Goal: Task Accomplishment & Management: Use online tool/utility

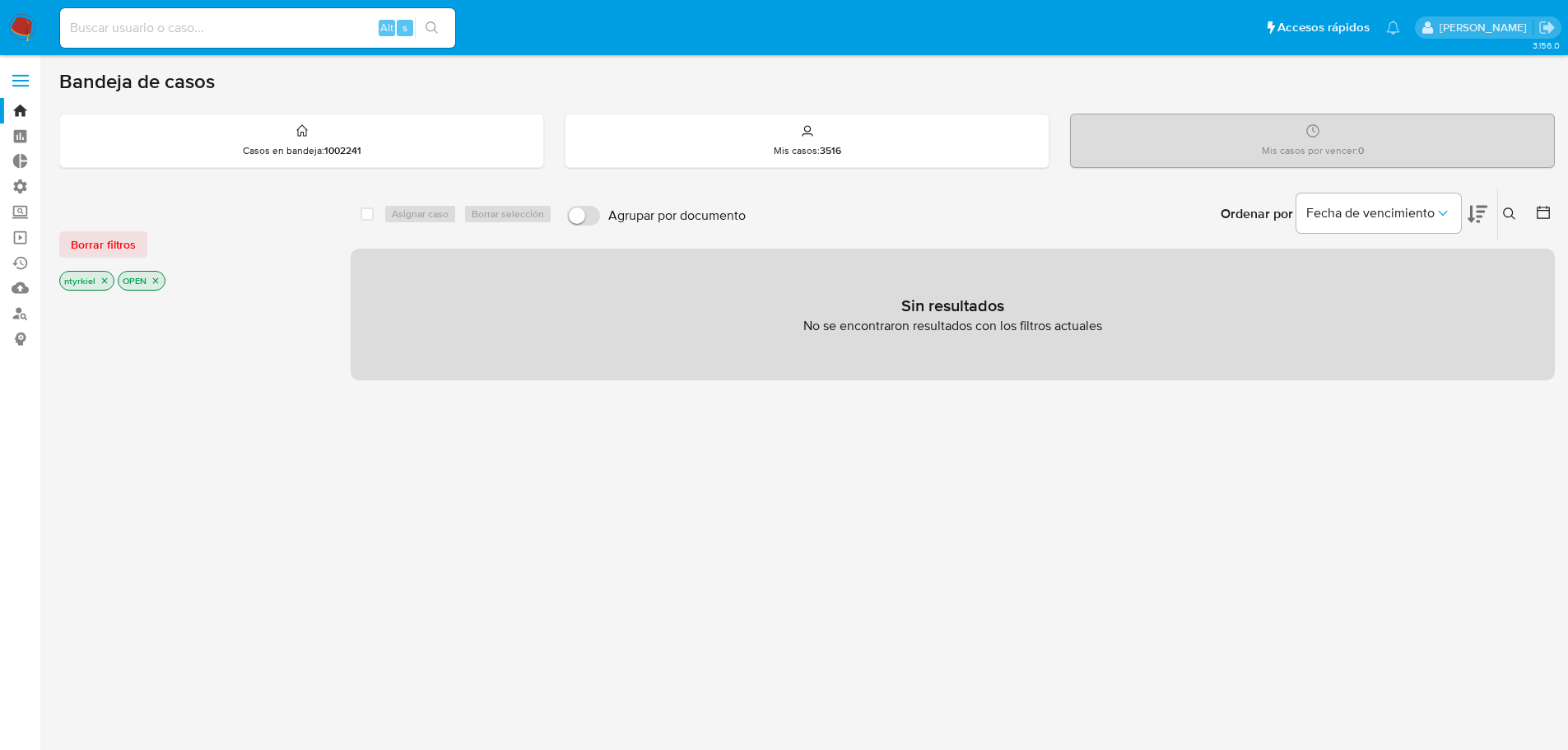
click at [290, 41] on div "Alt s" at bounding box center [257, 28] width 395 height 40
click at [278, 31] on input at bounding box center [257, 28] width 395 height 21
paste input "1465697628"
type input "1465697628"
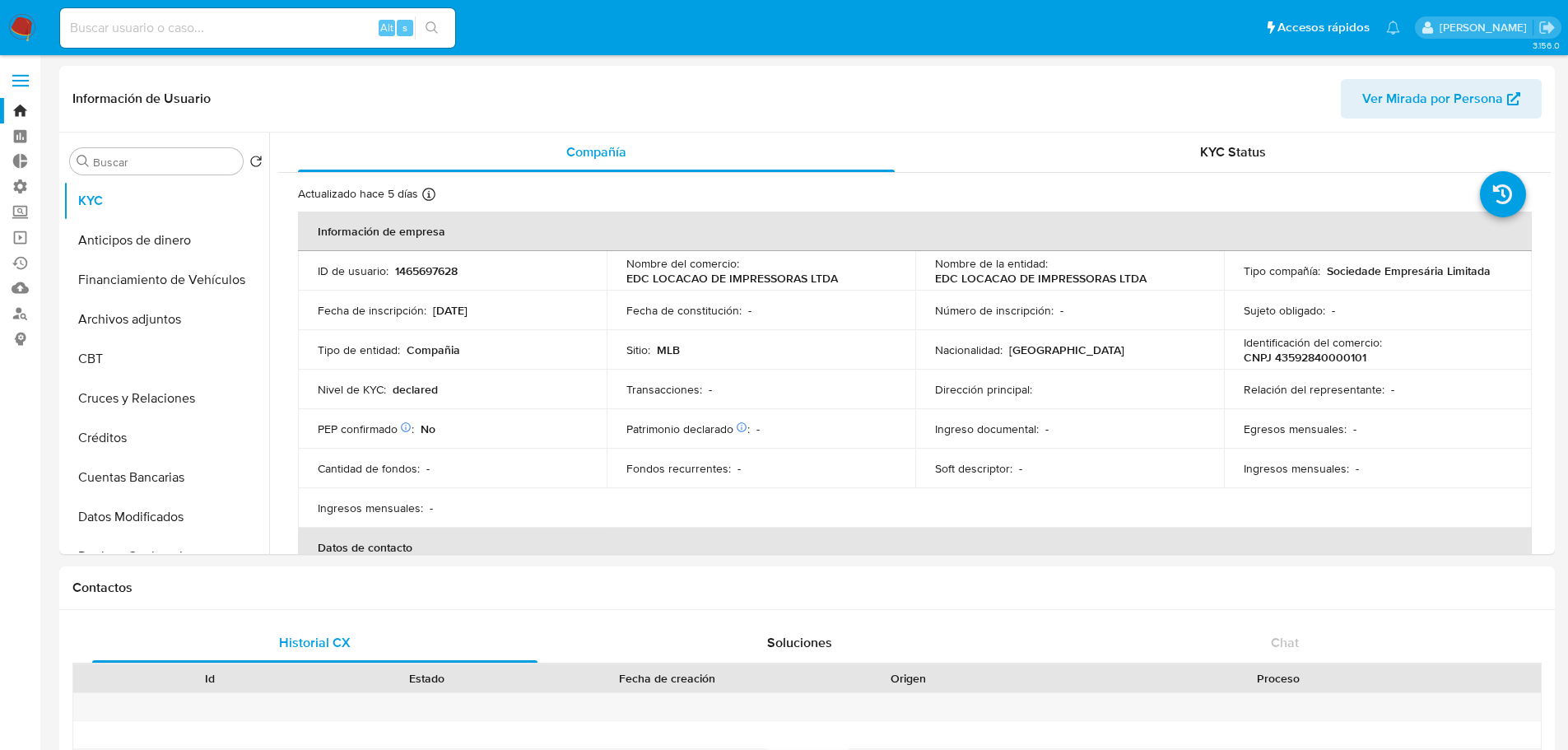
select select "10"
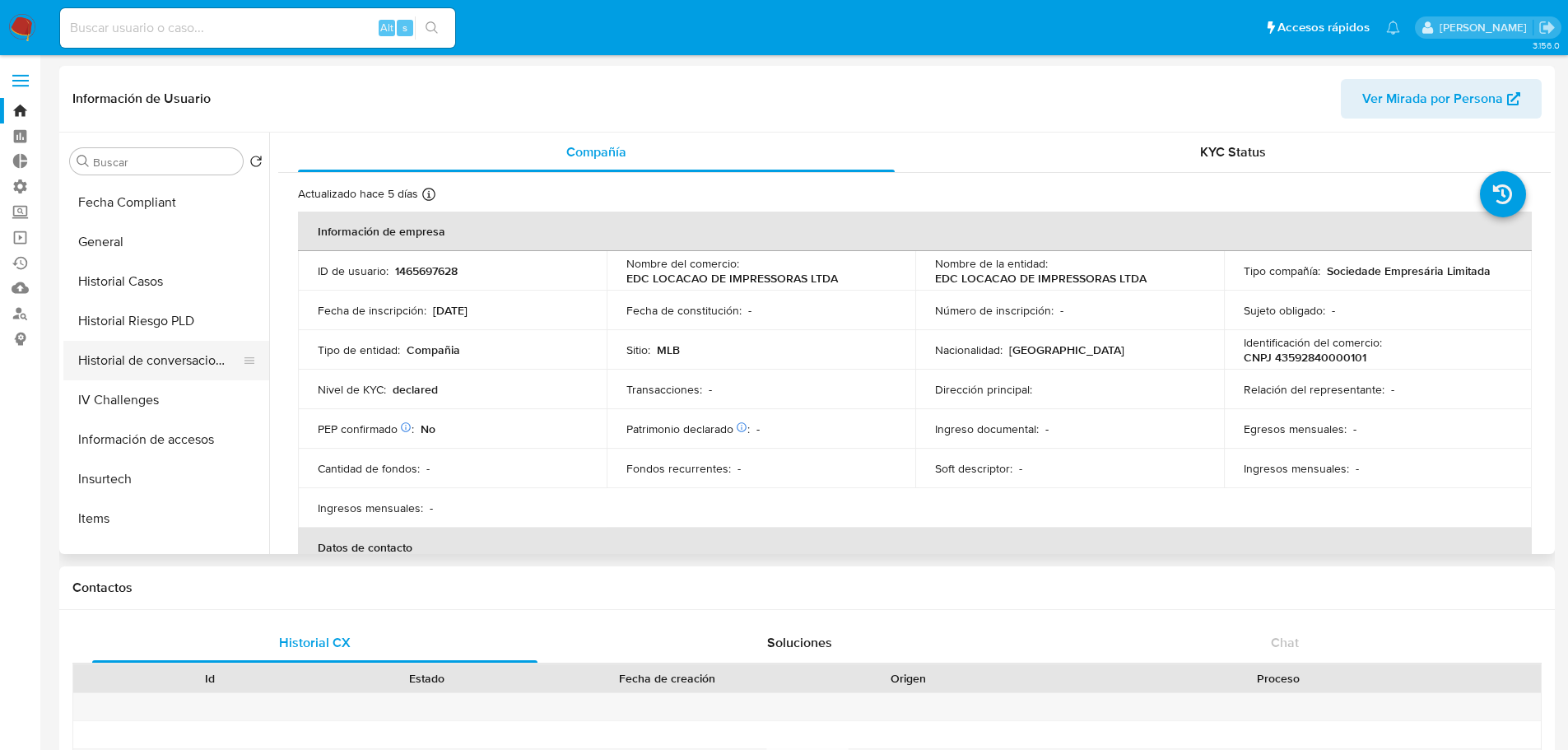
scroll to position [488, 0]
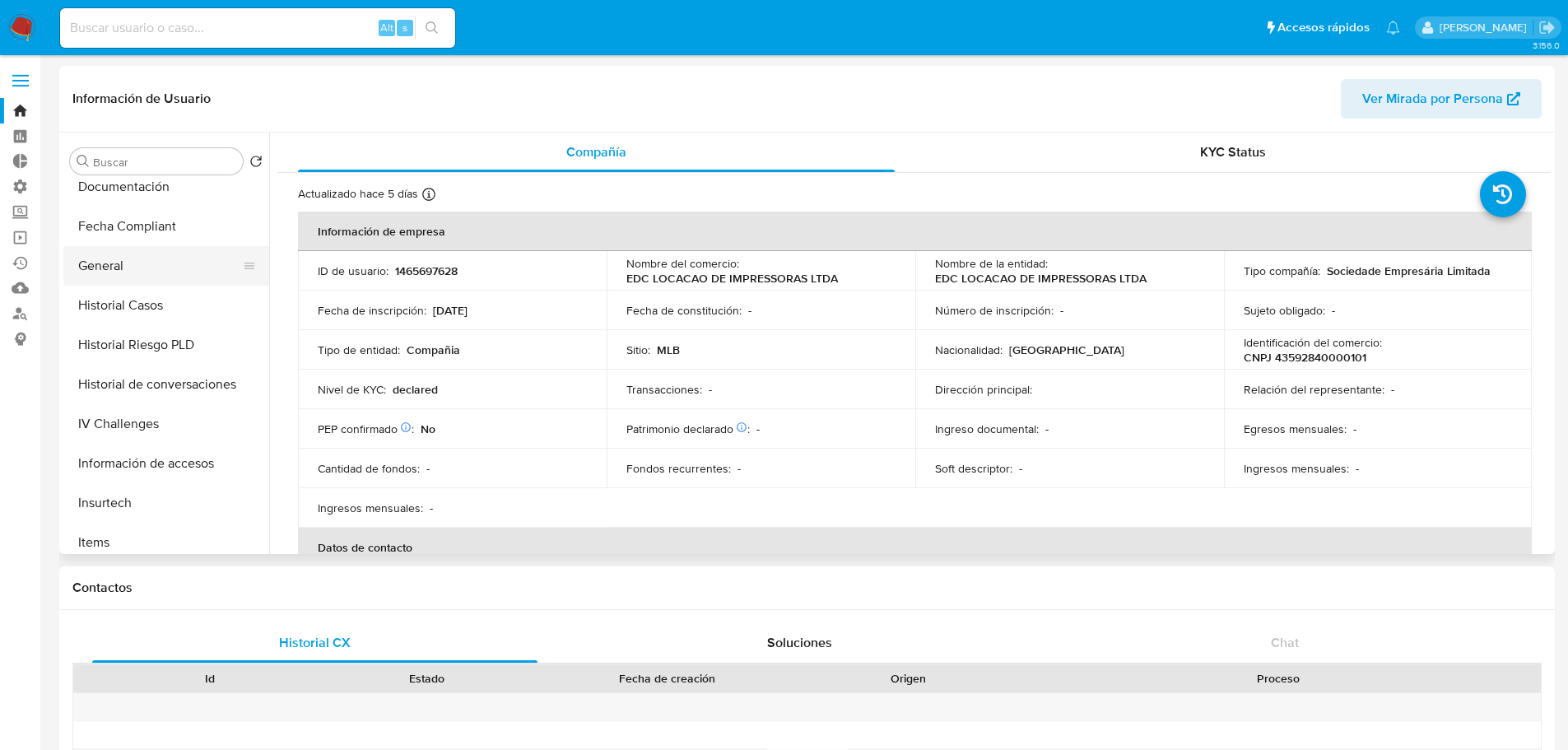
click at [116, 275] on button "General" at bounding box center [159, 266] width 193 height 40
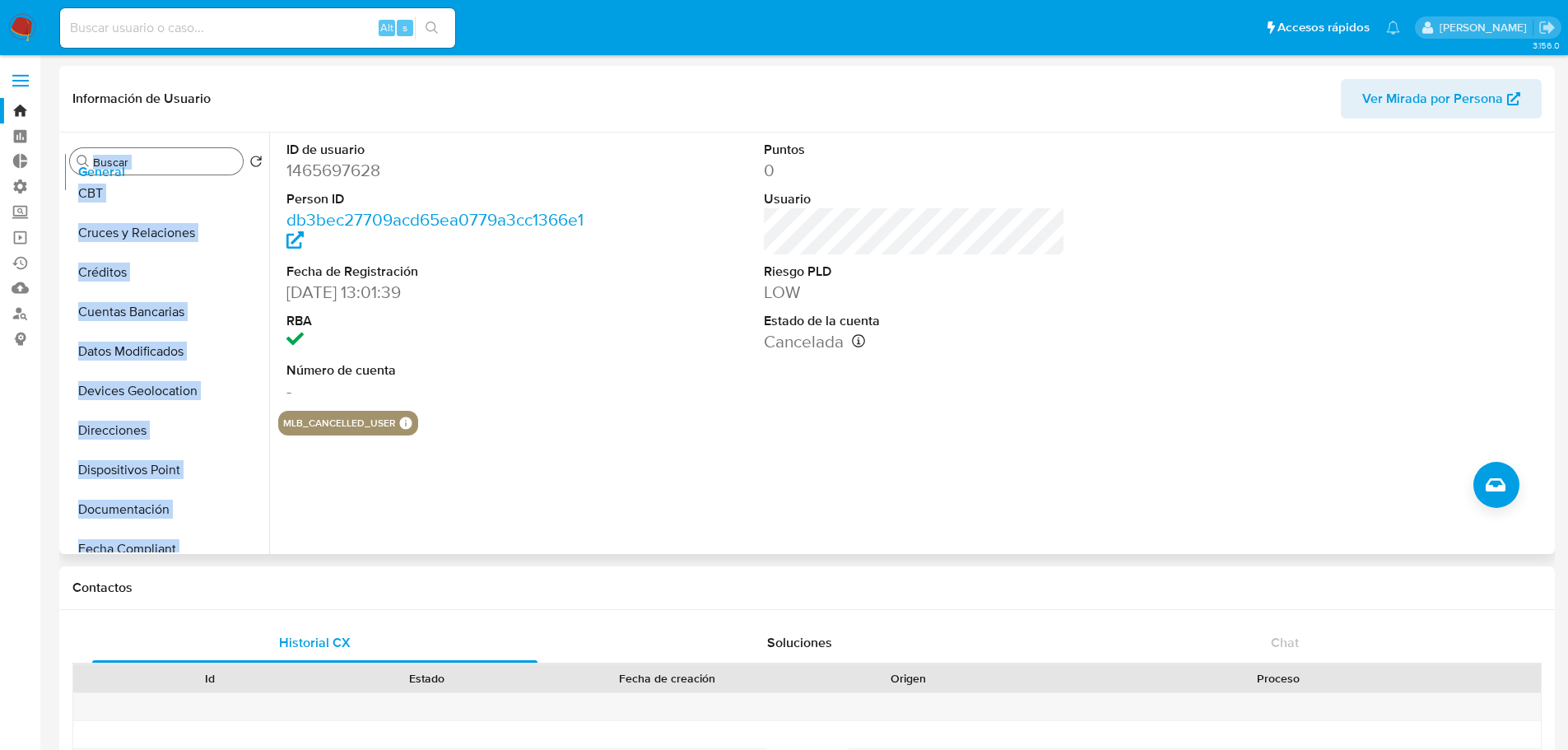
scroll to position [0, 0]
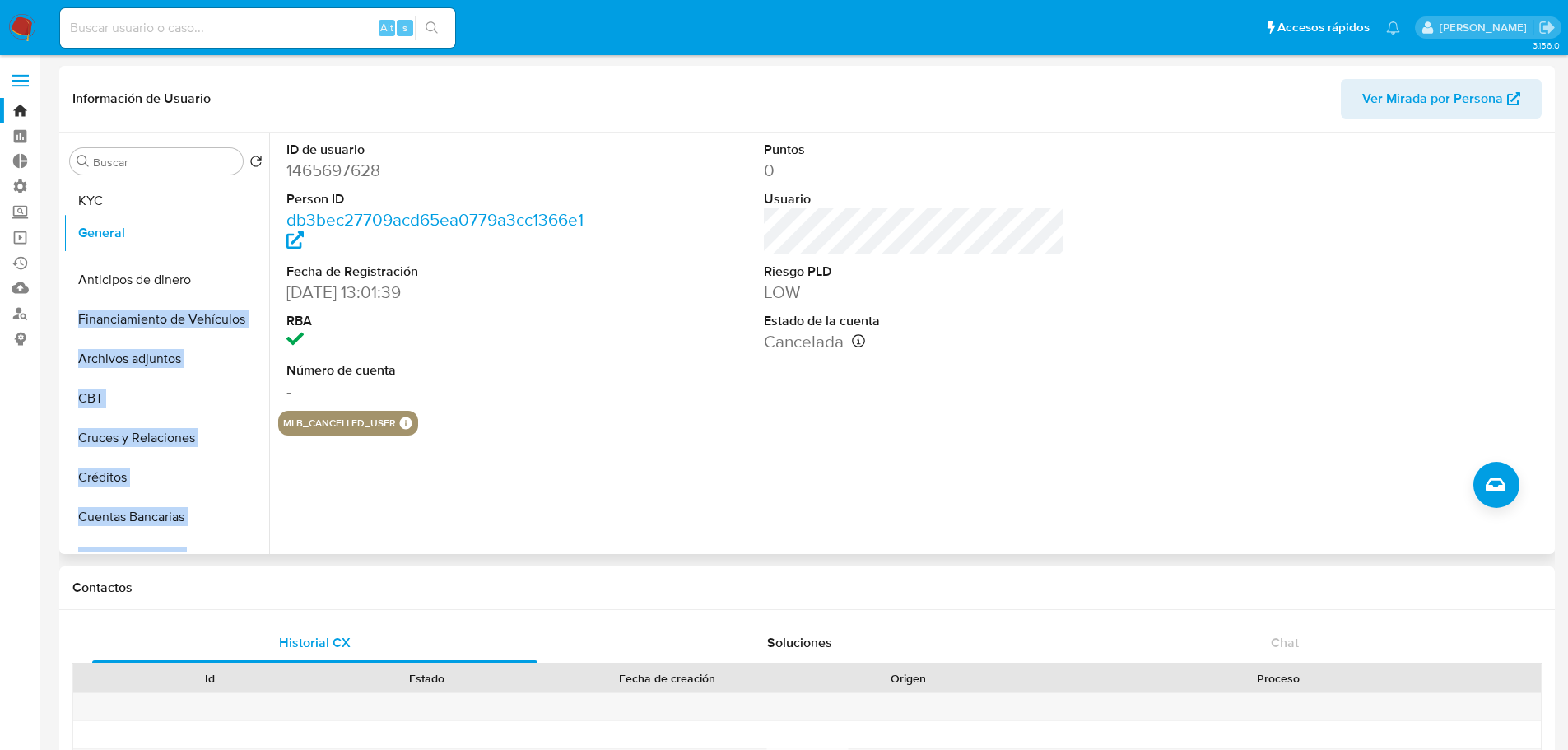
drag, startPoint x: 239, startPoint y: 265, endPoint x: 226, endPoint y: 220, distance: 46.8
click at [245, 233] on ul "KYC Anticipos de dinero Financiamiento de Vehículos Archivos adjuntos CBT Cruce…" at bounding box center [166, 367] width 206 height 371
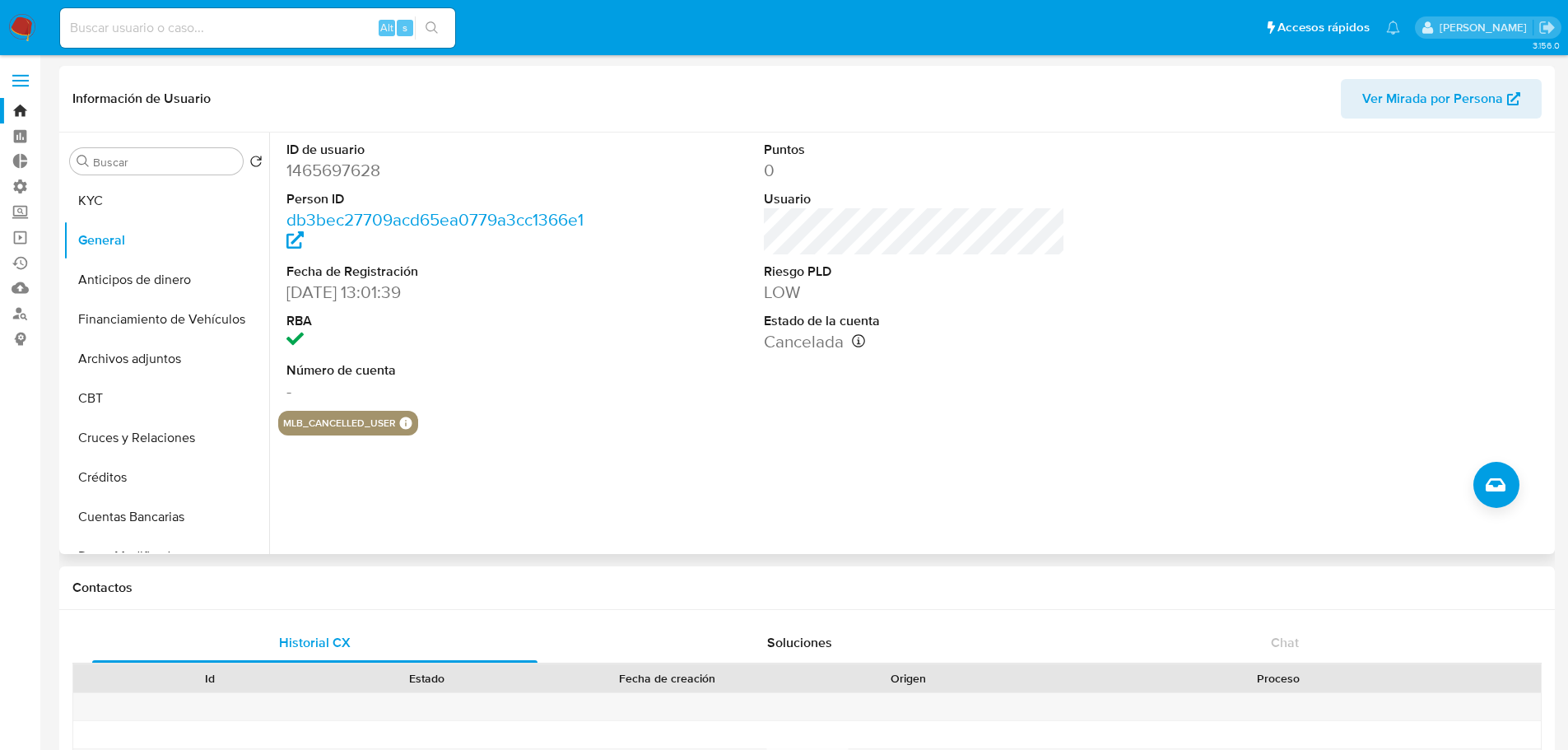
click at [606, 311] on div "ID de usuario 1465697628 Person ID db3bec27709acd65ea0779a3cc1366e1 Fecha de Re…" at bounding box center [914, 271] width 1273 height 278
drag, startPoint x: 240, startPoint y: 233, endPoint x: 238, endPoint y: 190, distance: 43.0
click at [238, 190] on ul "KYC General Anticipos de dinero Financiamiento de Vehículos Archivos adjuntos C…" at bounding box center [166, 367] width 206 height 371
click at [238, 196] on ul "KYC General Anticipos de dinero Financiamiento de Vehículos Archivos adjuntos C…" at bounding box center [166, 367] width 206 height 371
click at [248, 37] on input at bounding box center [257, 28] width 395 height 21
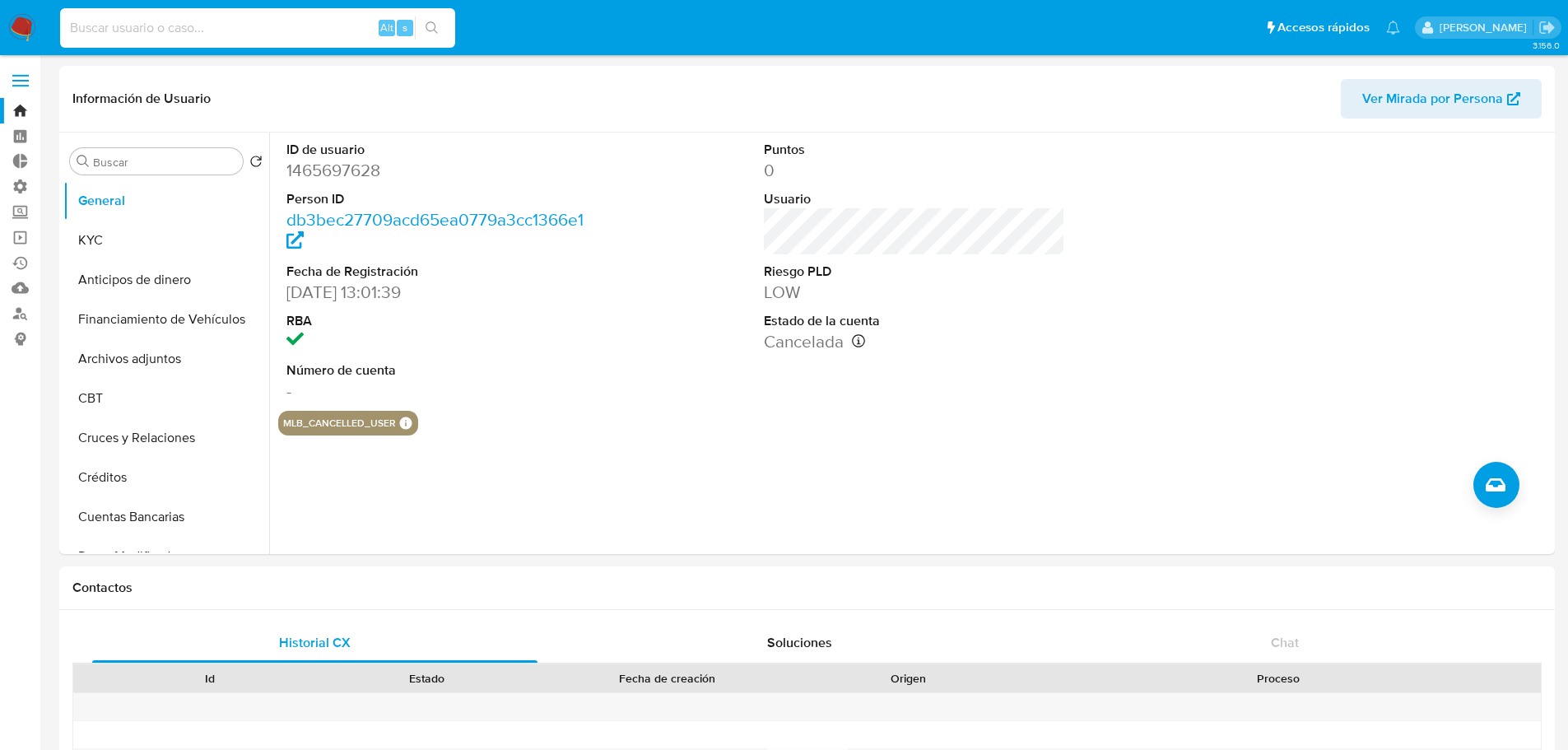
paste input "36083228"
type input "36083228"
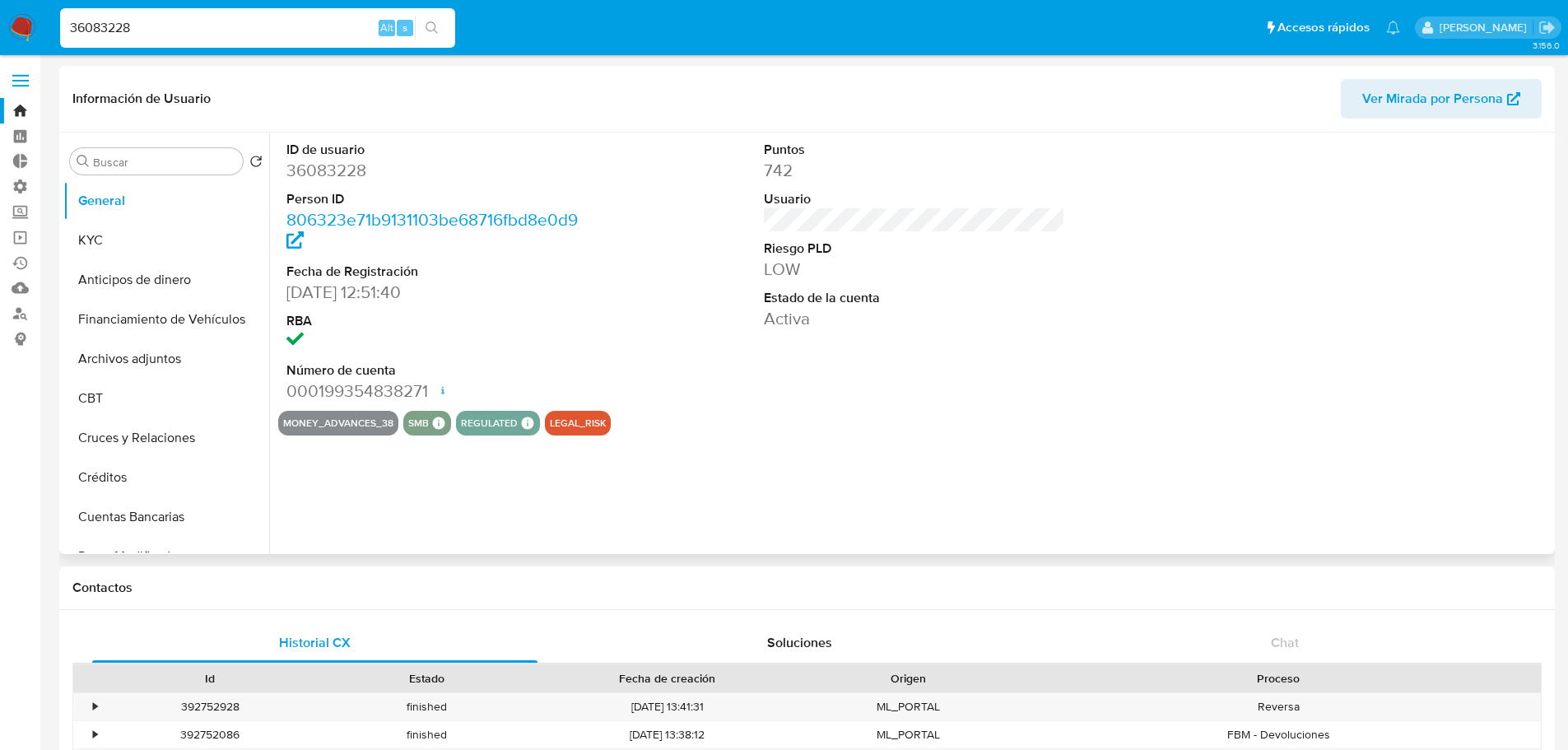
select select "10"
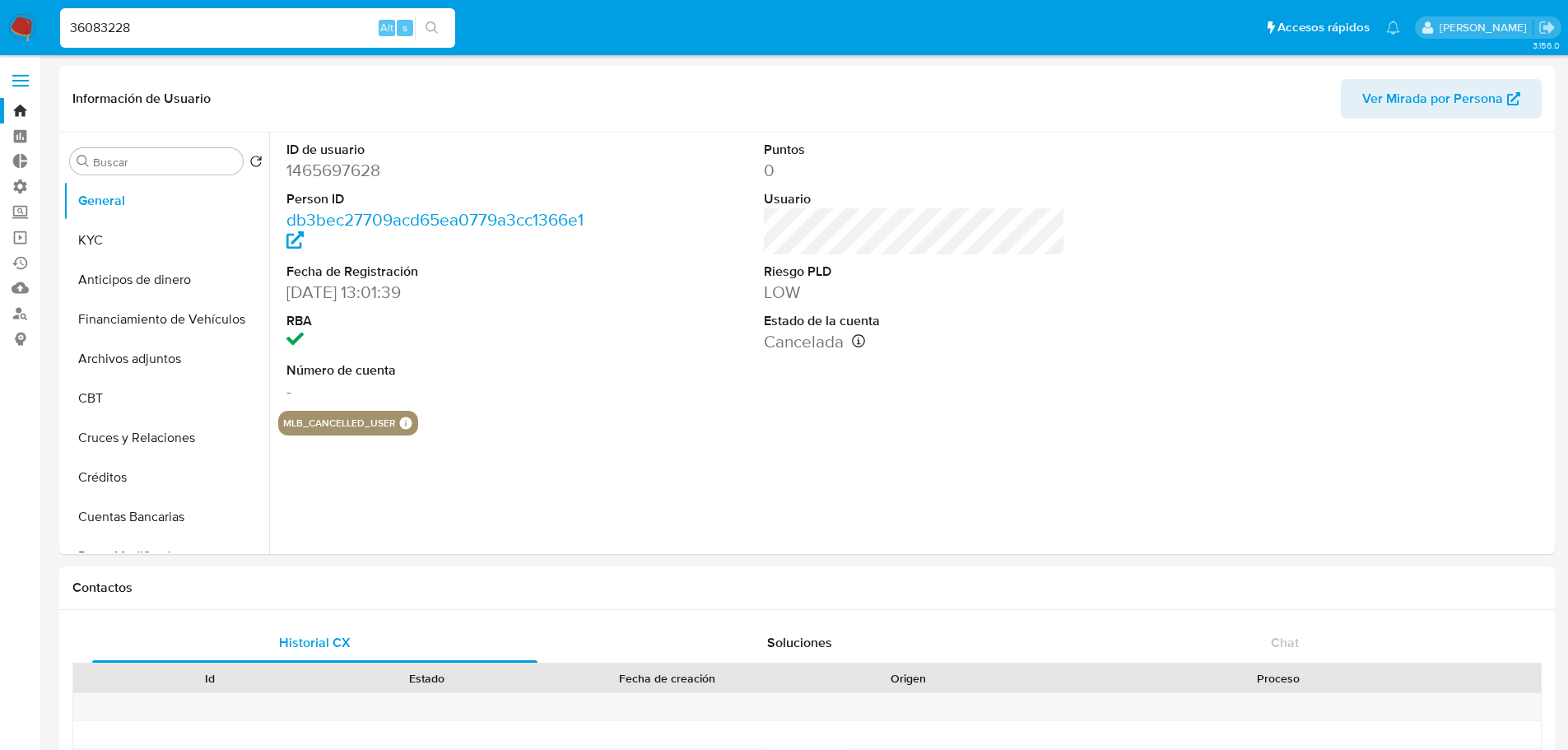
select select "10"
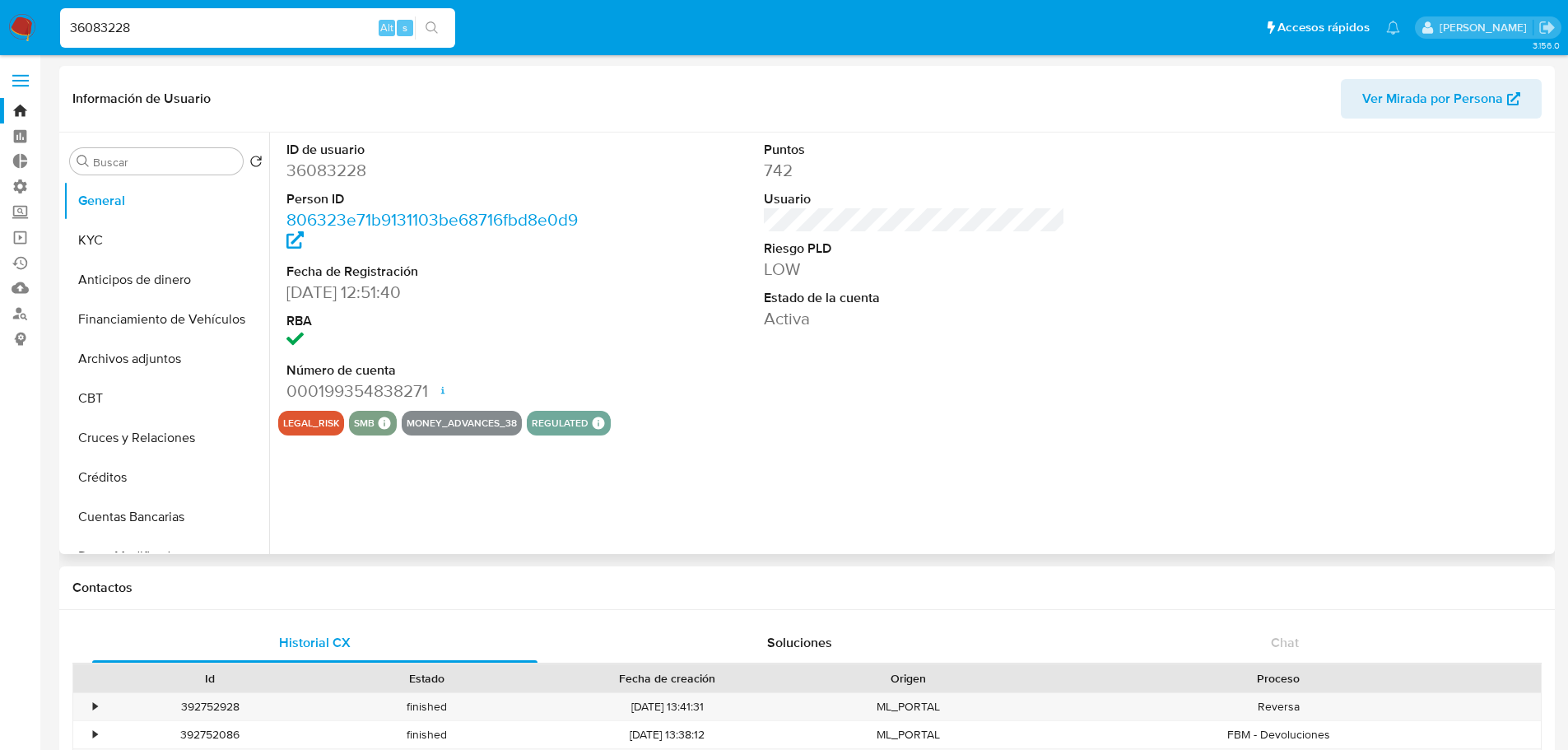
select select "10"
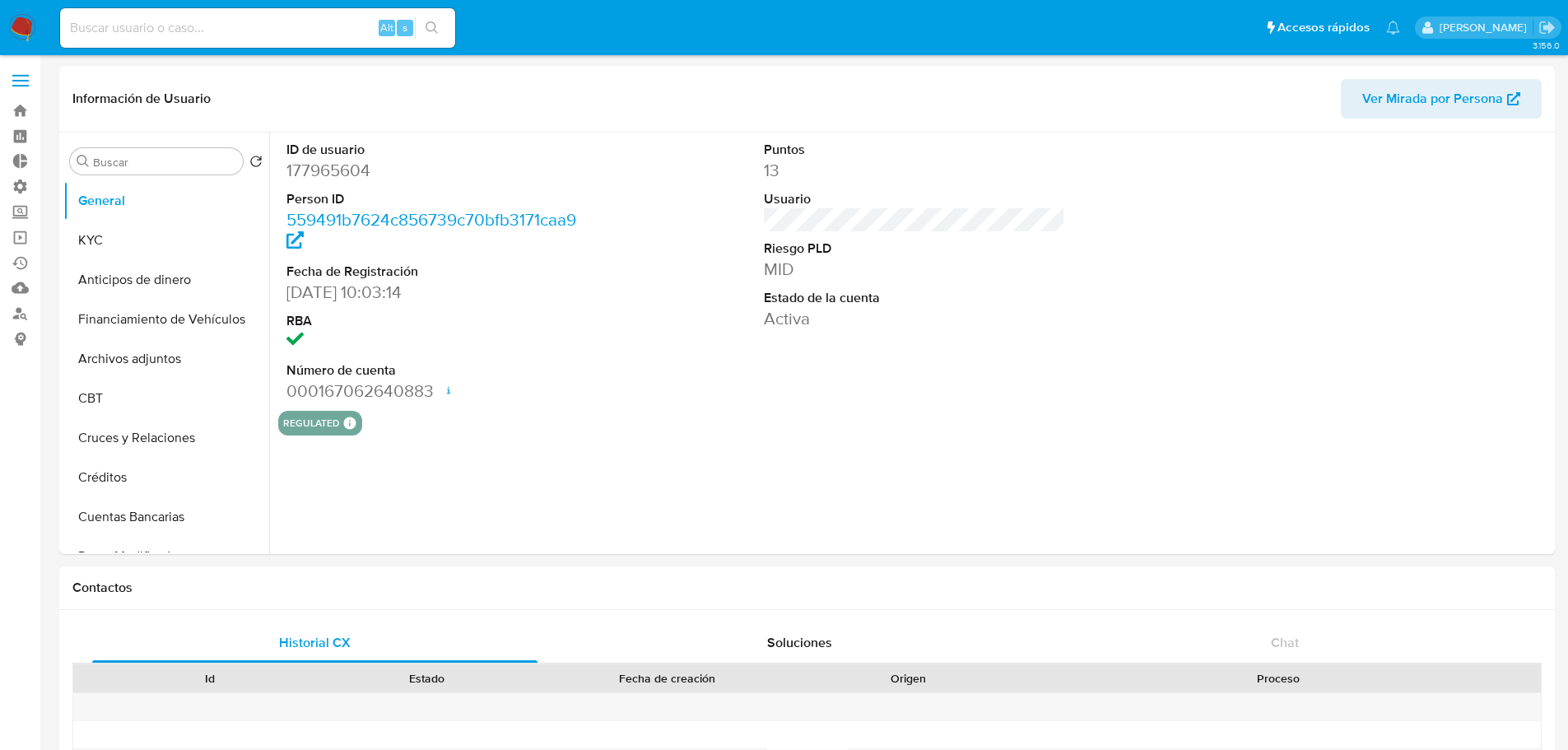
select select "10"
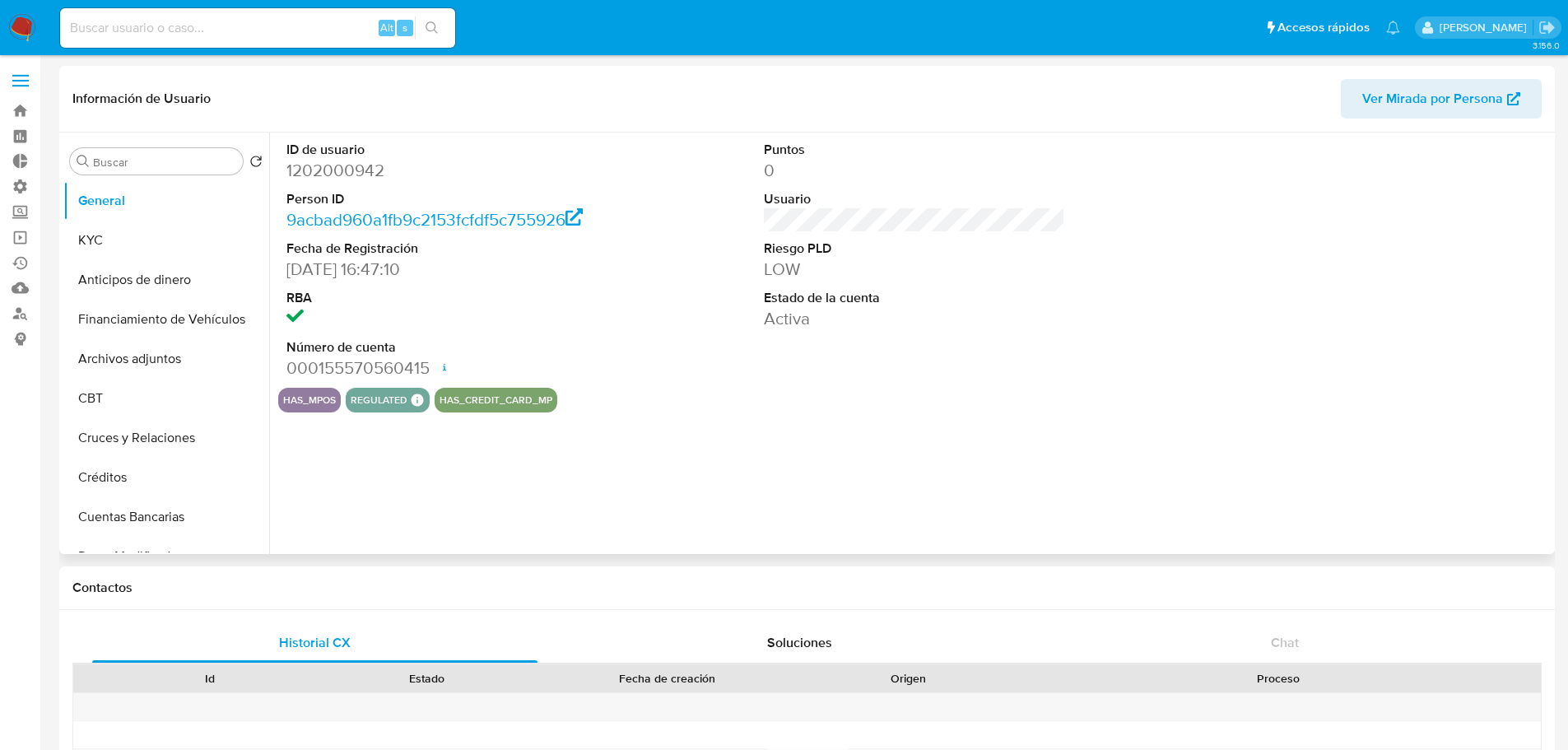
select select "10"
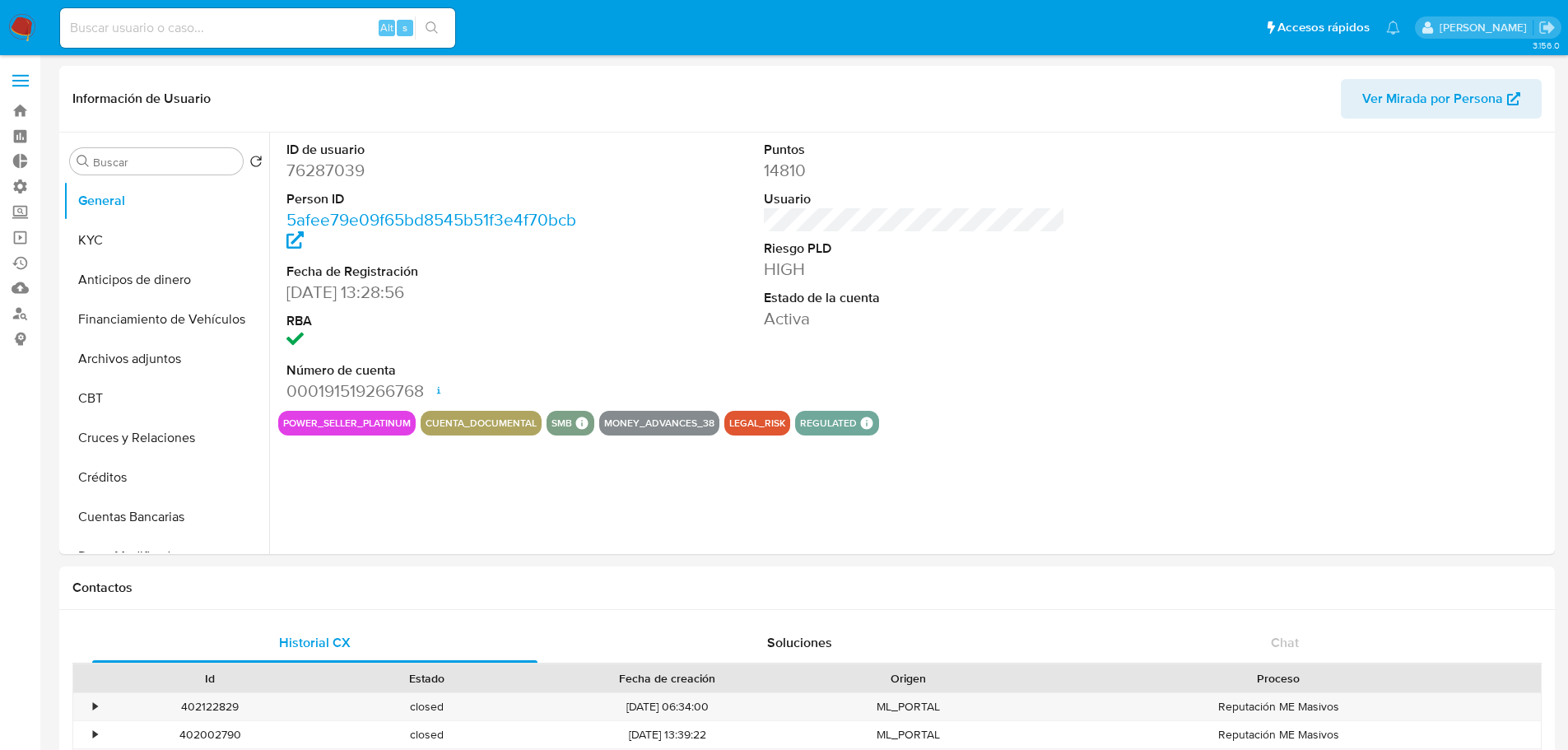
select select "10"
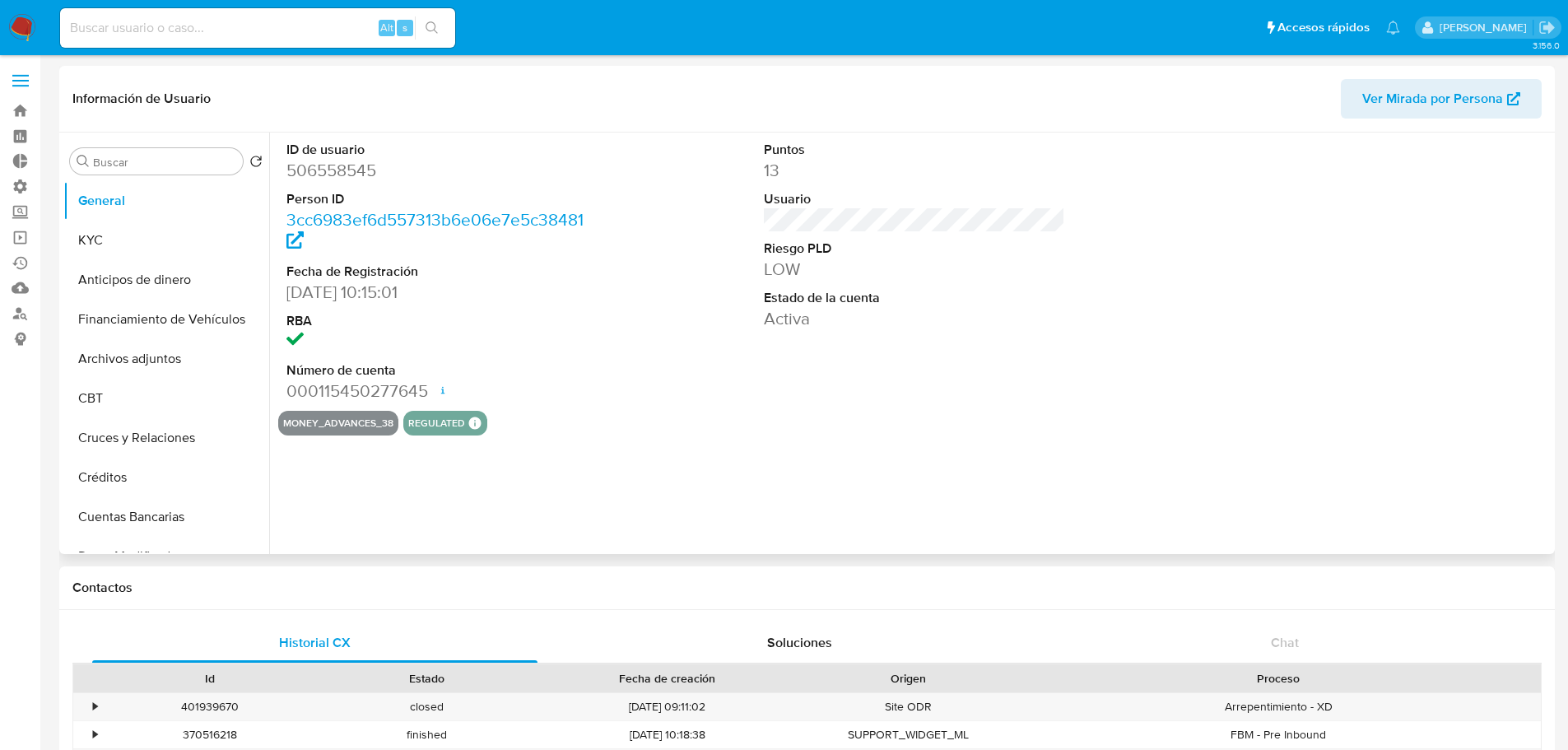
select select "10"
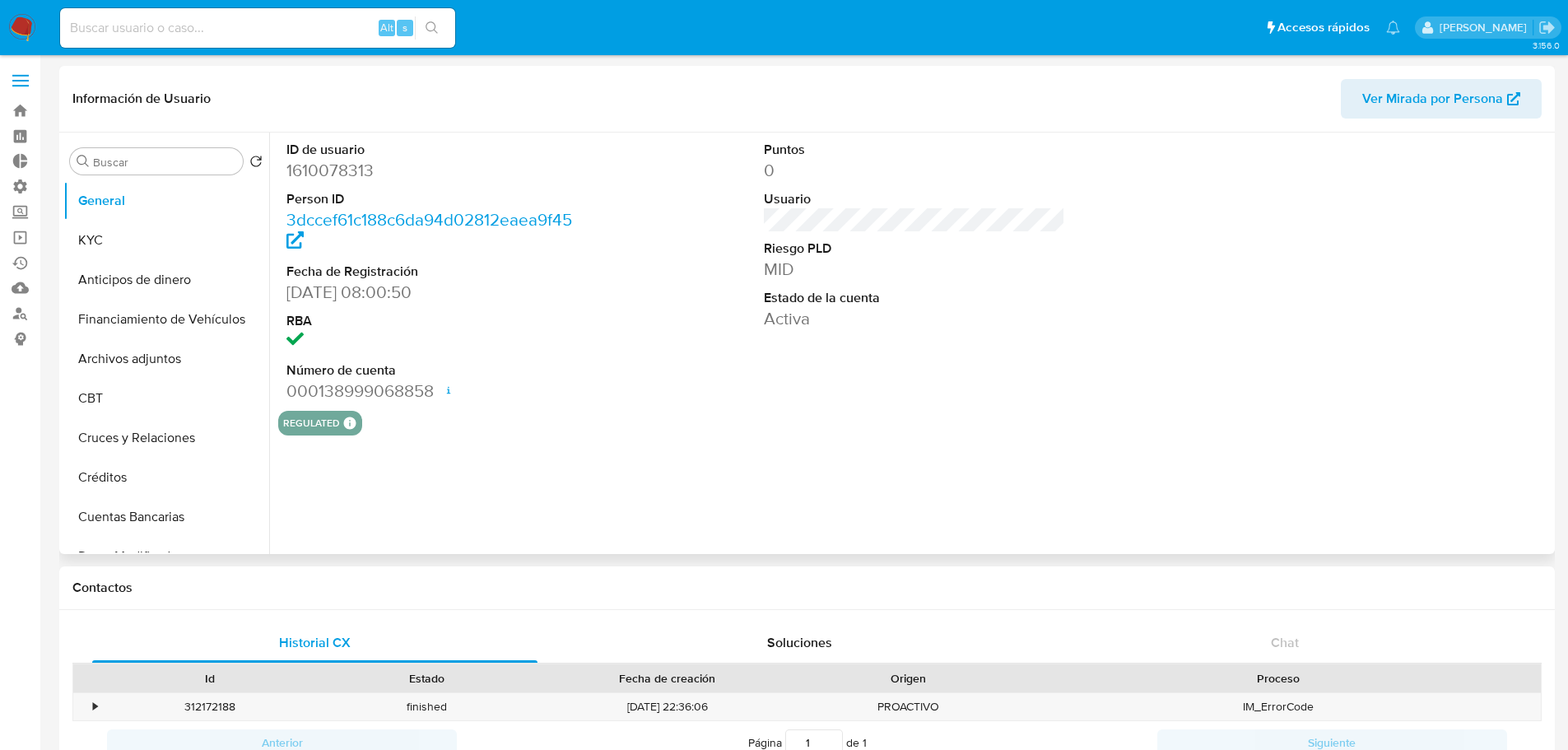
select select "10"
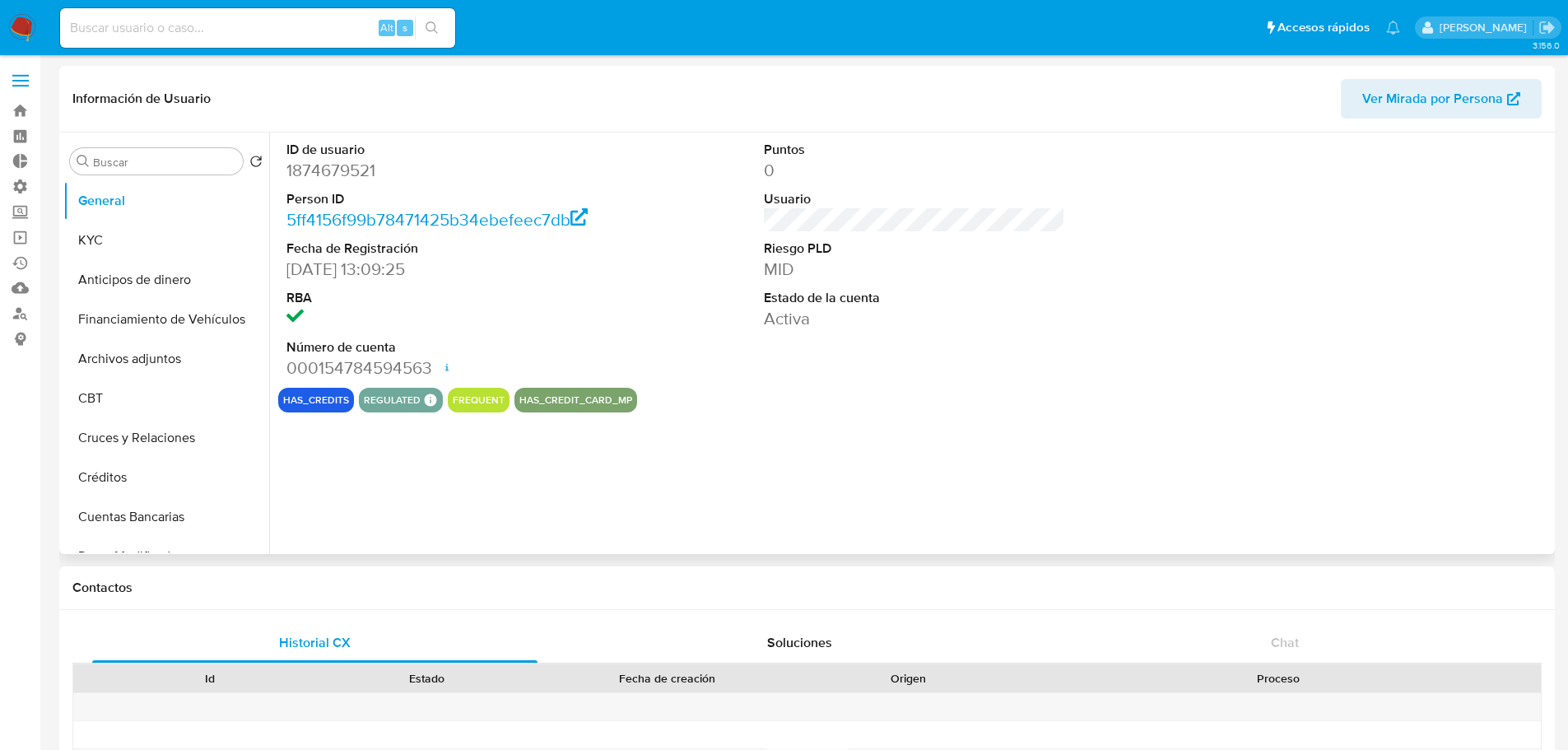
select select "10"
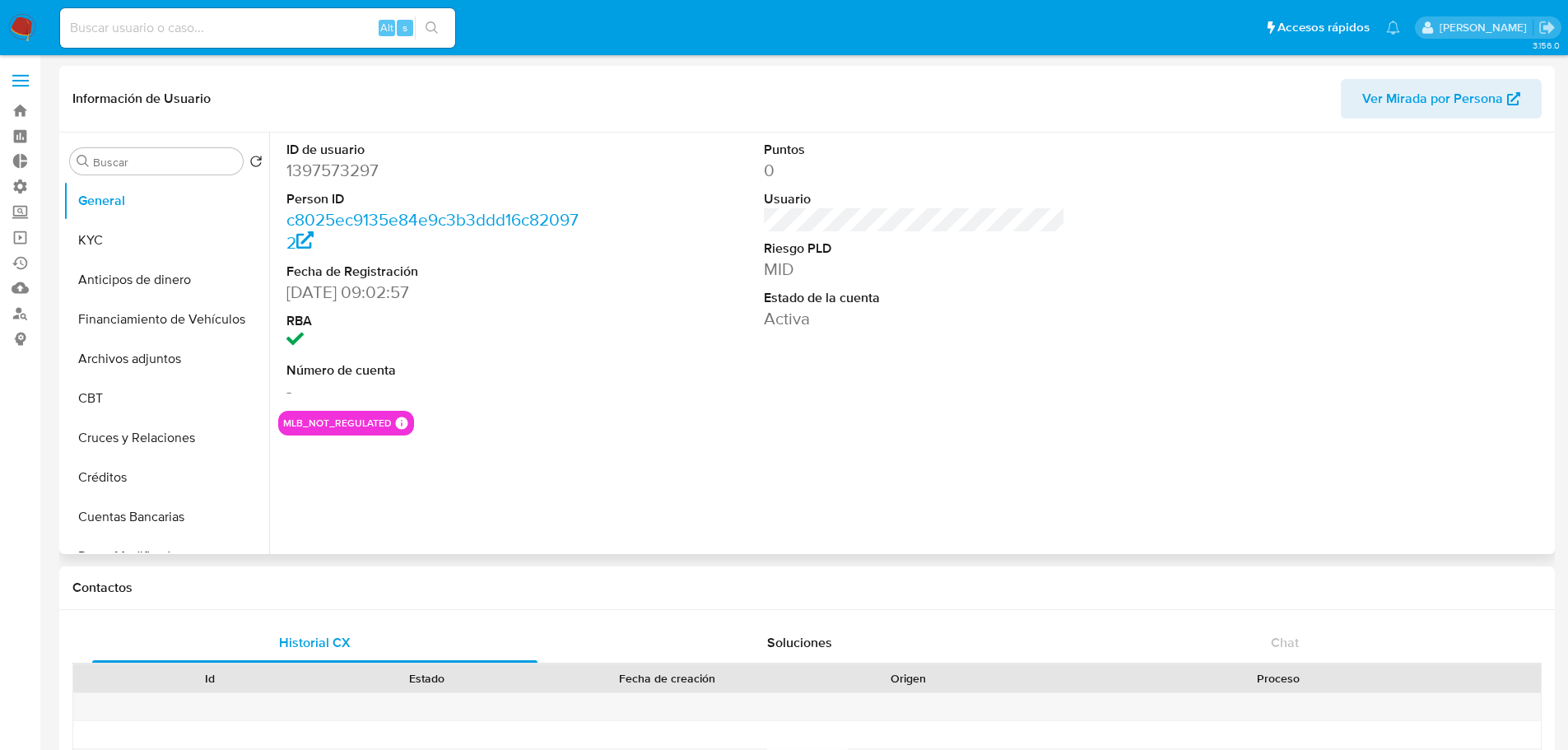
select select "10"
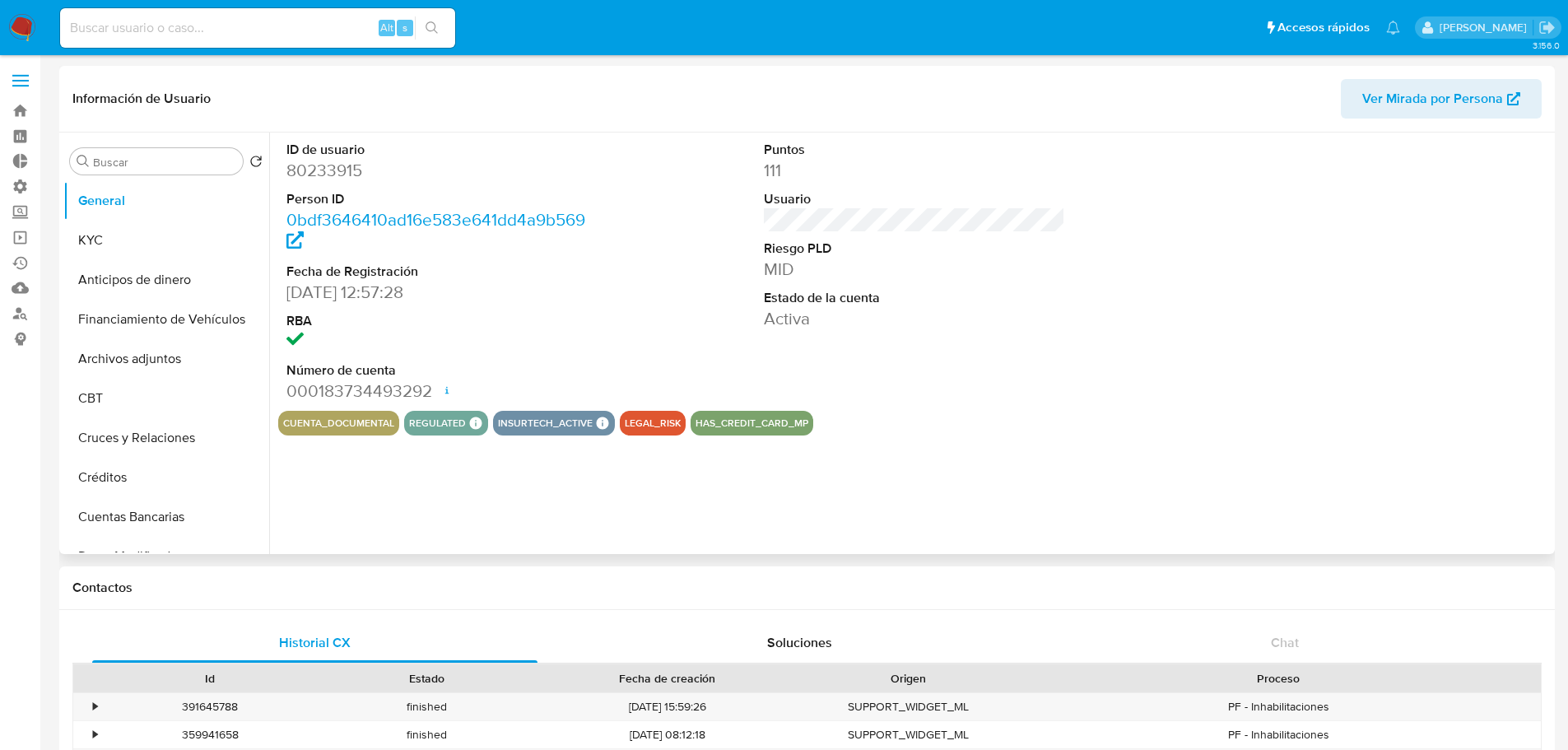
select select "10"
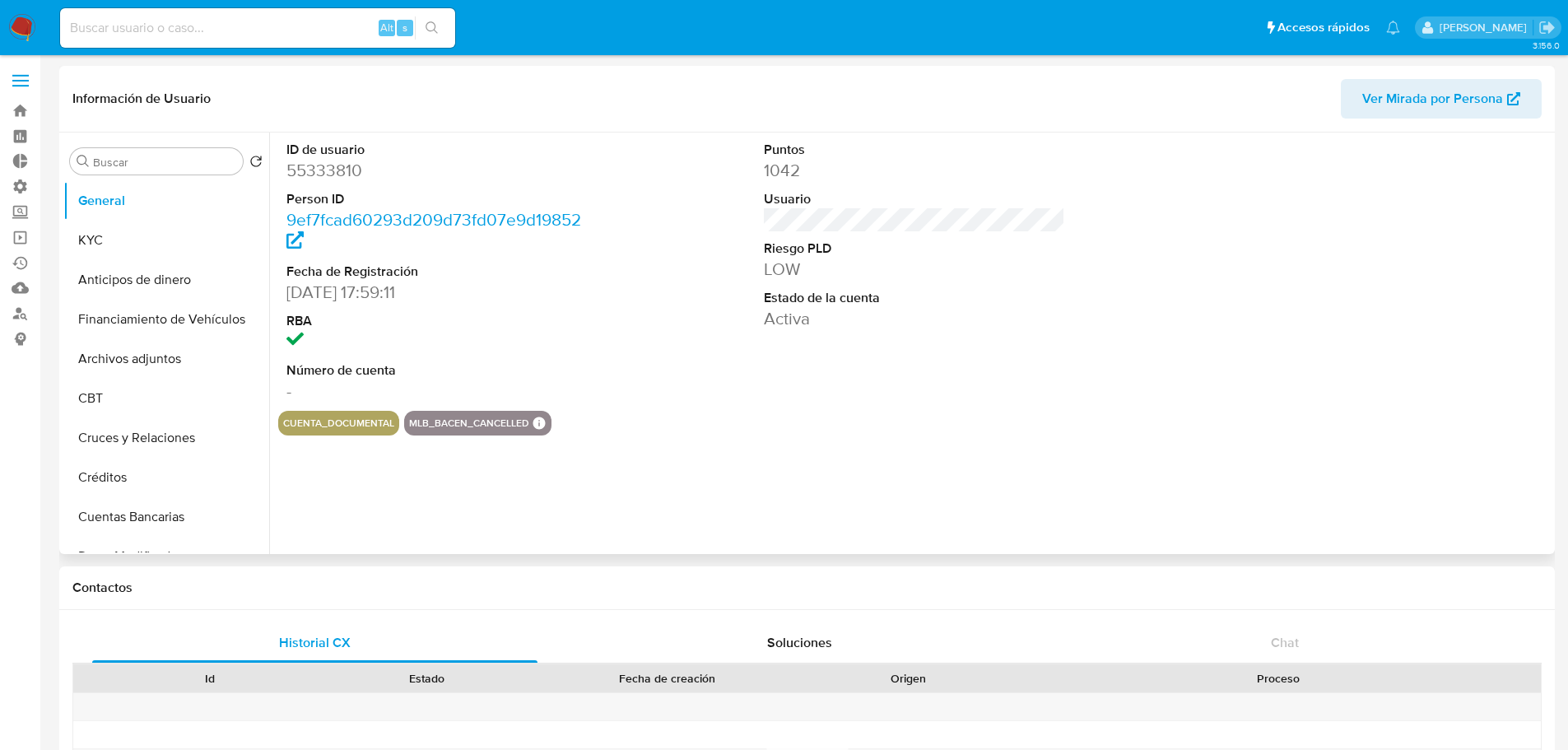
select select "10"
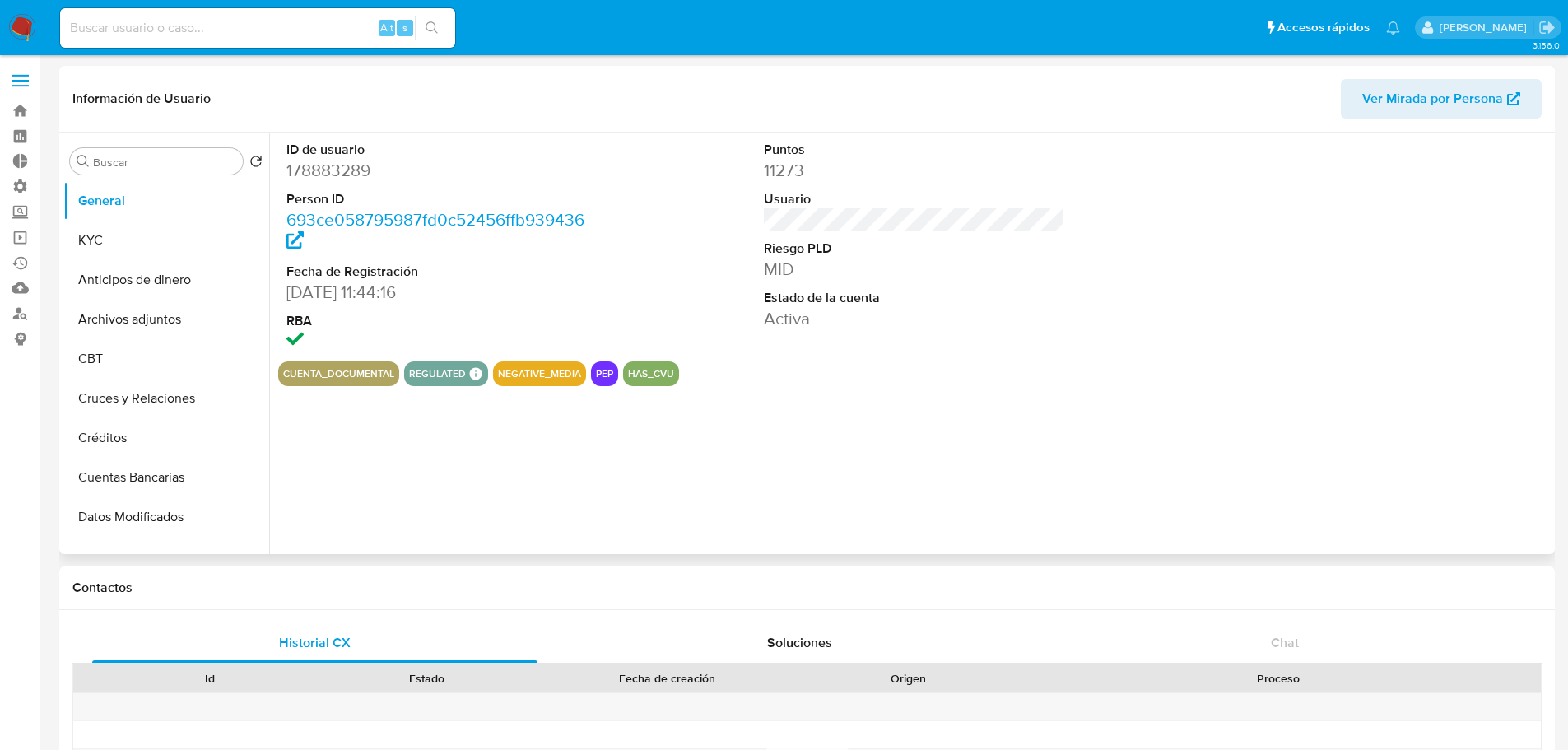
select select "10"
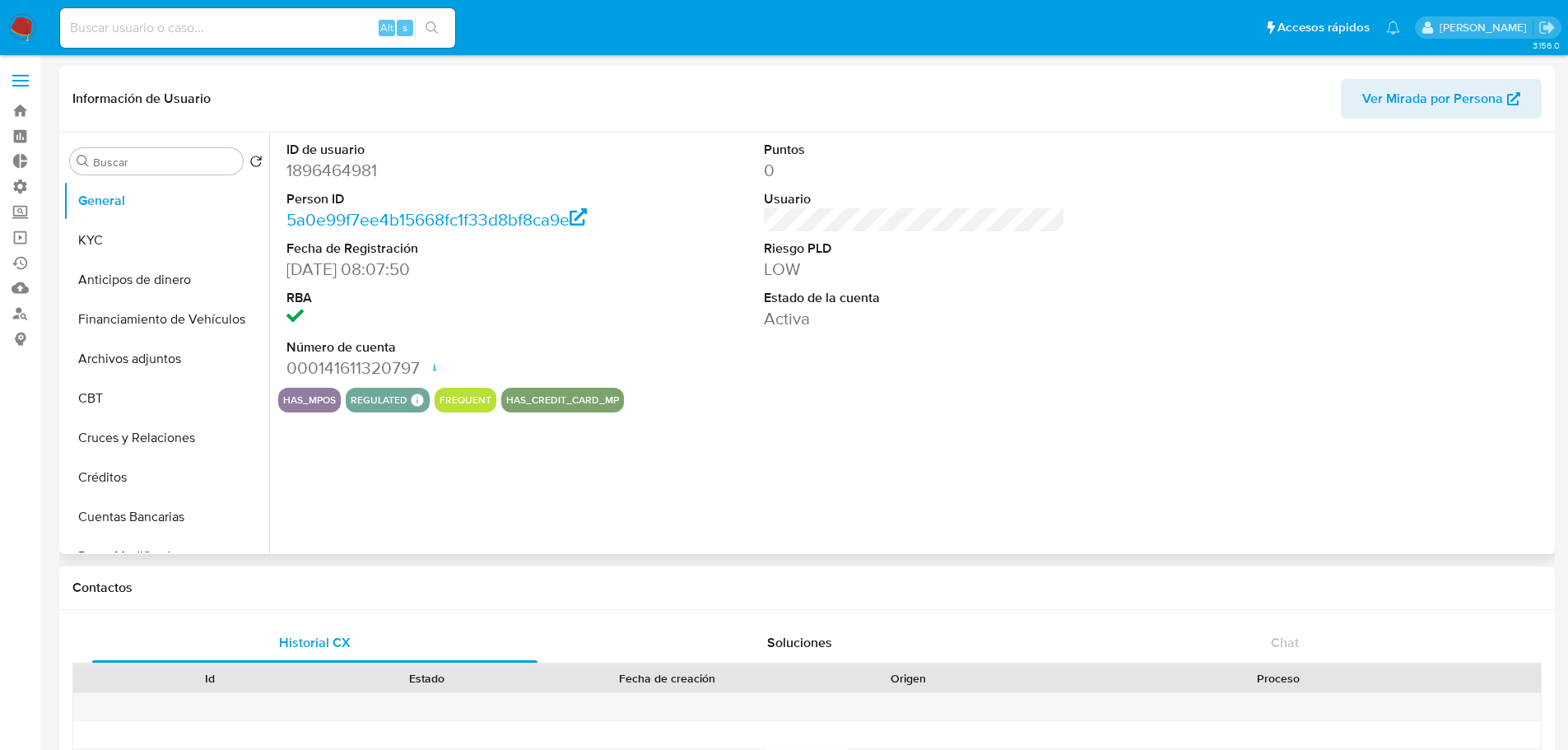
select select "10"
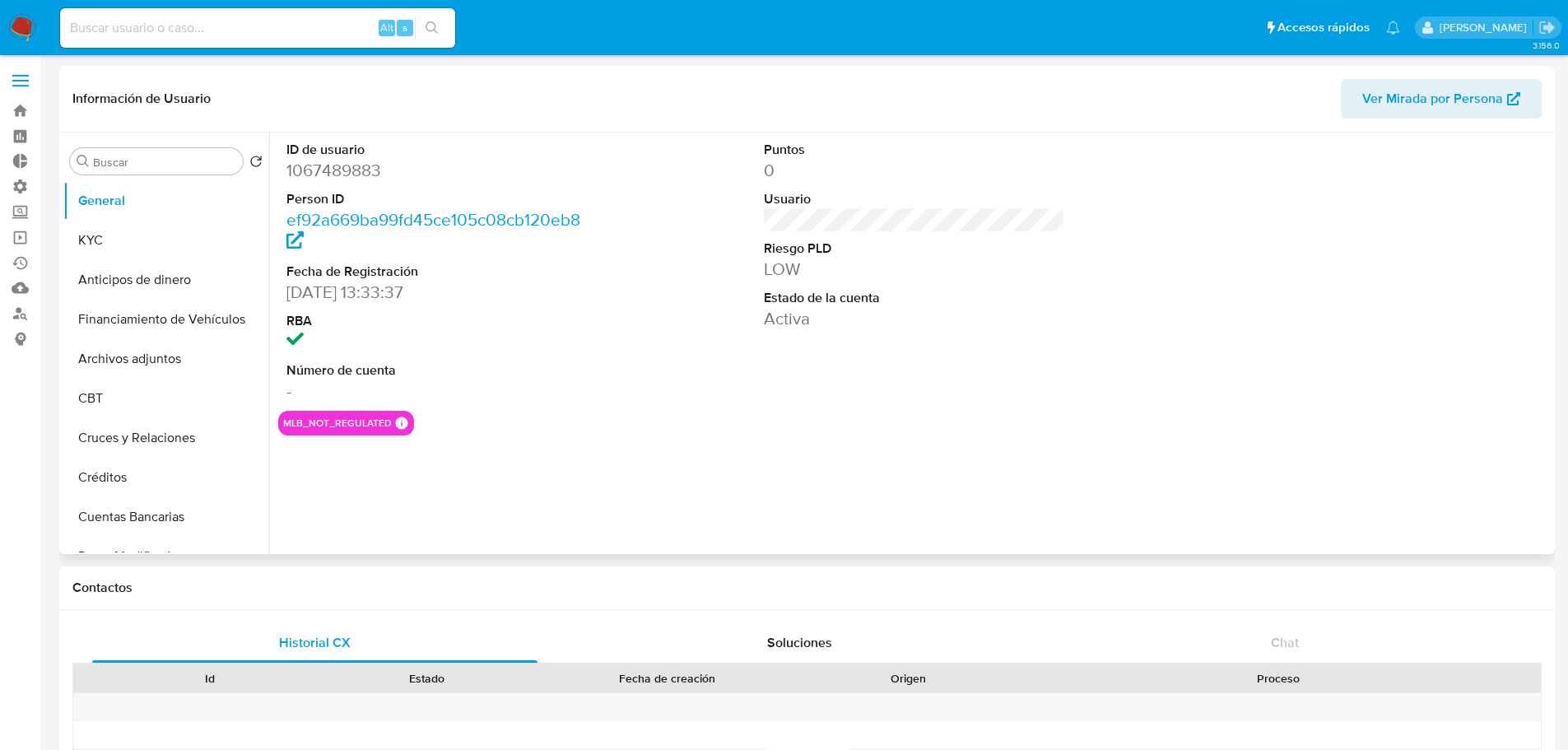
select select "10"
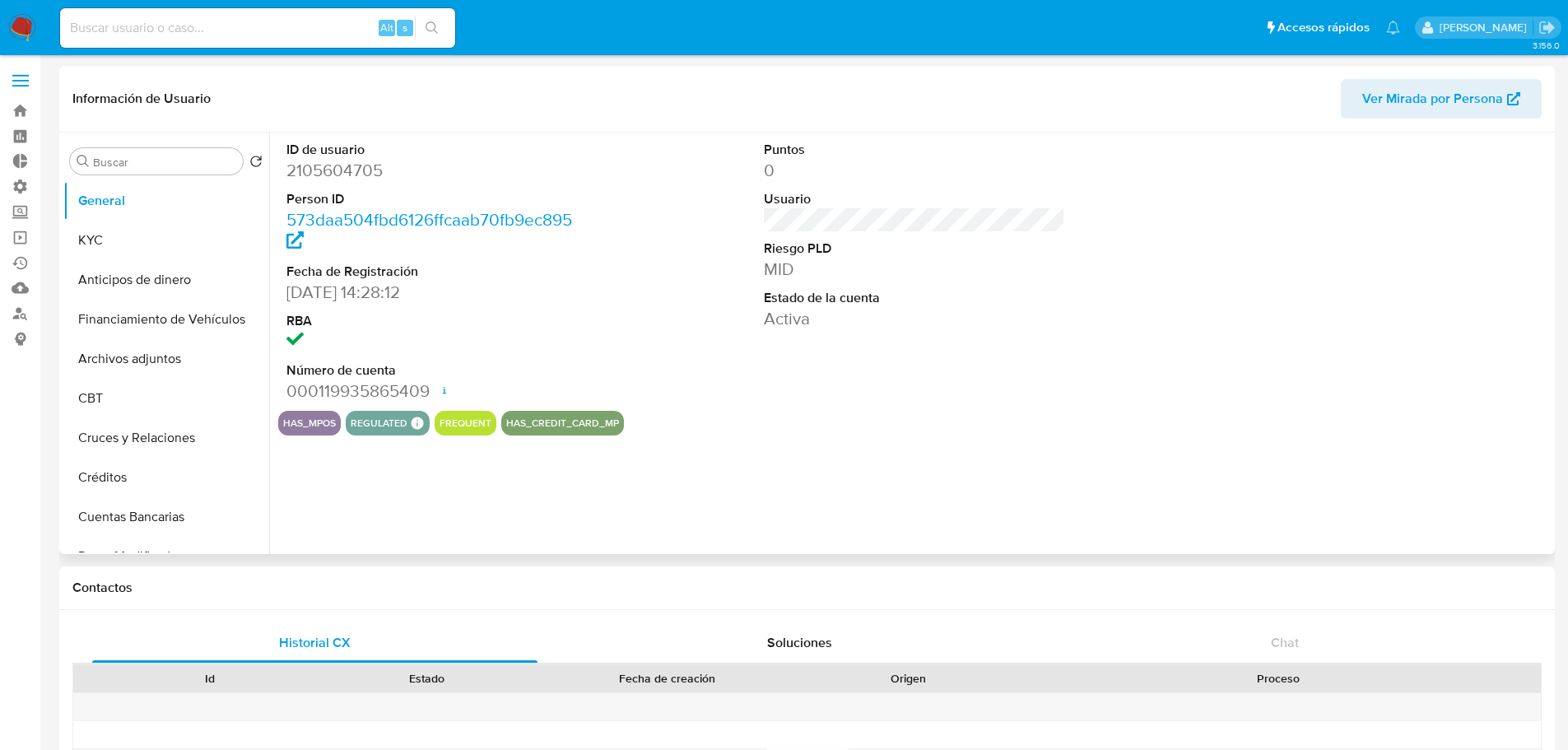
select select "10"
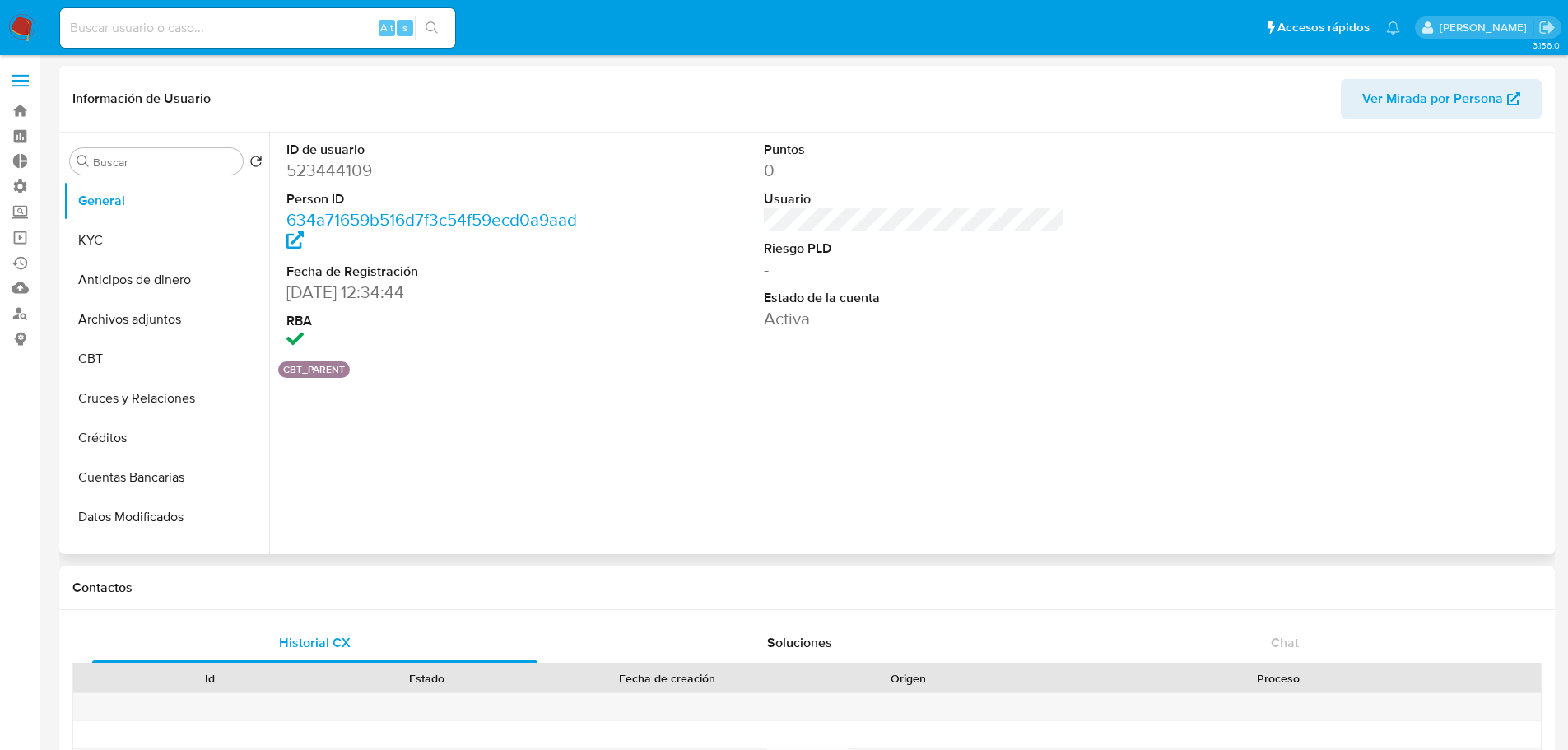
select select "10"
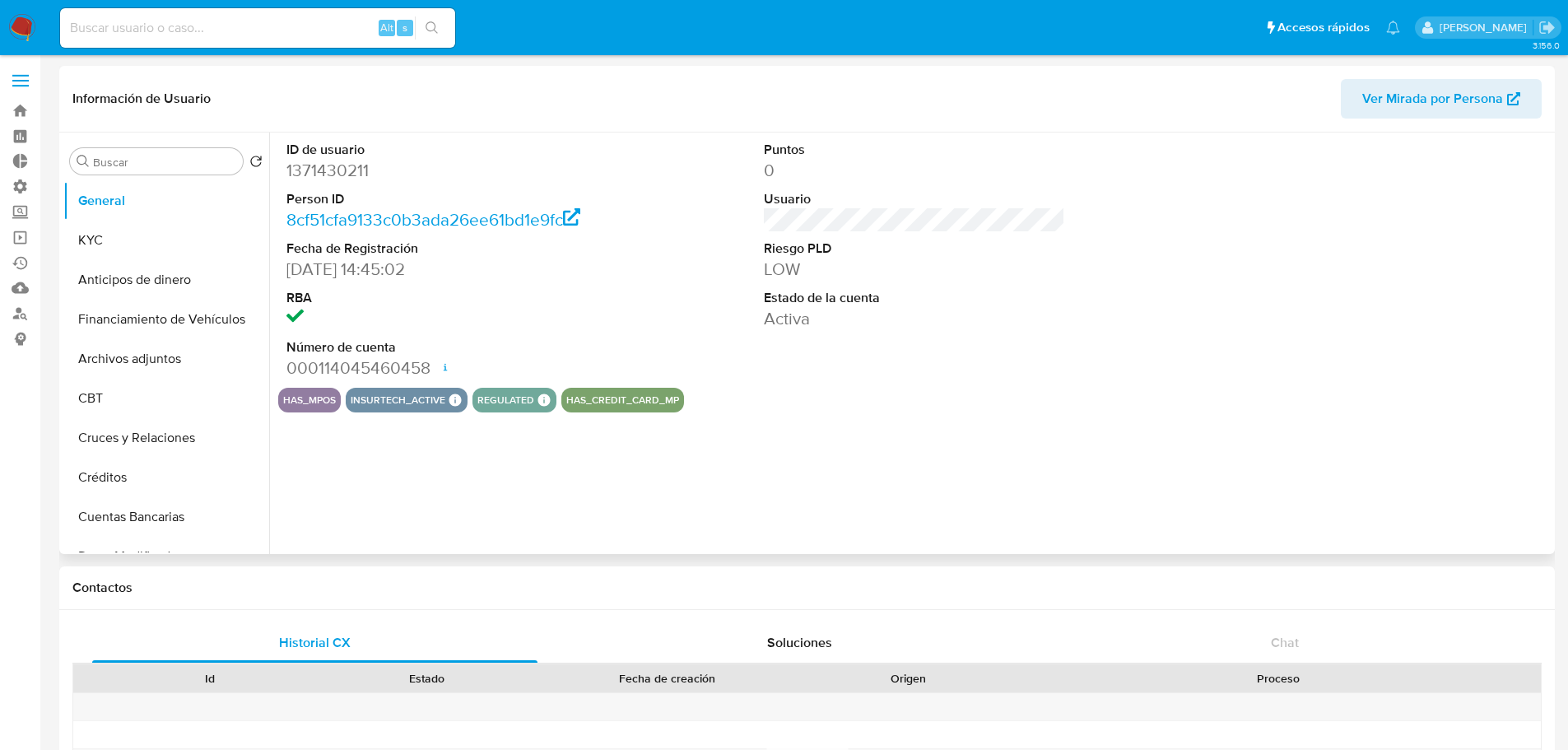
select select "10"
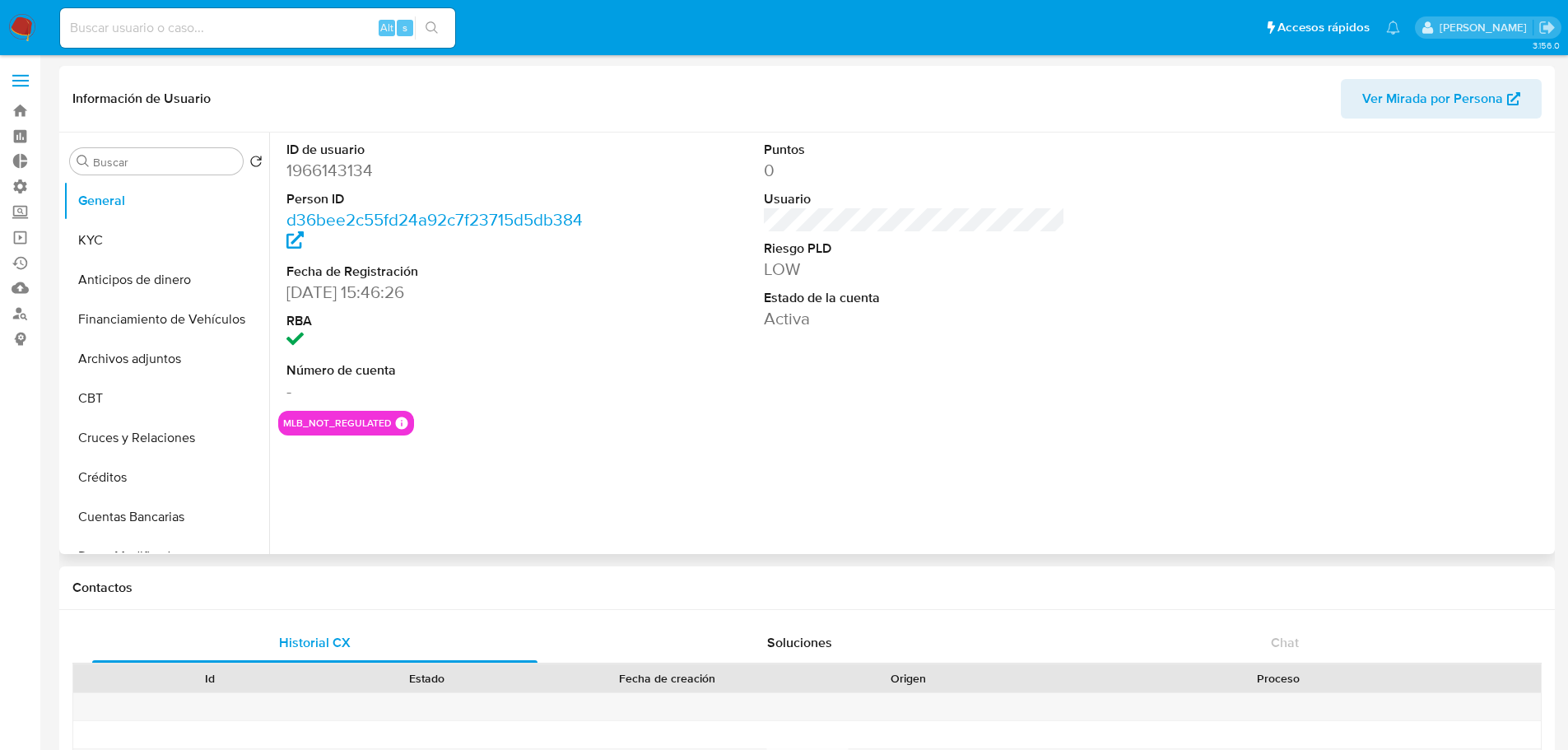
select select "10"
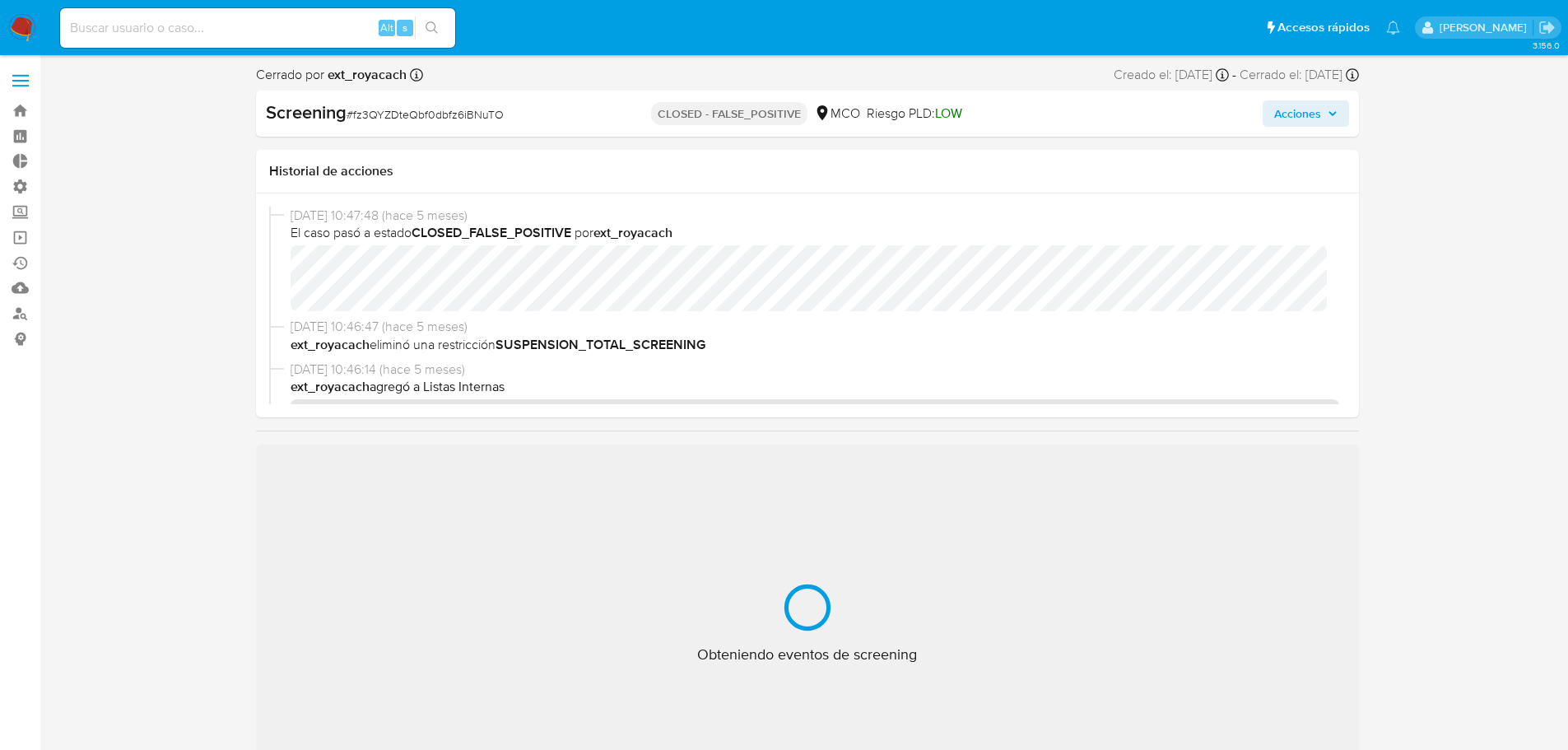
select select "10"
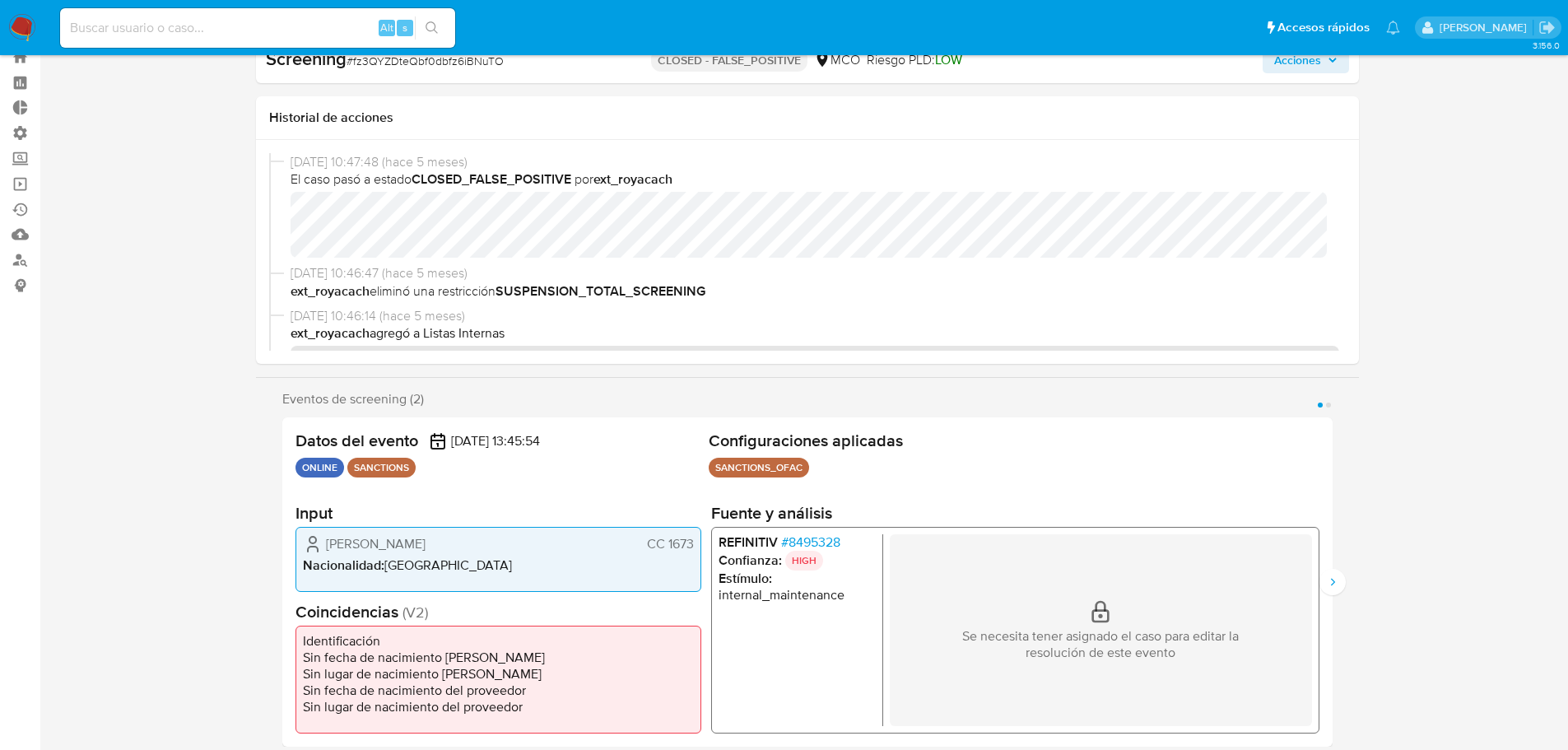
scroll to position [82, 0]
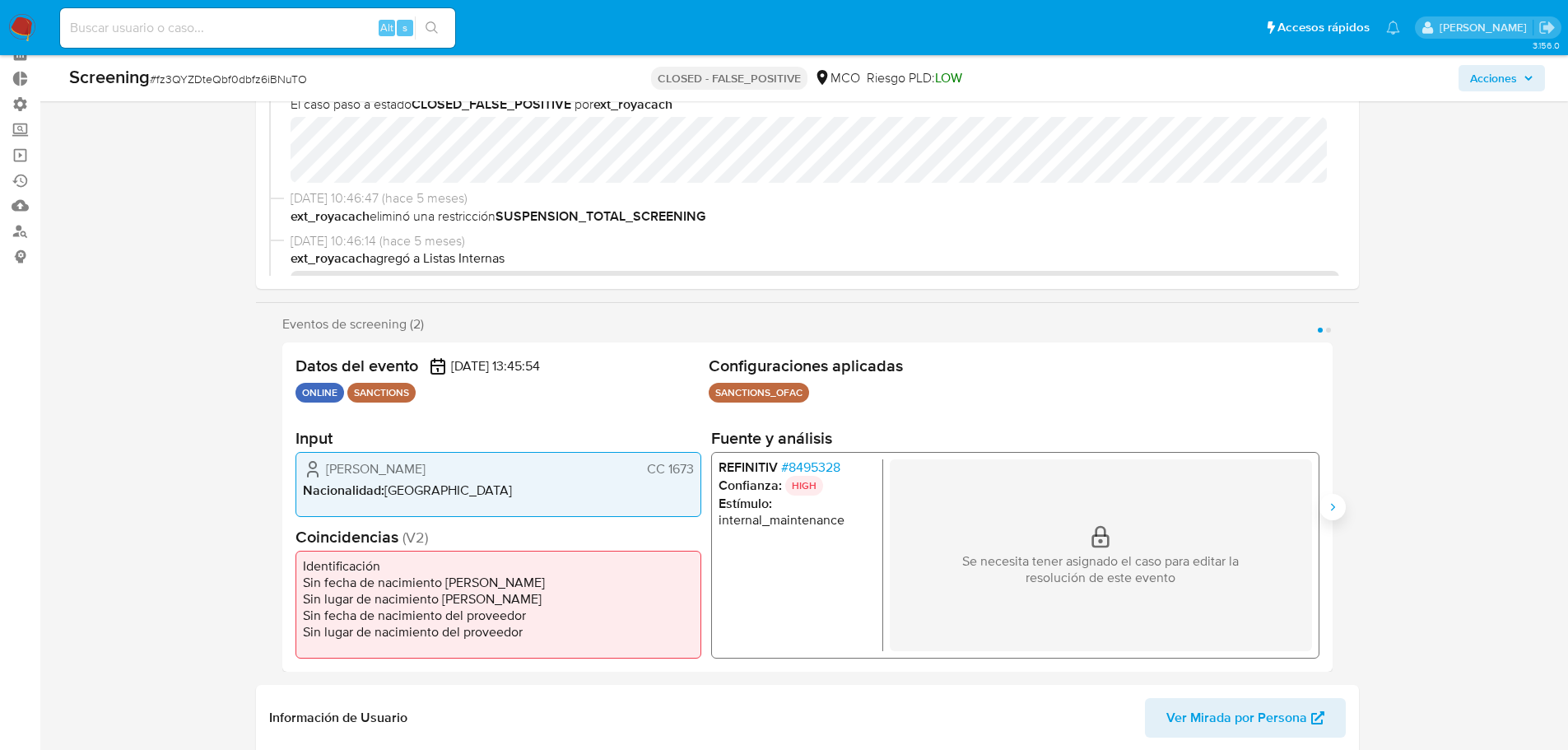
click at [1331, 499] on button "Siguiente" at bounding box center [1333, 506] width 26 height 26
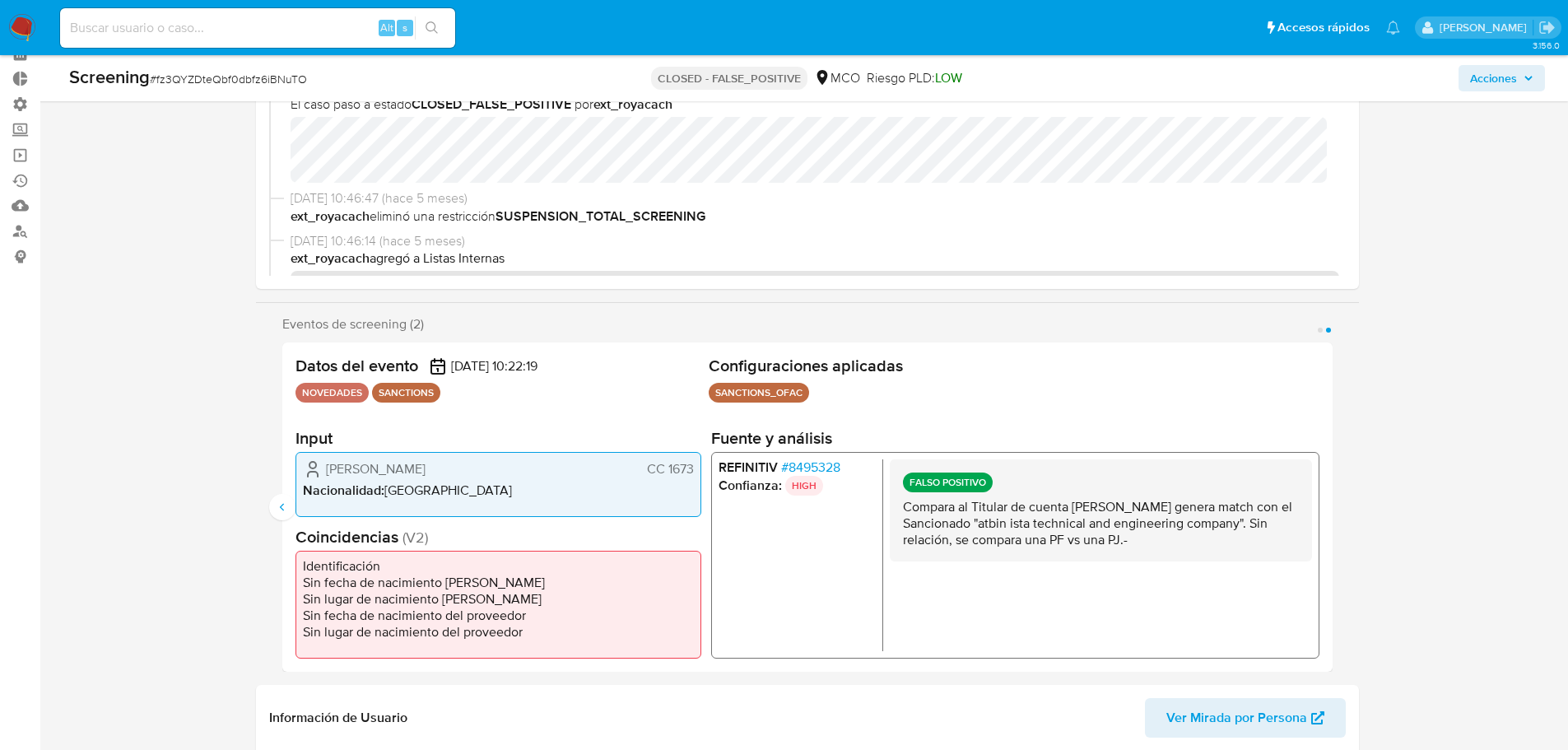
click at [285, 492] on div "Datos del evento 10/04/2025 10:22:19 NOVEDADES SANCTIONS Configuraciones aplica…" at bounding box center [808, 507] width 1050 height 330
click at [278, 508] on icon "Anterior" at bounding box center [282, 506] width 13 height 13
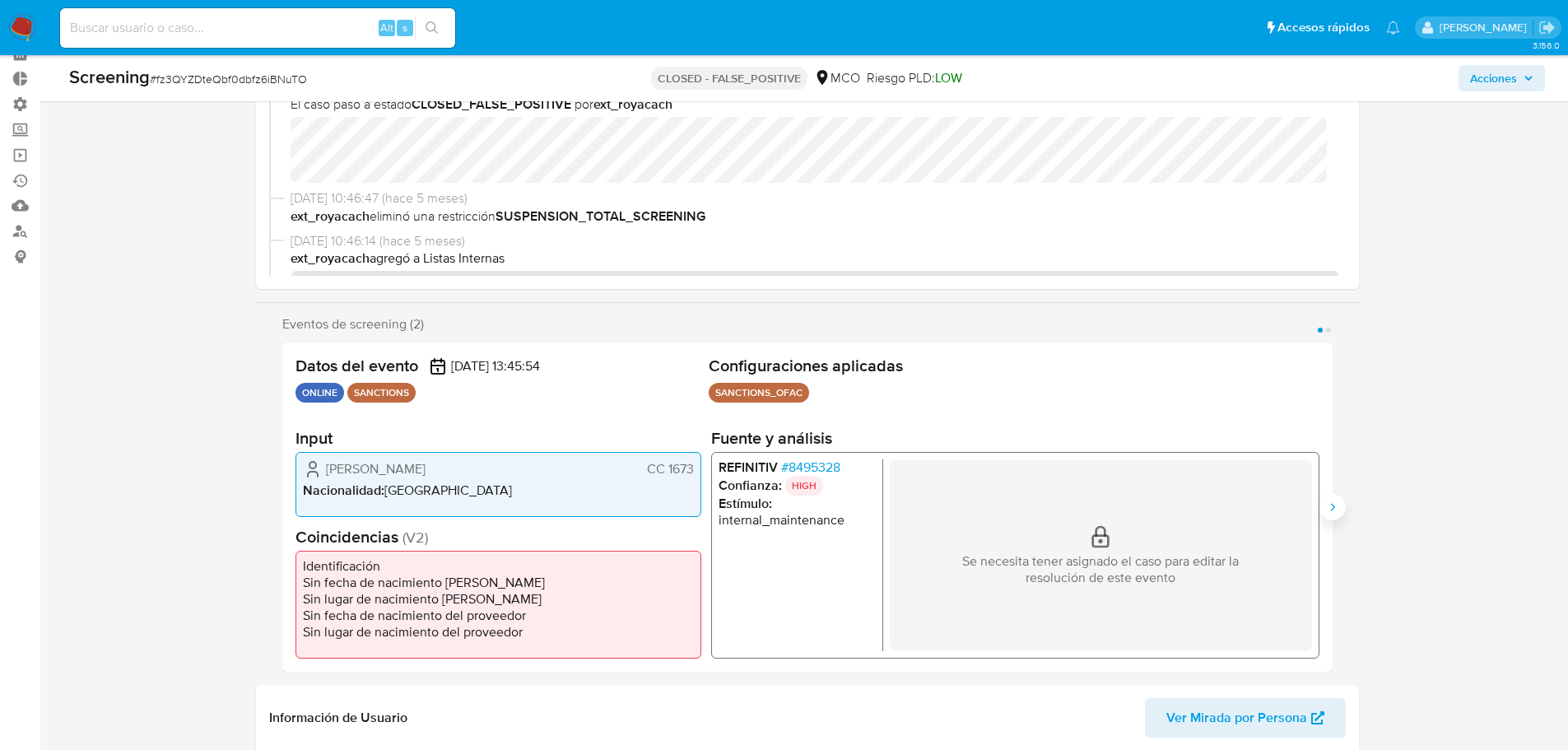
click at [1327, 505] on icon "Siguiente" at bounding box center [1333, 506] width 13 height 13
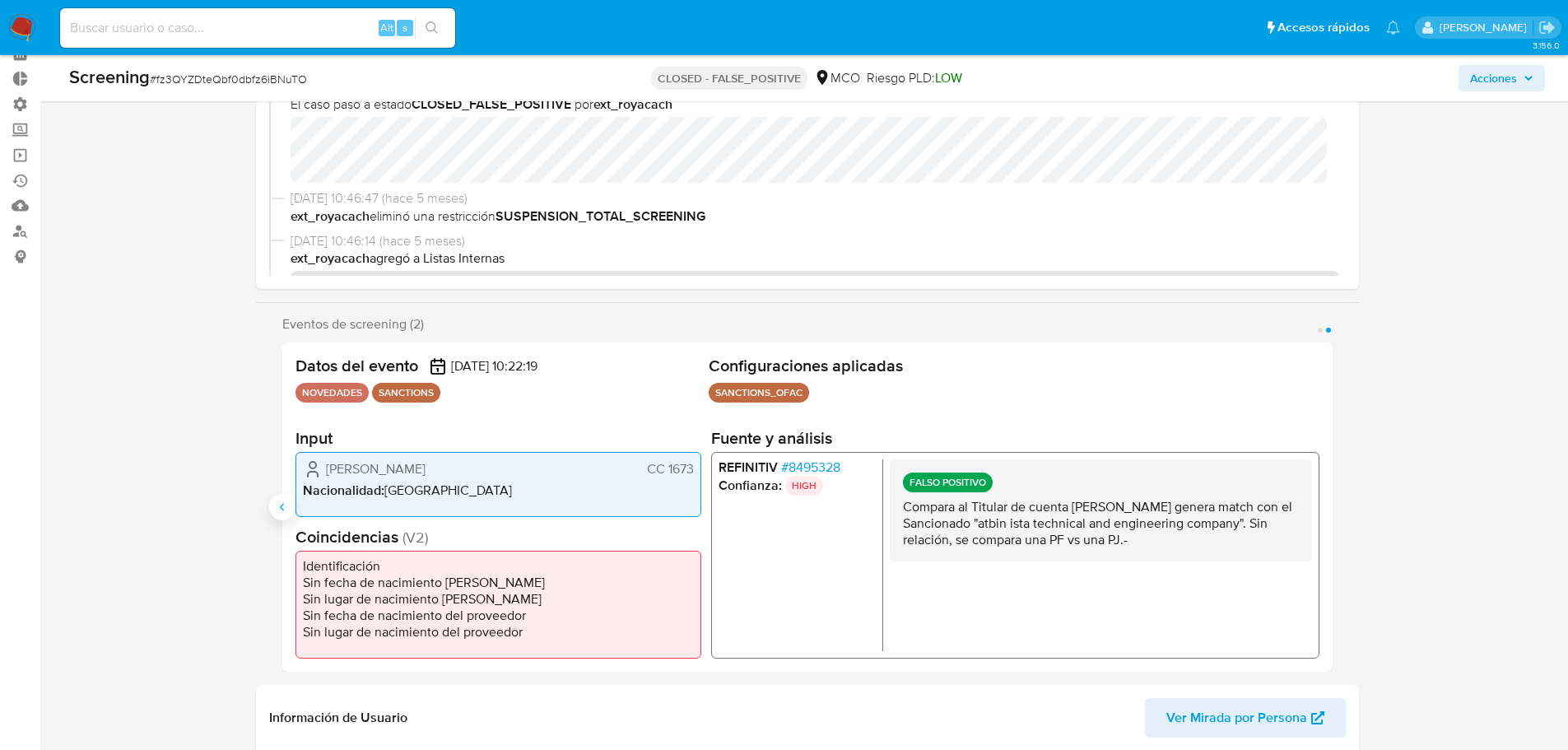
click at [276, 502] on icon "Anterior" at bounding box center [282, 506] width 13 height 13
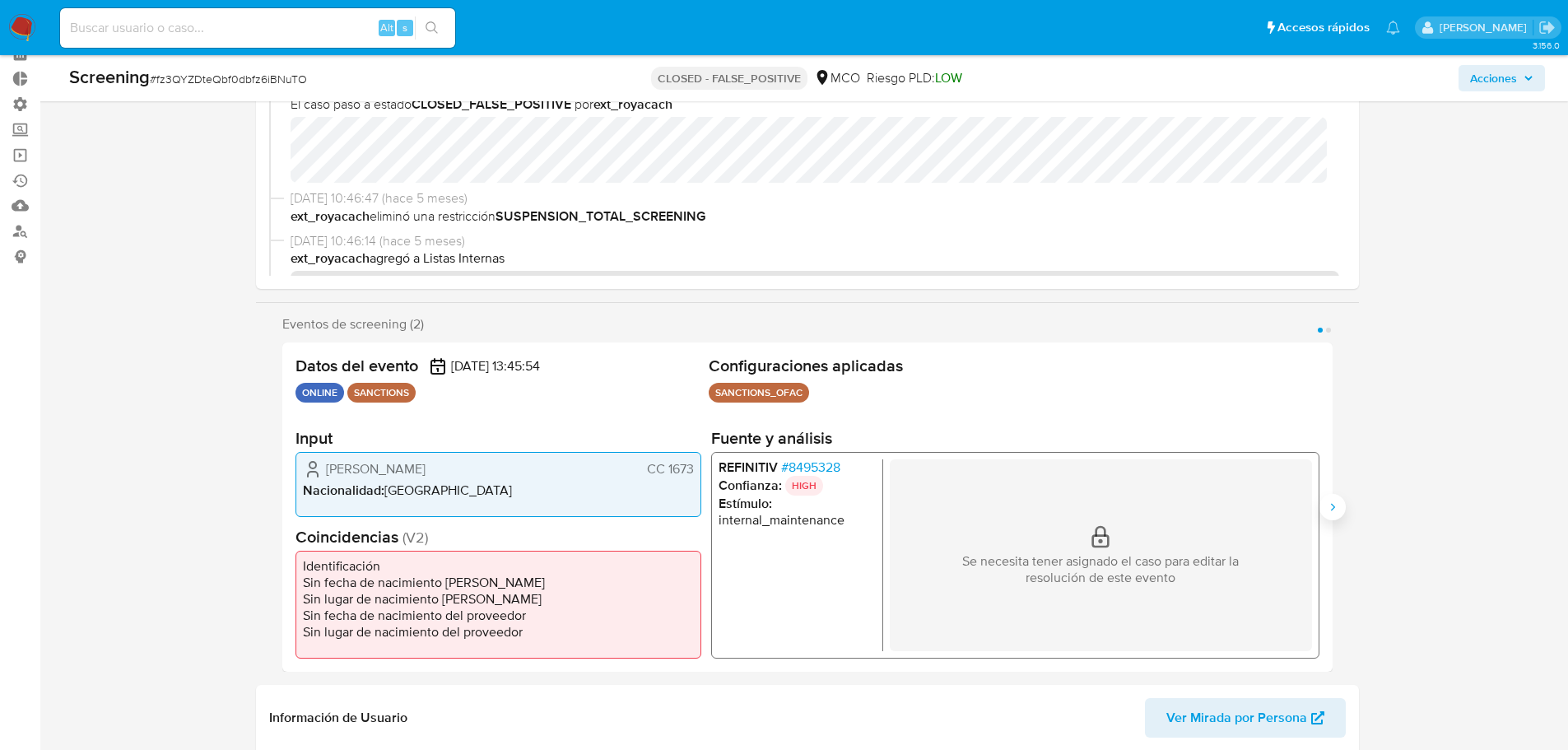
click at [1338, 506] on icon "Siguiente" at bounding box center [1333, 506] width 13 height 13
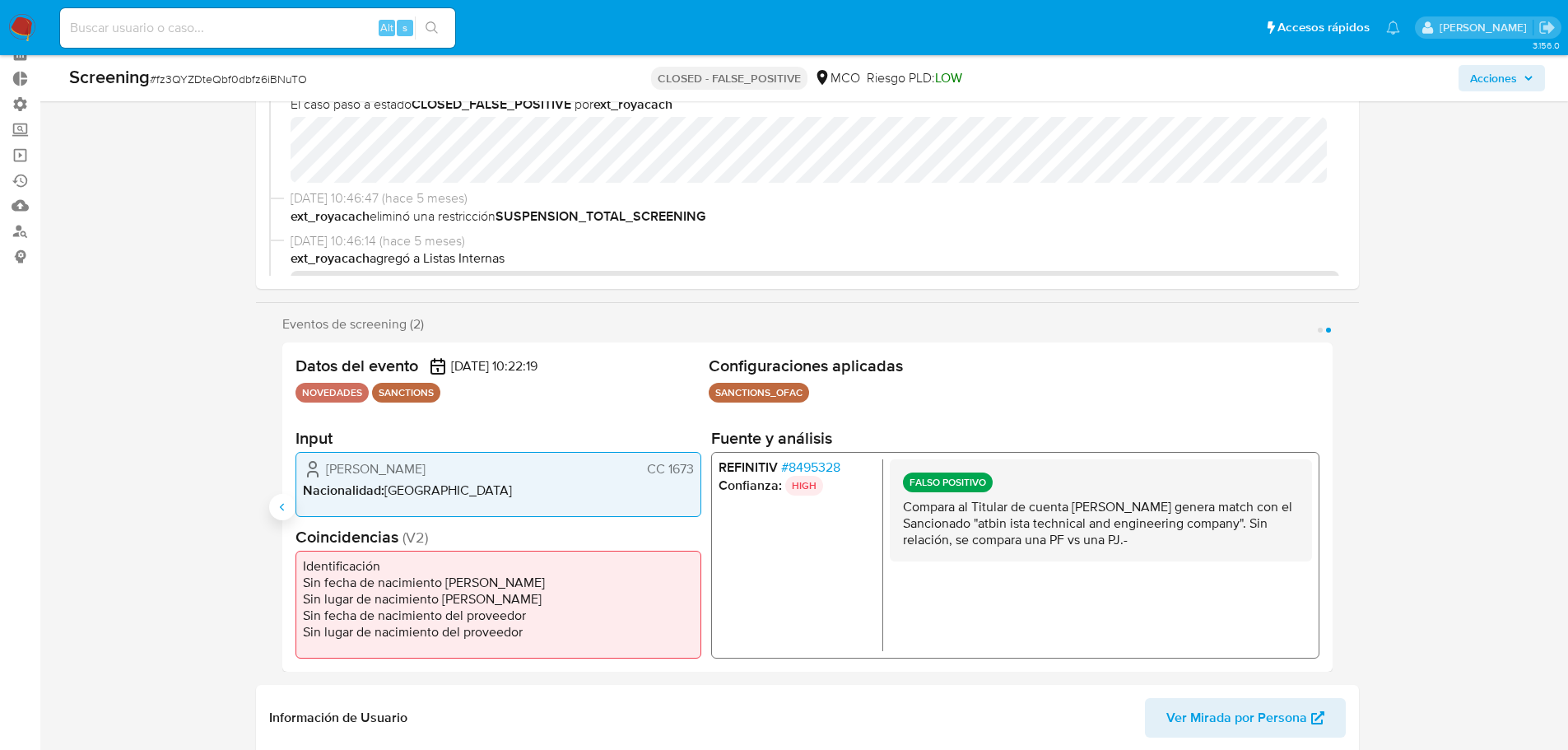
click at [278, 507] on icon "Anterior" at bounding box center [282, 506] width 13 height 13
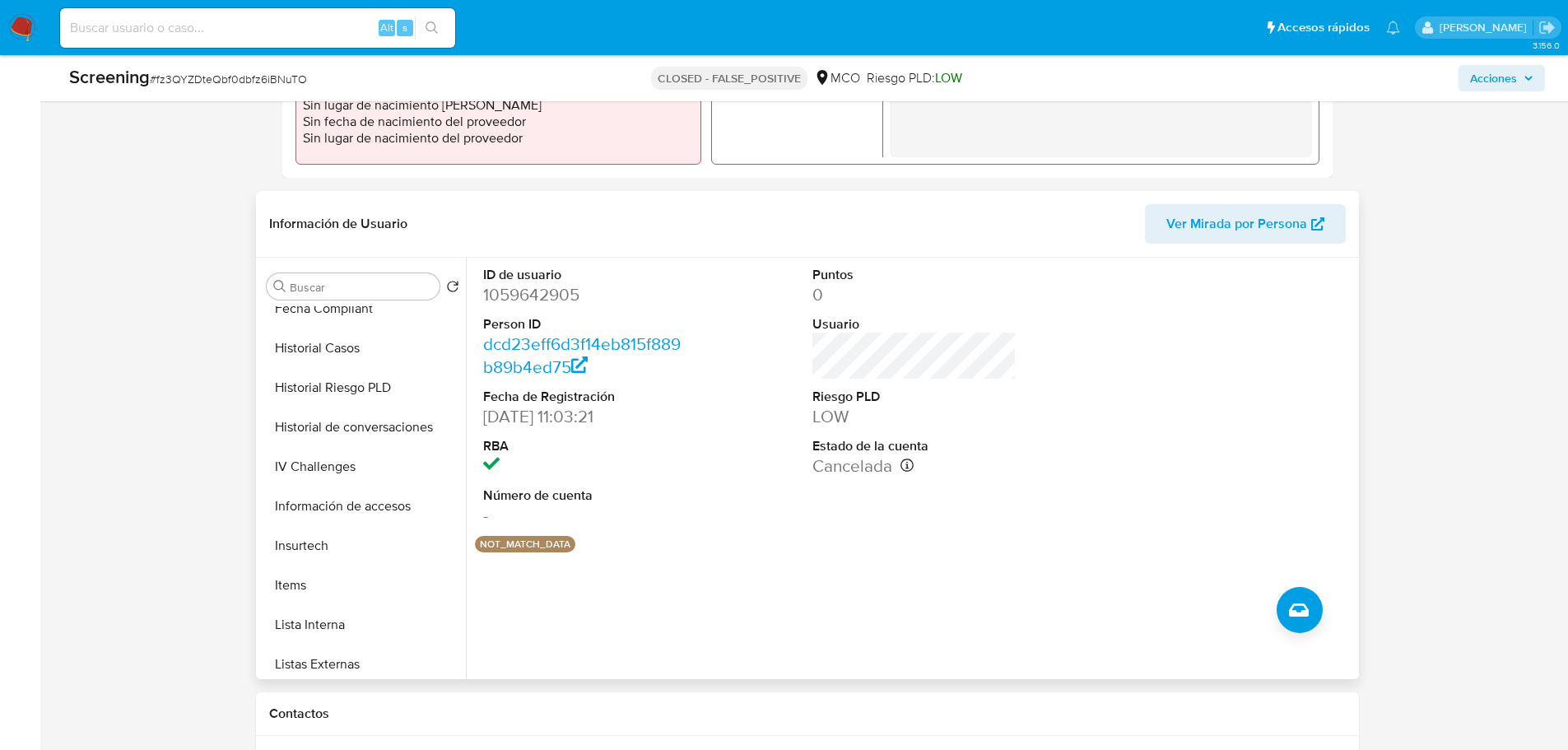
scroll to position [448, 0]
click at [337, 452] on button "Historial Riesgo PLD" at bounding box center [357, 469] width 193 height 40
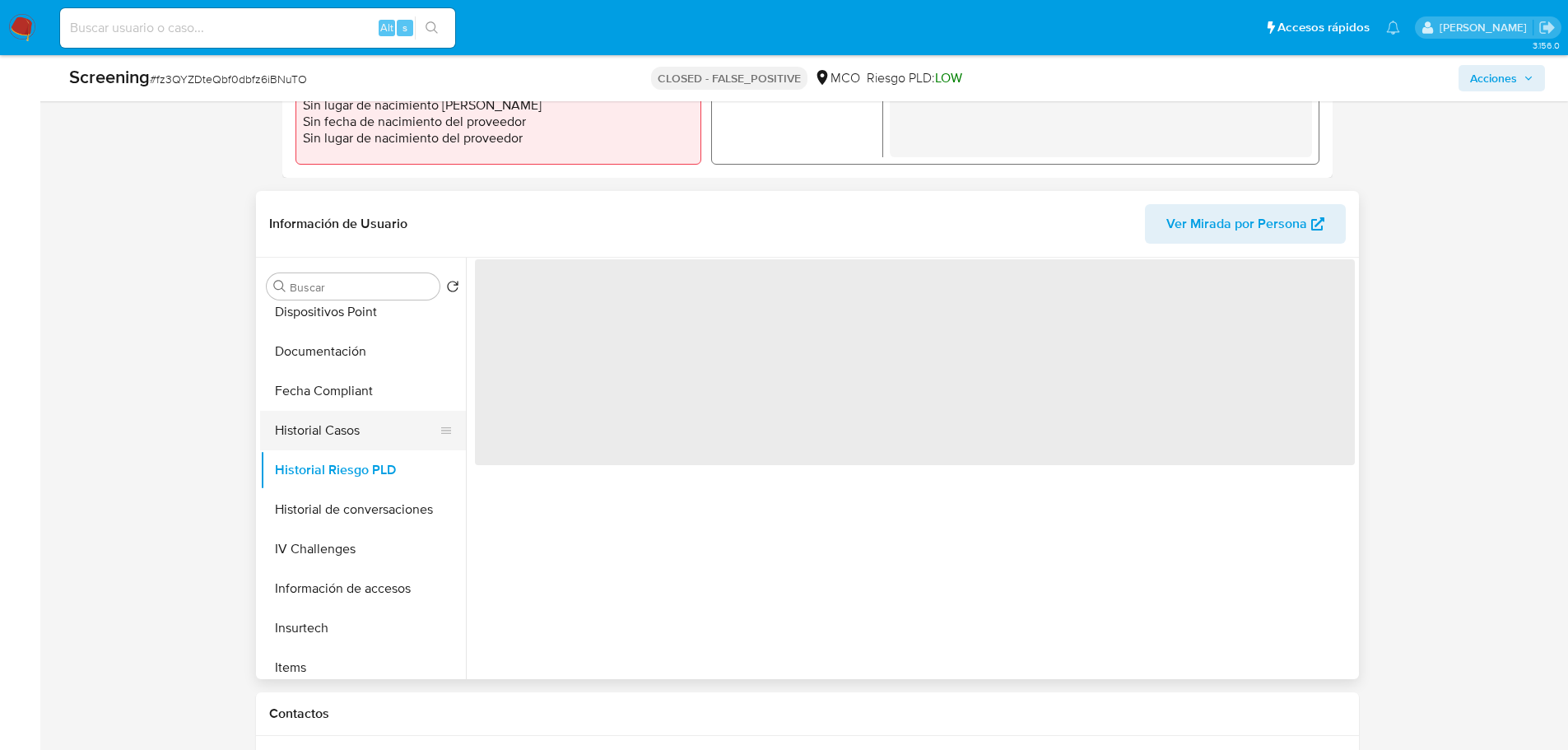
click at [321, 413] on button "Historial Casos" at bounding box center [357, 430] width 193 height 40
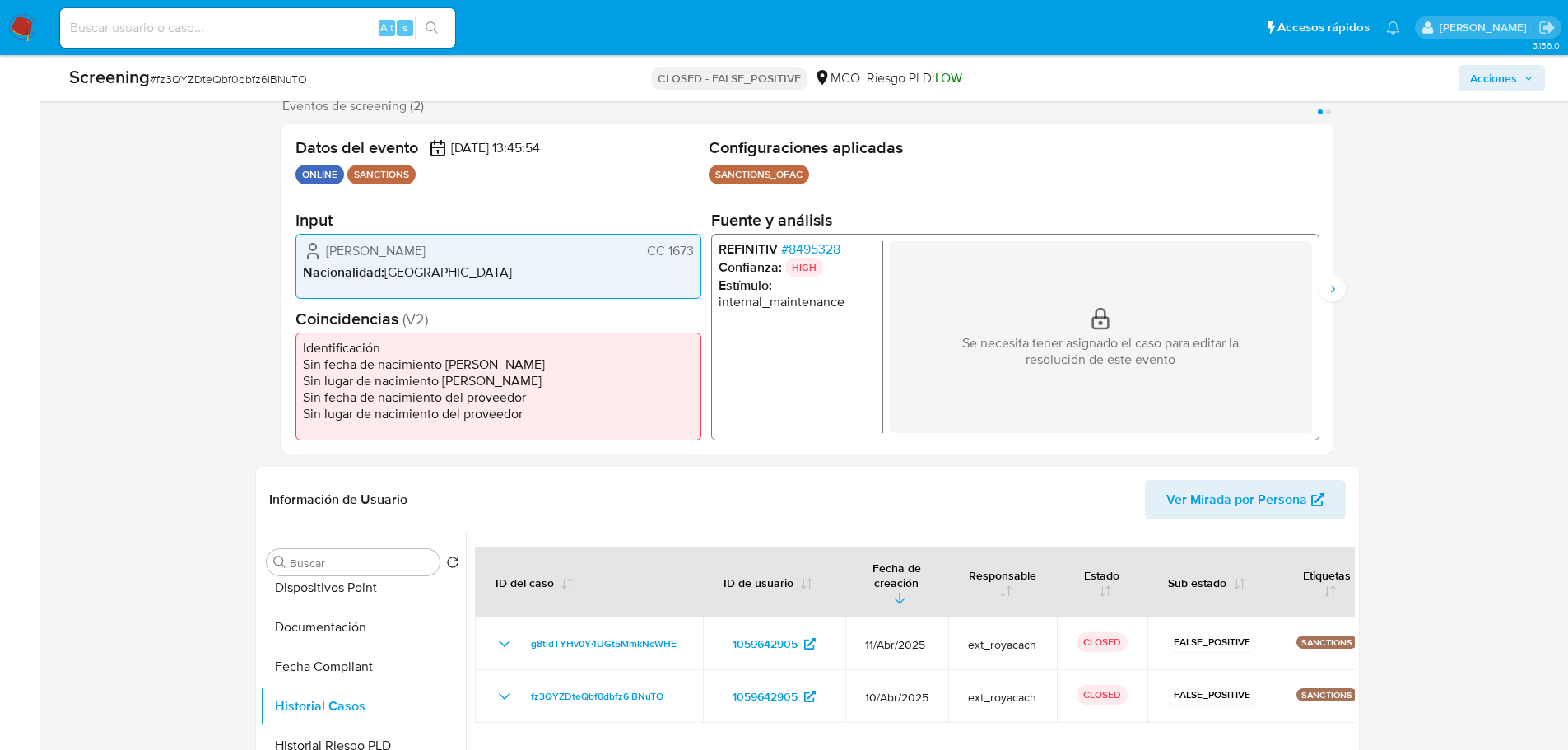
scroll to position [330, 0]
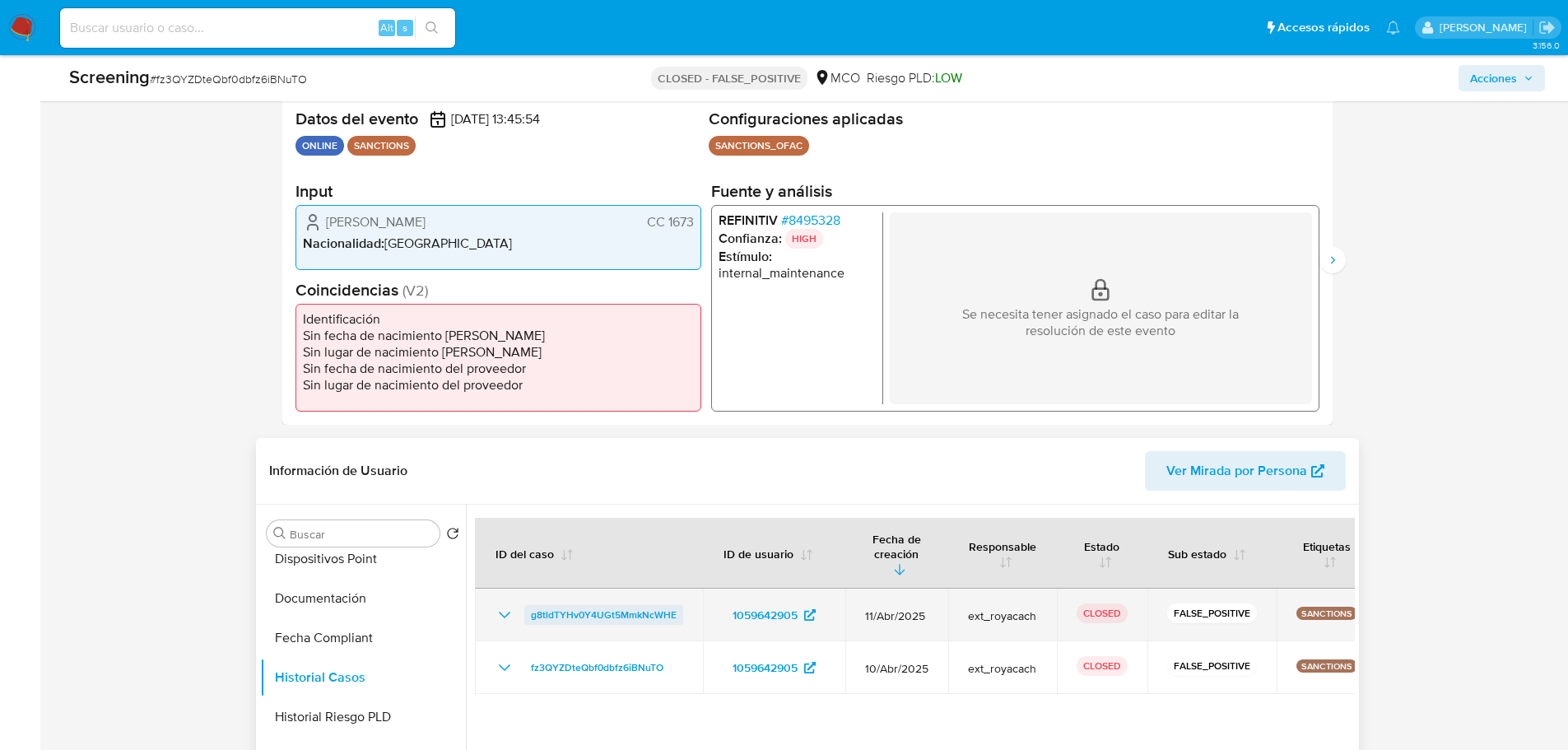
click at [624, 605] on span "g8tldTYHv0Y4UGt5MmkNcWHE" at bounding box center [603, 614] width 145 height 19
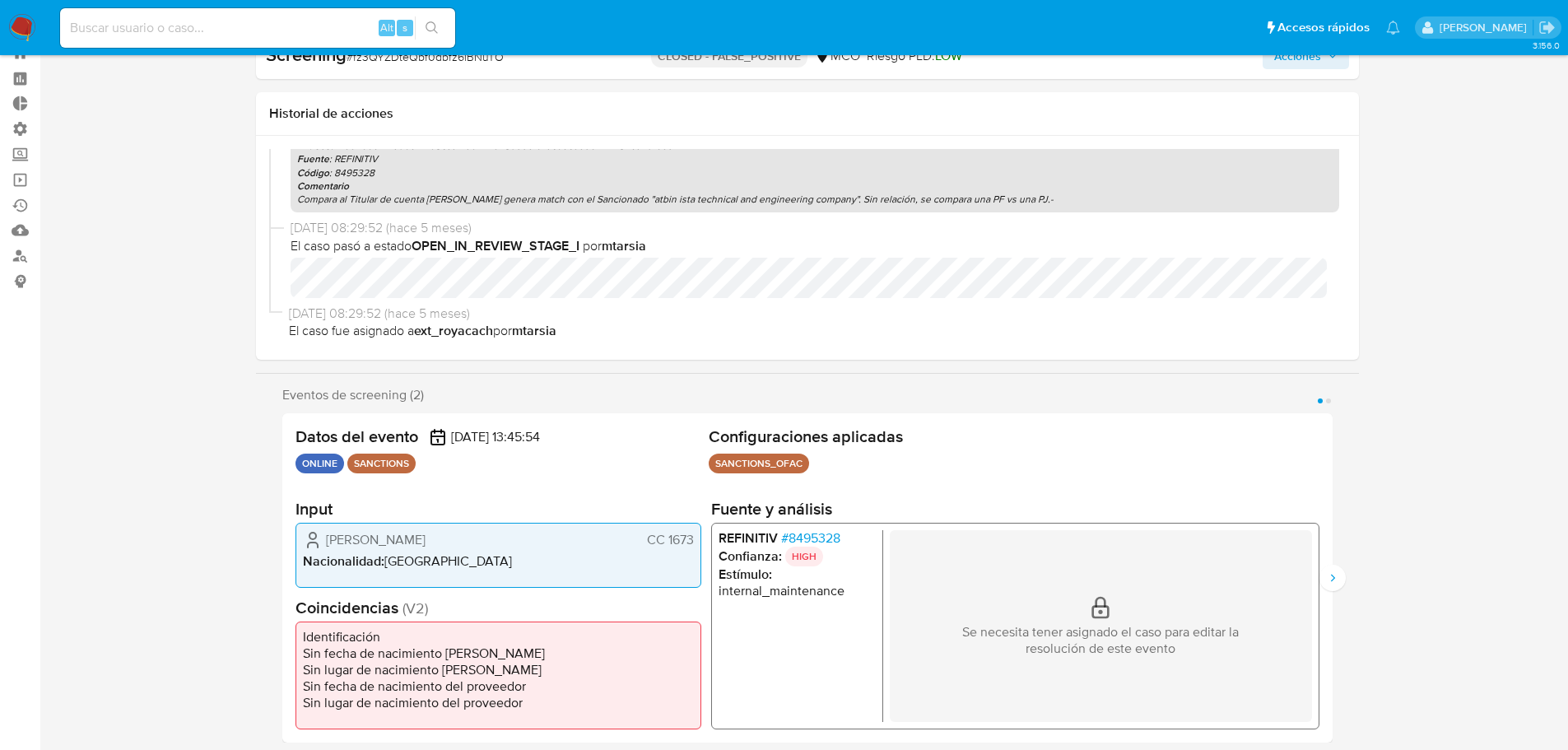
scroll to position [82, 0]
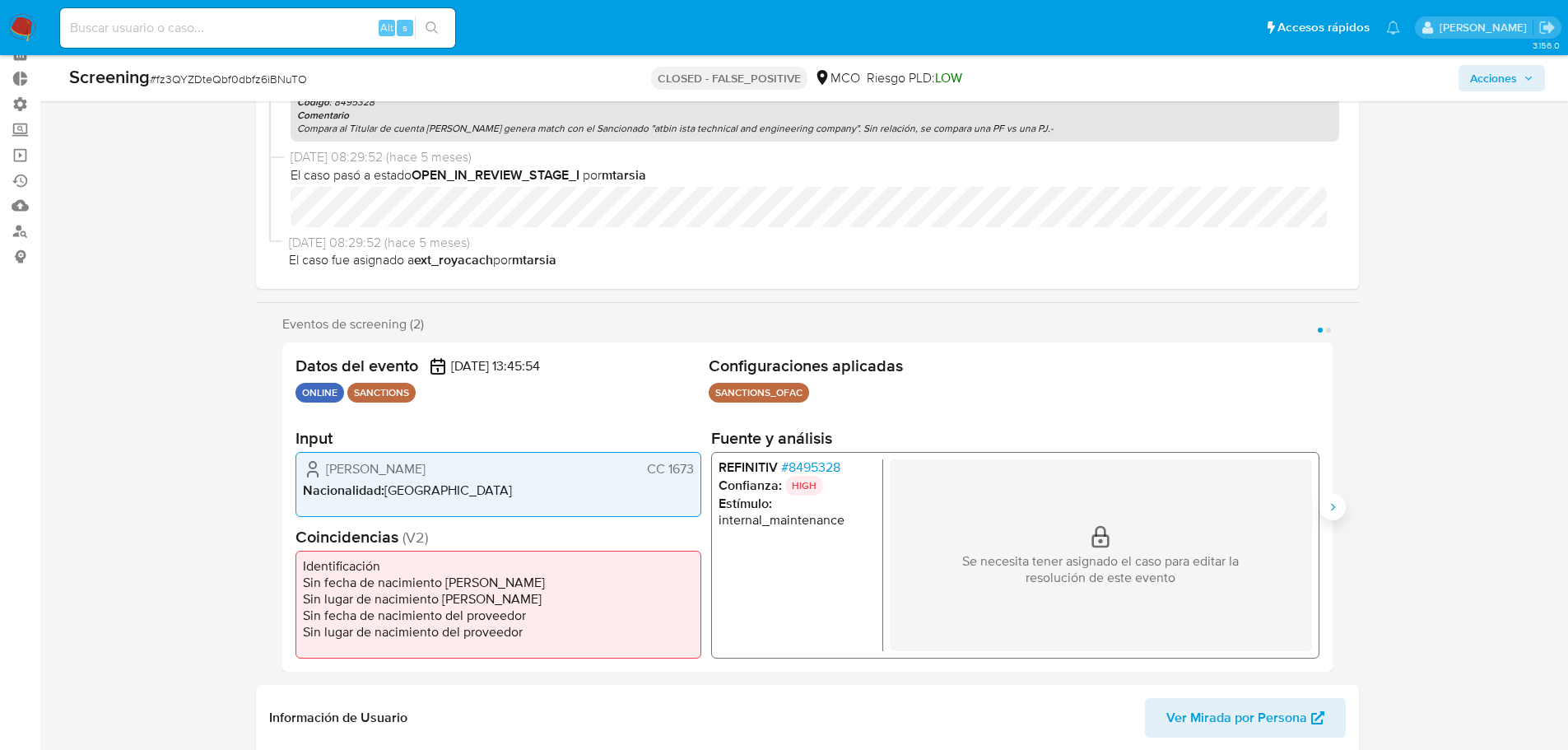
click at [1332, 506] on icon "Siguiente" at bounding box center [1333, 506] width 13 height 13
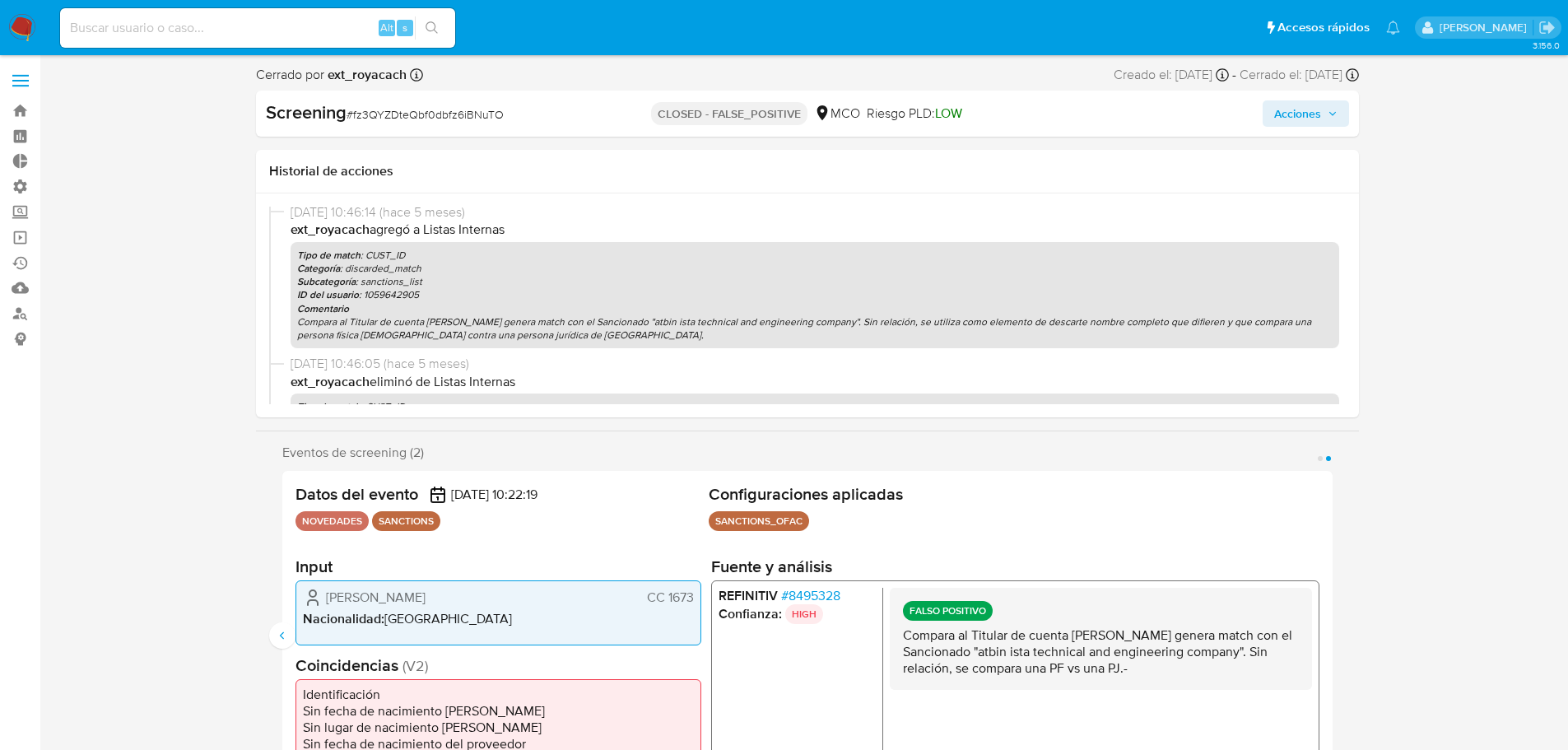
scroll to position [75, 0]
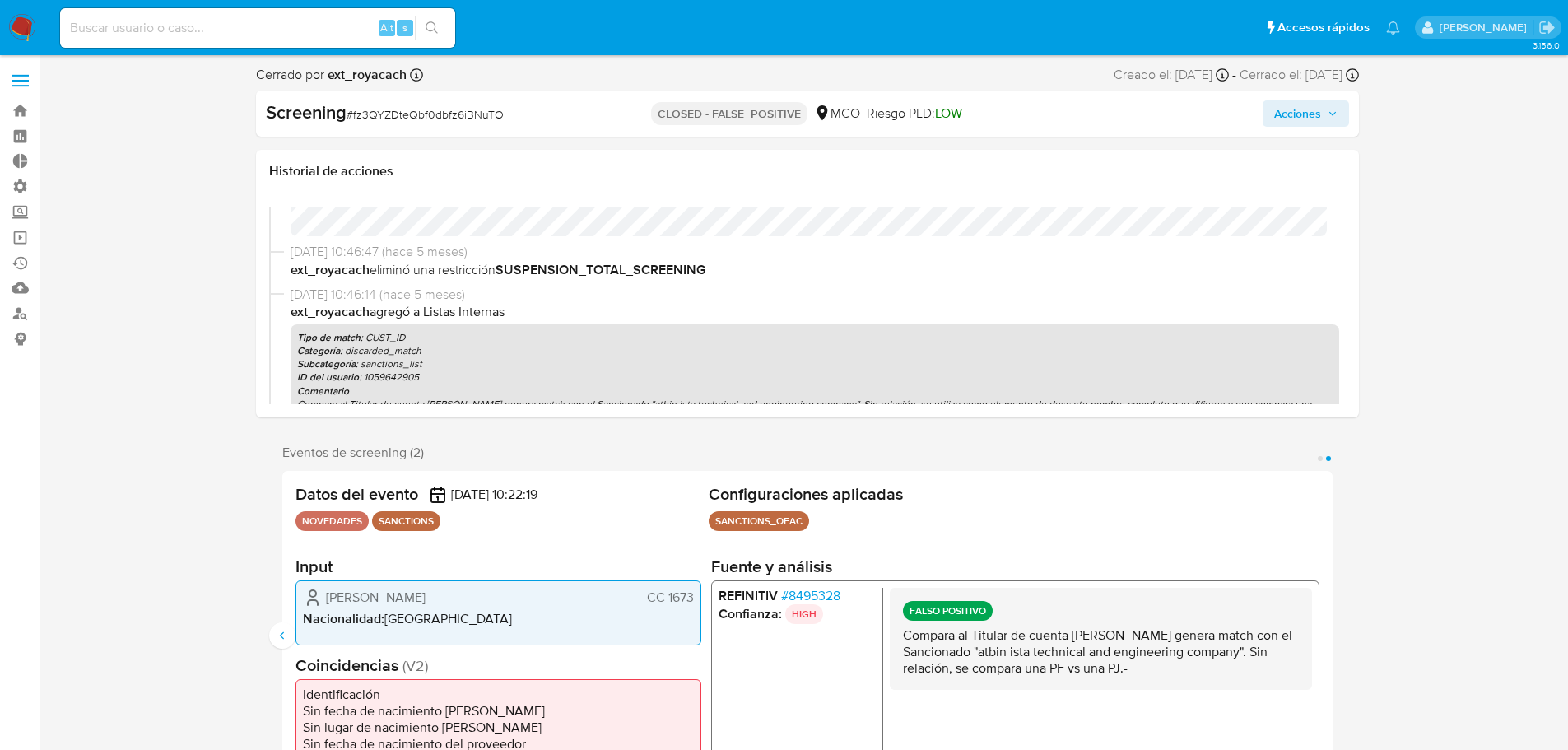
click at [263, 630] on div "Eventos de screening (2) Página 1 Página 2 Datos del evento 10/04/2025 13:45:54…" at bounding box center [807, 622] width 1103 height 356
click at [283, 636] on icon "Anterior" at bounding box center [282, 635] width 13 height 13
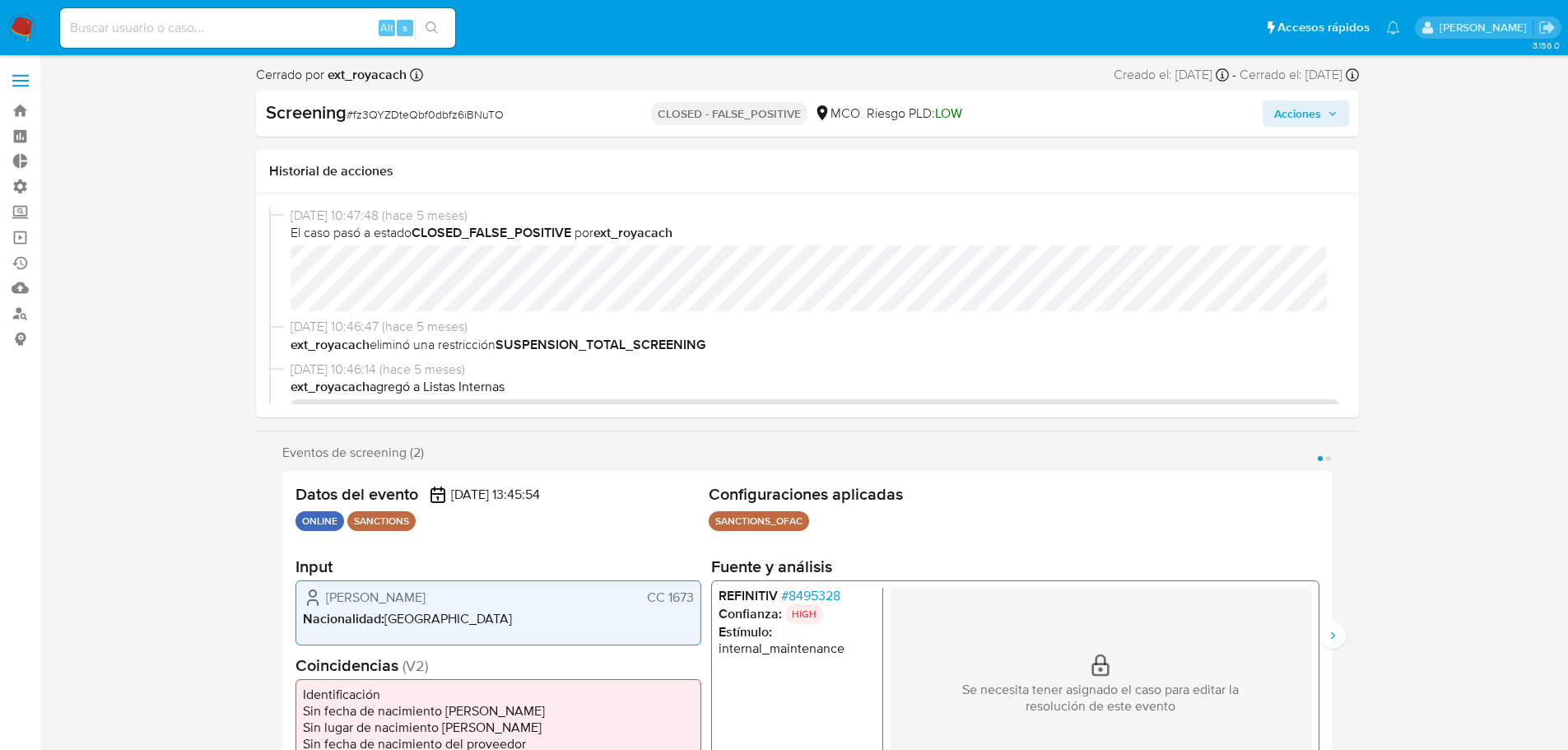
scroll to position [82, 0]
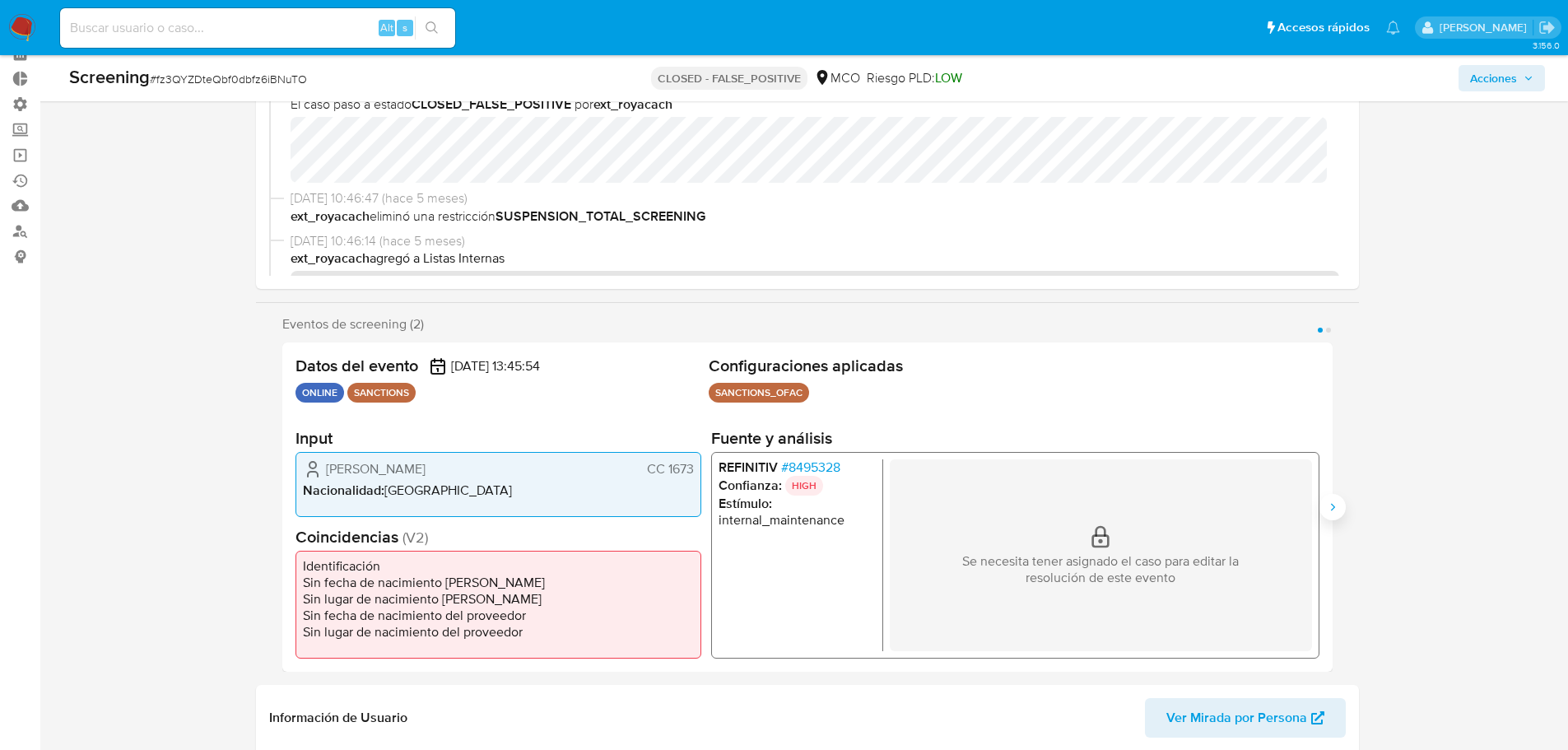
click at [1339, 506] on button "Siguiente" at bounding box center [1333, 506] width 26 height 26
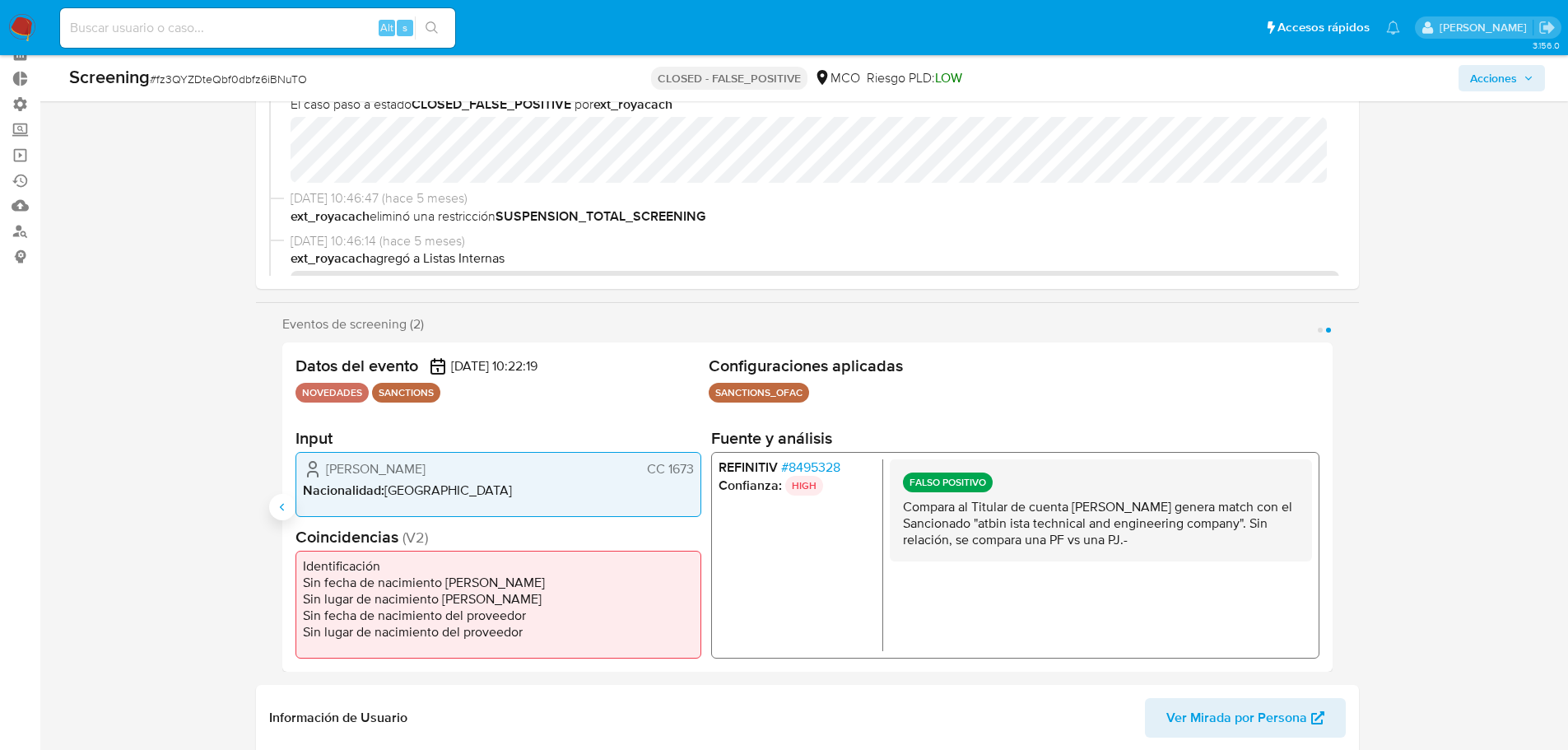
click at [282, 503] on icon "Anterior" at bounding box center [282, 506] width 13 height 13
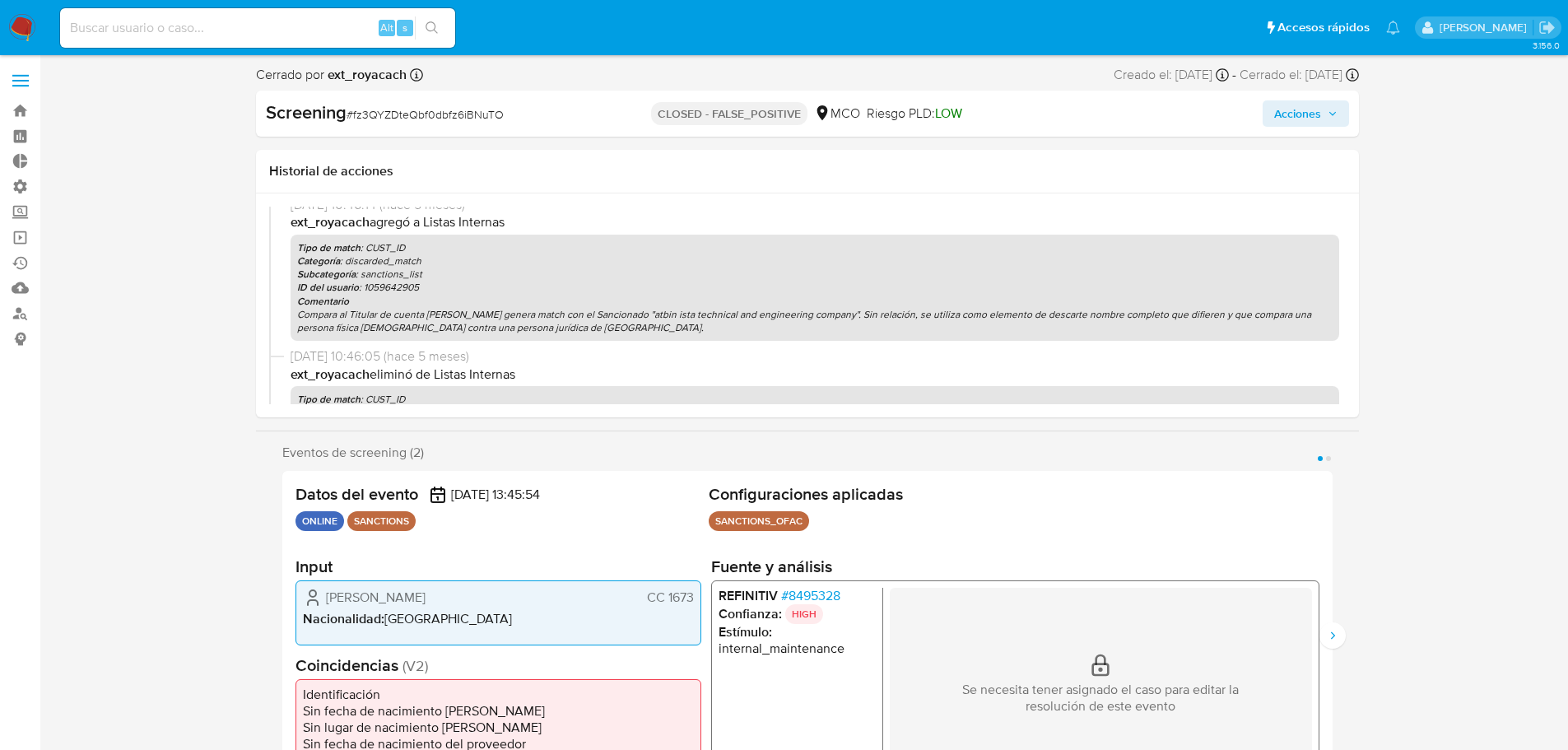
scroll to position [165, 0]
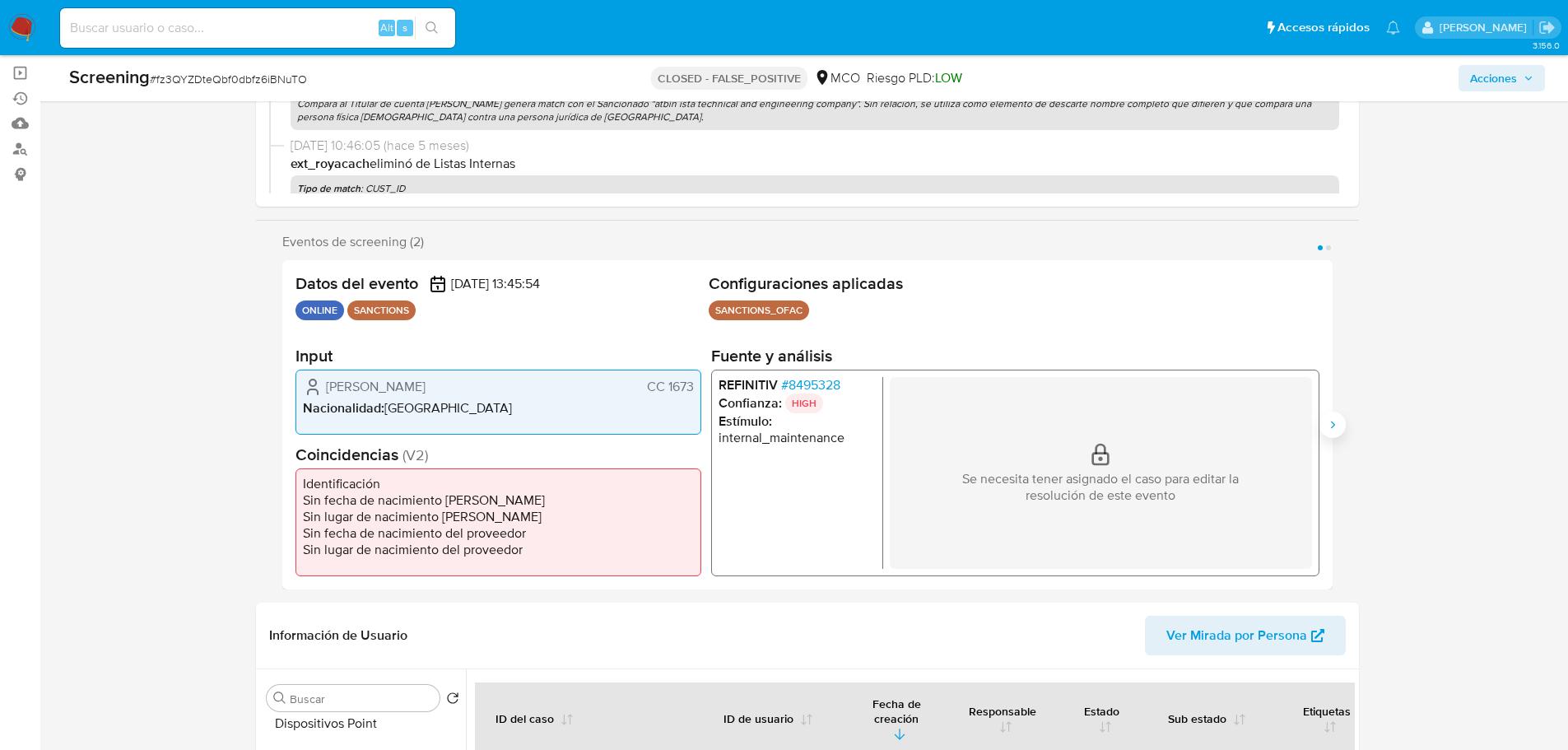
click at [1339, 418] on button "Siguiente" at bounding box center [1333, 424] width 26 height 26
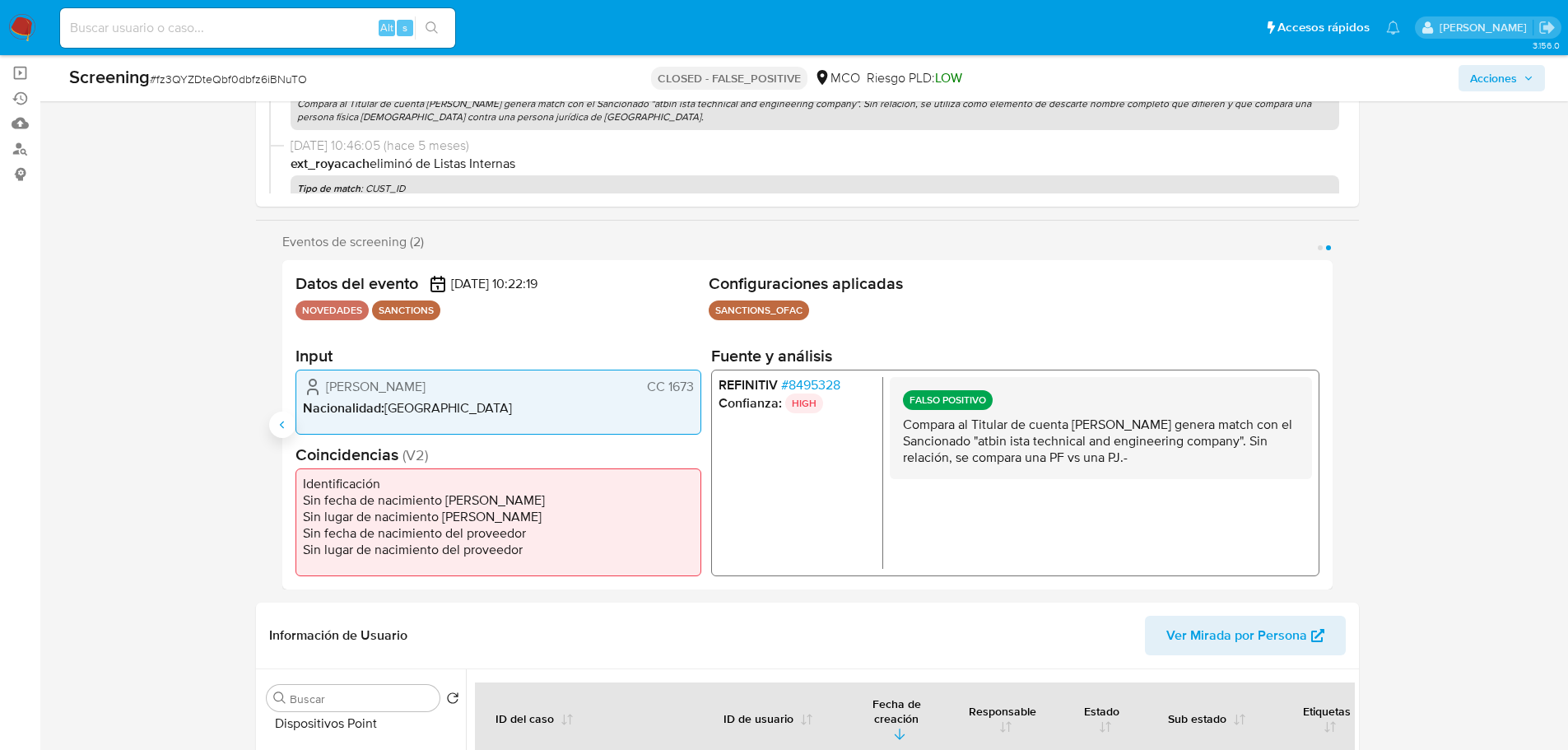
click at [284, 424] on icon "Anterior" at bounding box center [282, 424] width 13 height 13
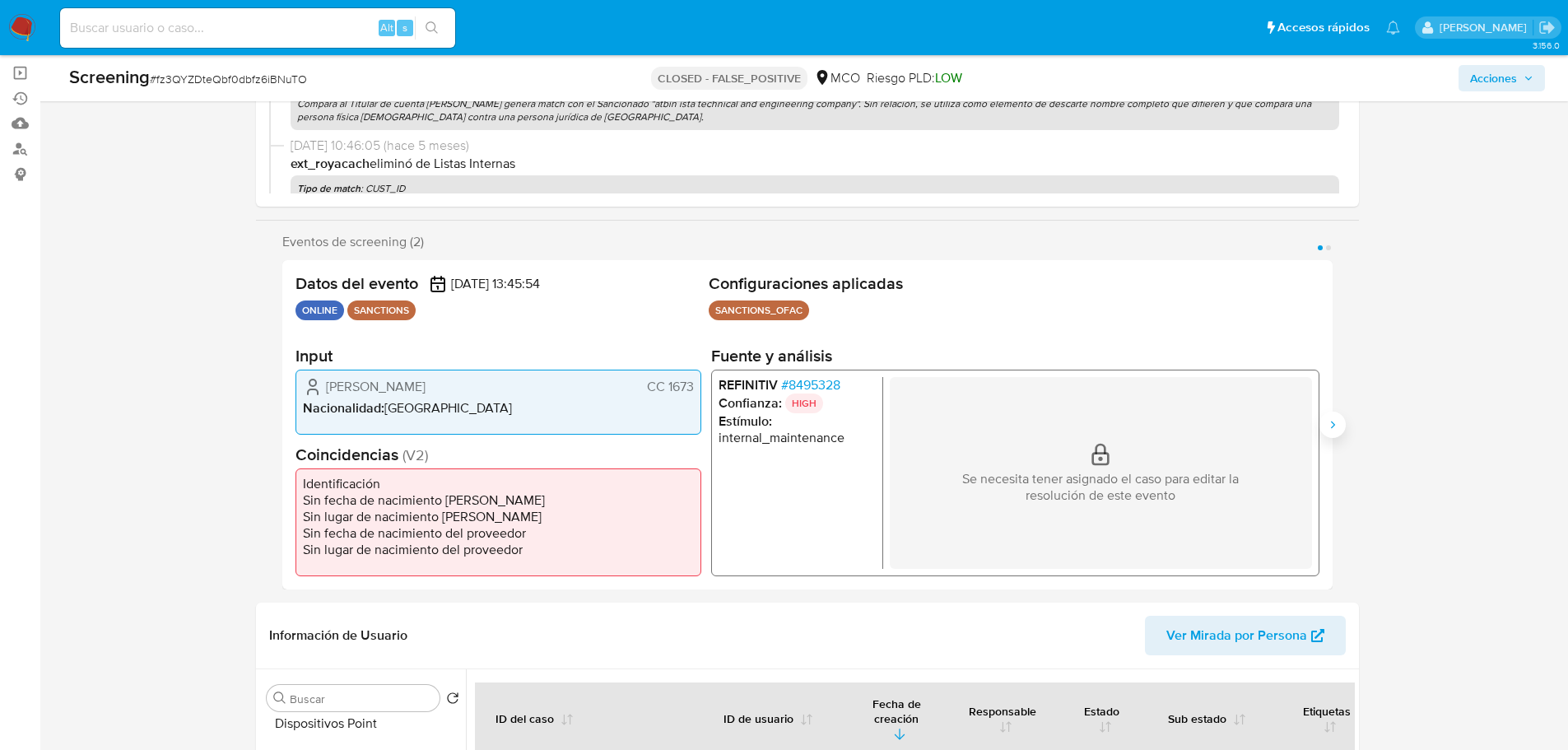
click at [1344, 419] on button "Siguiente" at bounding box center [1333, 424] width 26 height 26
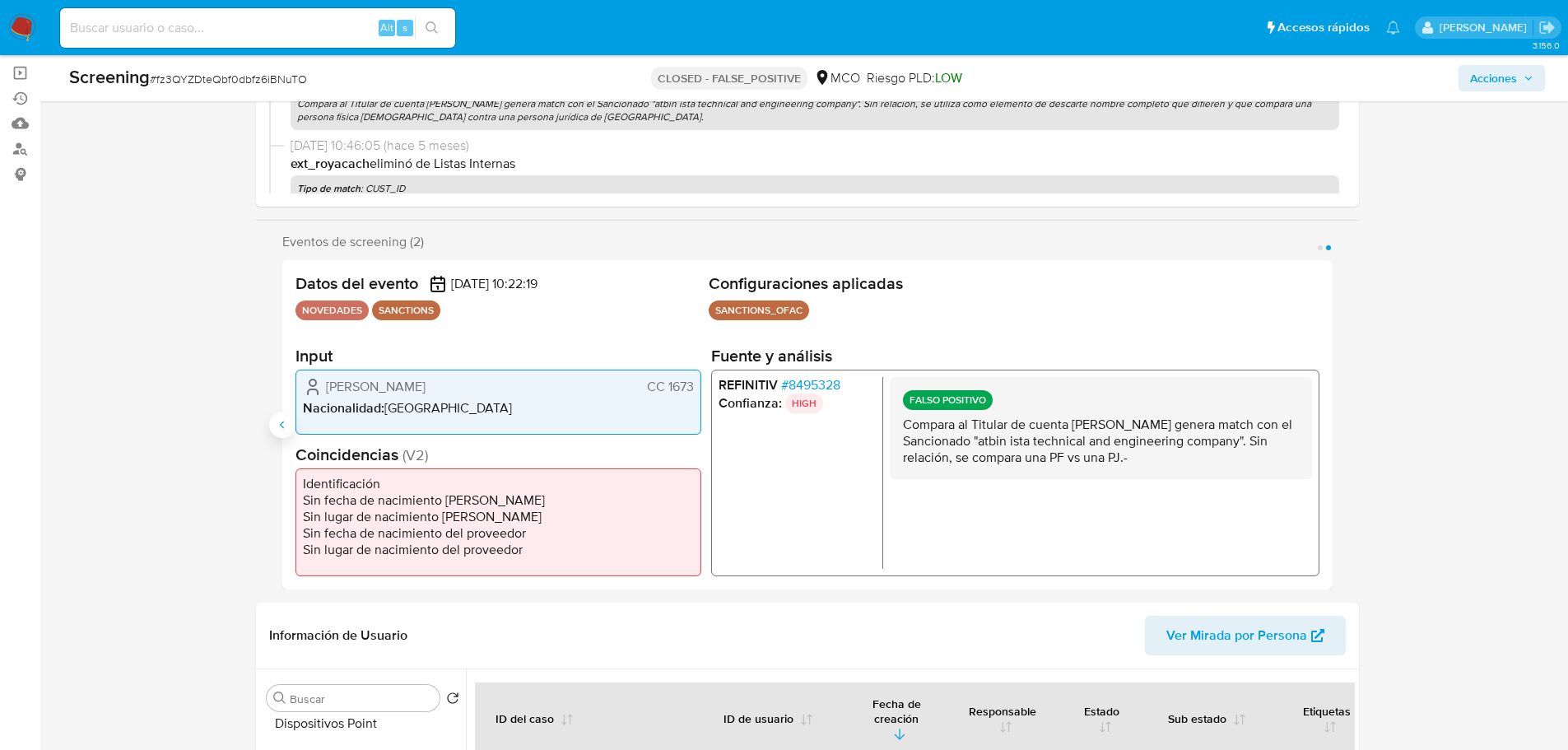
click at [282, 422] on icon "Anterior" at bounding box center [281, 424] width 4 height 7
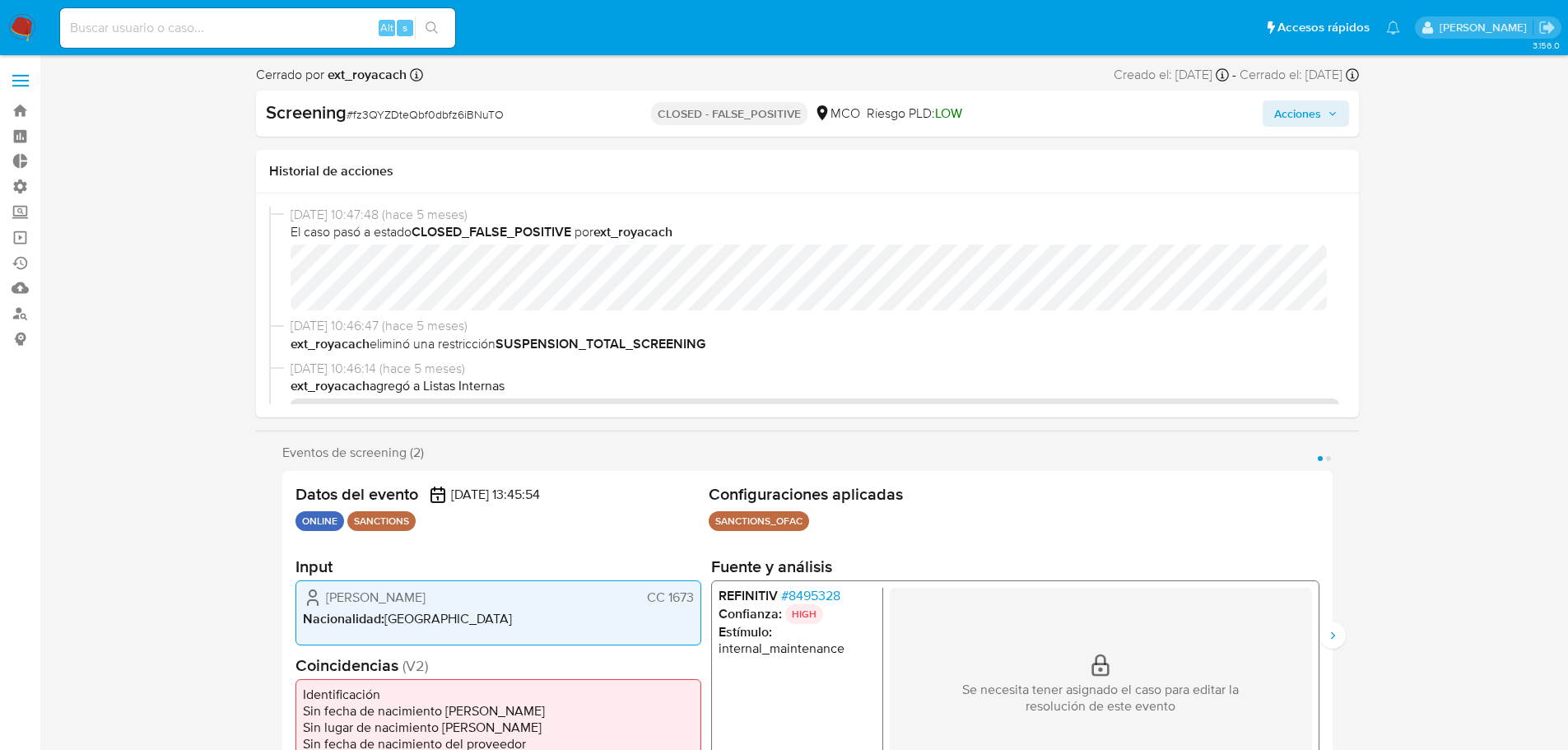
scroll to position [0, 0]
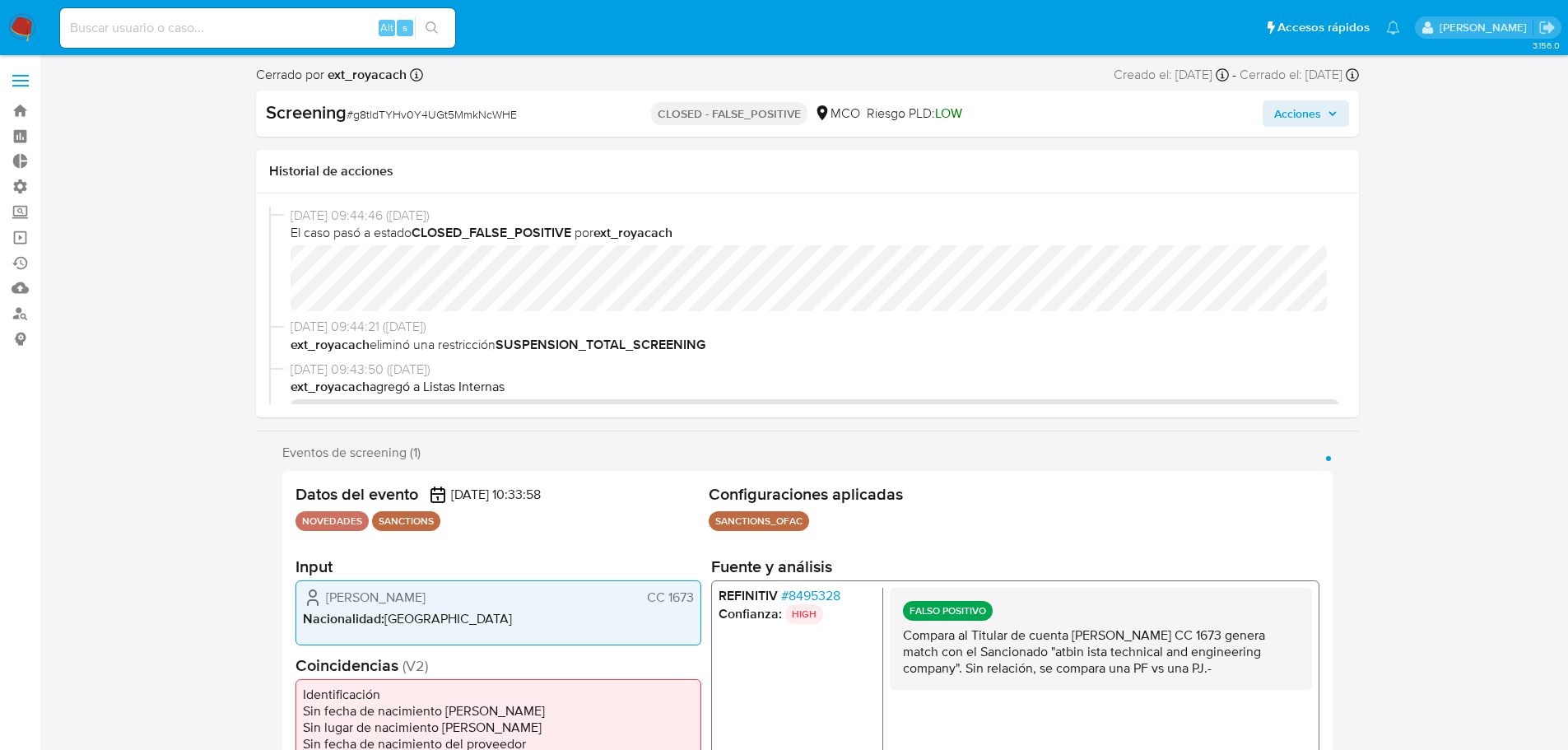
select select "10"
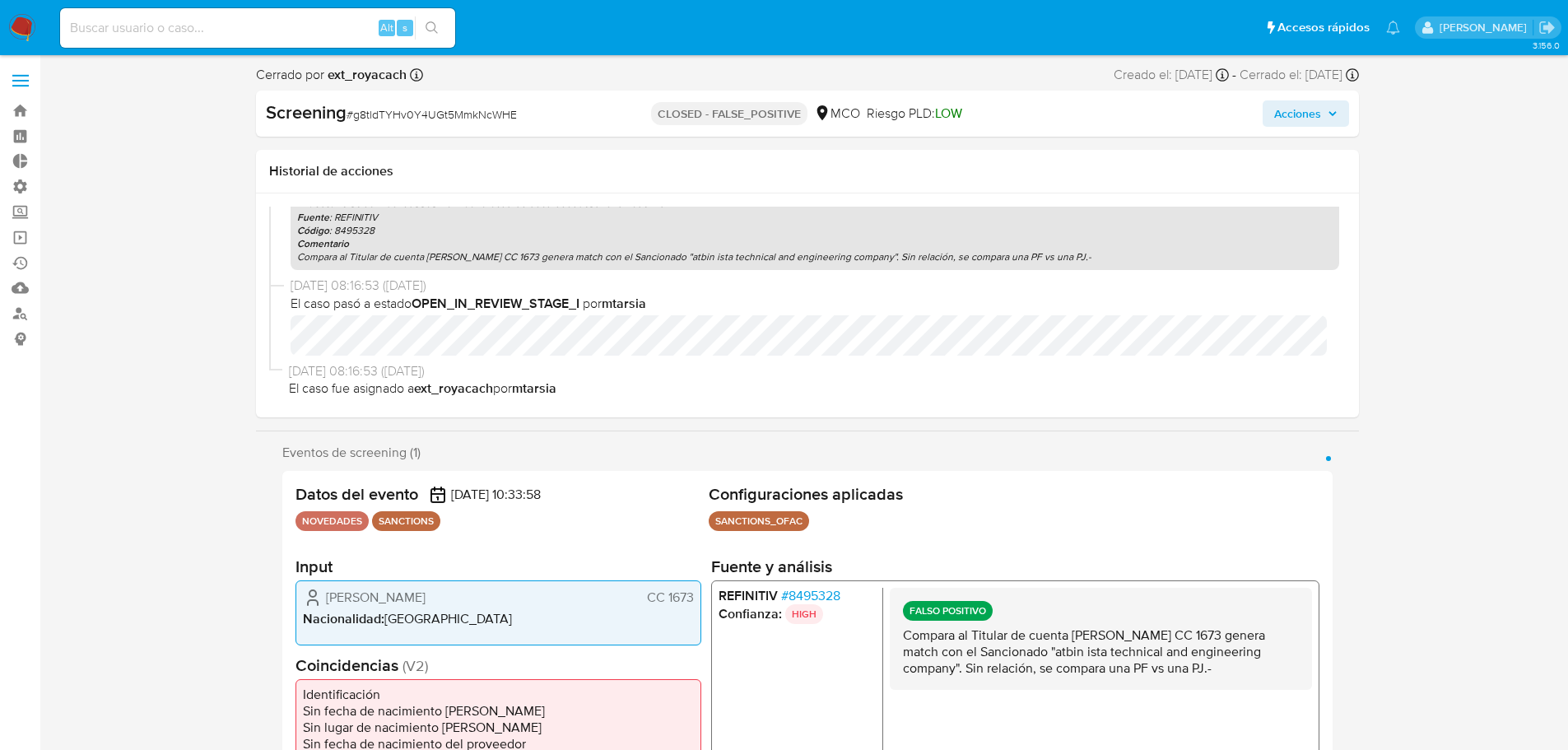
scroll to position [278, 0]
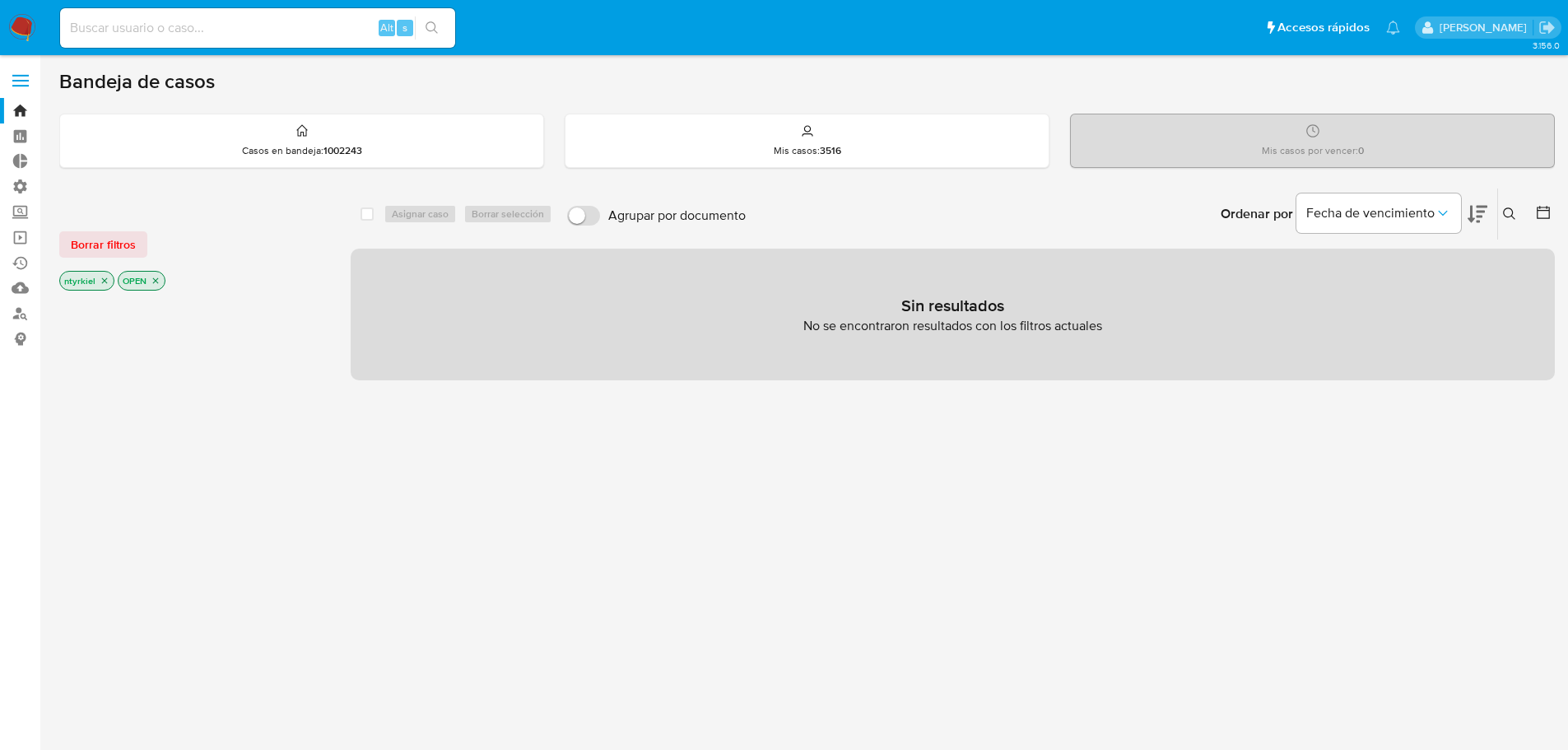
click at [26, 85] on span at bounding box center [20, 86] width 17 height 3
click at [0, 0] on input "checkbox" at bounding box center [0, 0] width 0 height 0
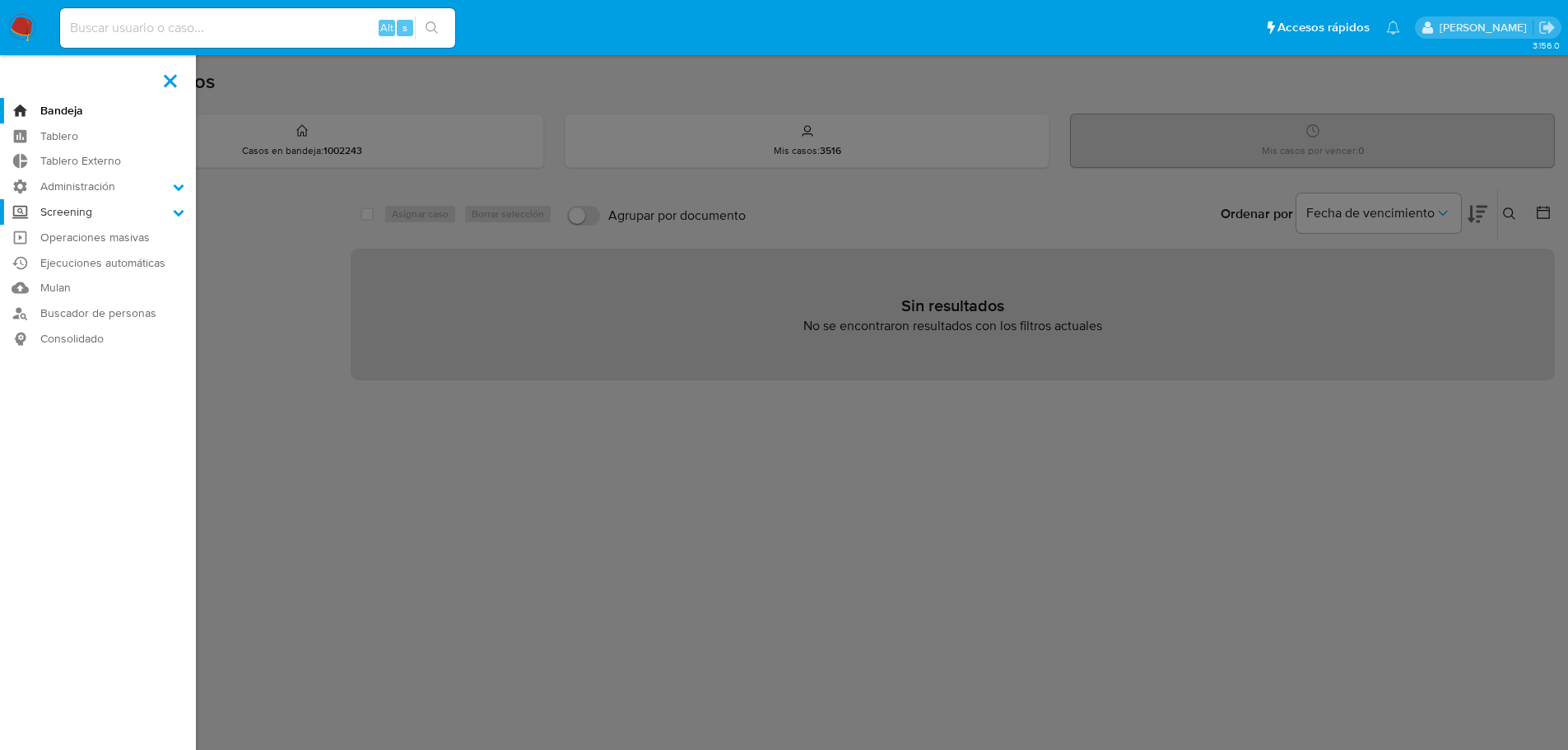
click at [95, 210] on label "Screening" at bounding box center [98, 212] width 196 height 26
click at [0, 0] on input "Screening" at bounding box center [0, 0] width 0 height 0
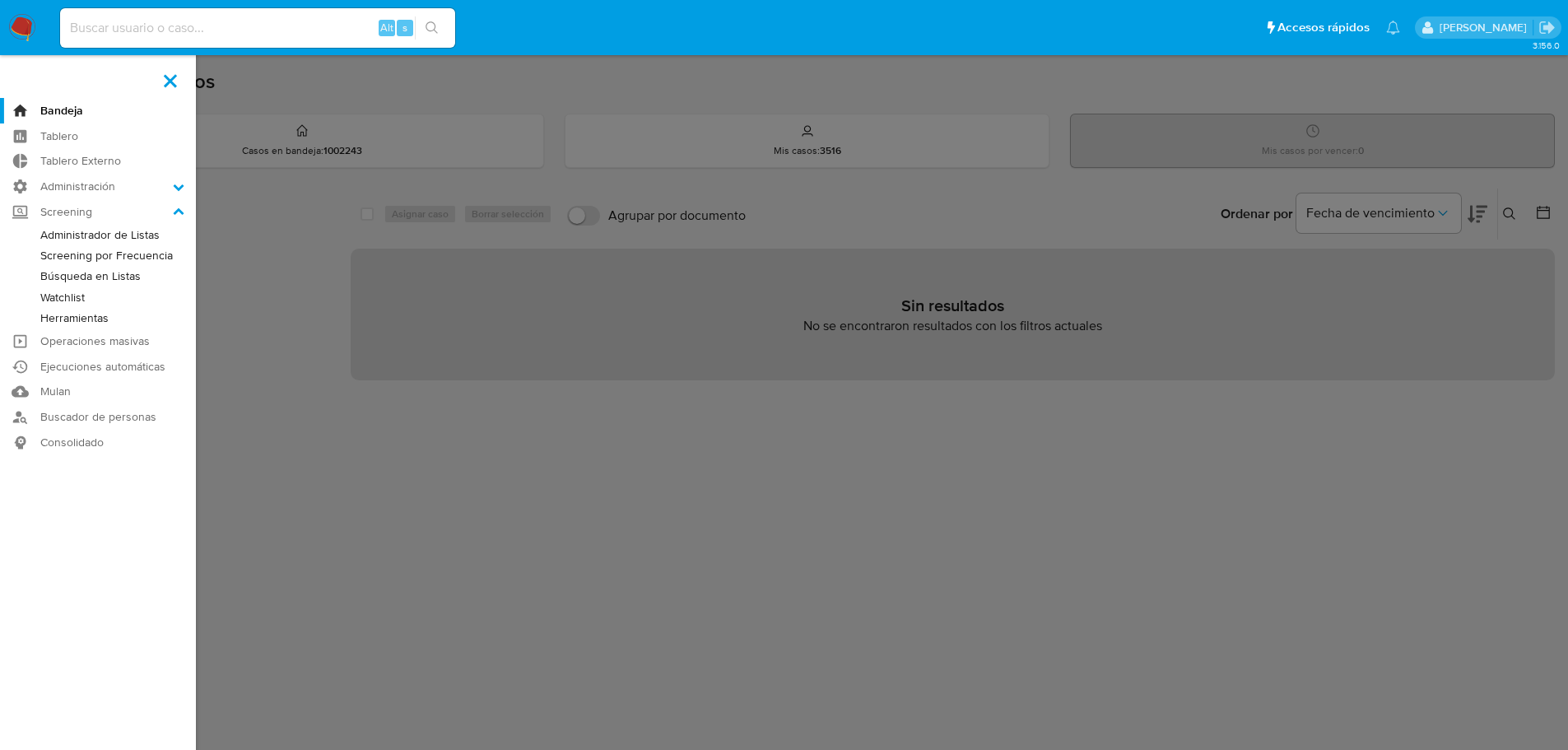
click at [85, 233] on link "Administrador de Listas" at bounding box center [98, 235] width 196 height 20
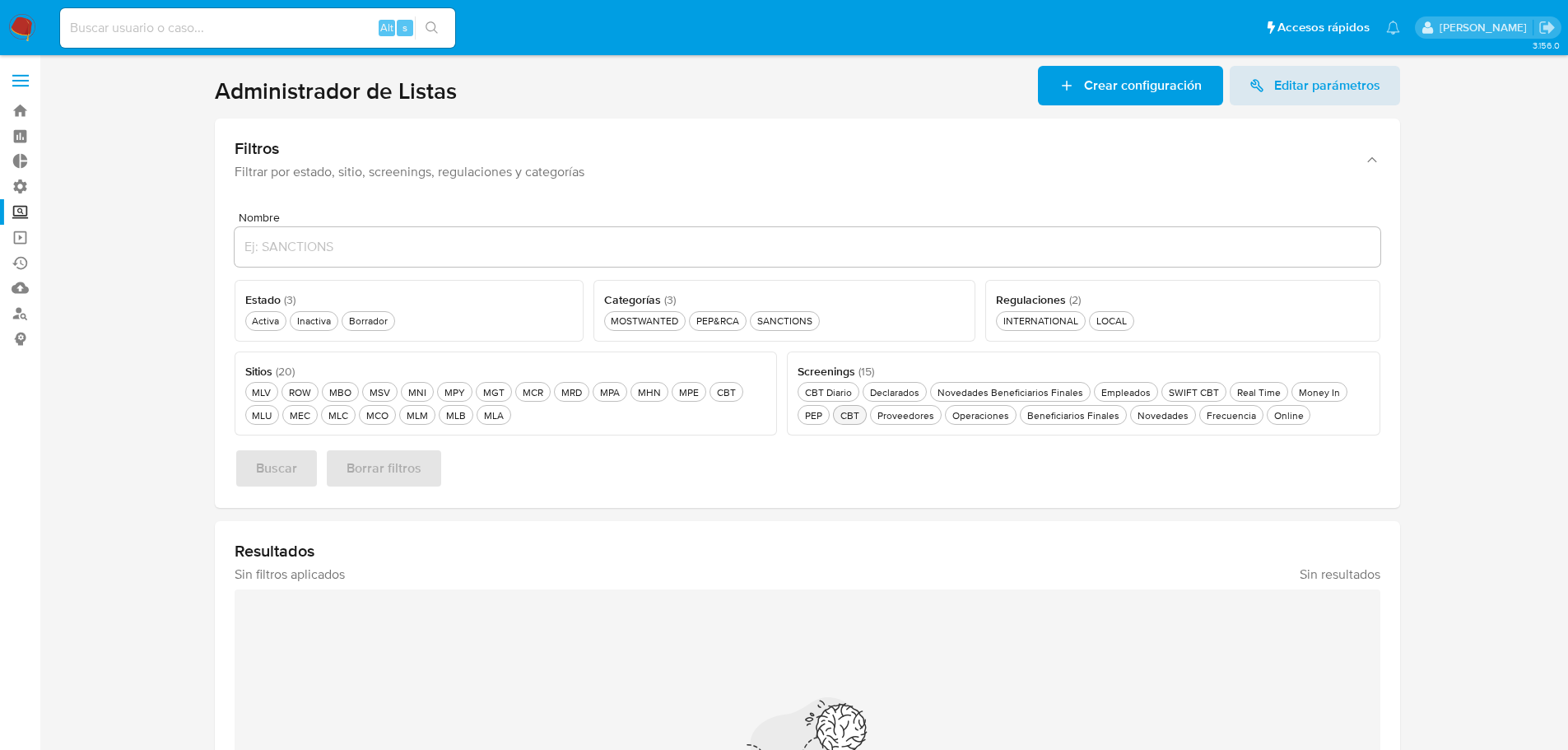
click at [852, 417] on div "CBT CBT" at bounding box center [850, 415] width 26 height 14
click at [256, 313] on button "Activa Activa" at bounding box center [266, 320] width 42 height 19
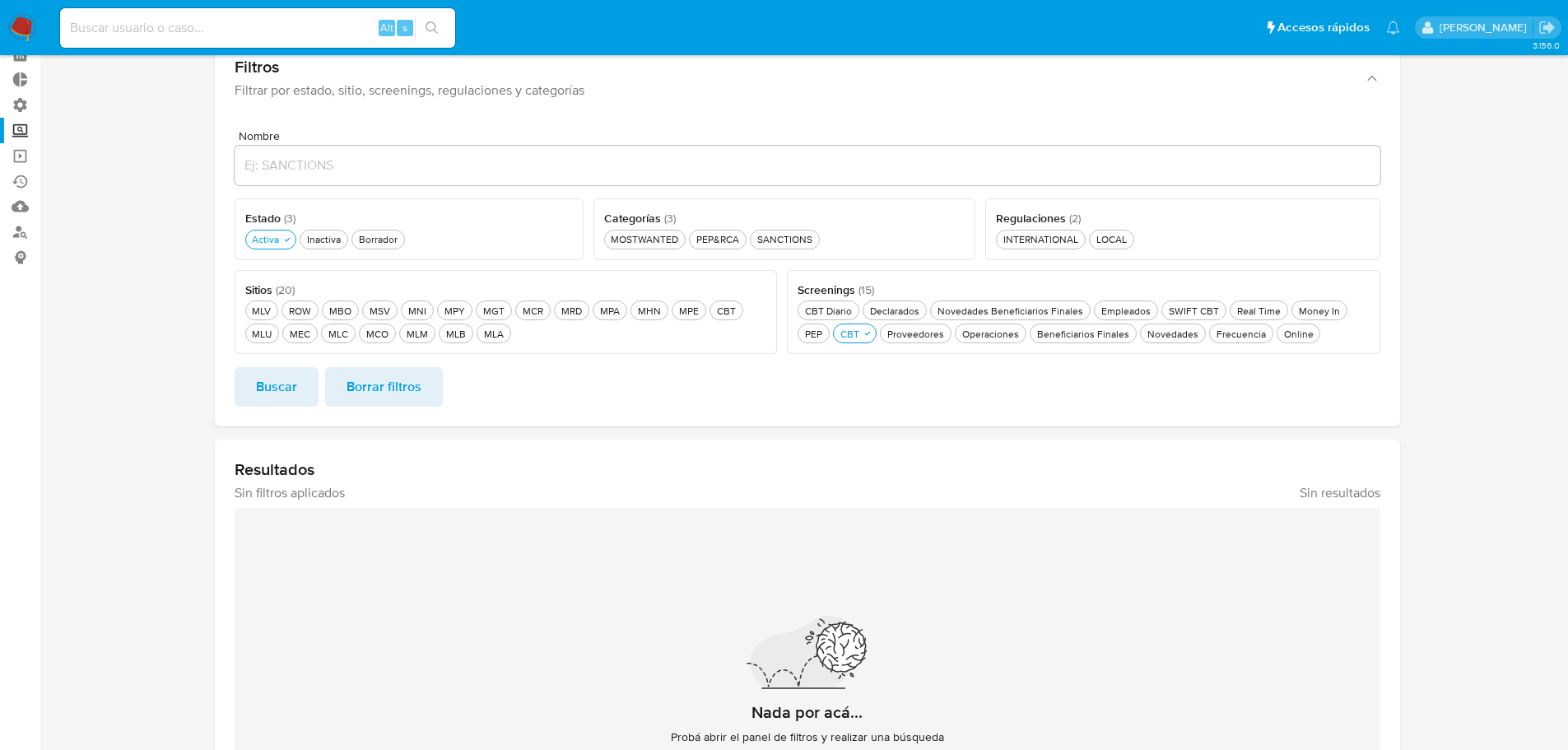
scroll to position [82, 0]
click at [248, 390] on button "Buscar" at bounding box center [276, 385] width 84 height 40
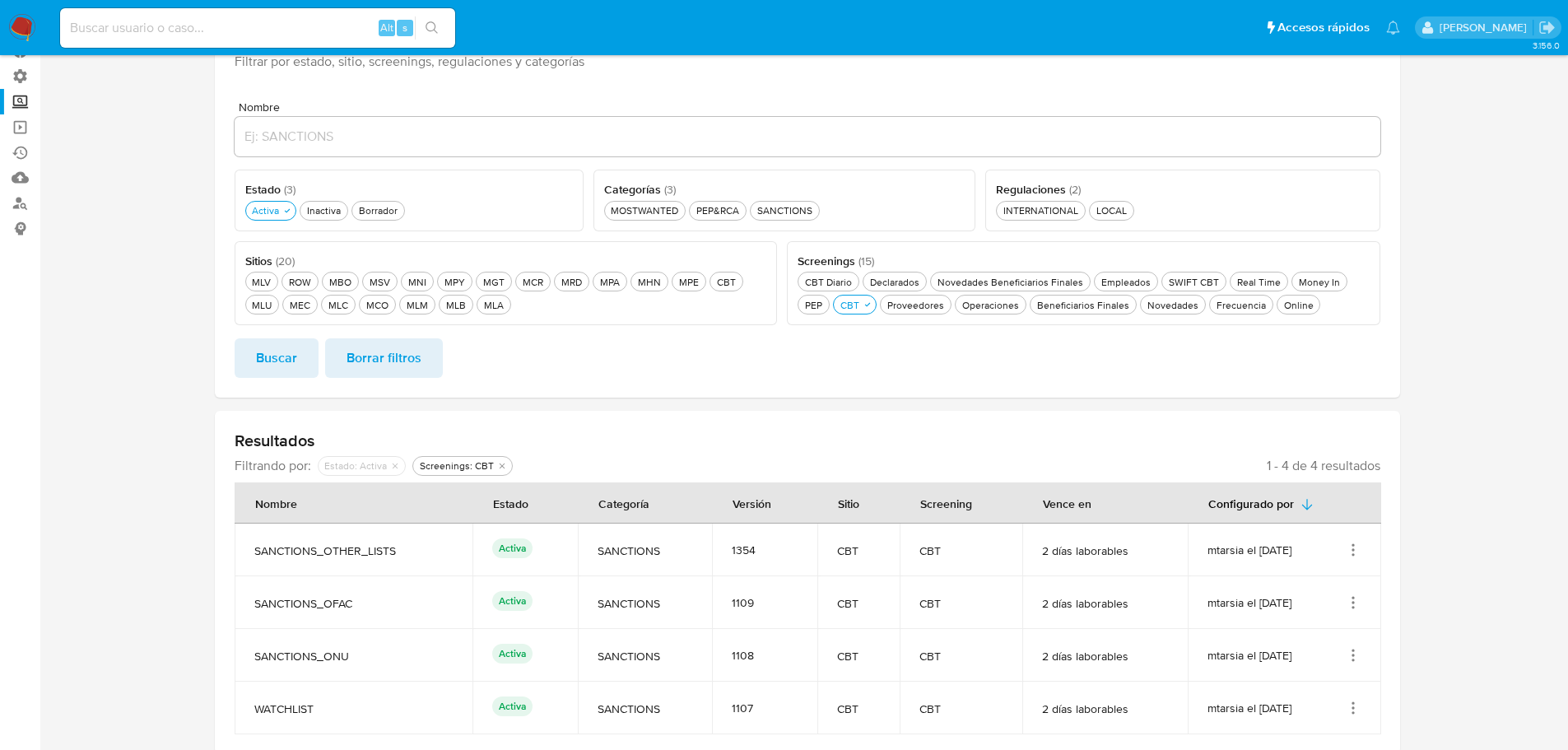
scroll to position [125, 0]
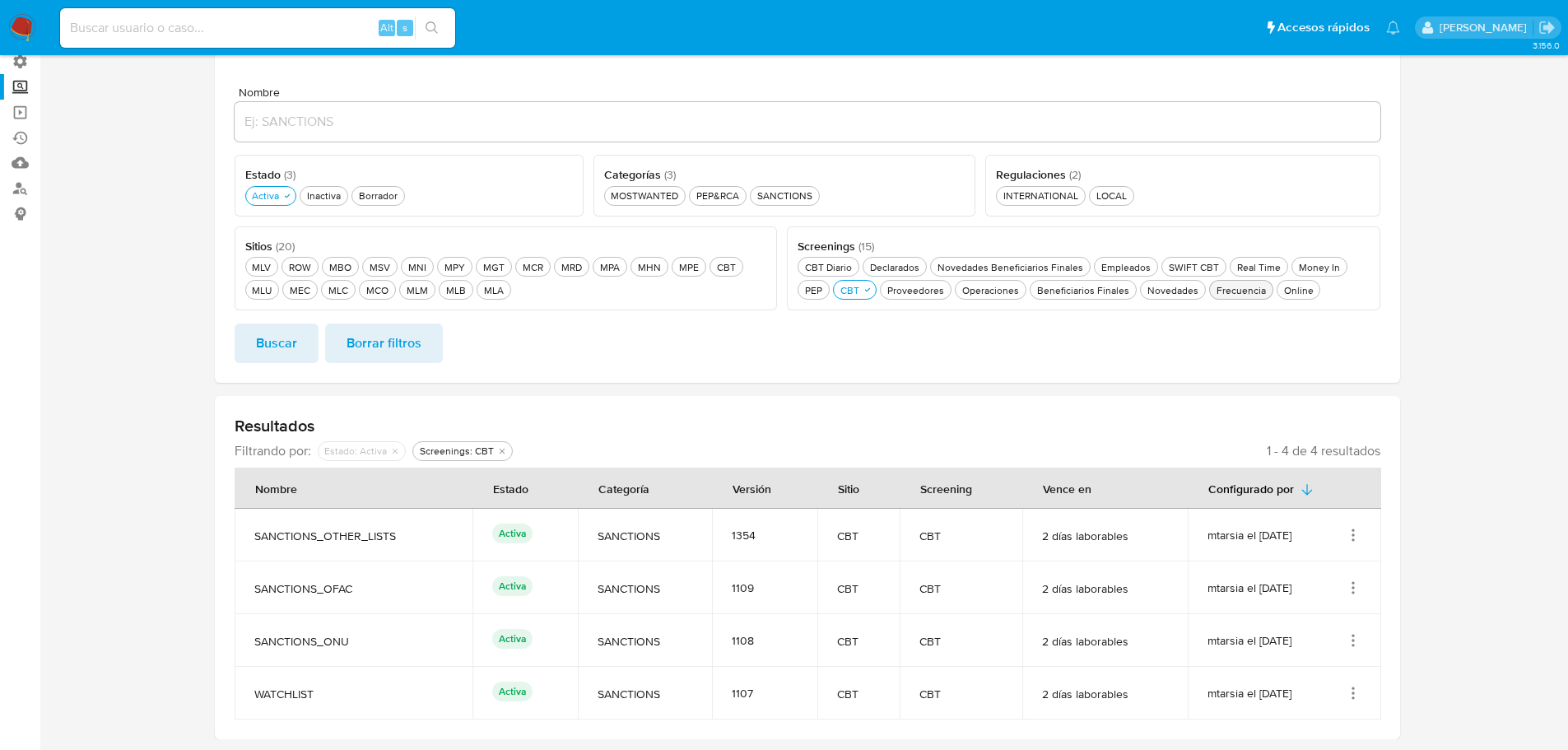
click at [1239, 295] on div "Frecuencia Frecuencia" at bounding box center [1241, 290] width 56 height 14
click at [264, 353] on span "Buscar" at bounding box center [276, 343] width 41 height 36
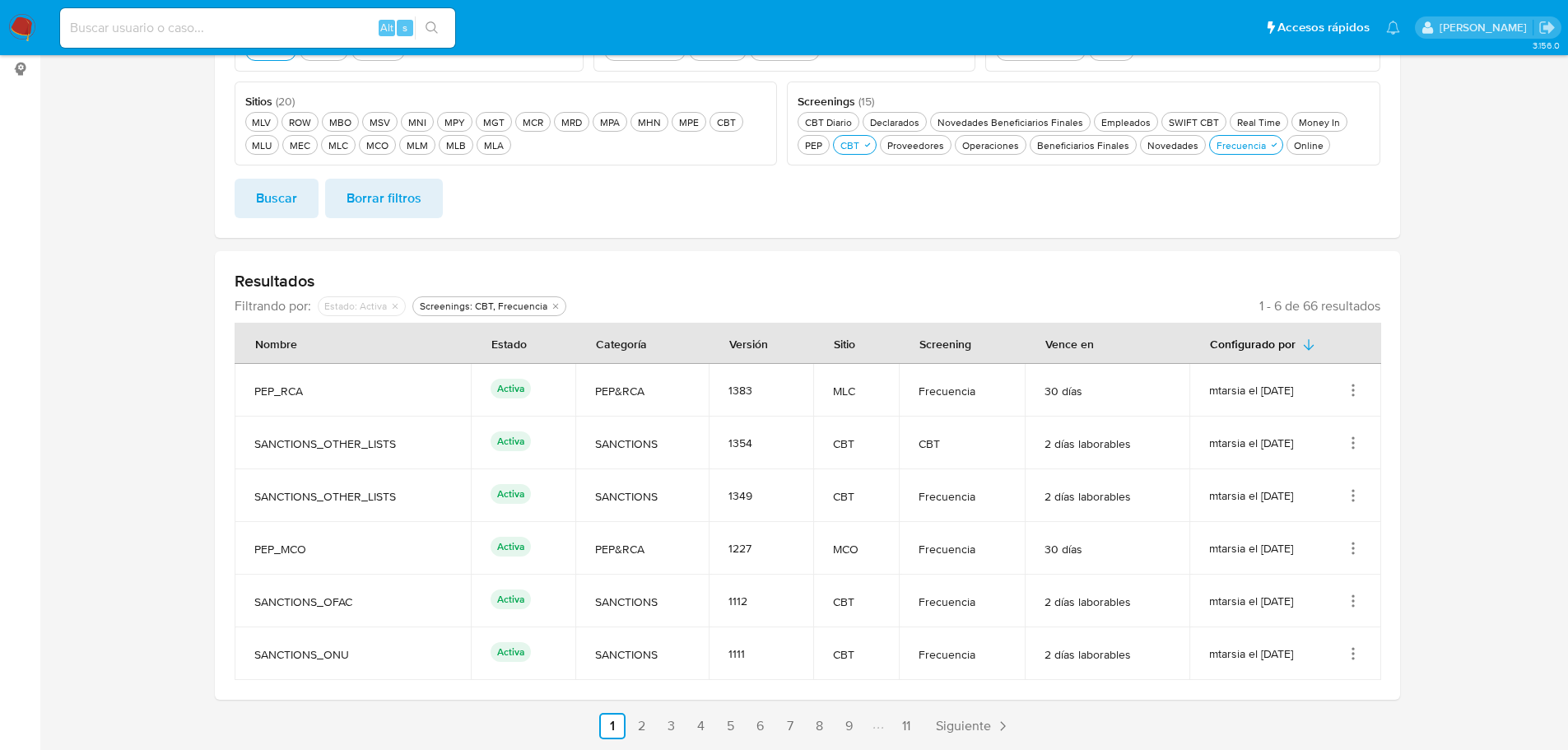
scroll to position [23, 0]
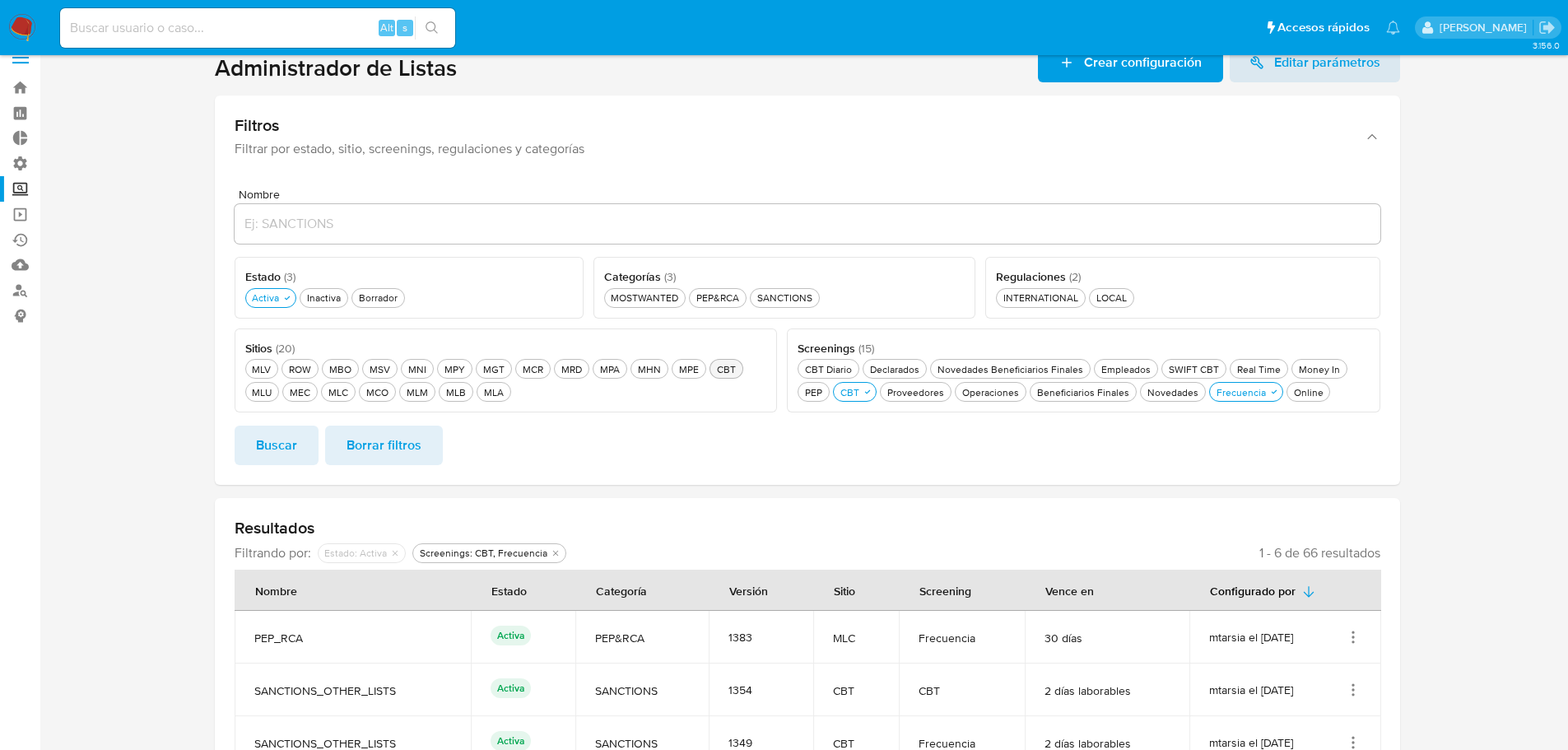
click at [714, 363] on div "CBT CBT" at bounding box center [727, 369] width 26 height 14
click at [279, 440] on span "Buscar" at bounding box center [276, 444] width 41 height 36
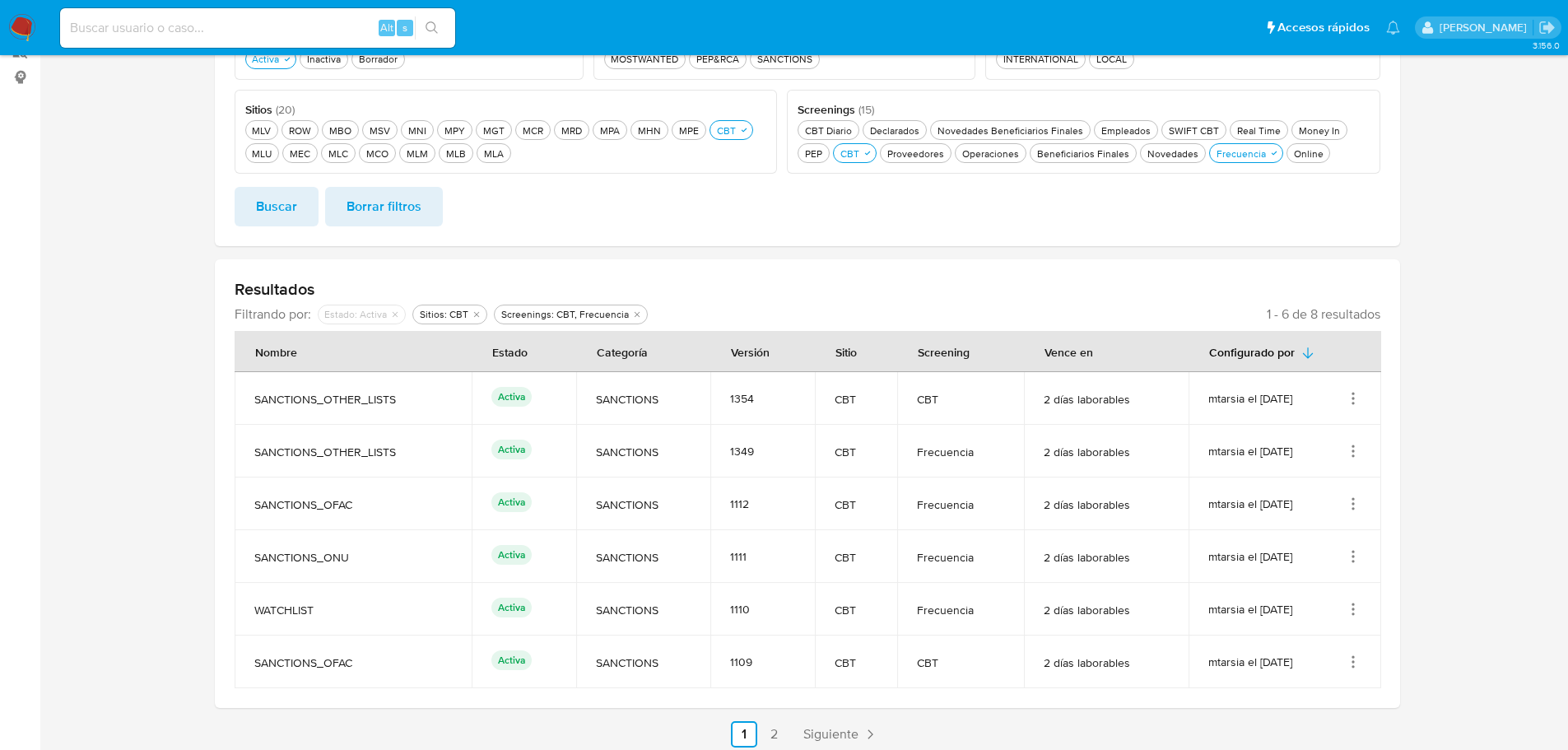
scroll to position [270, 0]
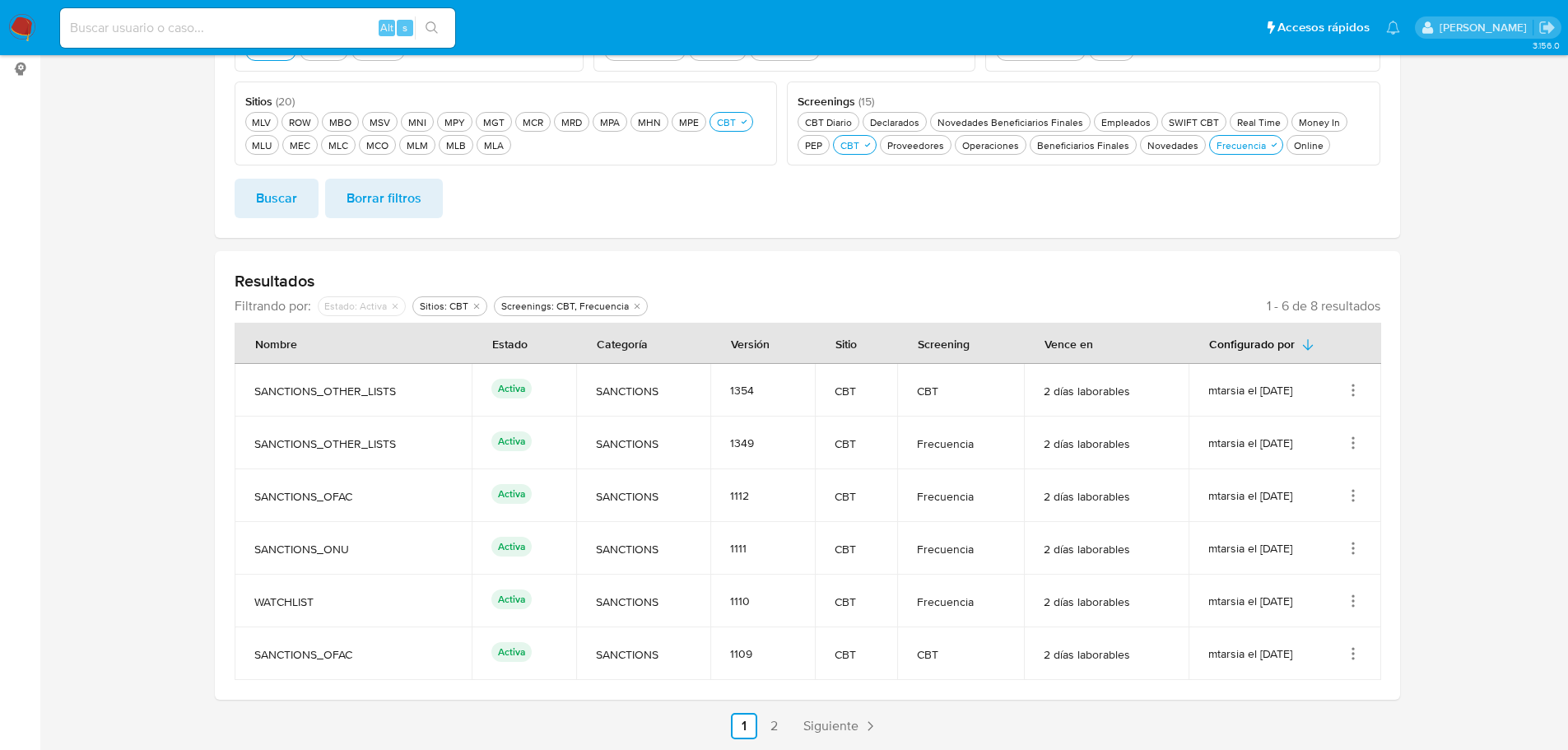
drag, startPoint x: 968, startPoint y: 602, endPoint x: 378, endPoint y: 447, distance: 610.0
click at [378, 447] on tbody "SANCTIONS_OTHER_LISTS Activa SANCTIONS 1354 CBT CBT 2 días laborables mtarsia e…" at bounding box center [808, 521] width 1147 height 316
click at [386, 454] on td "SANCTIONS_OTHER_LISTS" at bounding box center [353, 443] width 238 height 53
click at [1355, 441] on icon "Acciones" at bounding box center [1353, 443] width 17 height 17
click at [1321, 472] on button "Ver detalles" at bounding box center [1287, 481] width 148 height 44
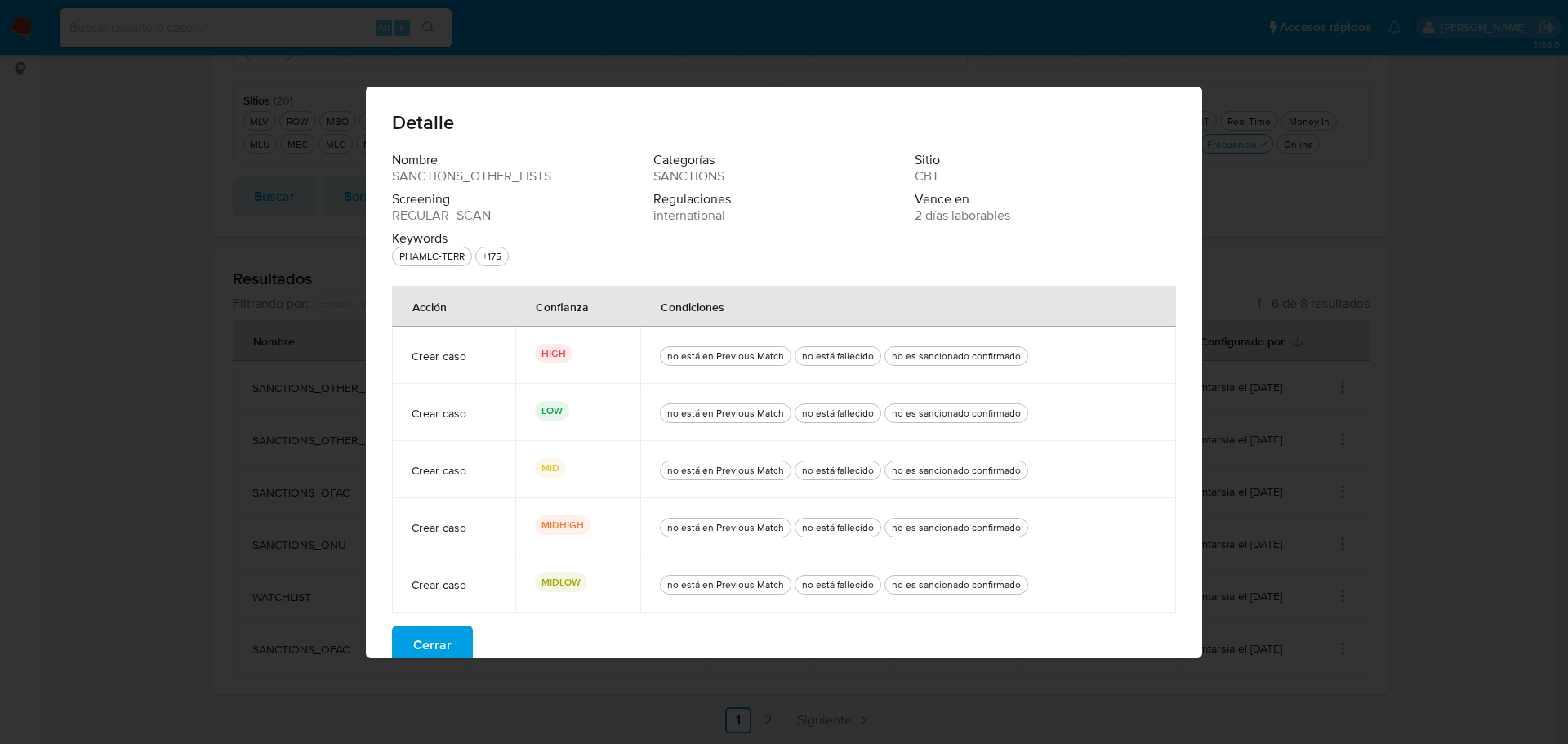
scroll to position [19, 0]
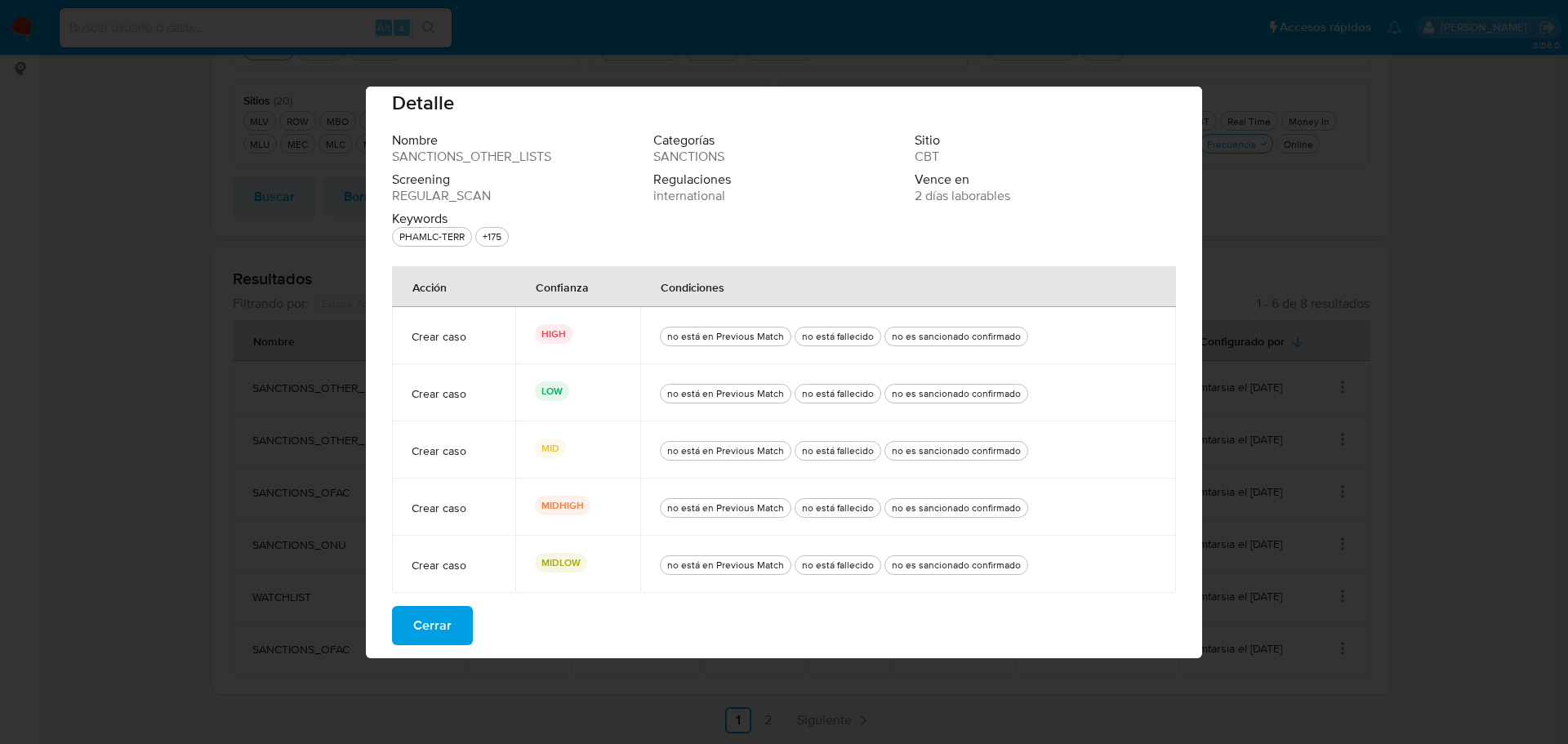
click at [436, 615] on span "Cerrar" at bounding box center [433, 625] width 39 height 36
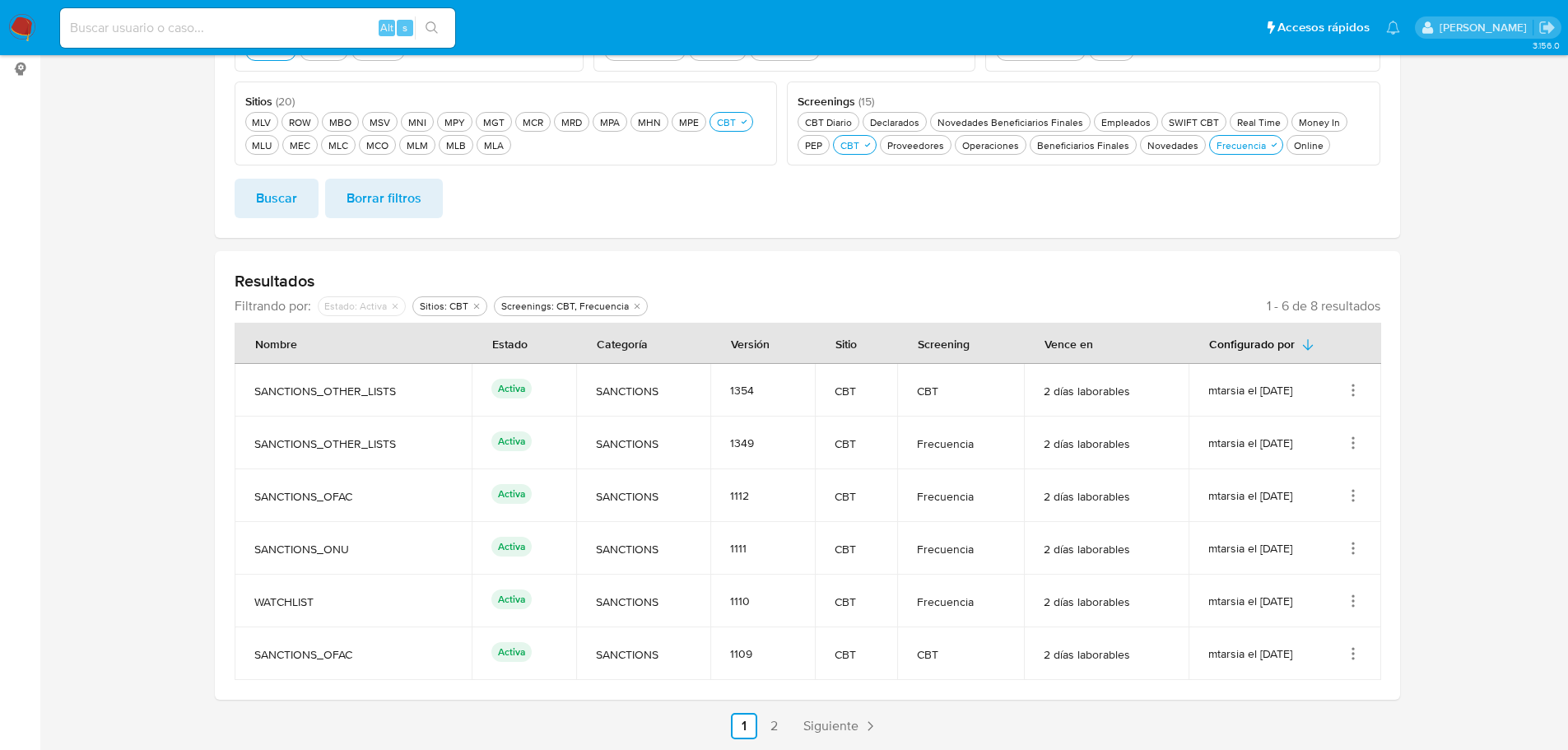
click at [1357, 497] on icon "Acciones" at bounding box center [1353, 495] width 17 height 17
click at [1283, 536] on button "Ver detalles" at bounding box center [1287, 533] width 148 height 44
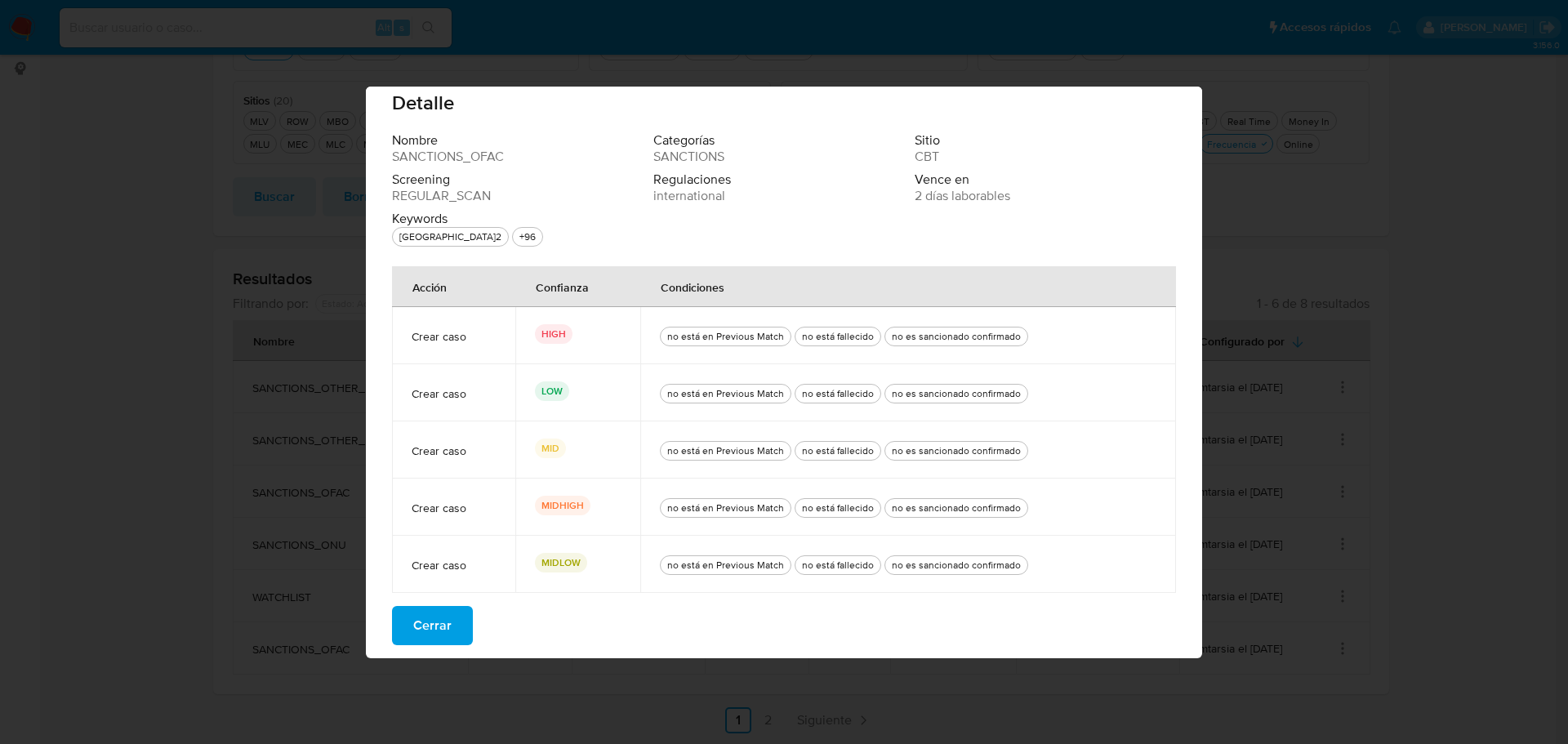
click at [445, 641] on button "Cerrar" at bounding box center [433, 625] width 81 height 39
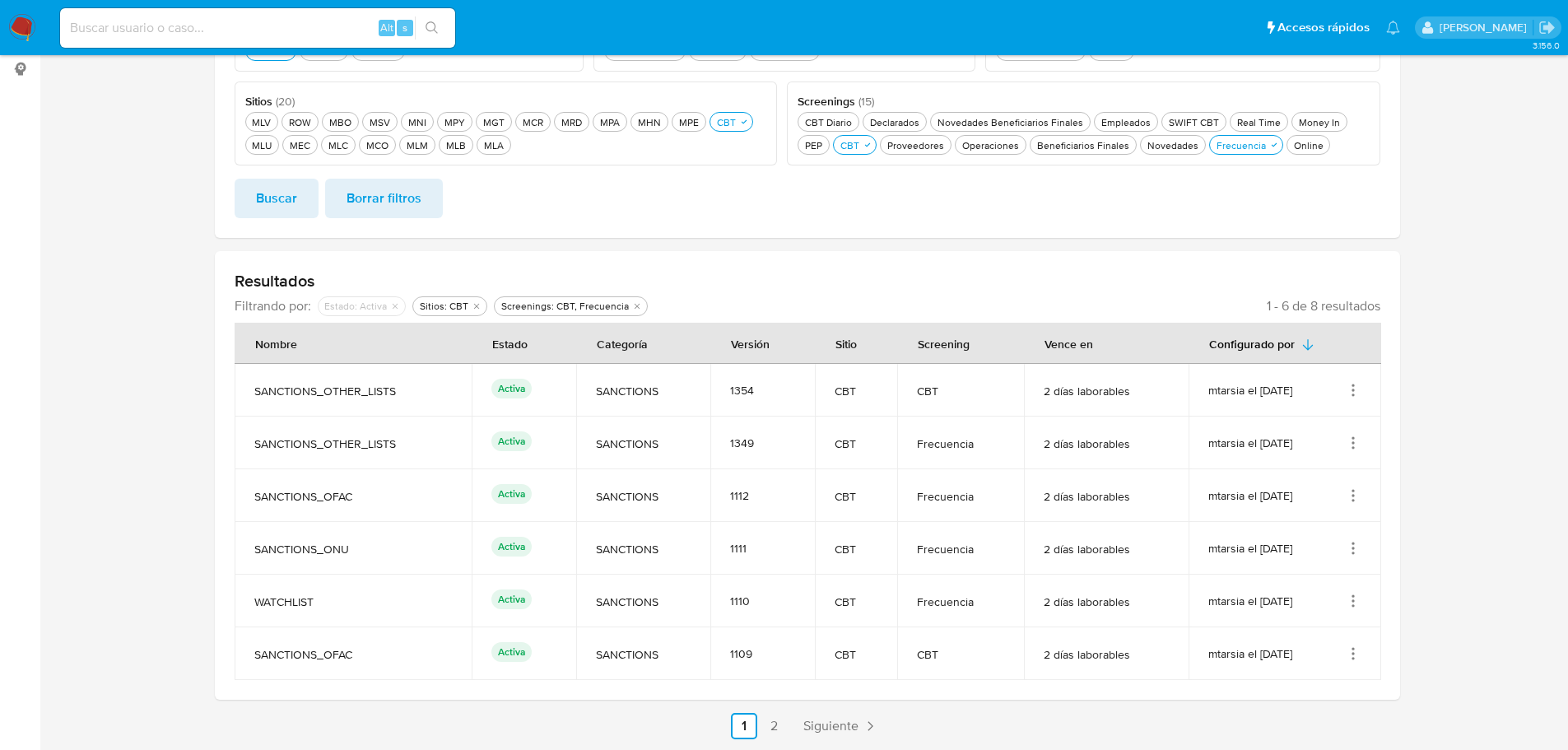
click at [1349, 544] on icon "Acciones" at bounding box center [1353, 548] width 17 height 17
click at [1293, 579] on button "Ver detalles" at bounding box center [1287, 586] width 148 height 44
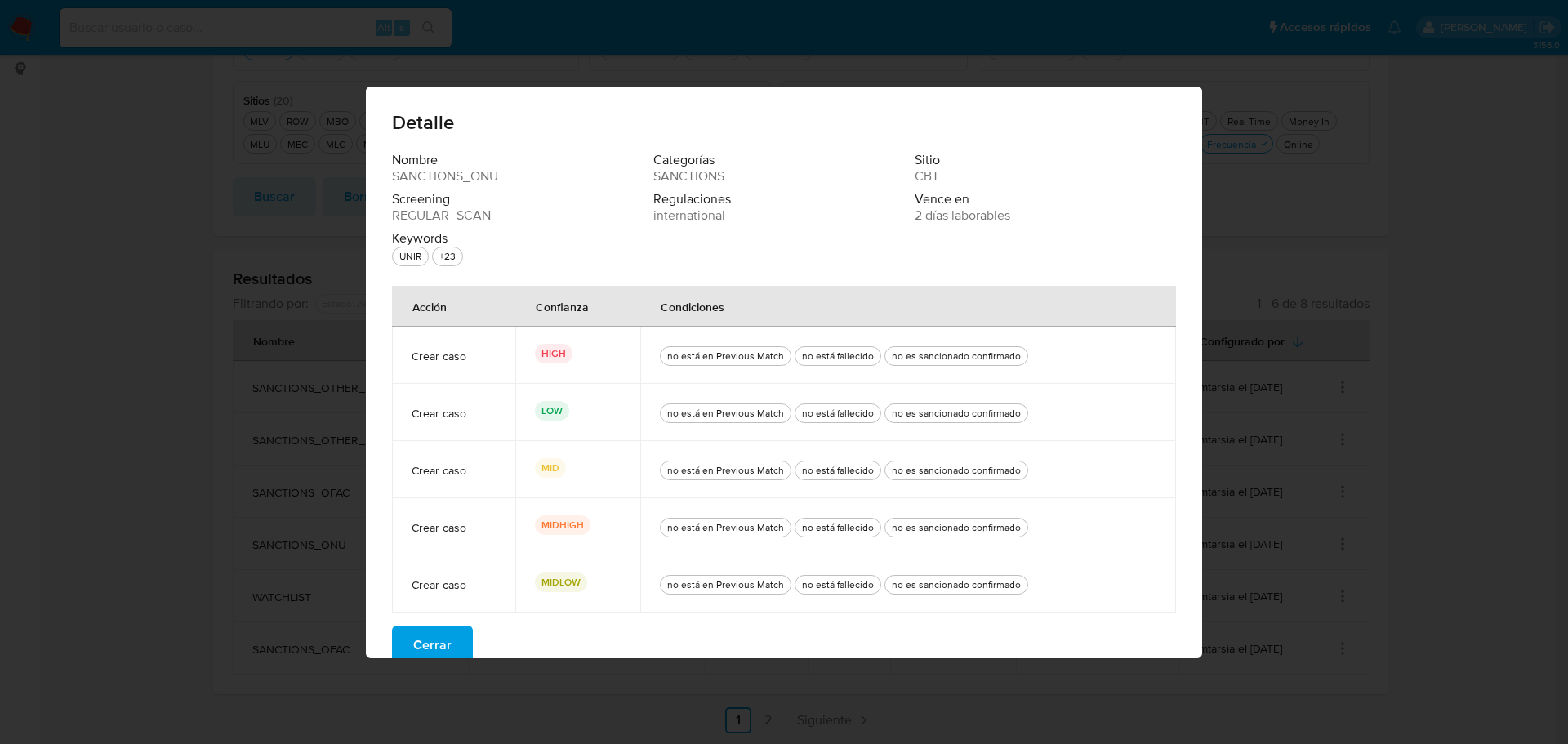
click at [414, 639] on span "Cerrar" at bounding box center [433, 645] width 39 height 36
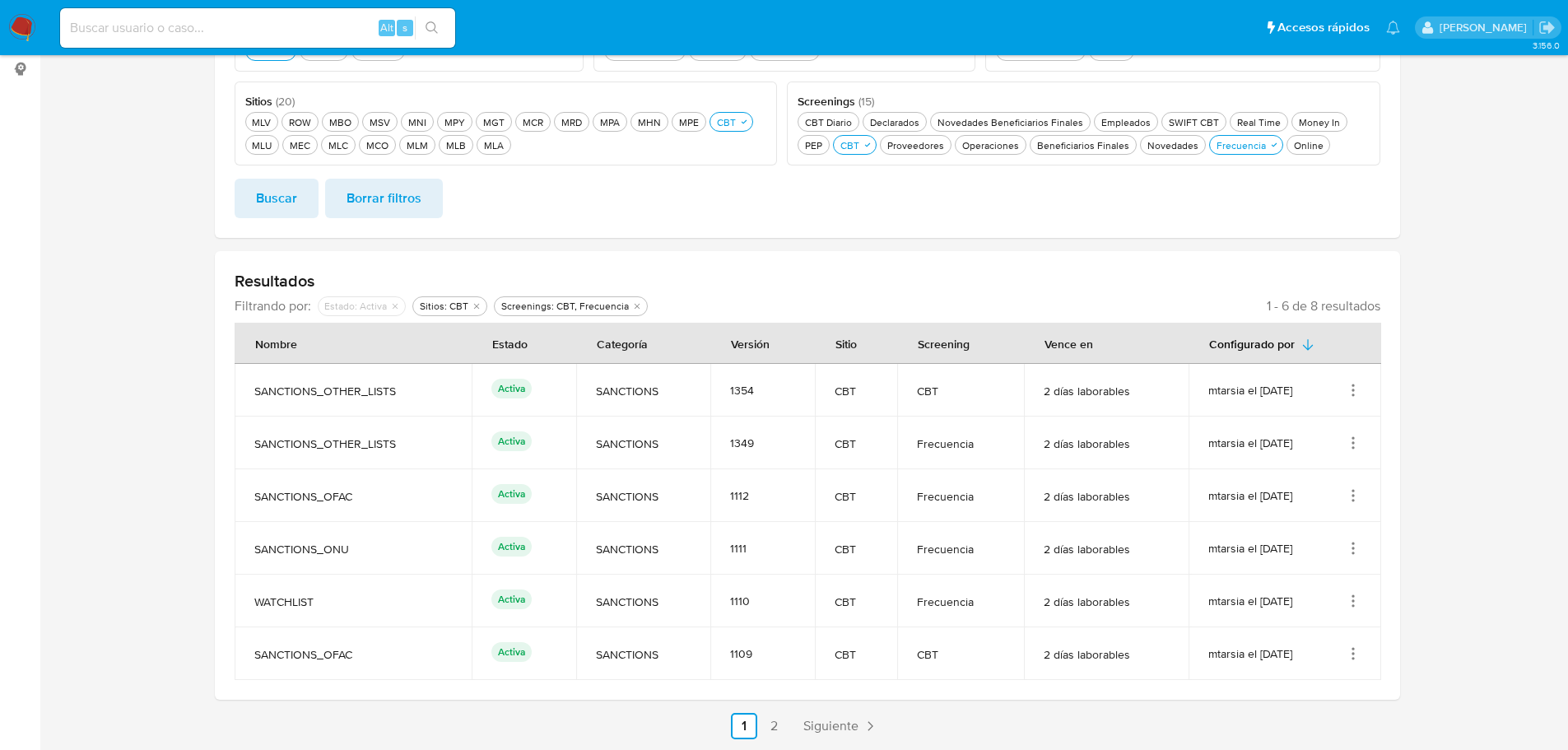
click at [1352, 602] on icon "Acciones" at bounding box center [1353, 601] width 17 height 17
click at [1278, 632] on button "Ver detalles" at bounding box center [1287, 639] width 148 height 44
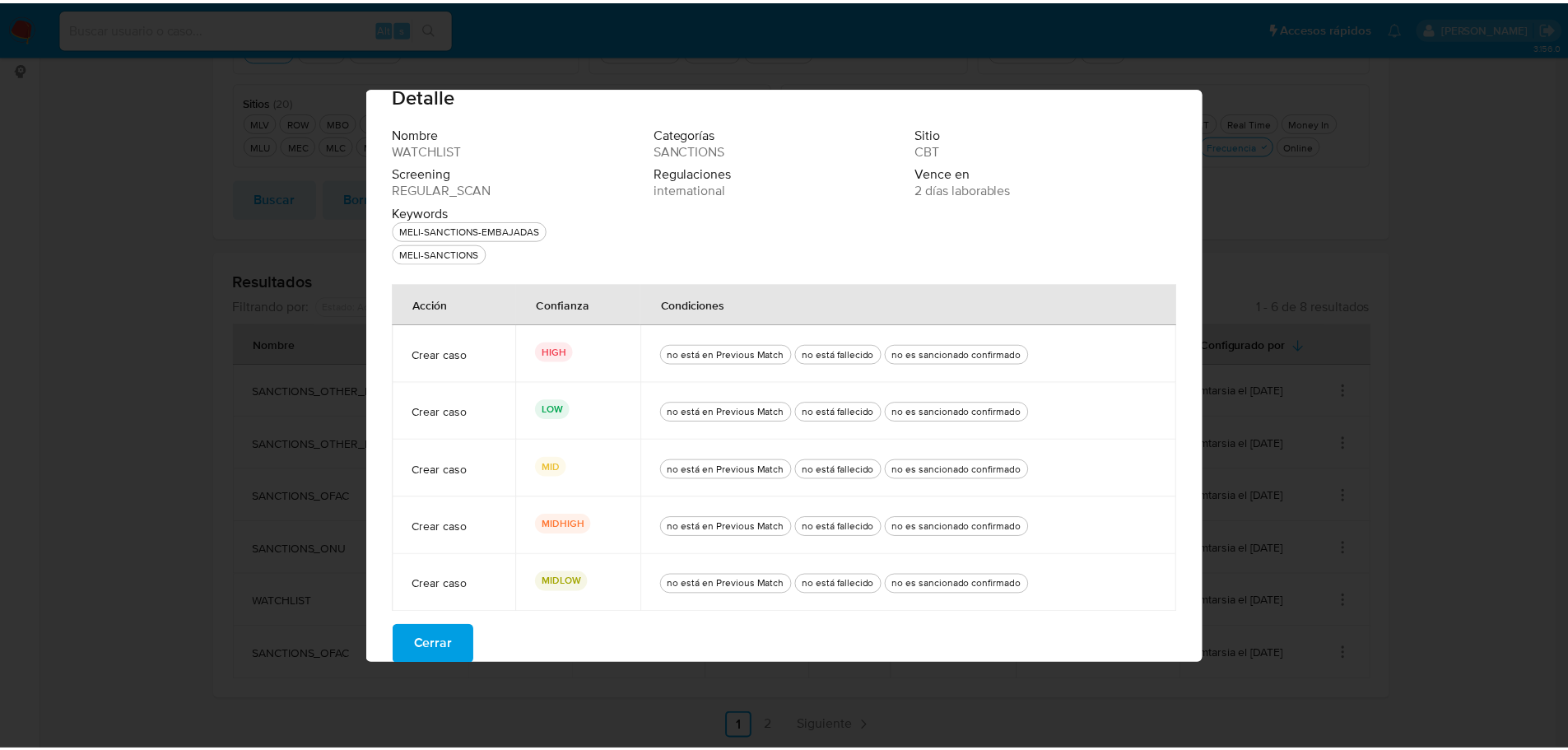
scroll to position [43, 0]
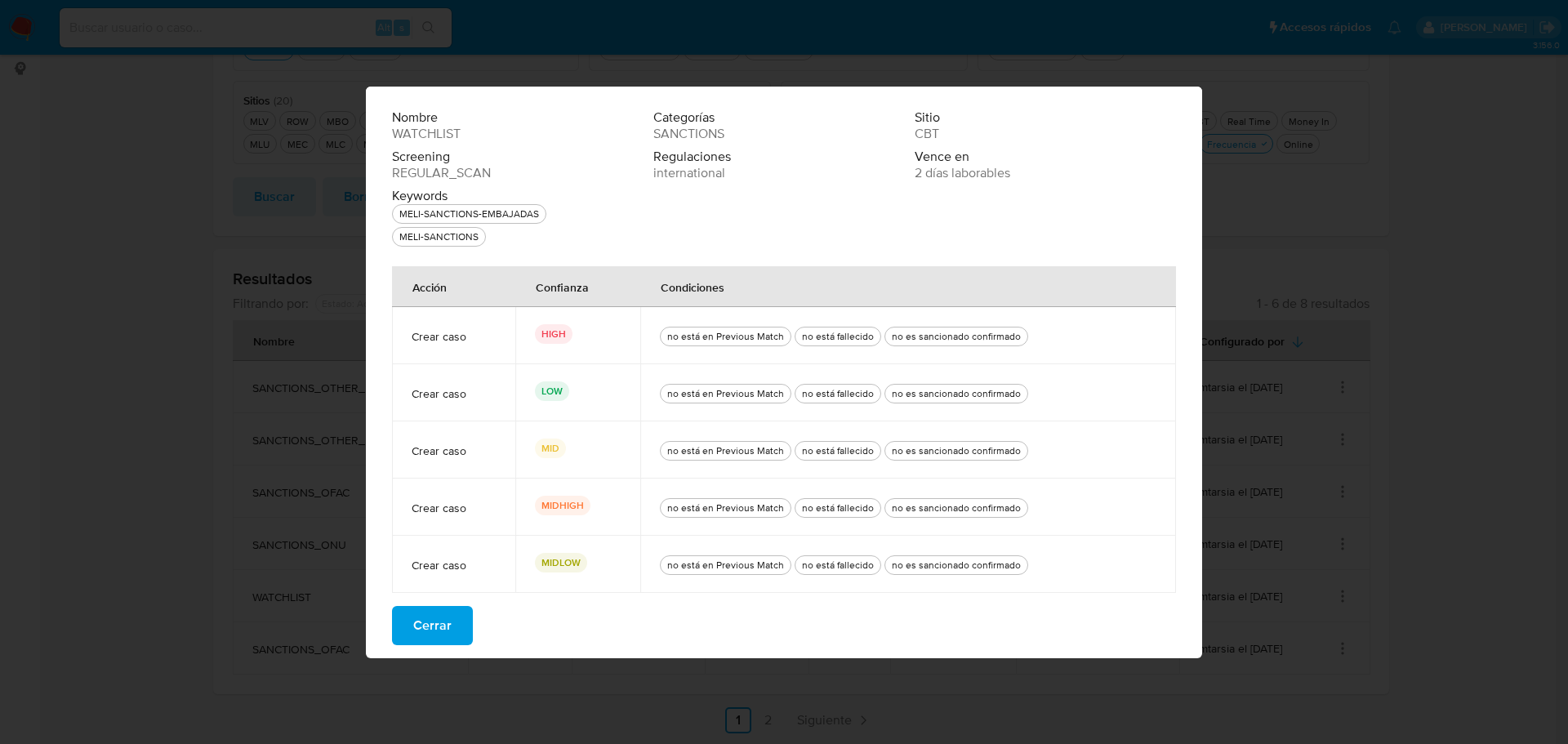
click at [427, 633] on span "Cerrar" at bounding box center [433, 625] width 39 height 36
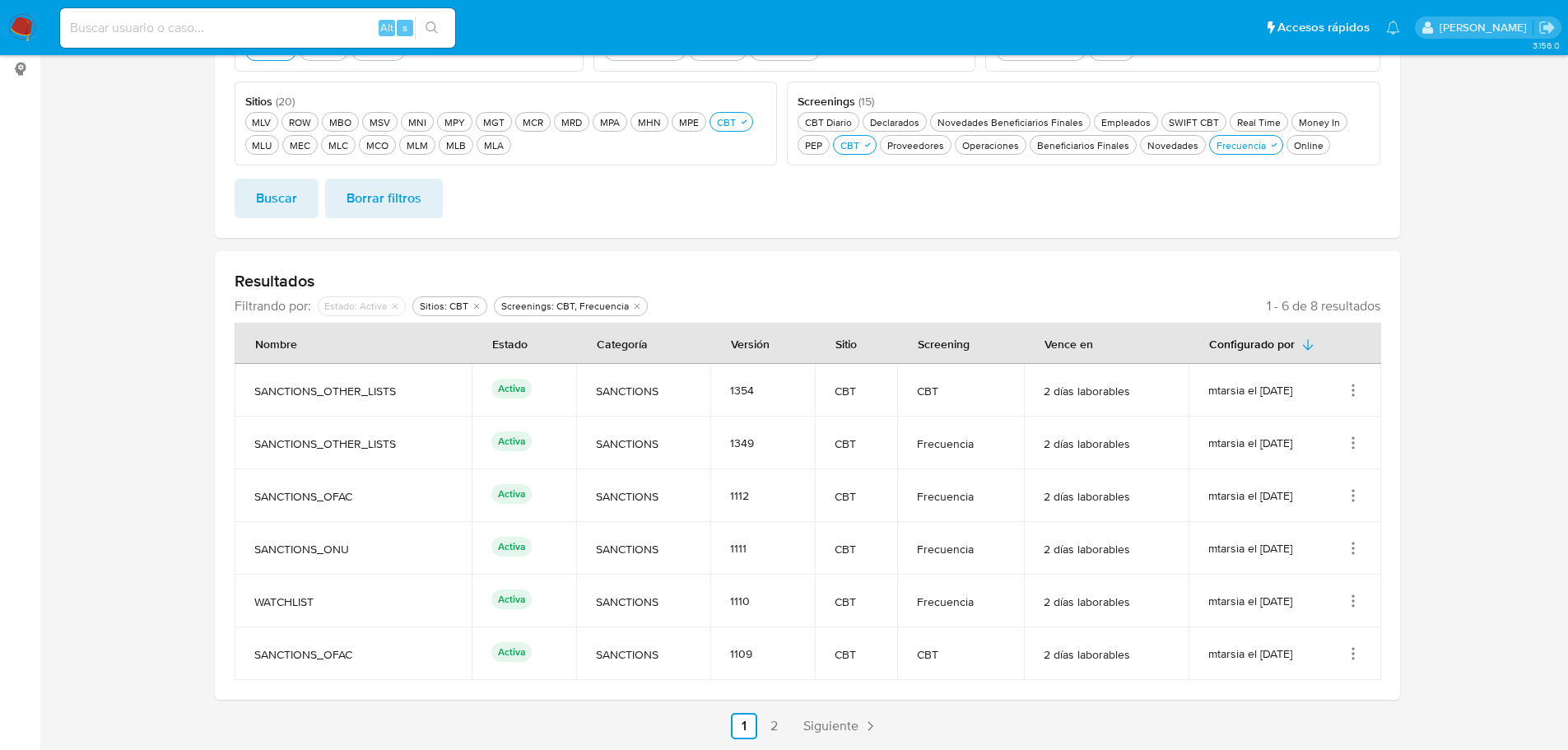
click at [1352, 391] on icon "Acciones" at bounding box center [1353, 390] width 2 height 2
click at [1297, 431] on button "Ver detalles" at bounding box center [1287, 428] width 148 height 44
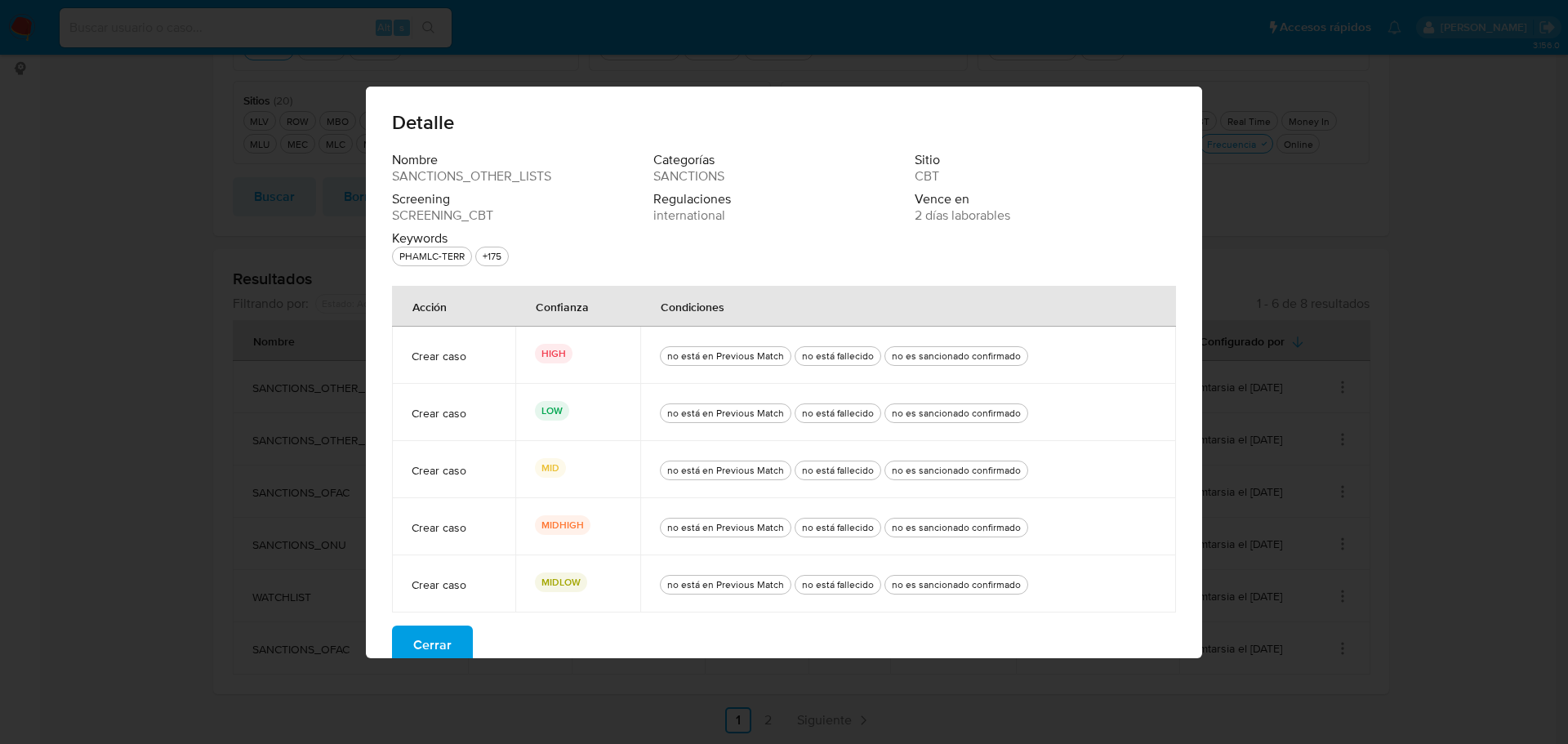
drag, startPoint x: 430, startPoint y: 648, endPoint x: 544, endPoint y: 629, distance: 115.6
click at [429, 648] on span "Cerrar" at bounding box center [433, 645] width 39 height 36
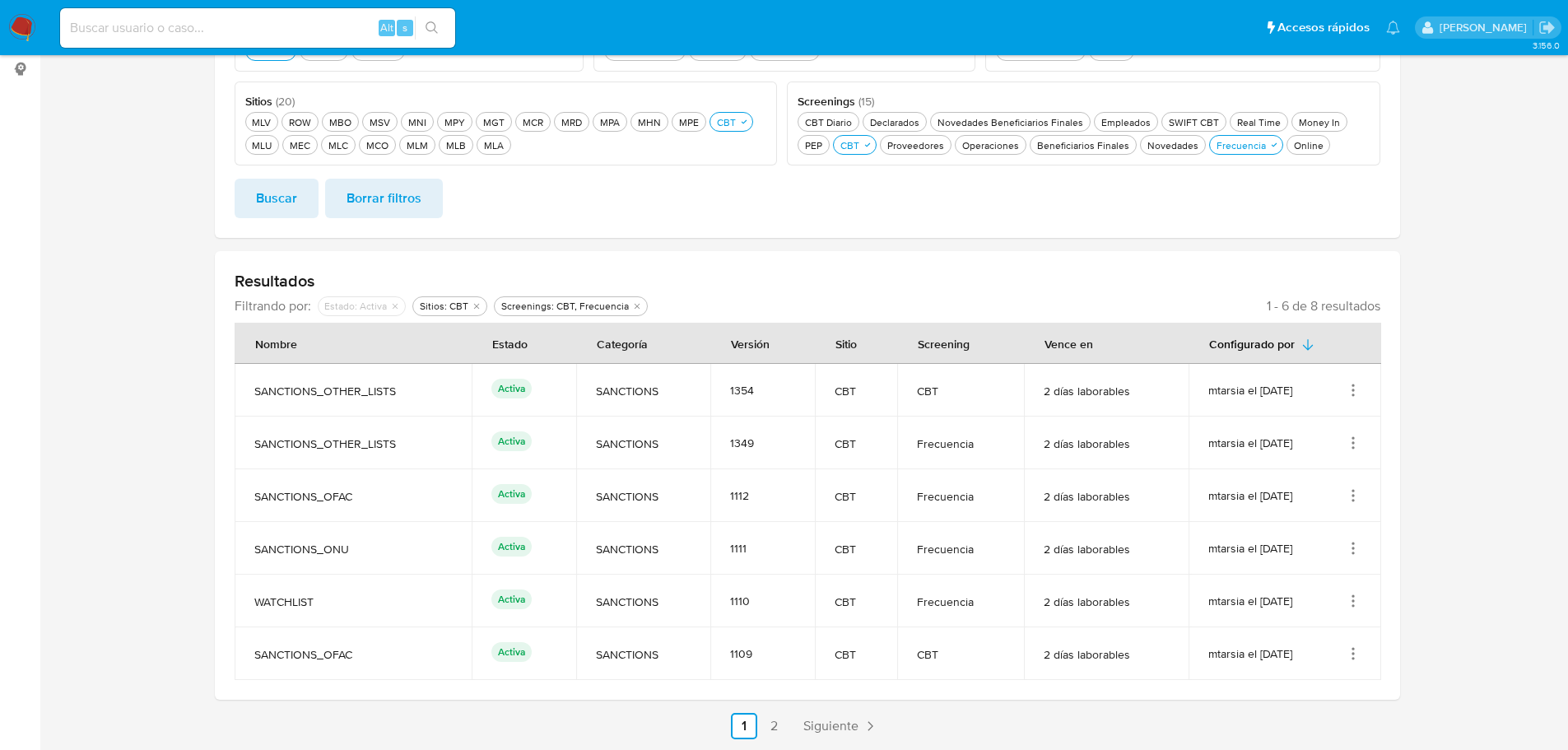
click at [1358, 647] on icon "Acciones" at bounding box center [1353, 654] width 17 height 17
click at [1267, 571] on button "Ver detalles" at bounding box center [1287, 571] width 148 height 44
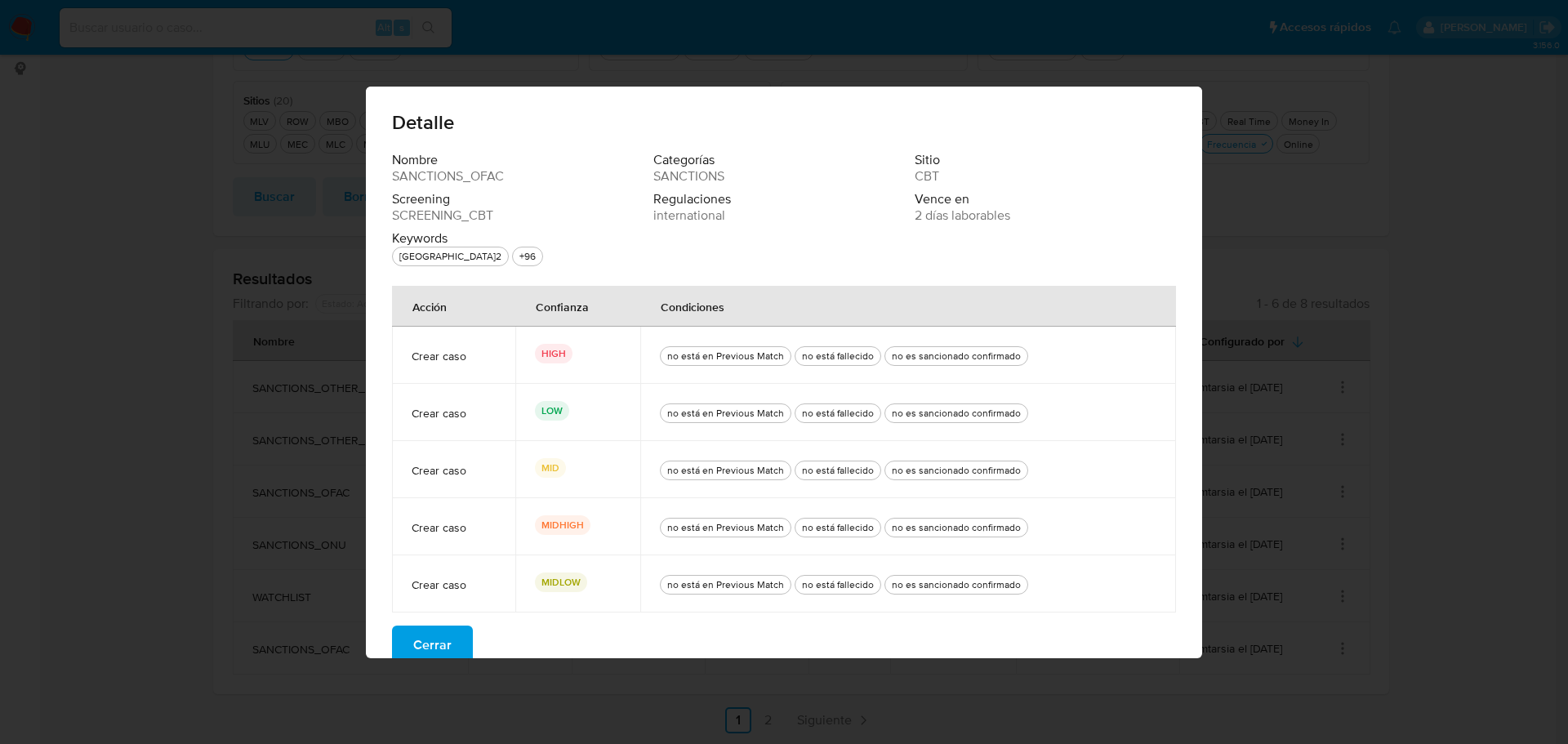
click at [449, 654] on button "Cerrar" at bounding box center [433, 645] width 81 height 39
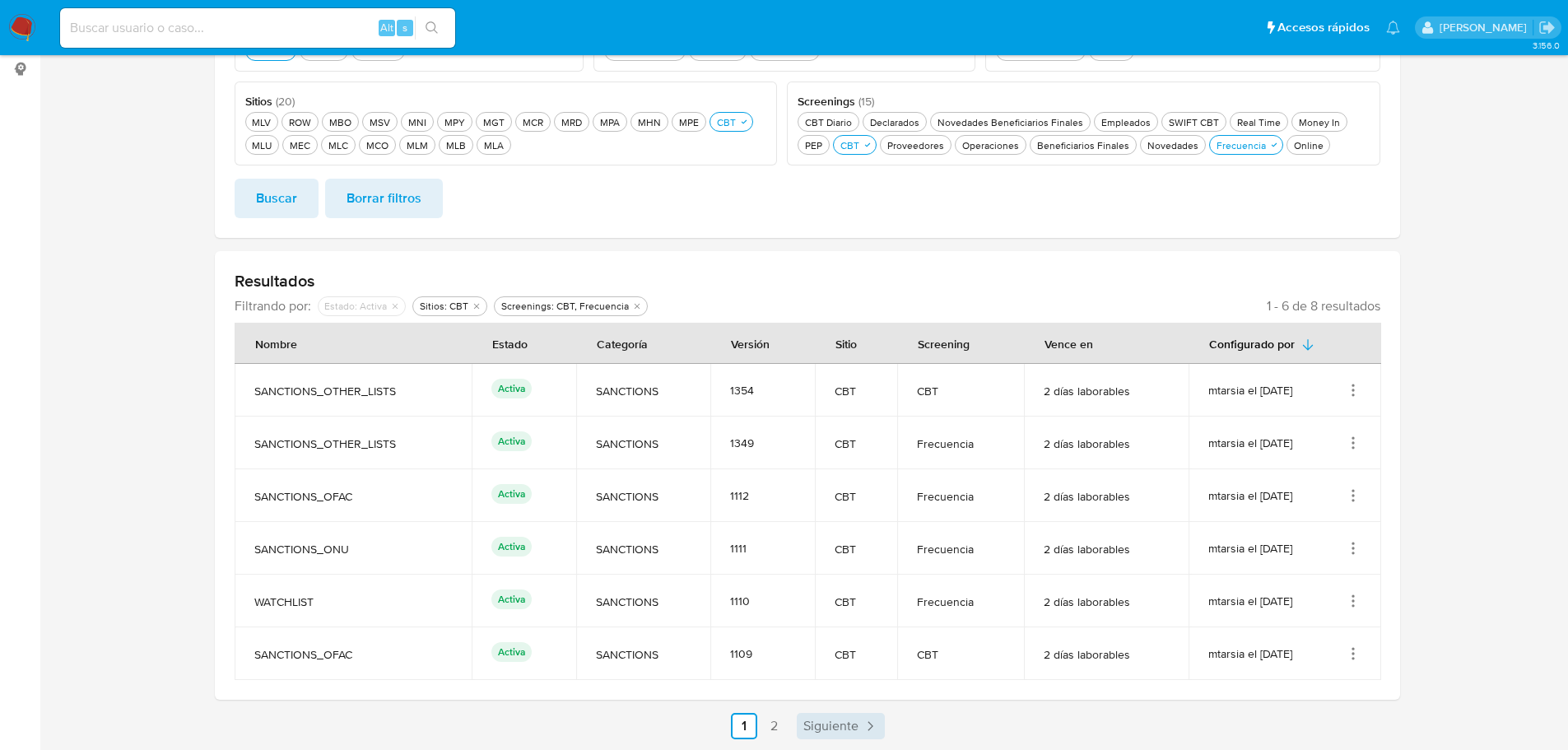
click at [852, 719] on span "Siguiente" at bounding box center [831, 726] width 56 height 13
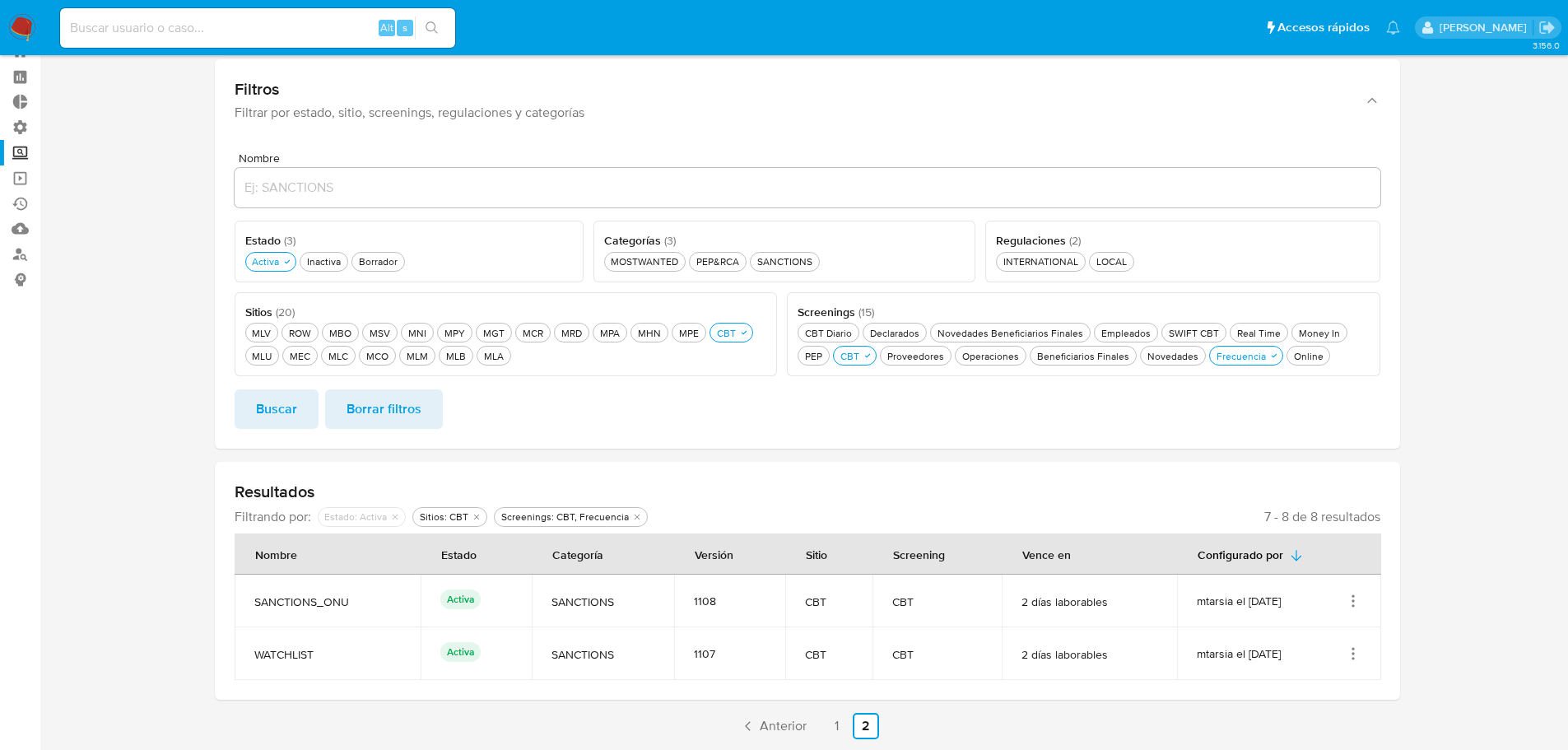
click at [1353, 605] on icon "Acciones" at bounding box center [1353, 606] width 2 height 2
click at [1315, 626] on button "Ver detalles" at bounding box center [1287, 639] width 148 height 44
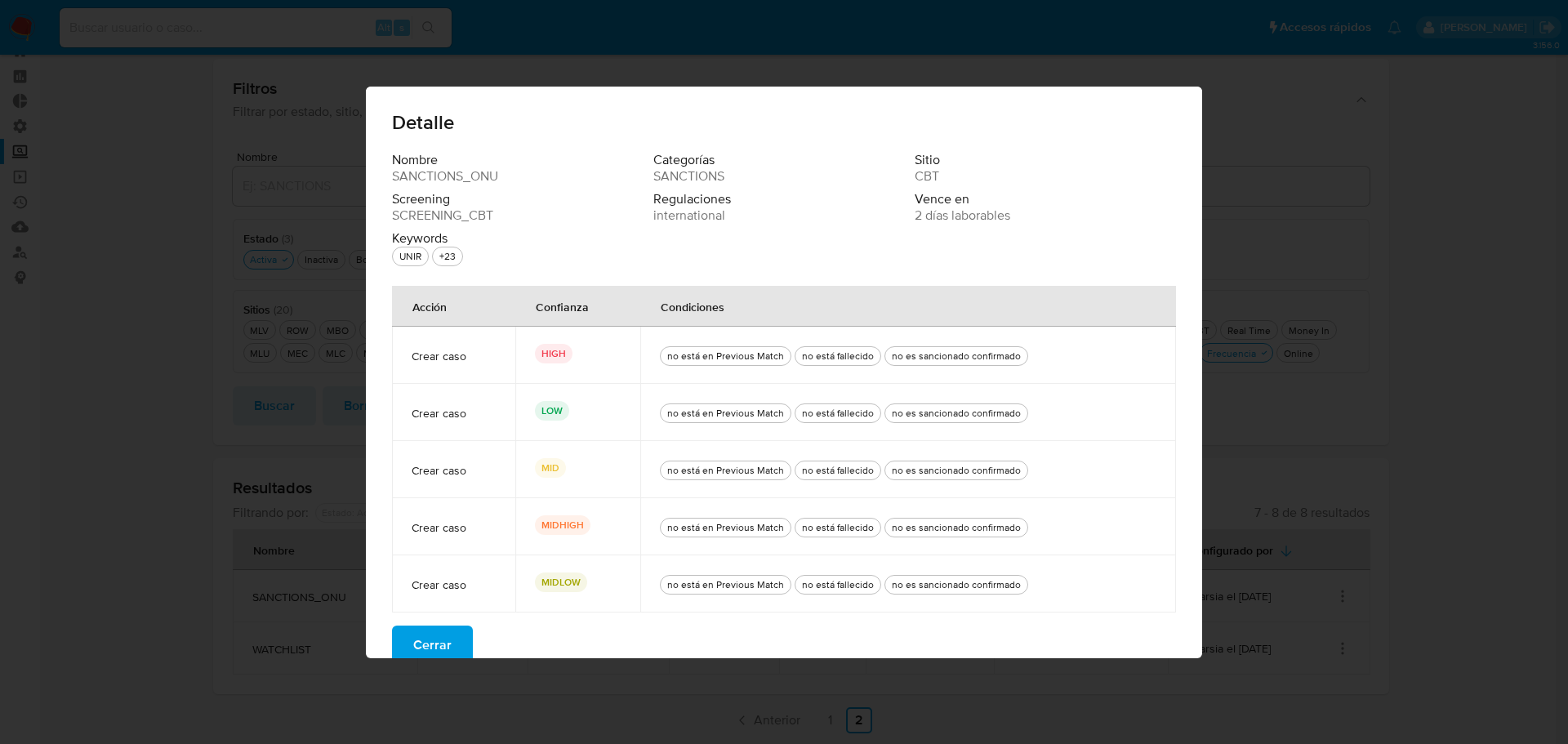
click at [433, 649] on span "Cerrar" at bounding box center [433, 645] width 39 height 36
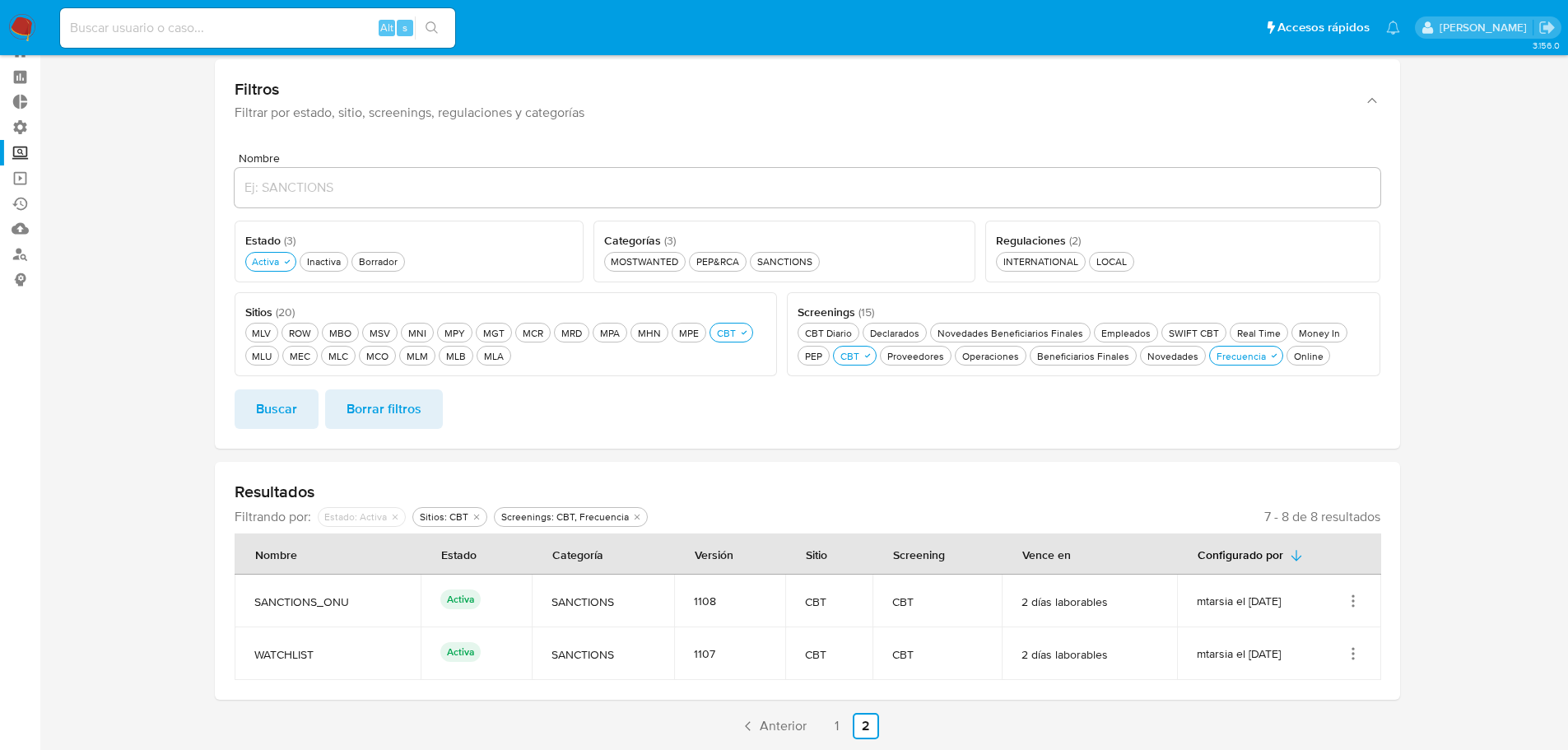
click at [1352, 655] on icon "Acciones" at bounding box center [1353, 654] width 2 height 2
click at [1304, 573] on button "Ver detalles" at bounding box center [1287, 571] width 148 height 44
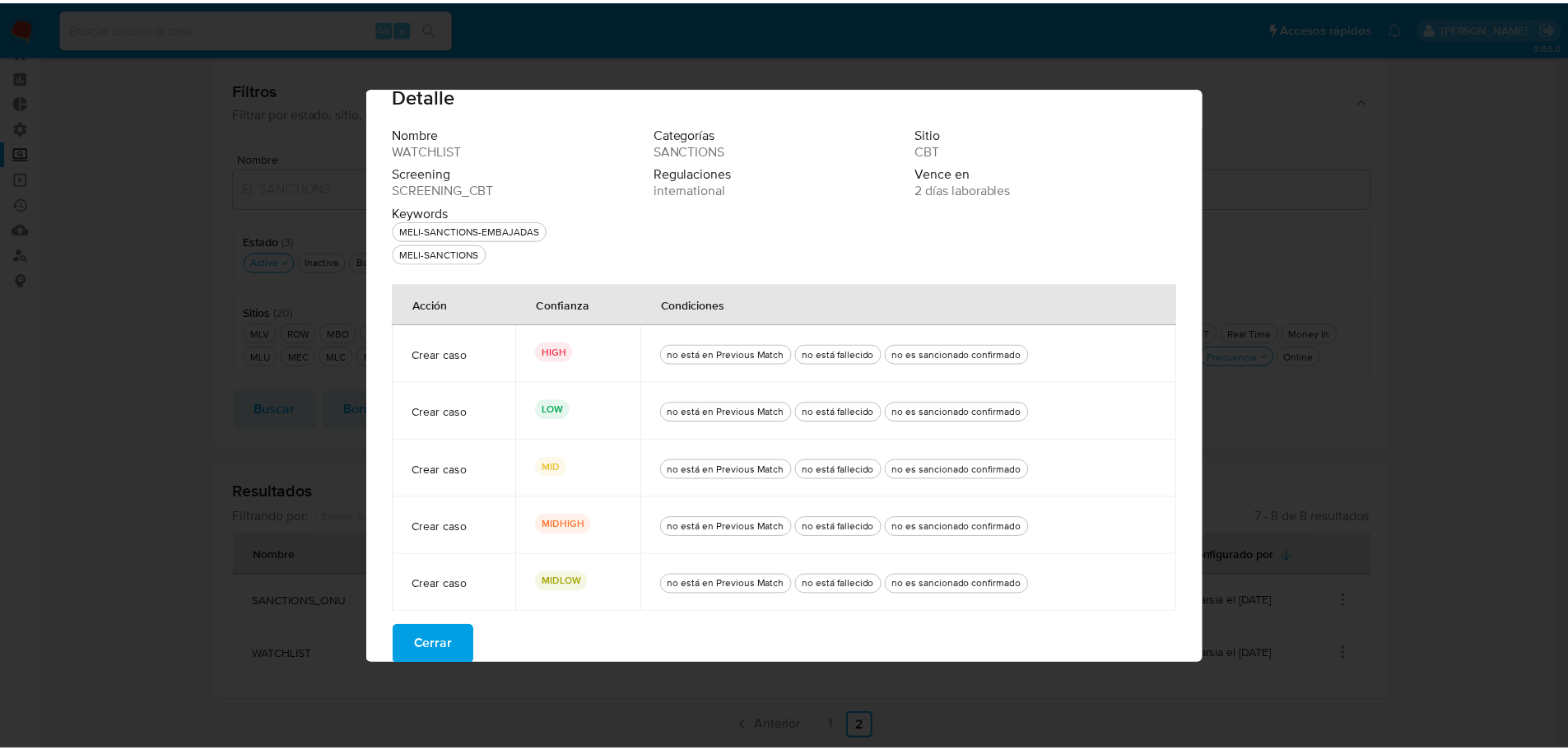
scroll to position [43, 0]
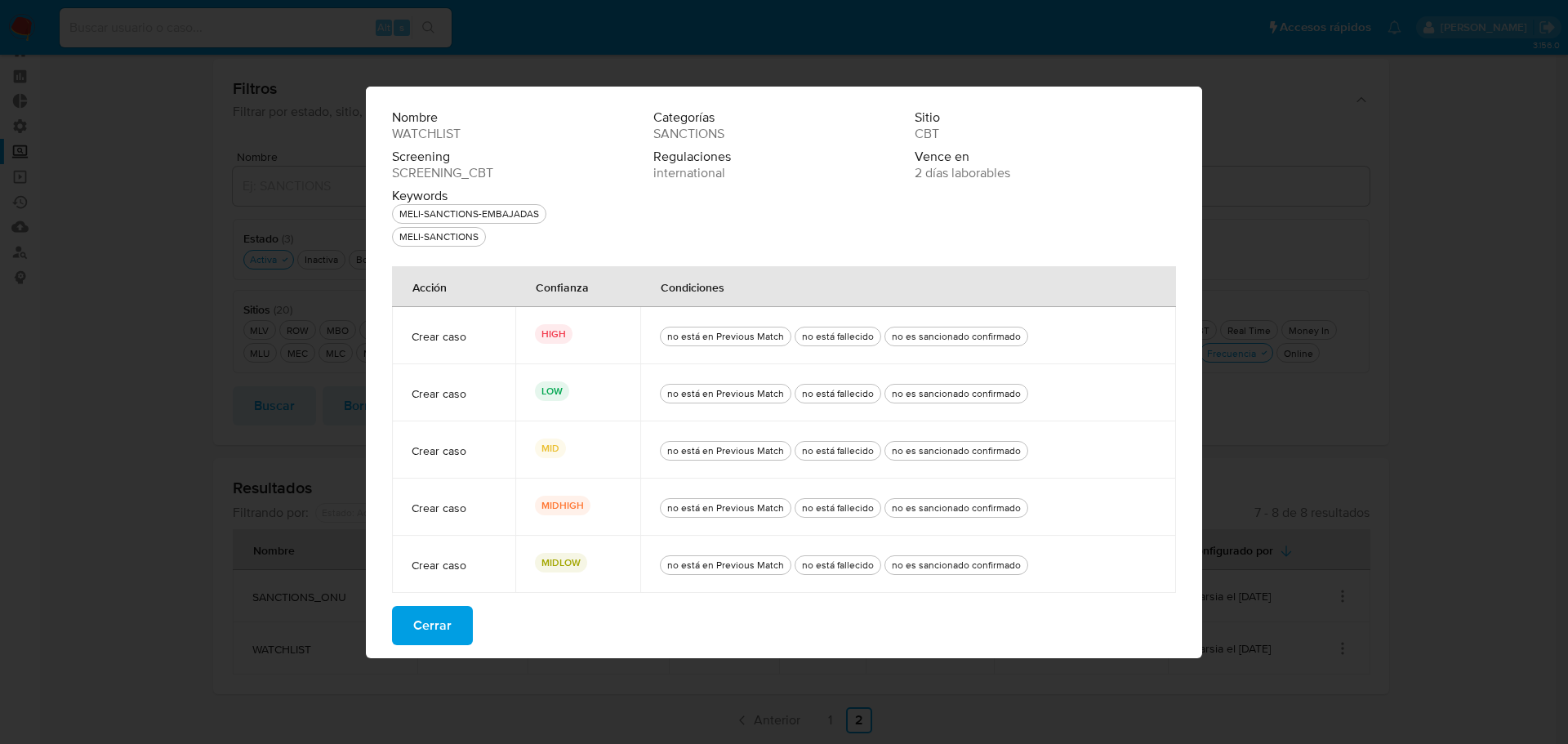
click at [427, 632] on span "Cerrar" at bounding box center [433, 625] width 39 height 36
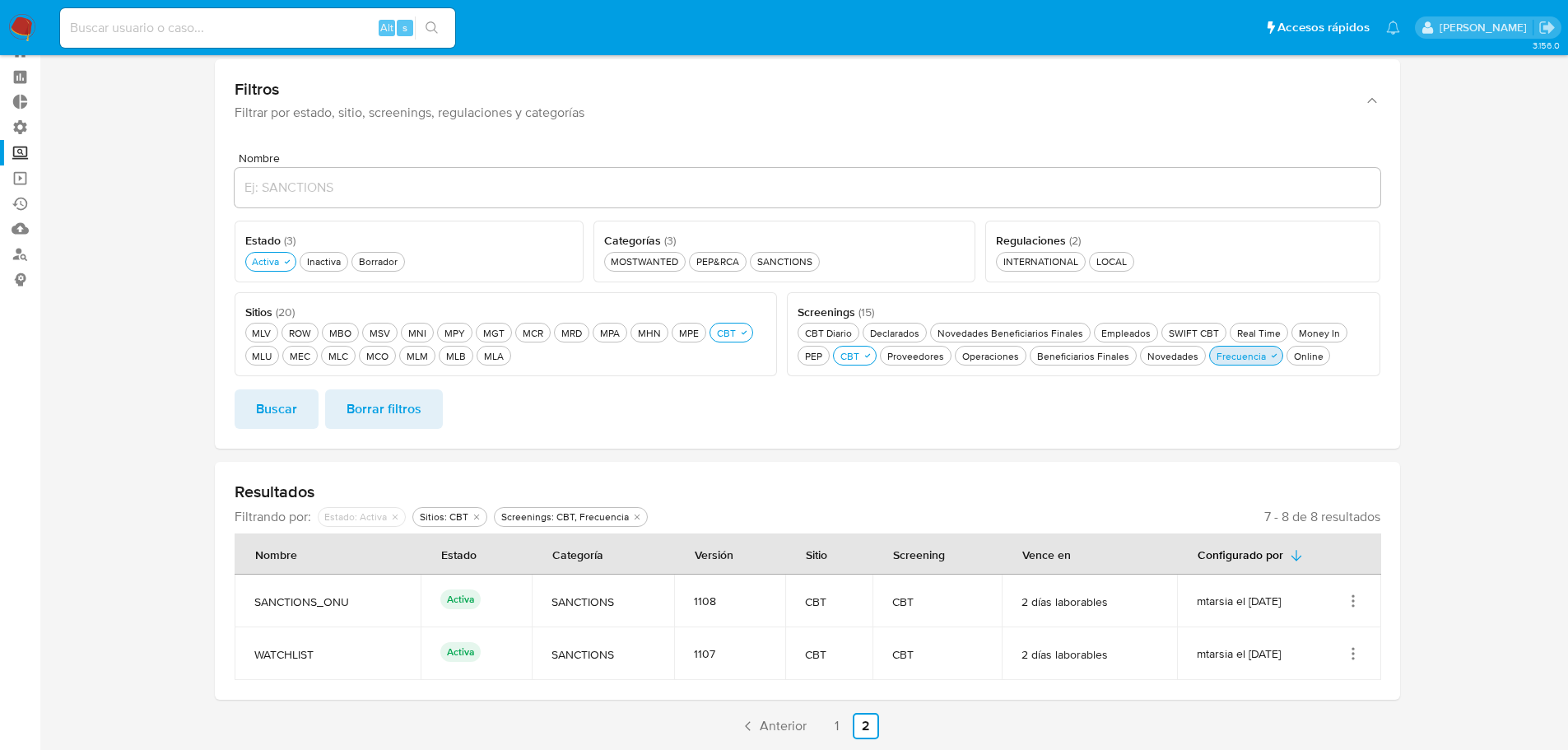
click at [1241, 354] on div "Frecuencia Frecuencia" at bounding box center [1241, 356] width 56 height 14
click at [291, 409] on span "Buscar" at bounding box center [276, 408] width 41 height 36
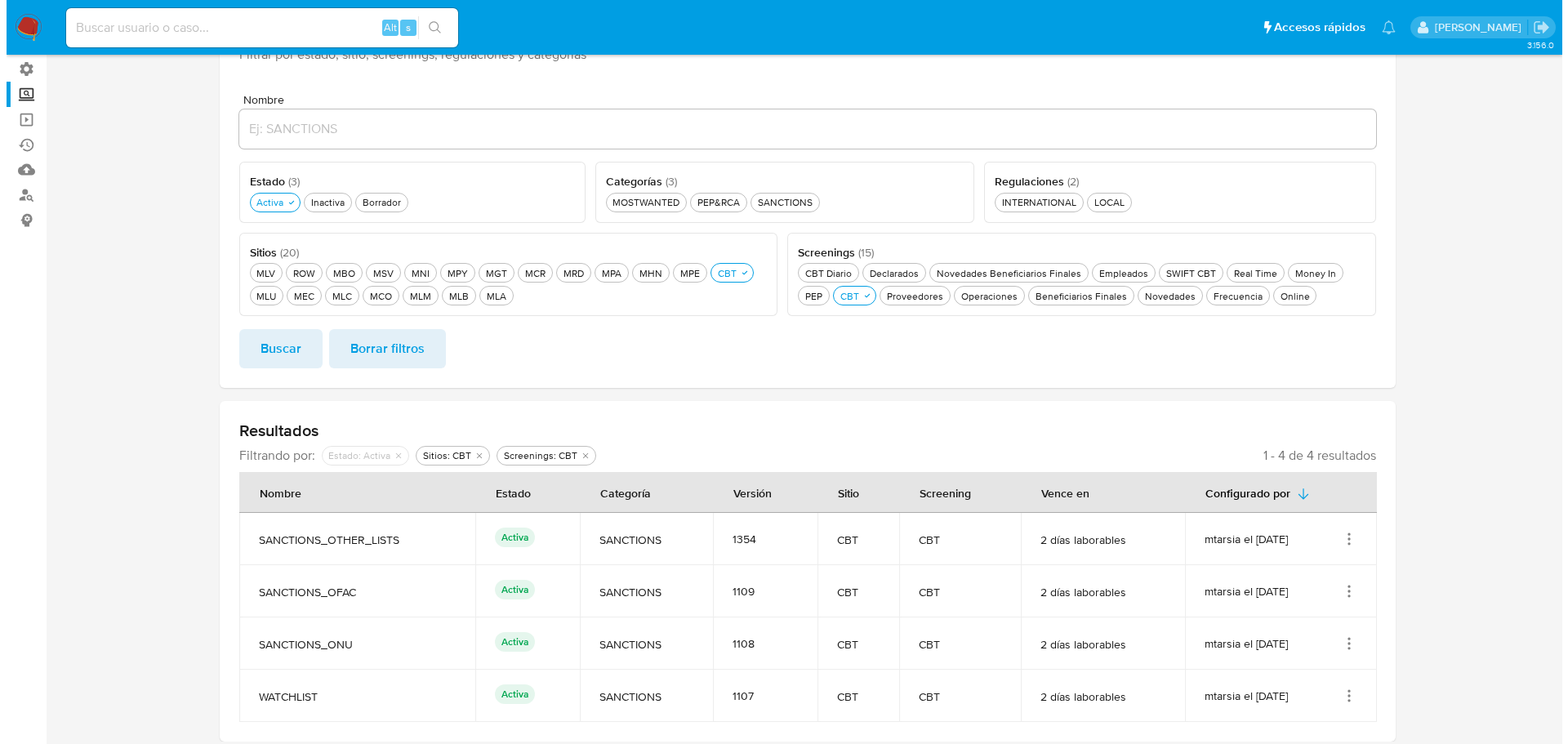
scroll to position [124, 0]
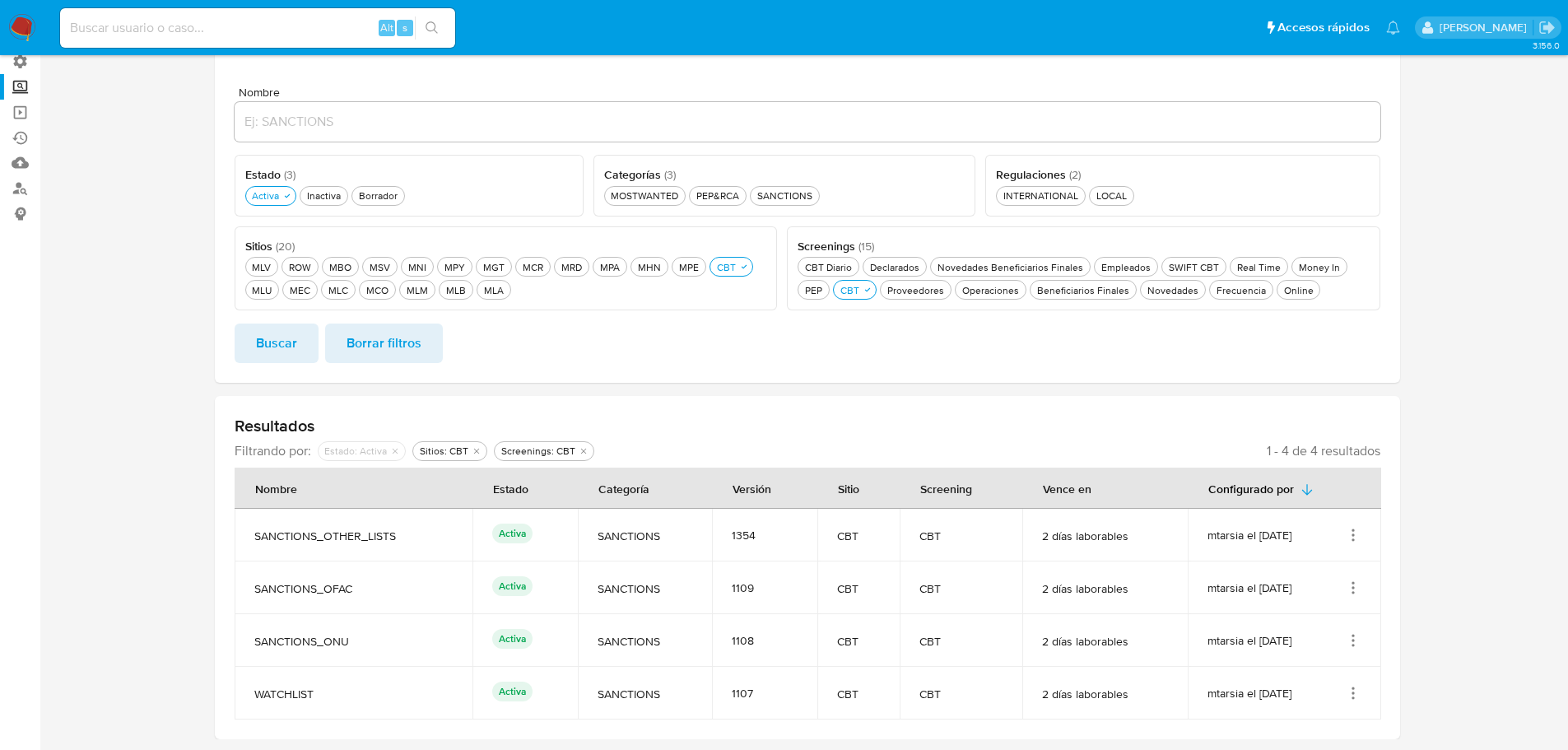
click at [1348, 537] on icon "Acciones" at bounding box center [1353, 535] width 17 height 17
click at [1281, 612] on button "Editar" at bounding box center [1287, 617] width 148 height 44
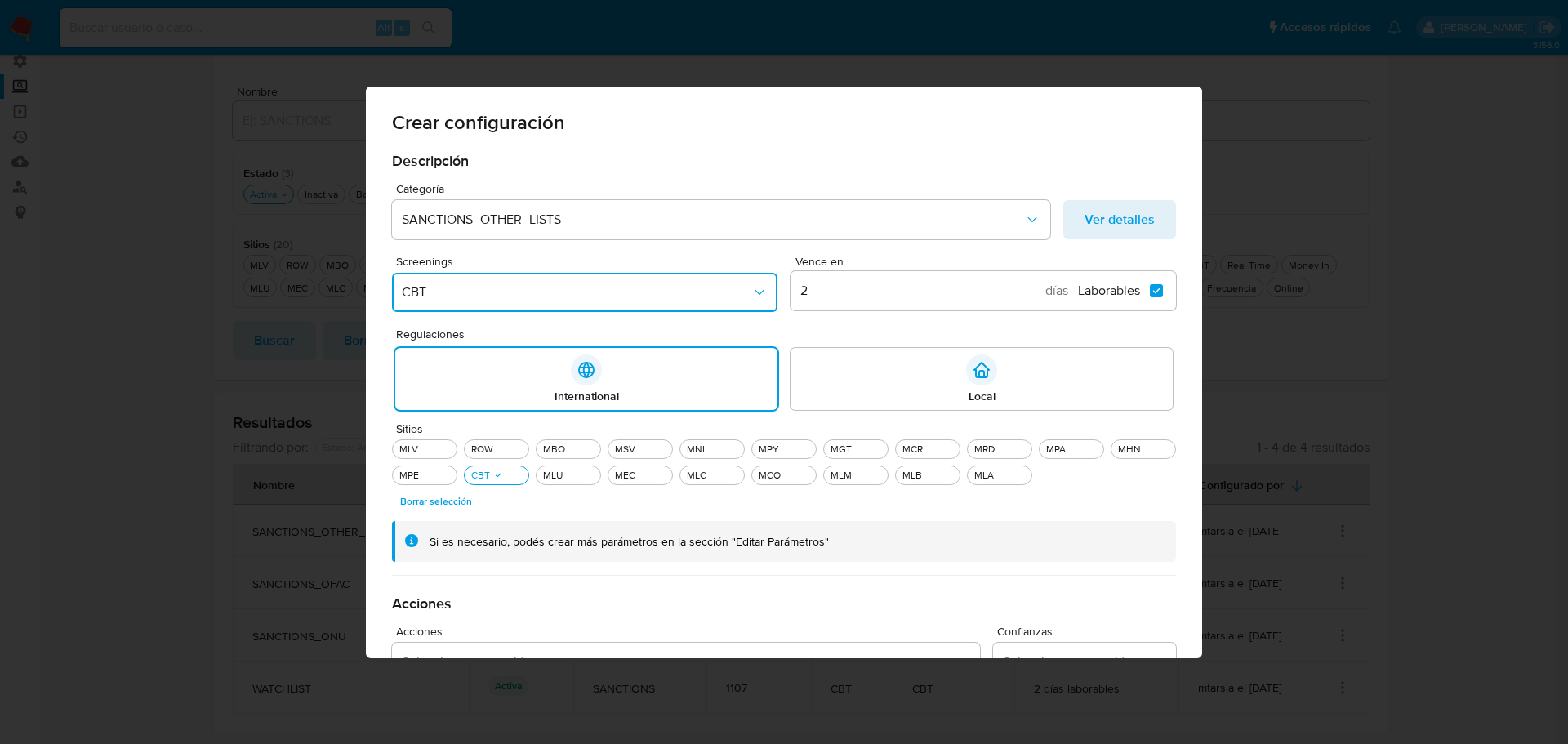
click at [744, 293] on span "CBT" at bounding box center [576, 292] width 349 height 17
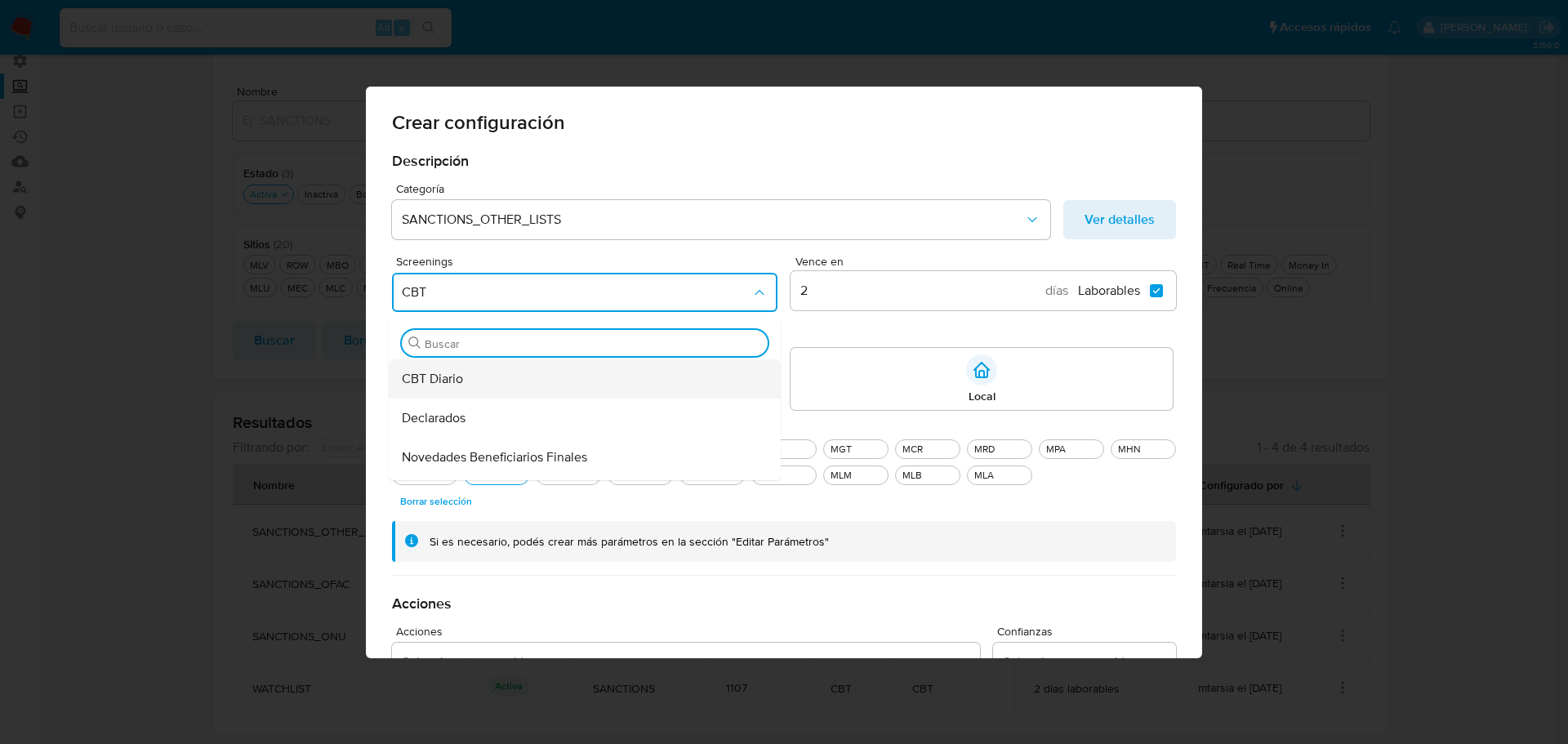
click at [455, 387] on span "CBT Diario" at bounding box center [432, 378] width 62 height 17
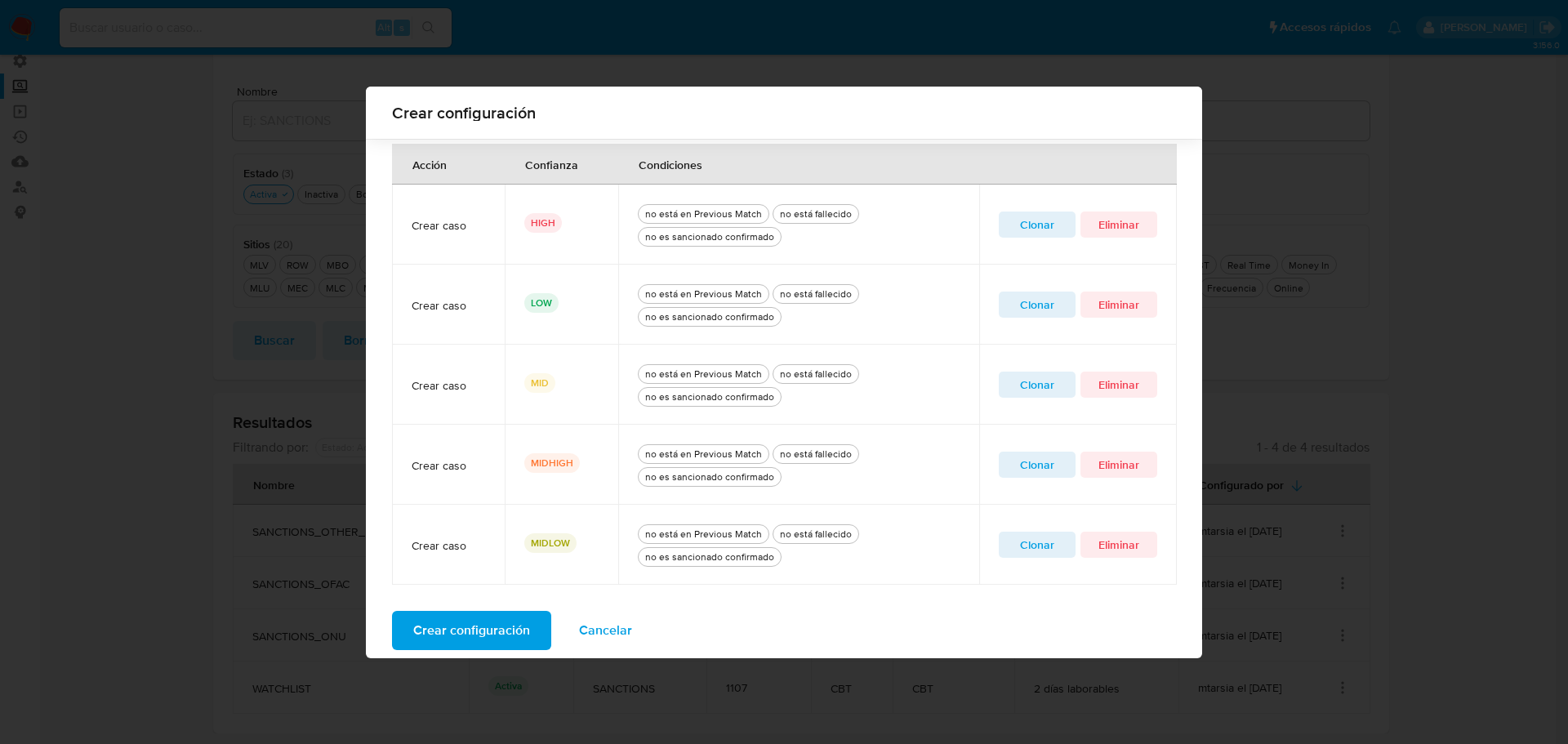
scroll to position [632, 0]
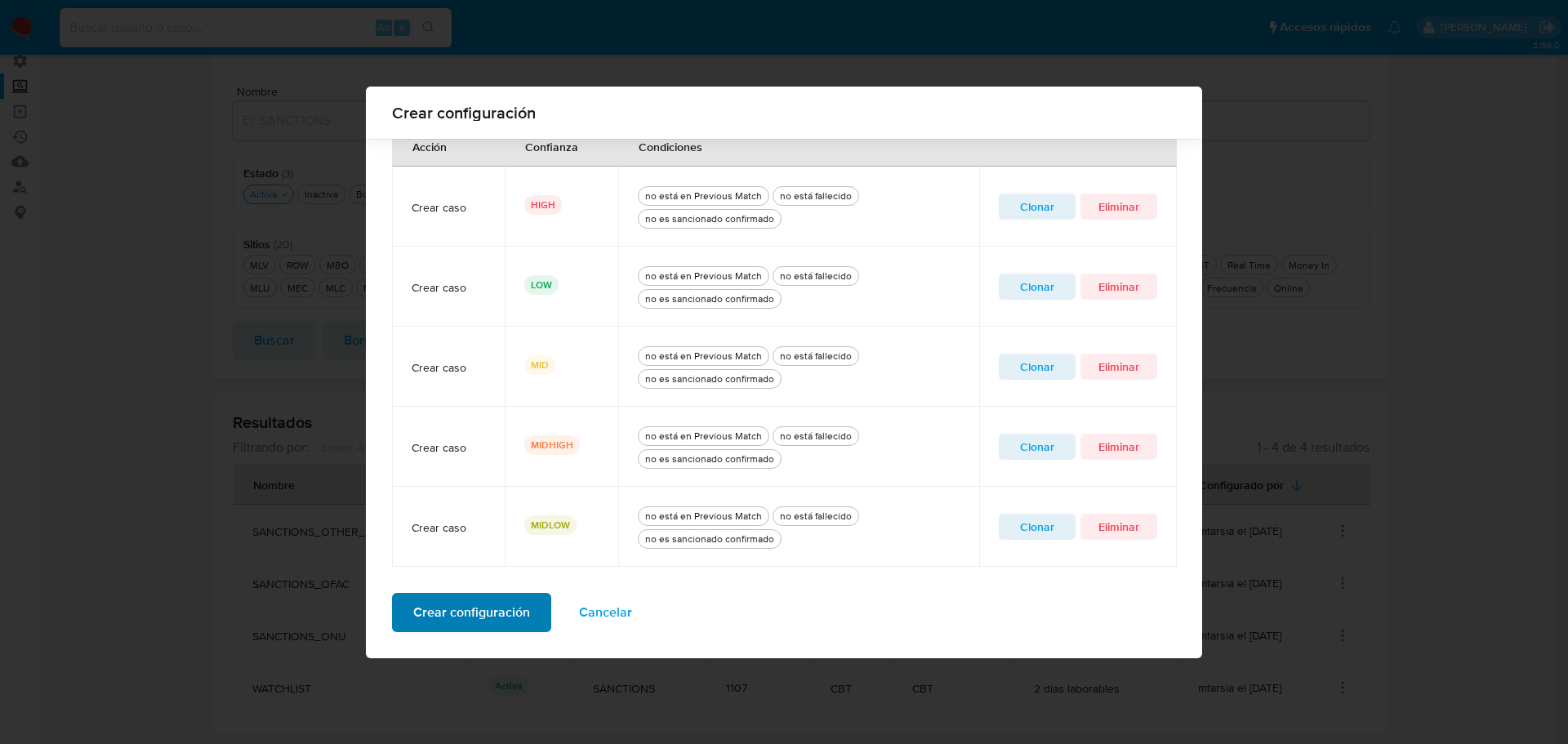
click at [466, 616] on span "Crear configuración" at bounding box center [472, 612] width 117 height 36
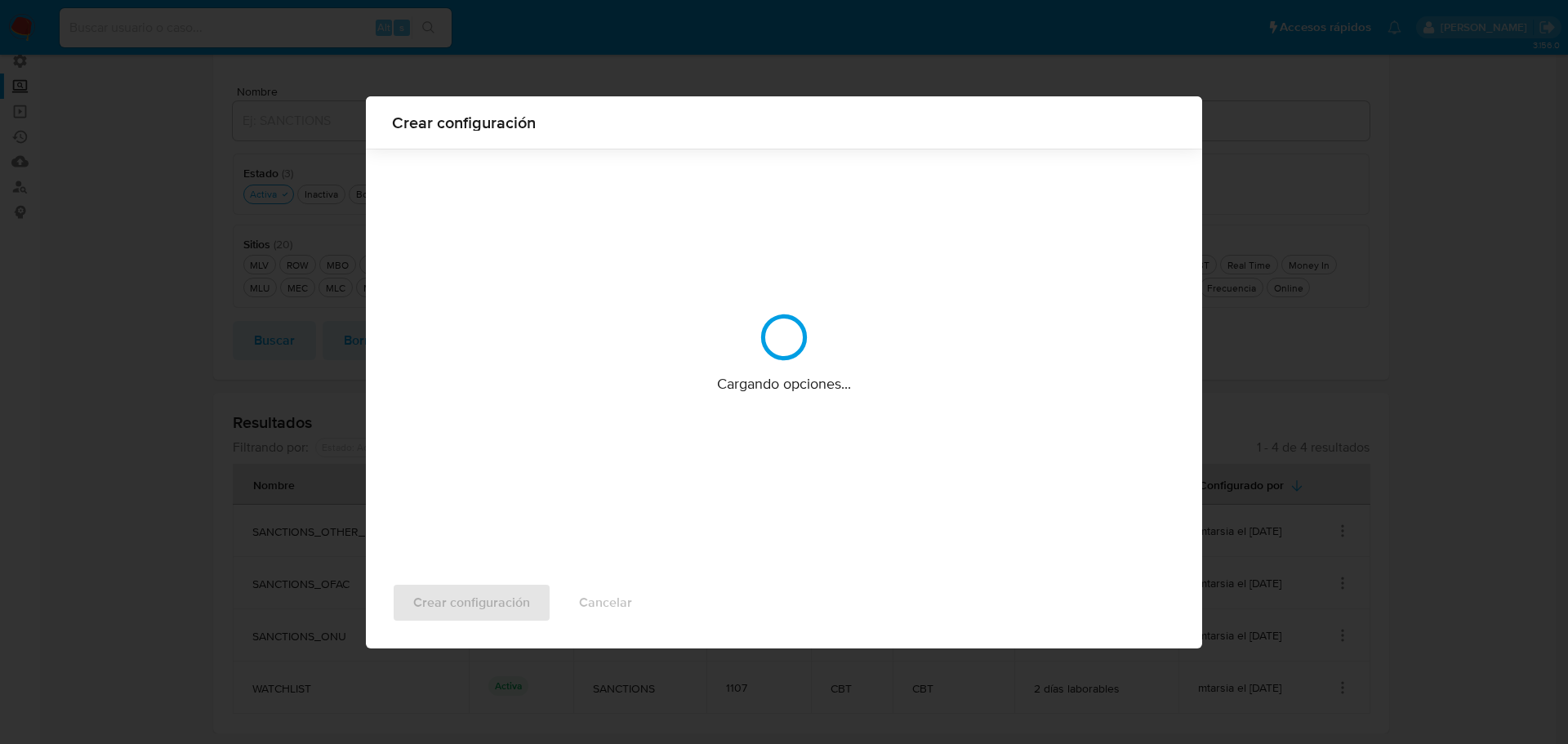
scroll to position [0, 0]
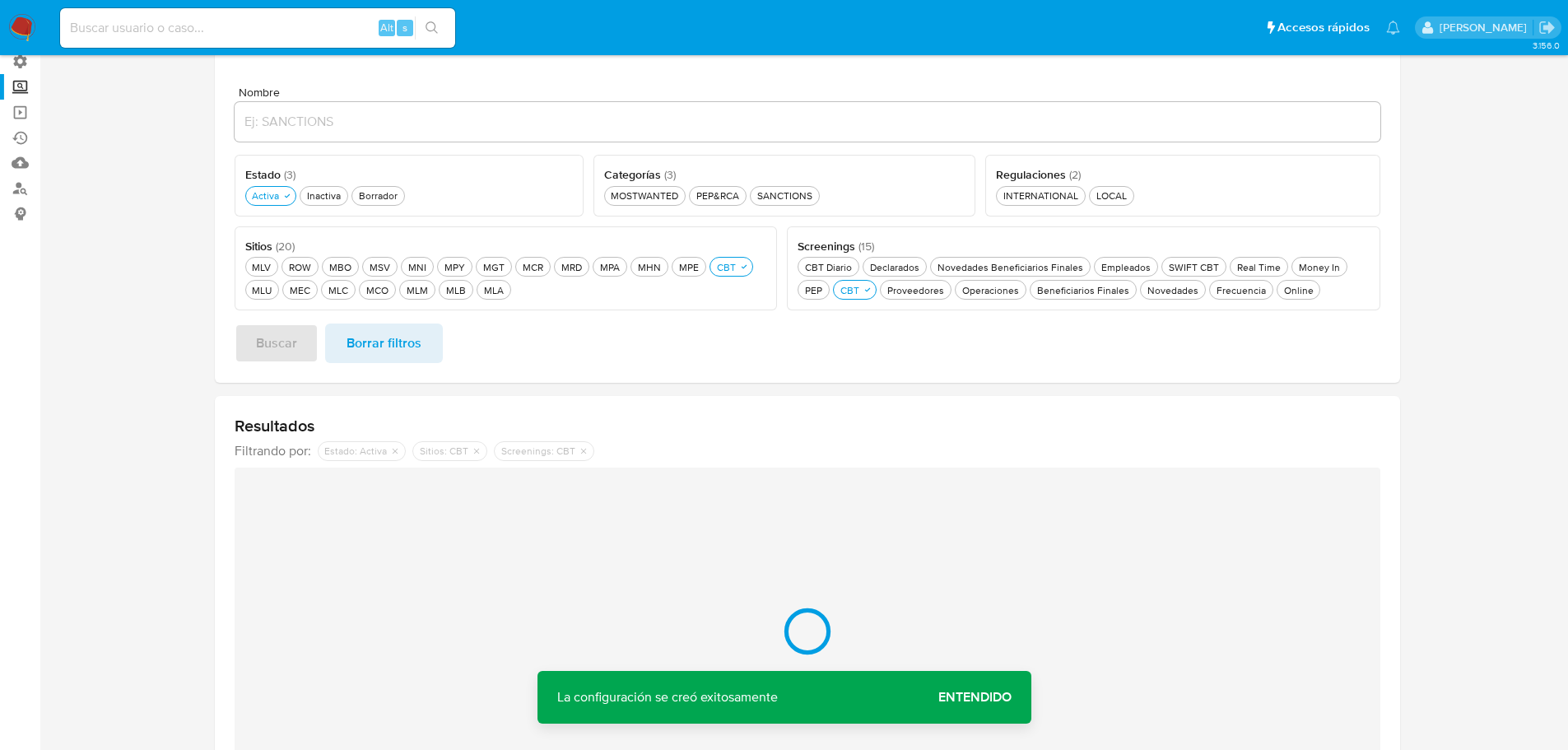
click at [981, 697] on span "Entendido" at bounding box center [974, 697] width 73 height 0
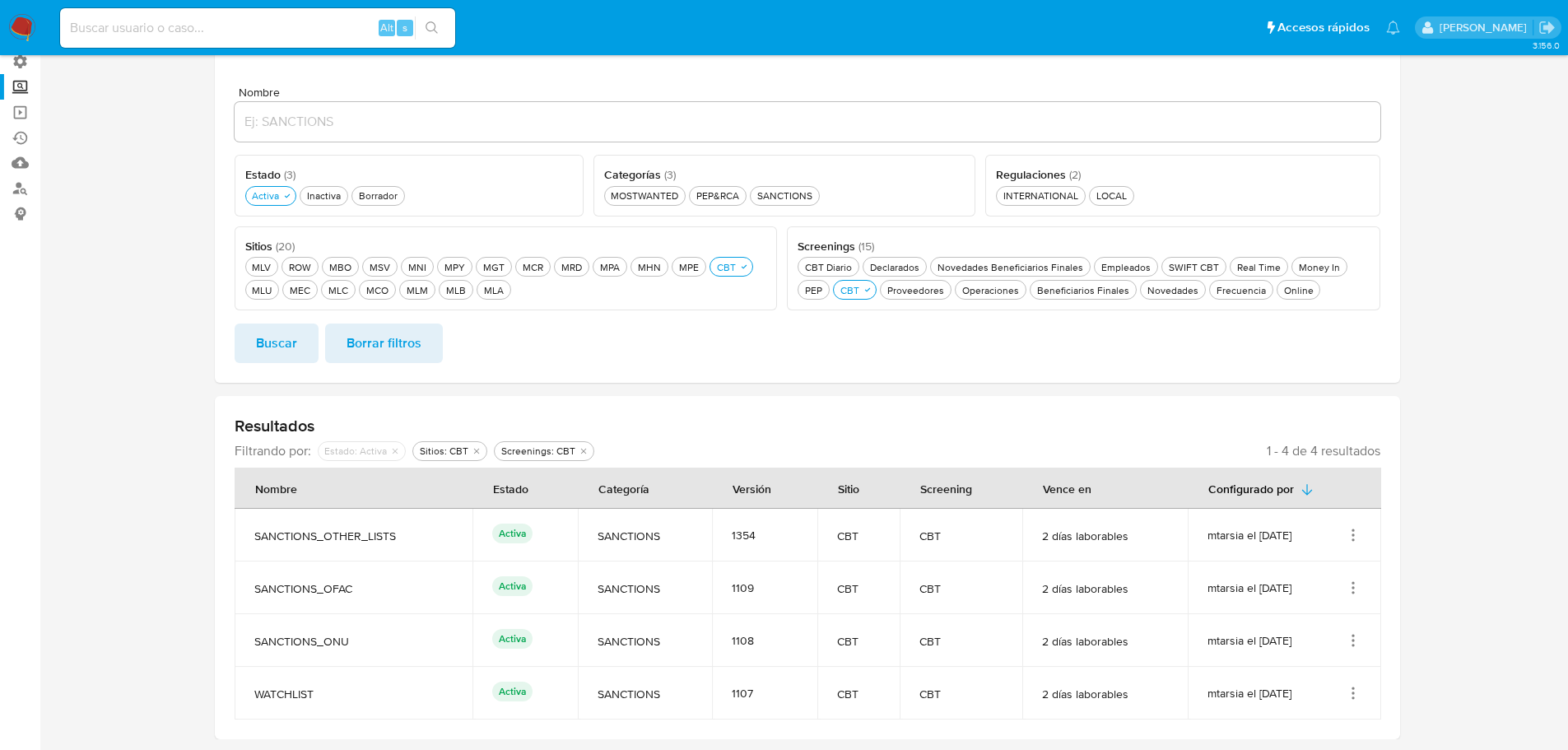
click at [1353, 588] on icon "Acciones" at bounding box center [1353, 588] width 2 height 2
click at [1285, 669] on button "Editar" at bounding box center [1287, 669] width 148 height 44
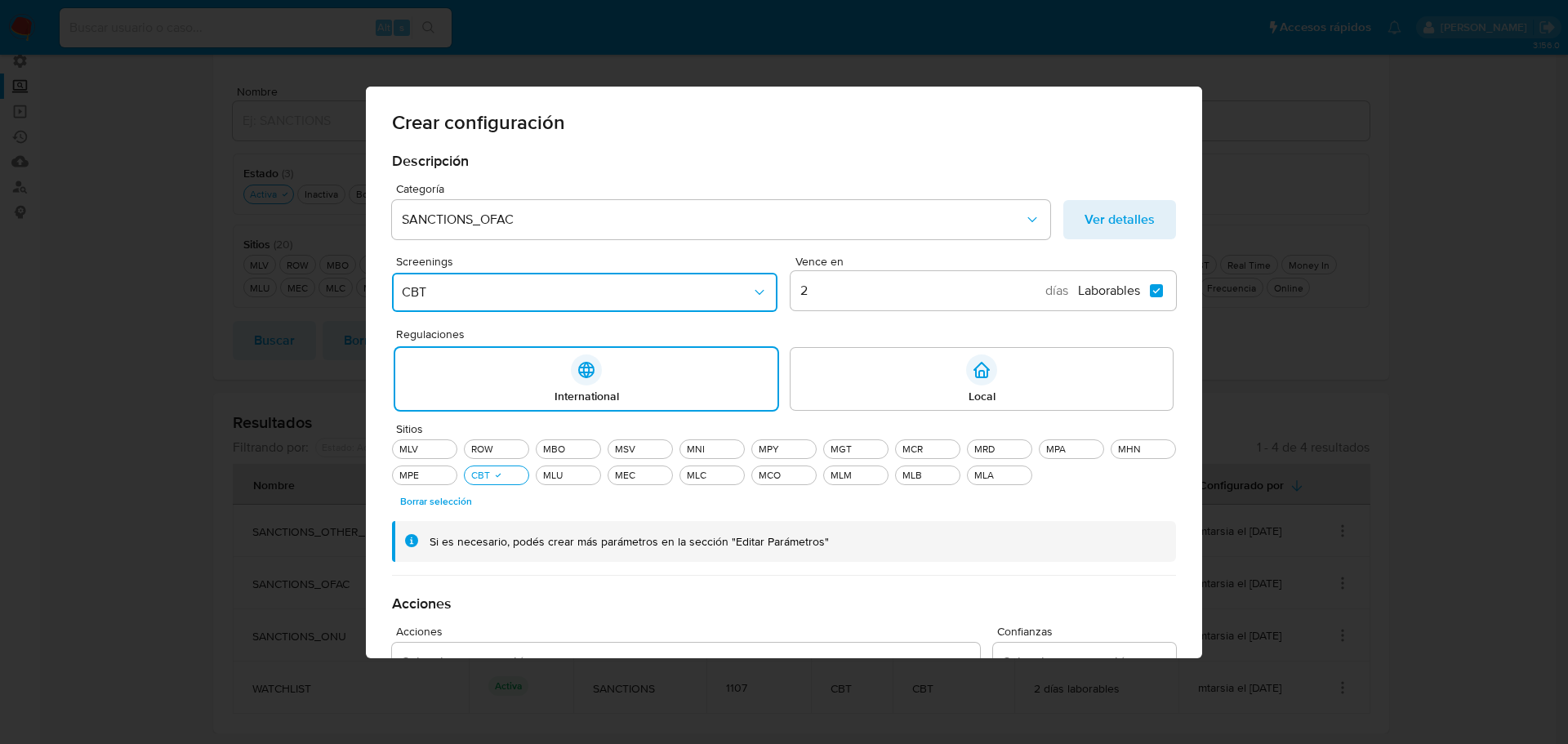
click at [752, 296] on icon "Screenings" at bounding box center [760, 292] width 17 height 17
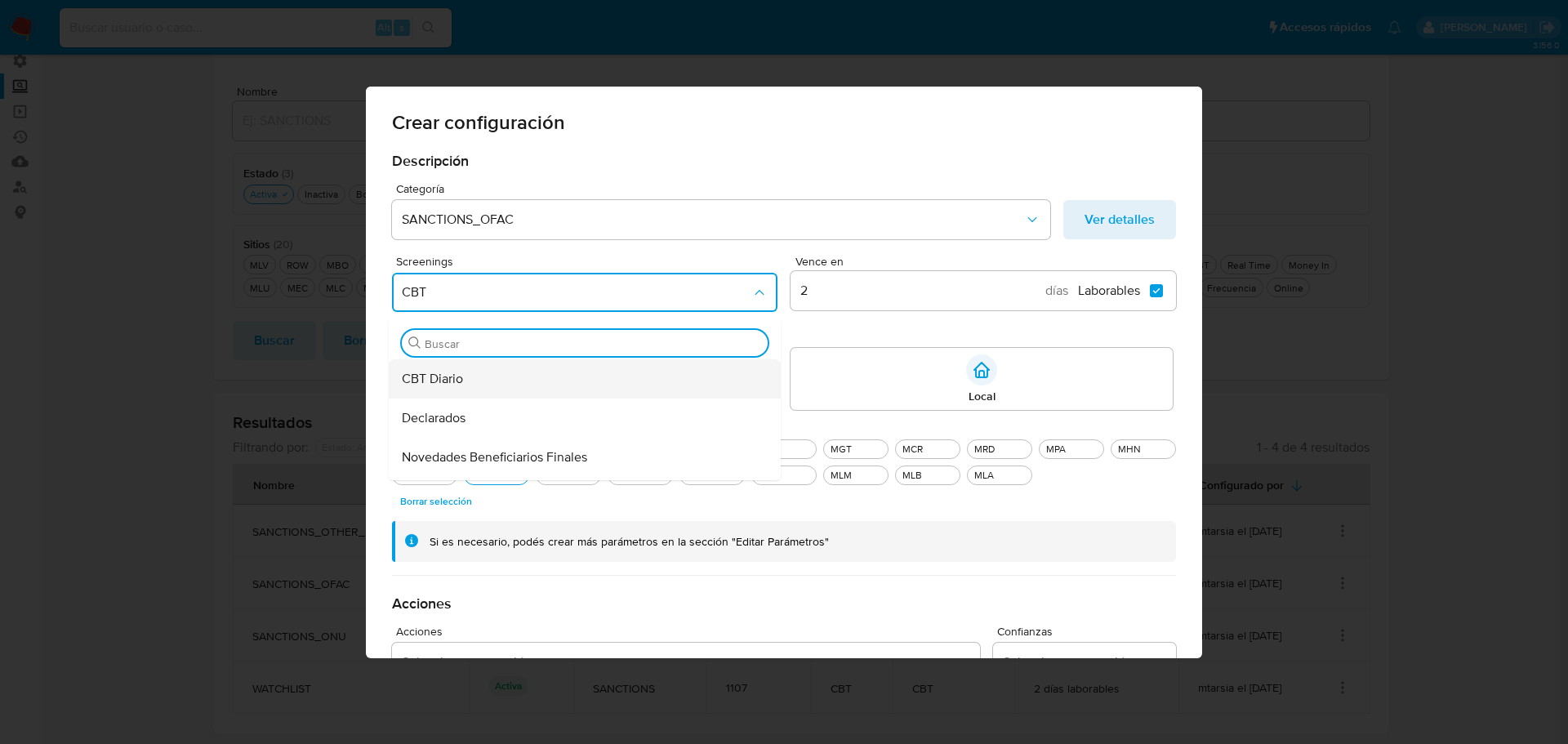
click at [444, 381] on span "CBT Diario" at bounding box center [432, 378] width 62 height 17
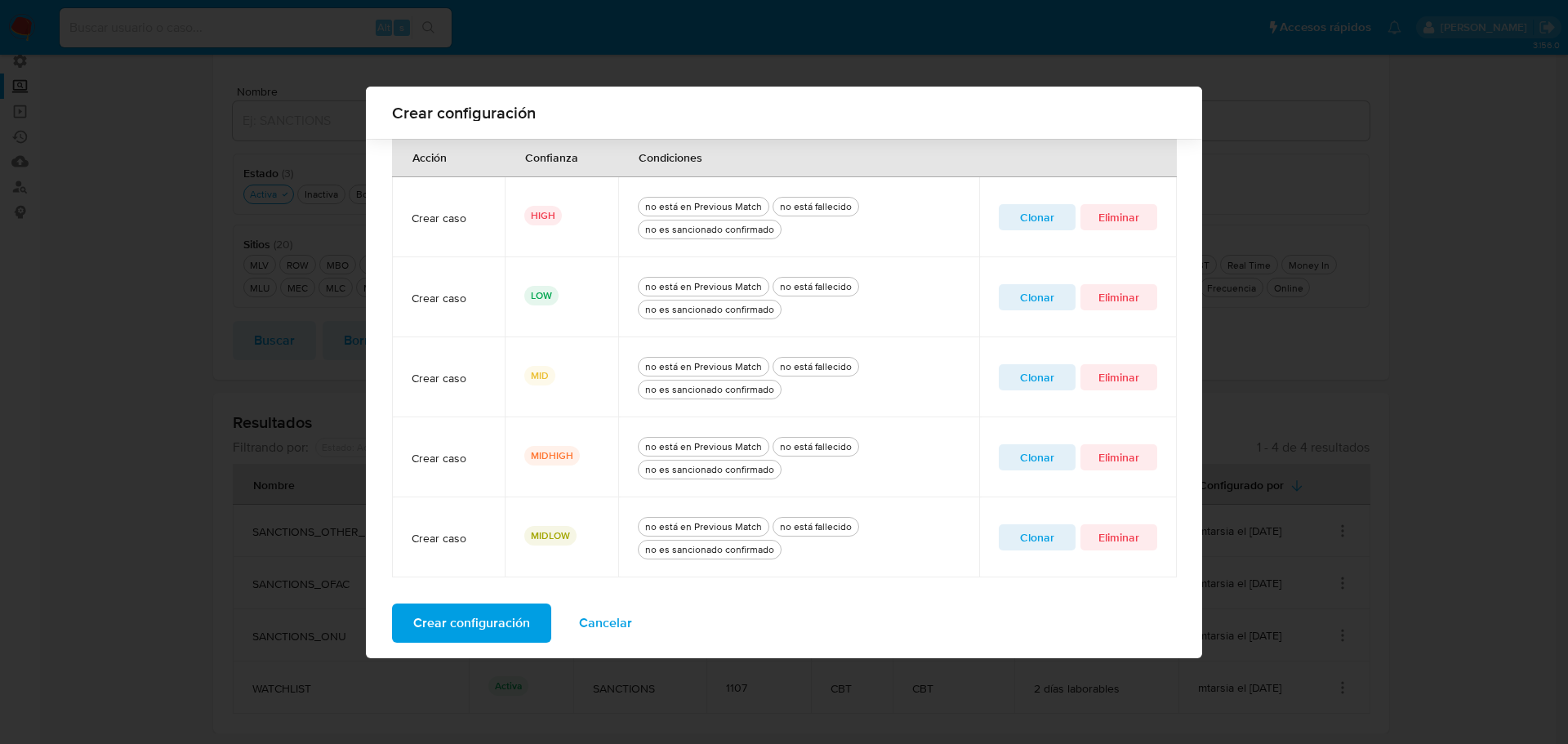
scroll to position [632, 0]
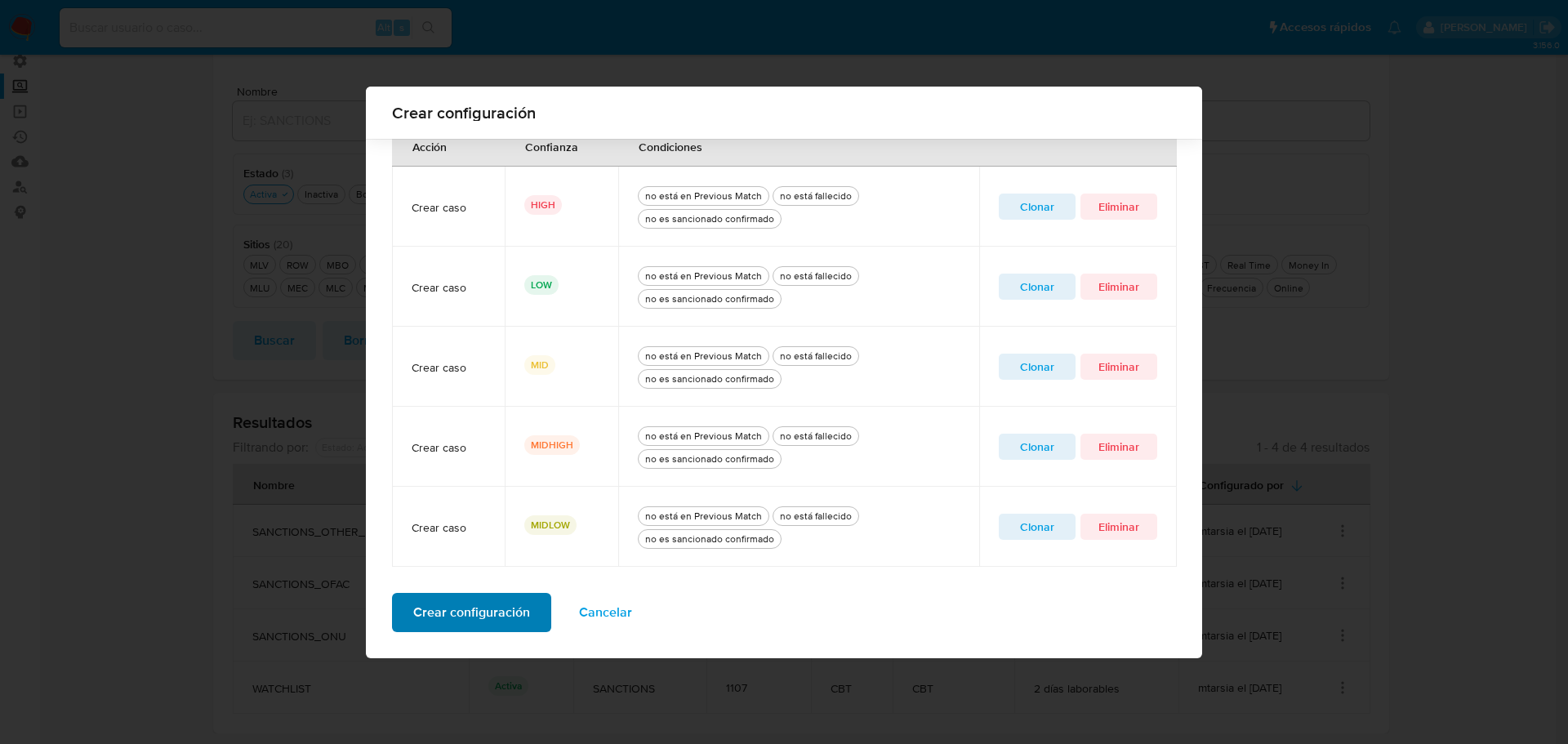
click at [453, 614] on span "Crear configuración" at bounding box center [472, 612] width 117 height 36
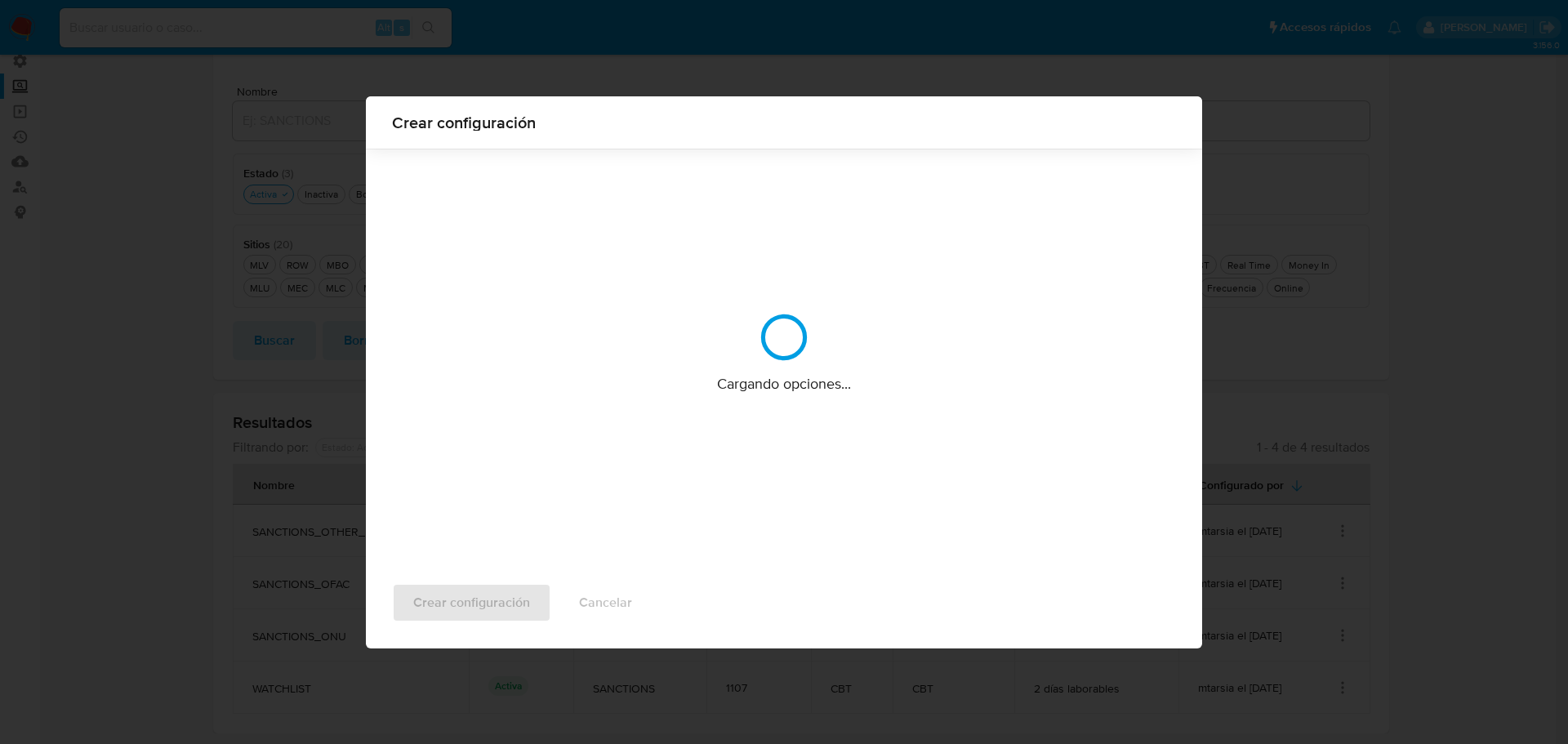
scroll to position [0, 0]
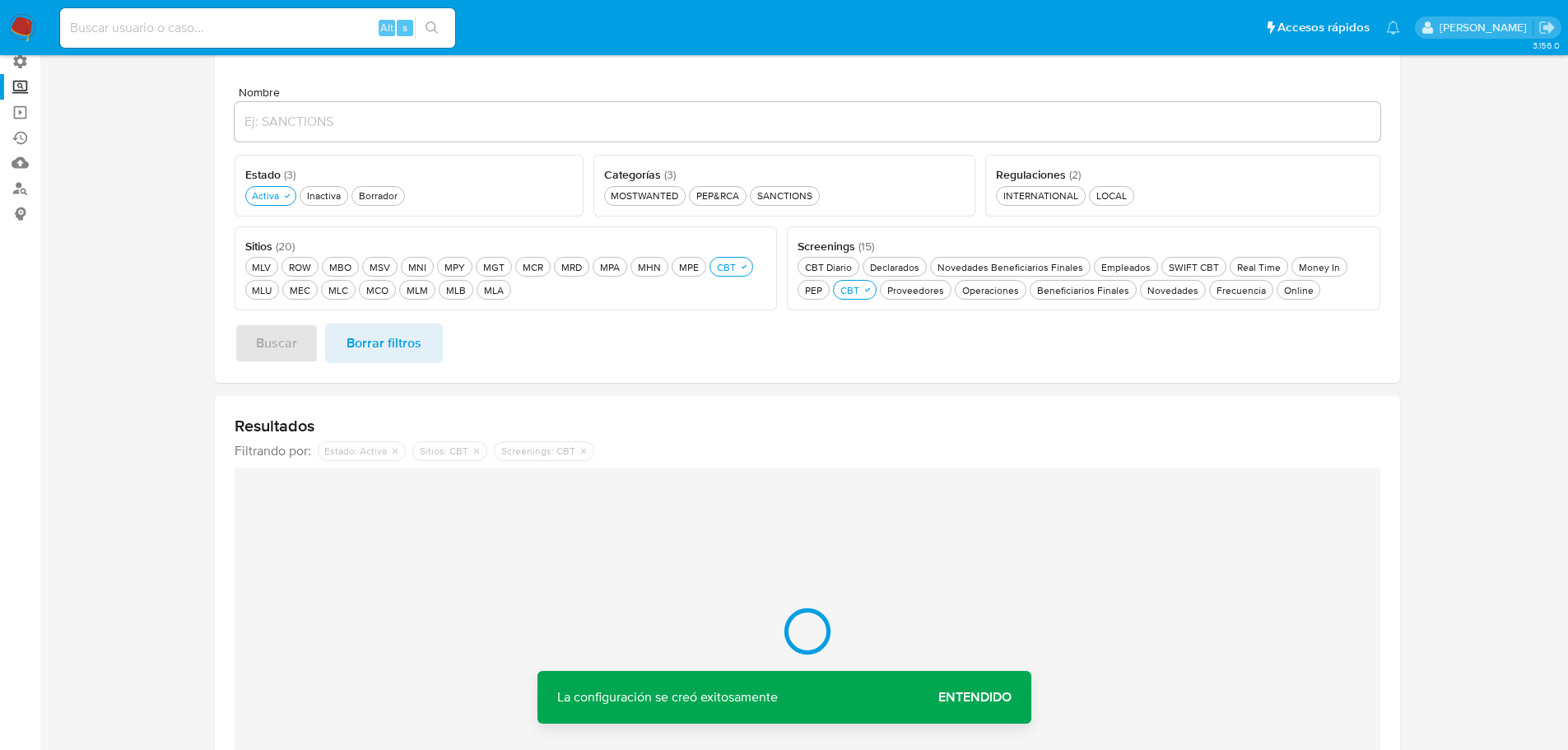
click at [989, 697] on span "Entendido" at bounding box center [974, 697] width 73 height 0
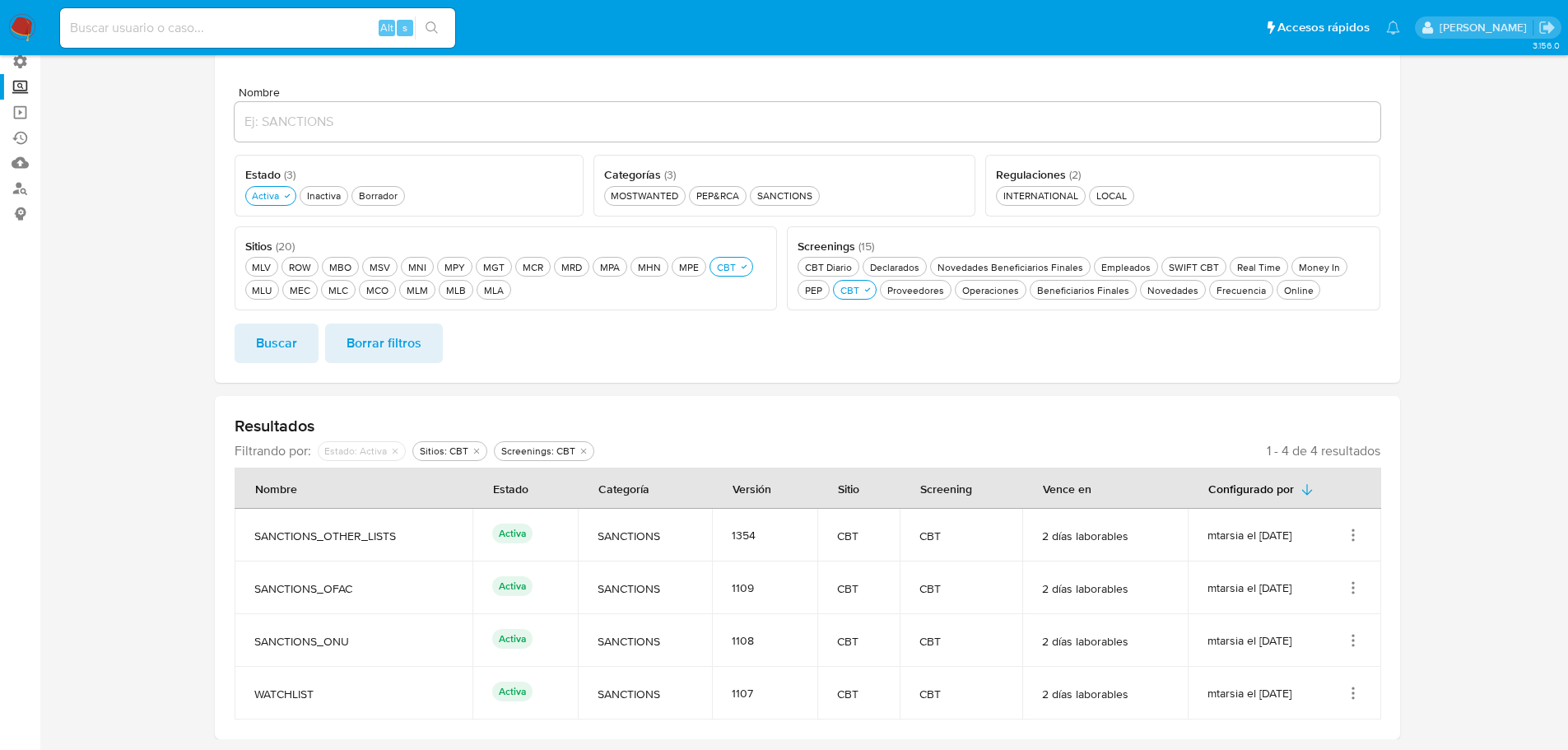
click at [1355, 639] on icon "Acciones" at bounding box center [1353, 641] width 17 height 17
click at [1298, 602] on button "Editar" at bounding box center [1287, 602] width 148 height 44
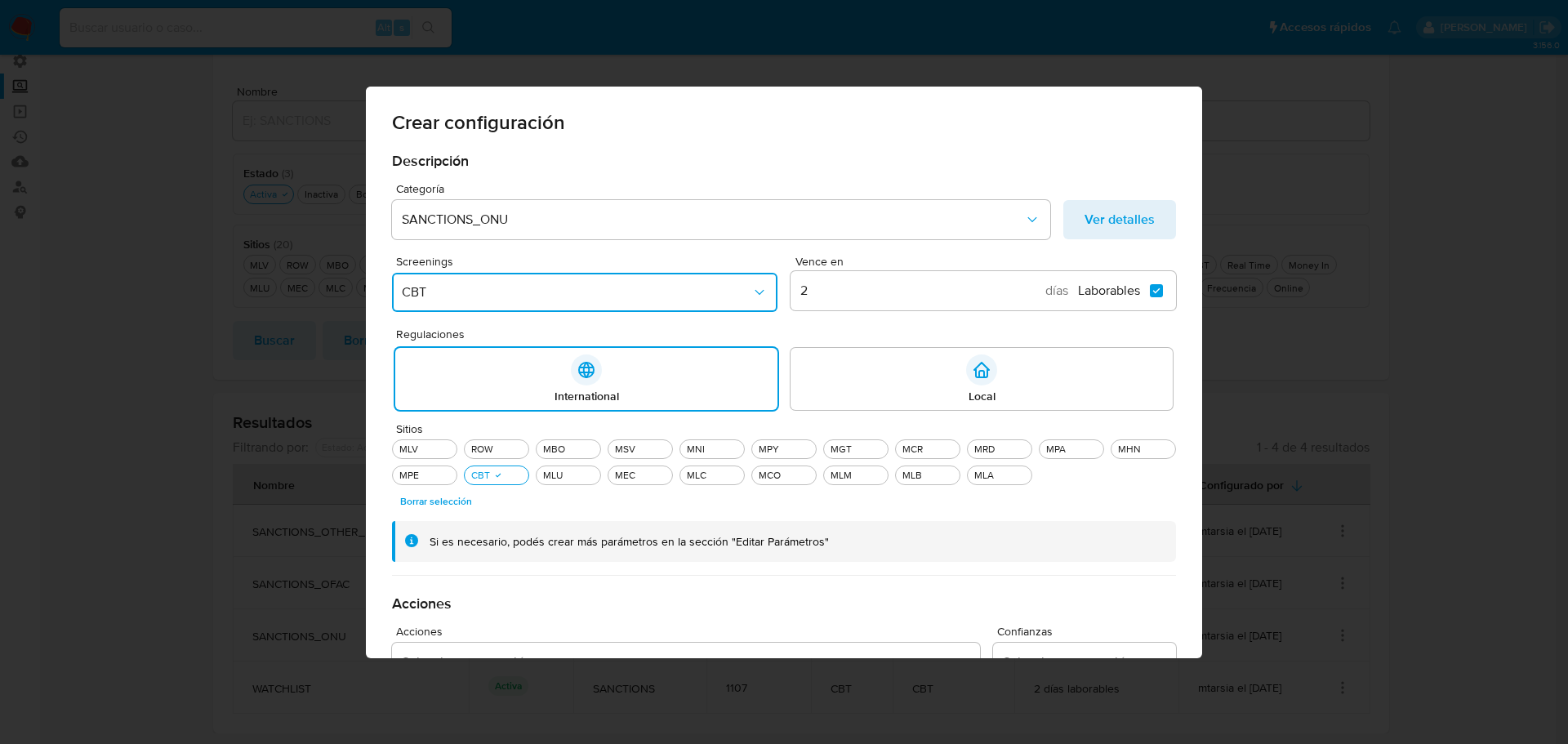
click at [752, 285] on icon "Screenings" at bounding box center [760, 292] width 17 height 17
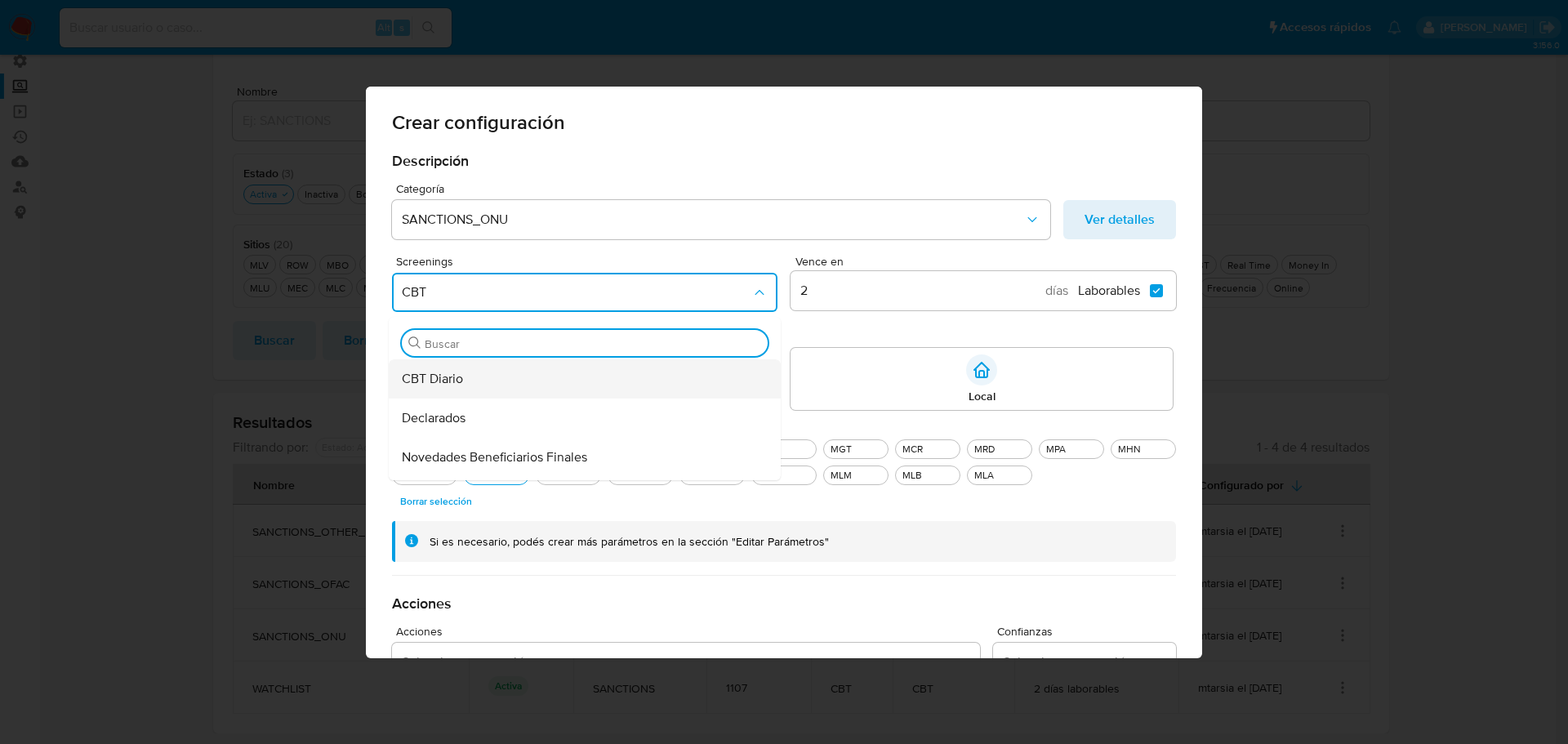
click at [458, 378] on div "CBT Diario" at bounding box center [579, 378] width 356 height 39
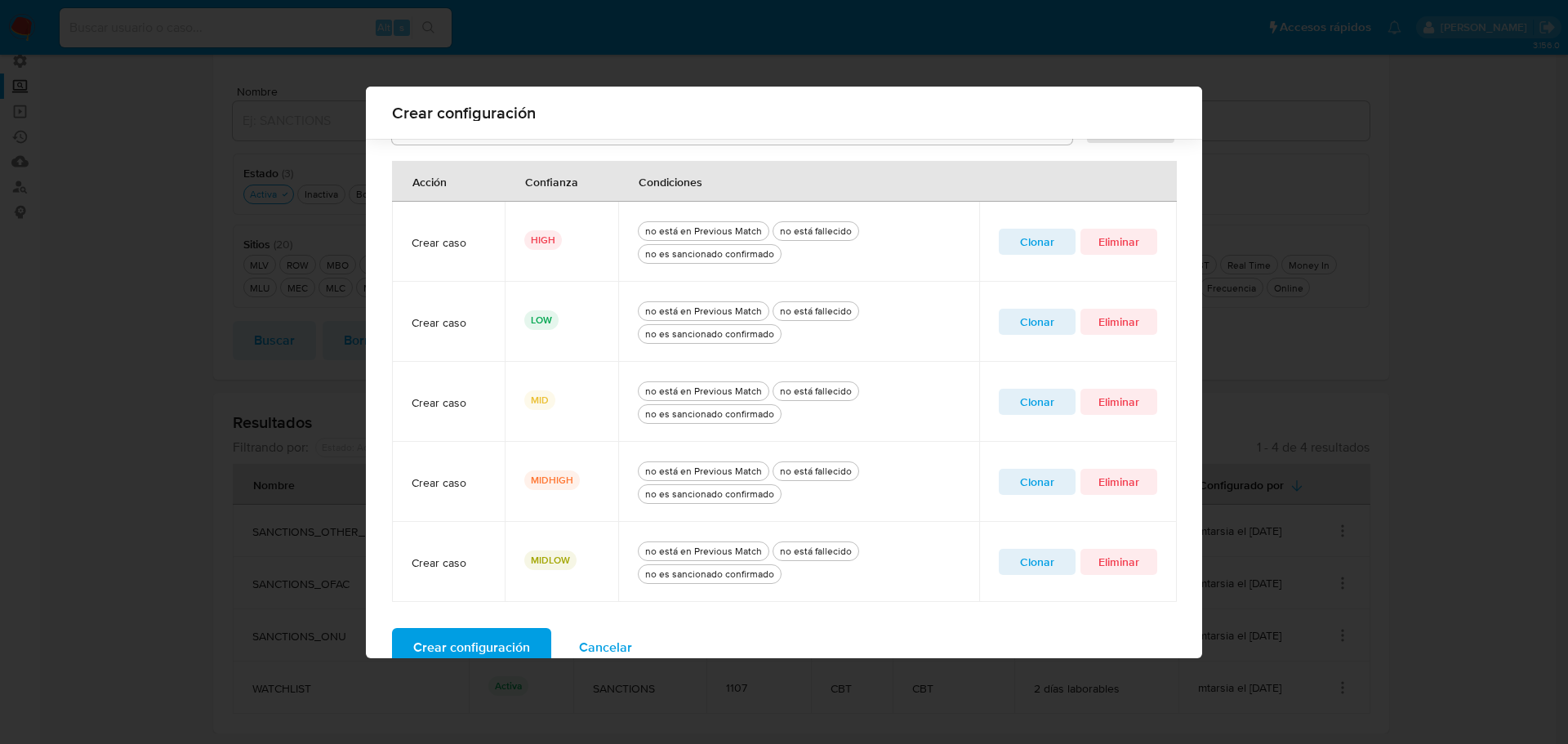
scroll to position [632, 0]
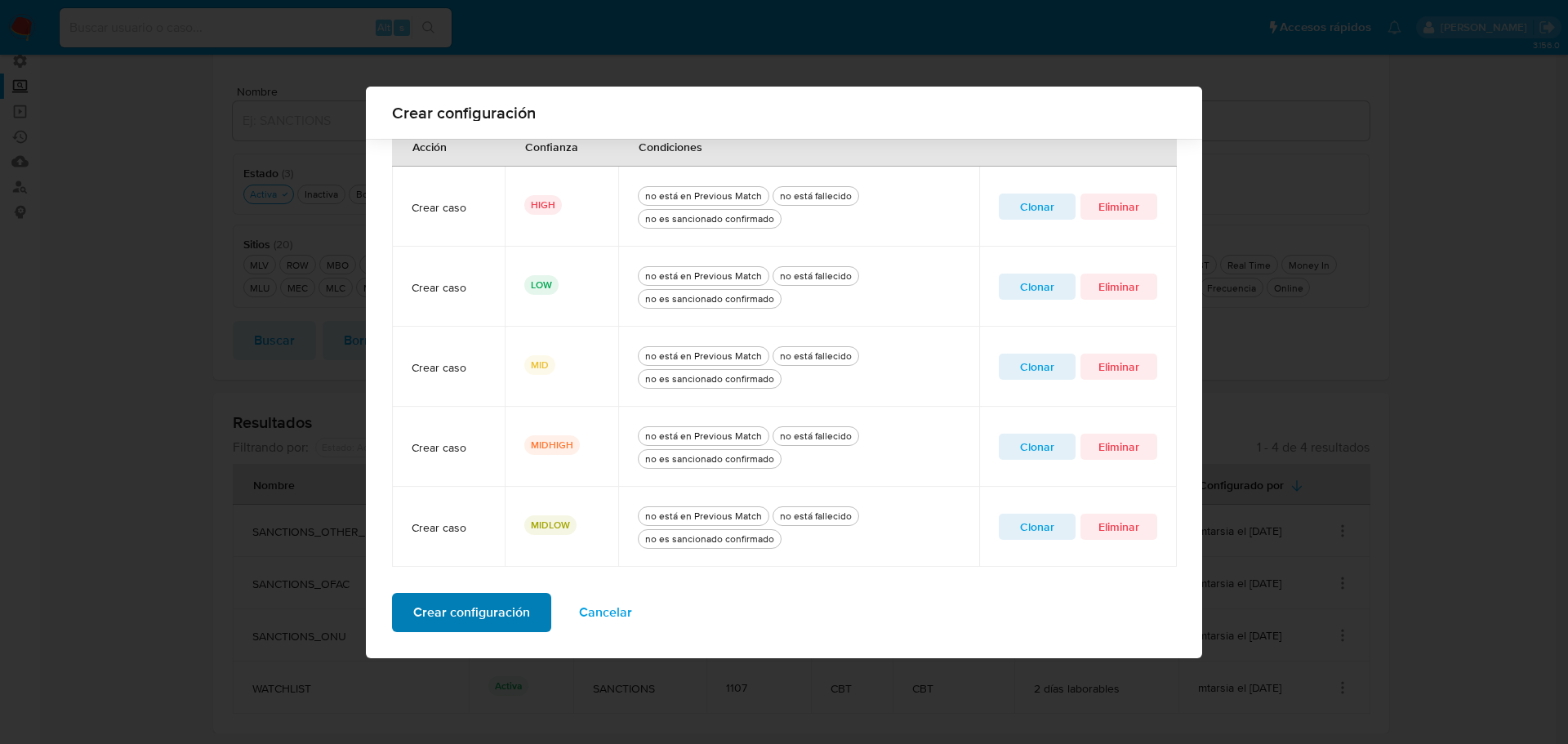
click at [451, 613] on span "Crear configuración" at bounding box center [472, 612] width 117 height 36
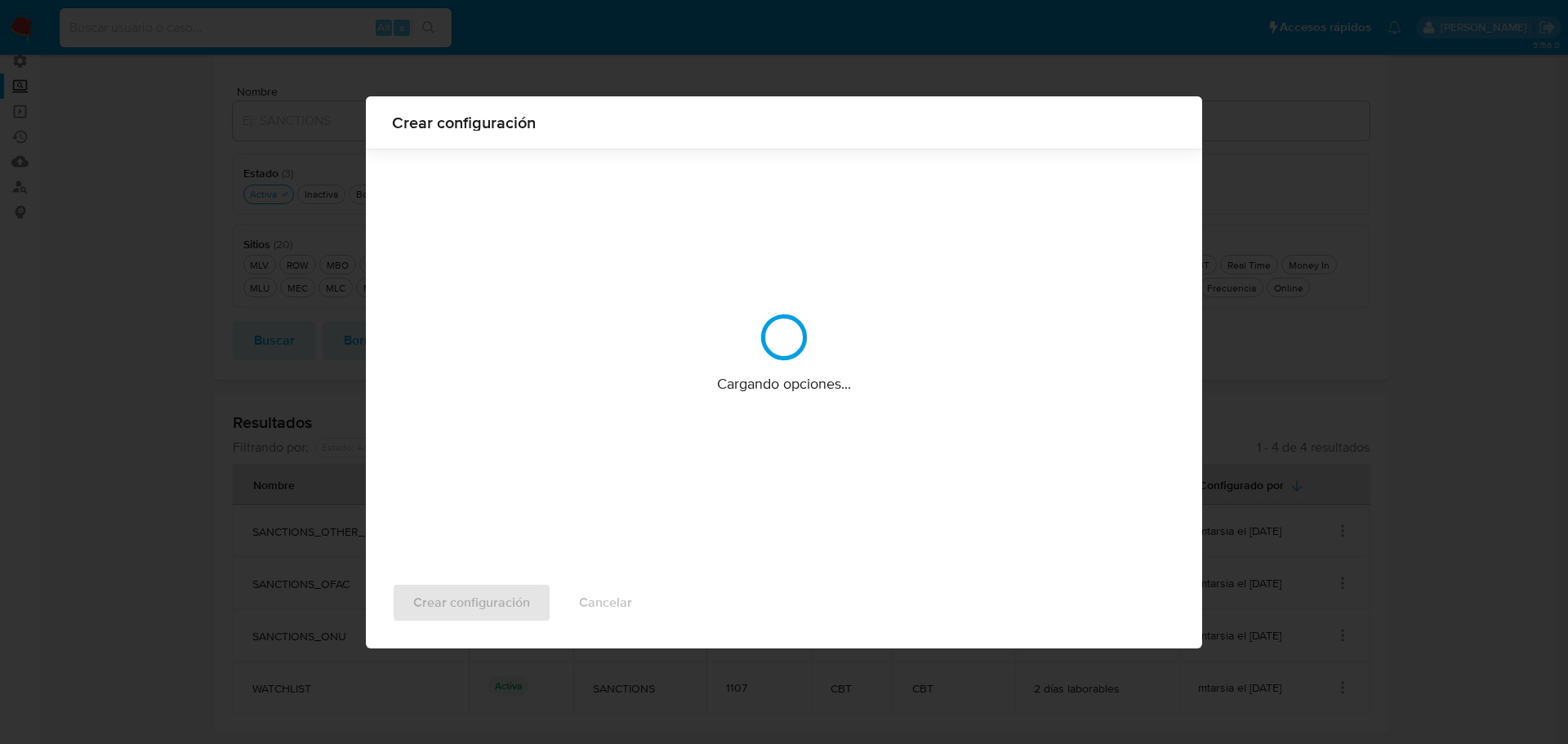
scroll to position [0, 0]
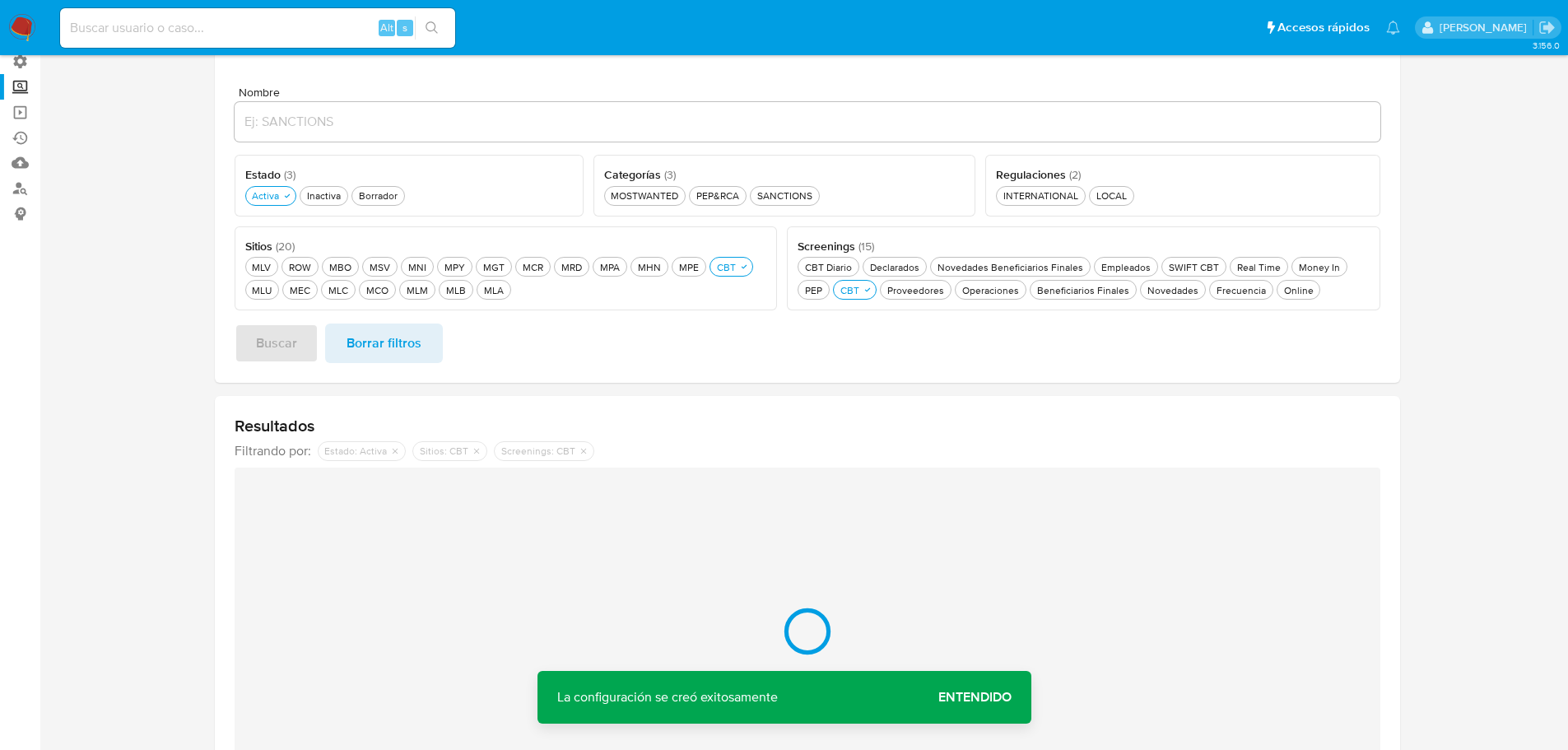
click at [993, 697] on span "Entendido" at bounding box center [974, 697] width 73 height 0
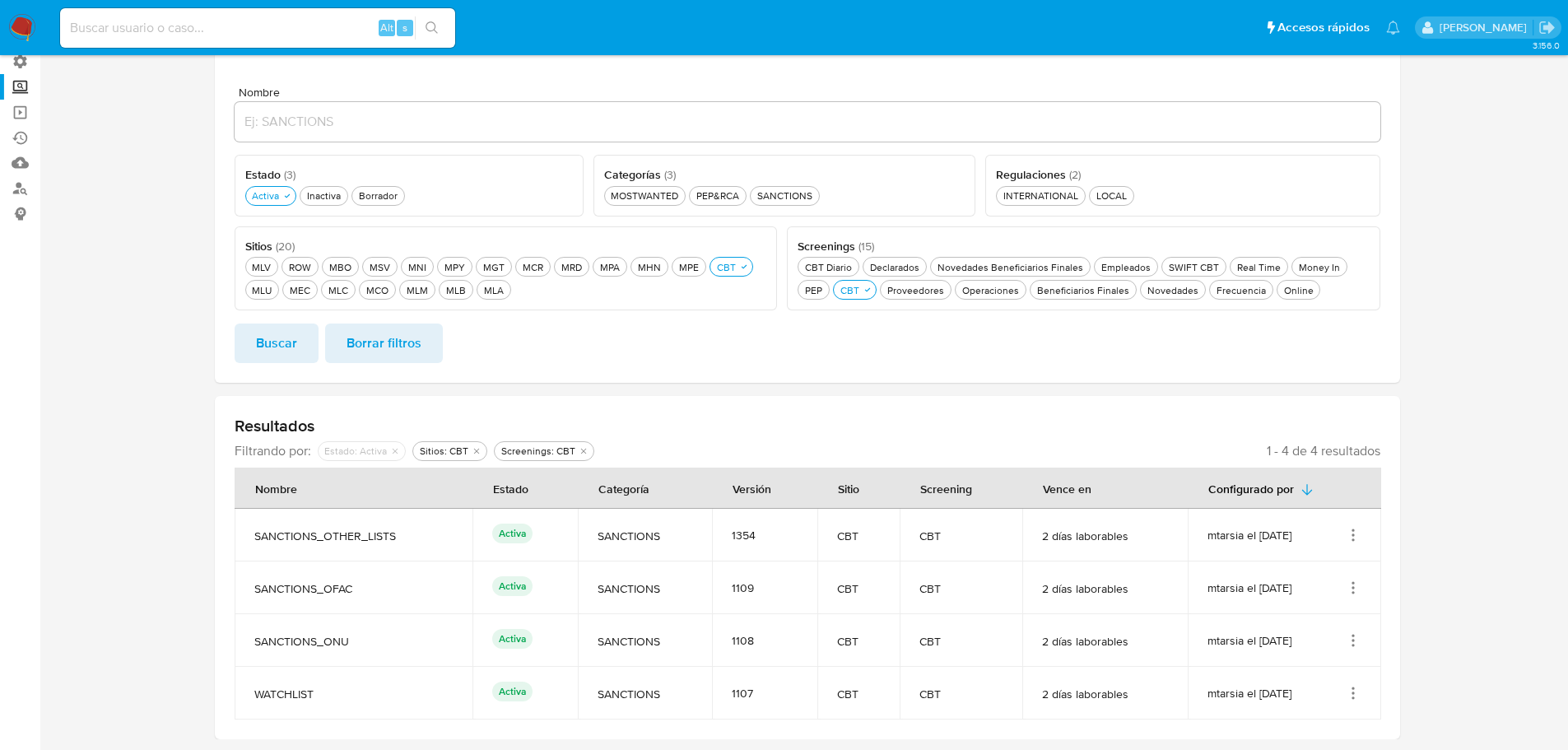
click at [1351, 695] on icon "Acciones" at bounding box center [1353, 693] width 17 height 17
click at [1298, 649] on button "Editar" at bounding box center [1287, 654] width 148 height 44
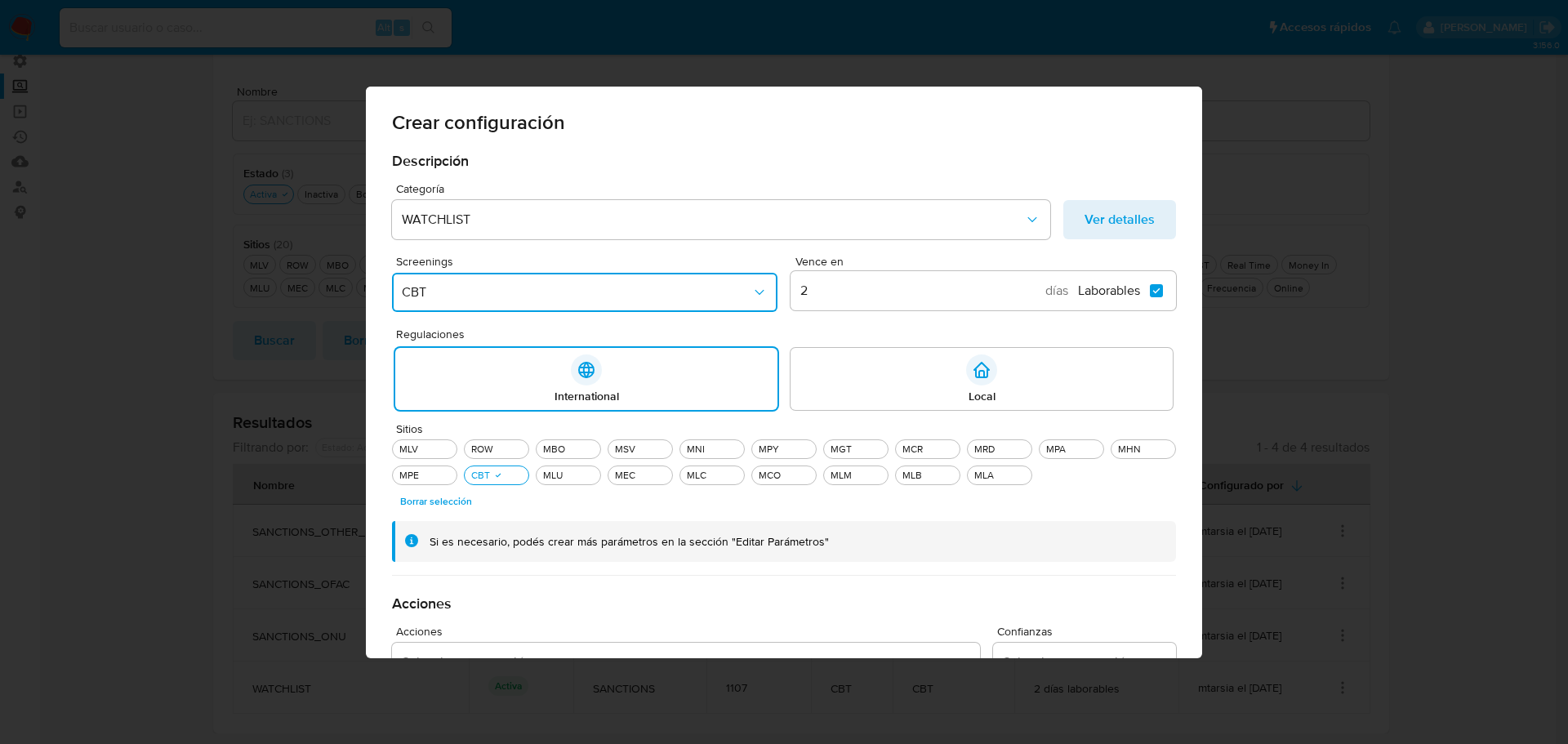
click at [755, 291] on icon "Screenings" at bounding box center [759, 291] width 9 height 5
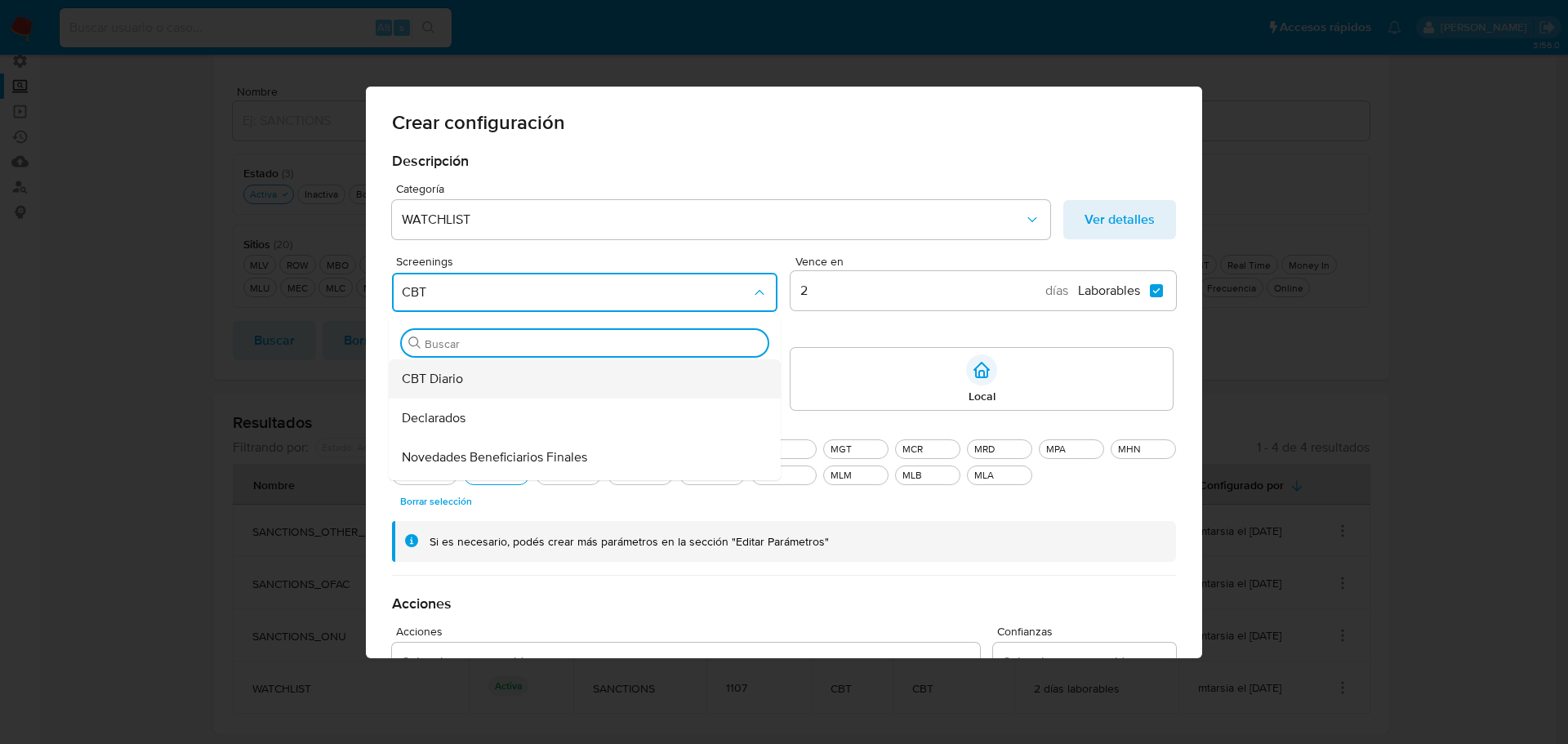
click at [460, 377] on div "CBT Diario" at bounding box center [579, 378] width 356 height 39
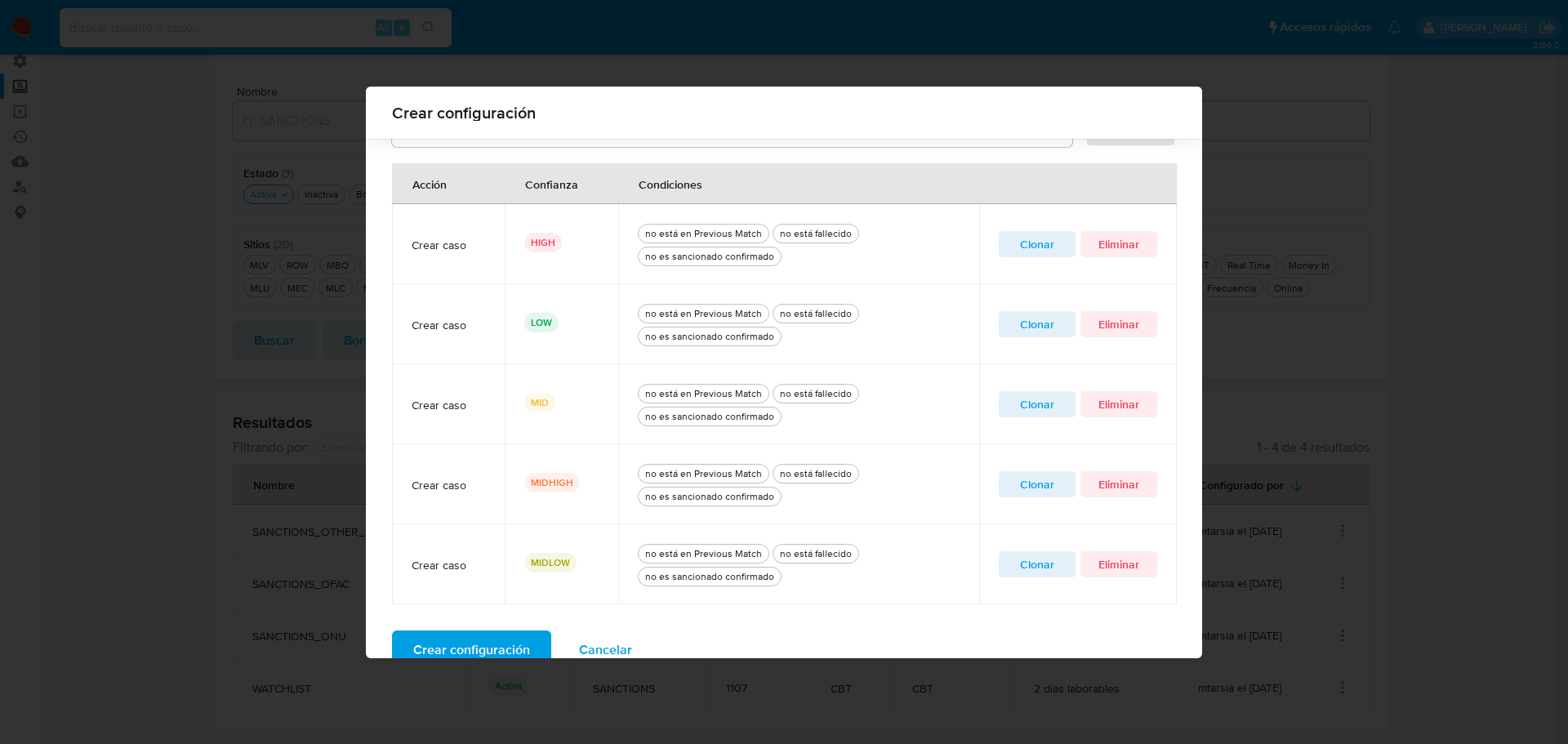
scroll to position [632, 0]
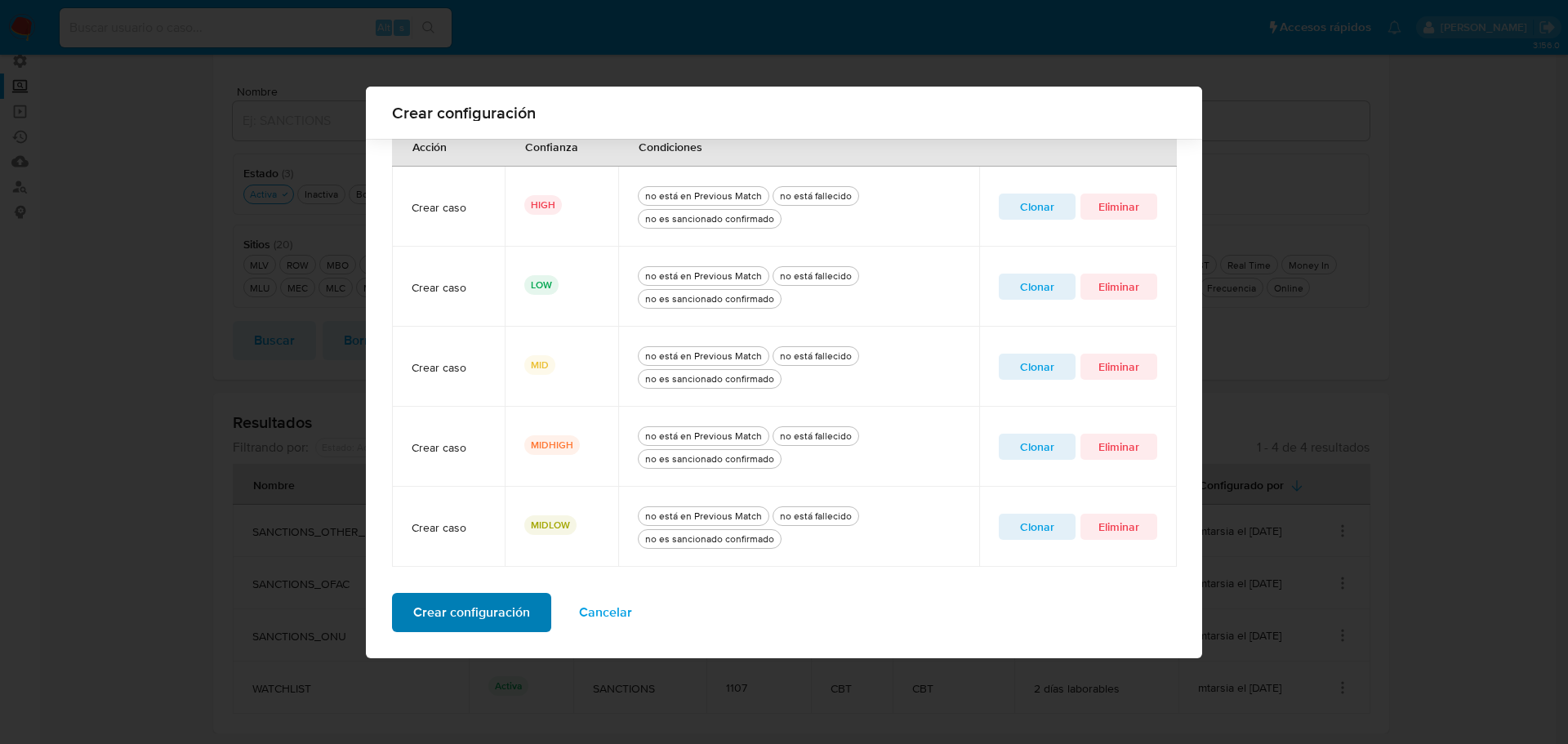
click at [488, 613] on span "Crear configuración" at bounding box center [472, 612] width 117 height 36
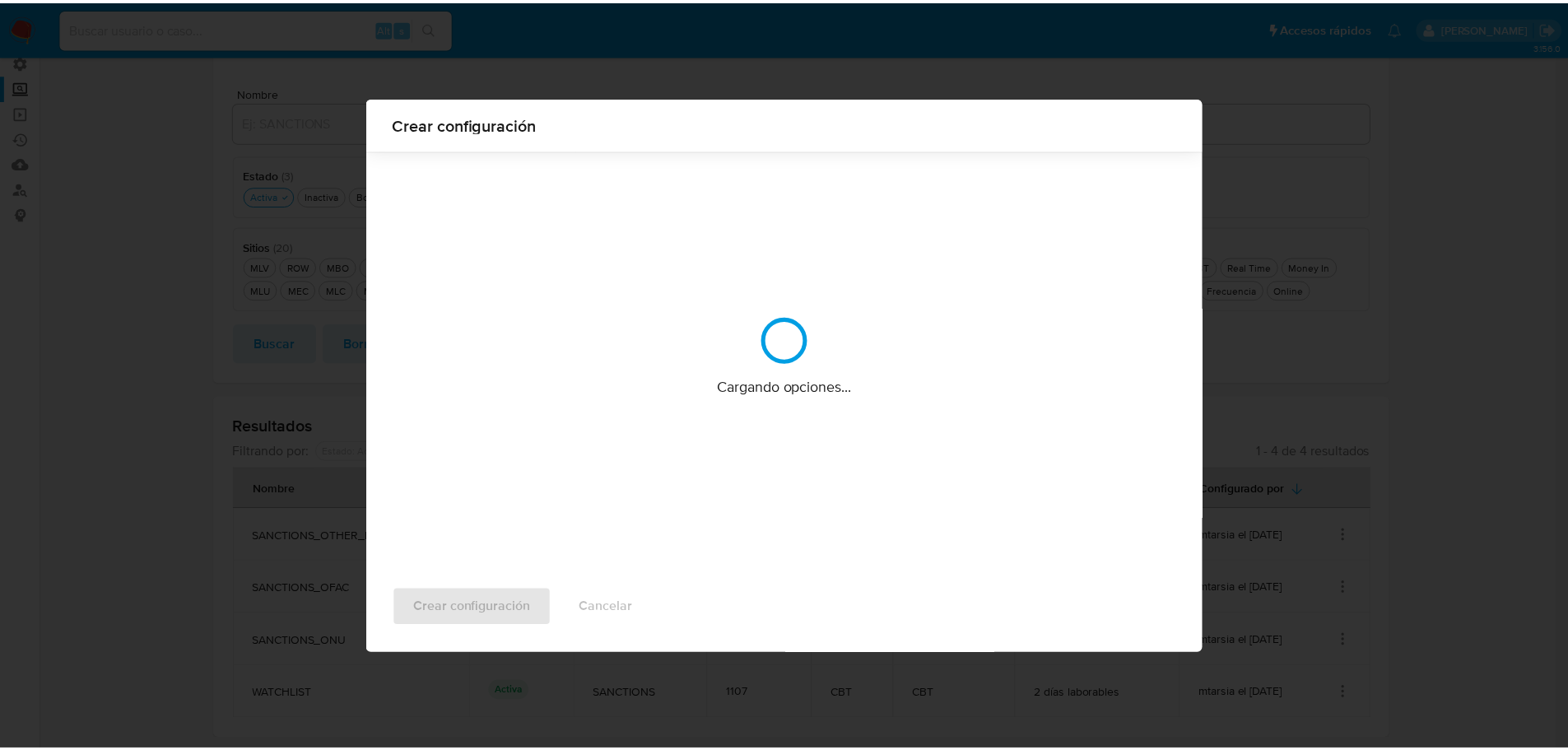
scroll to position [0, 0]
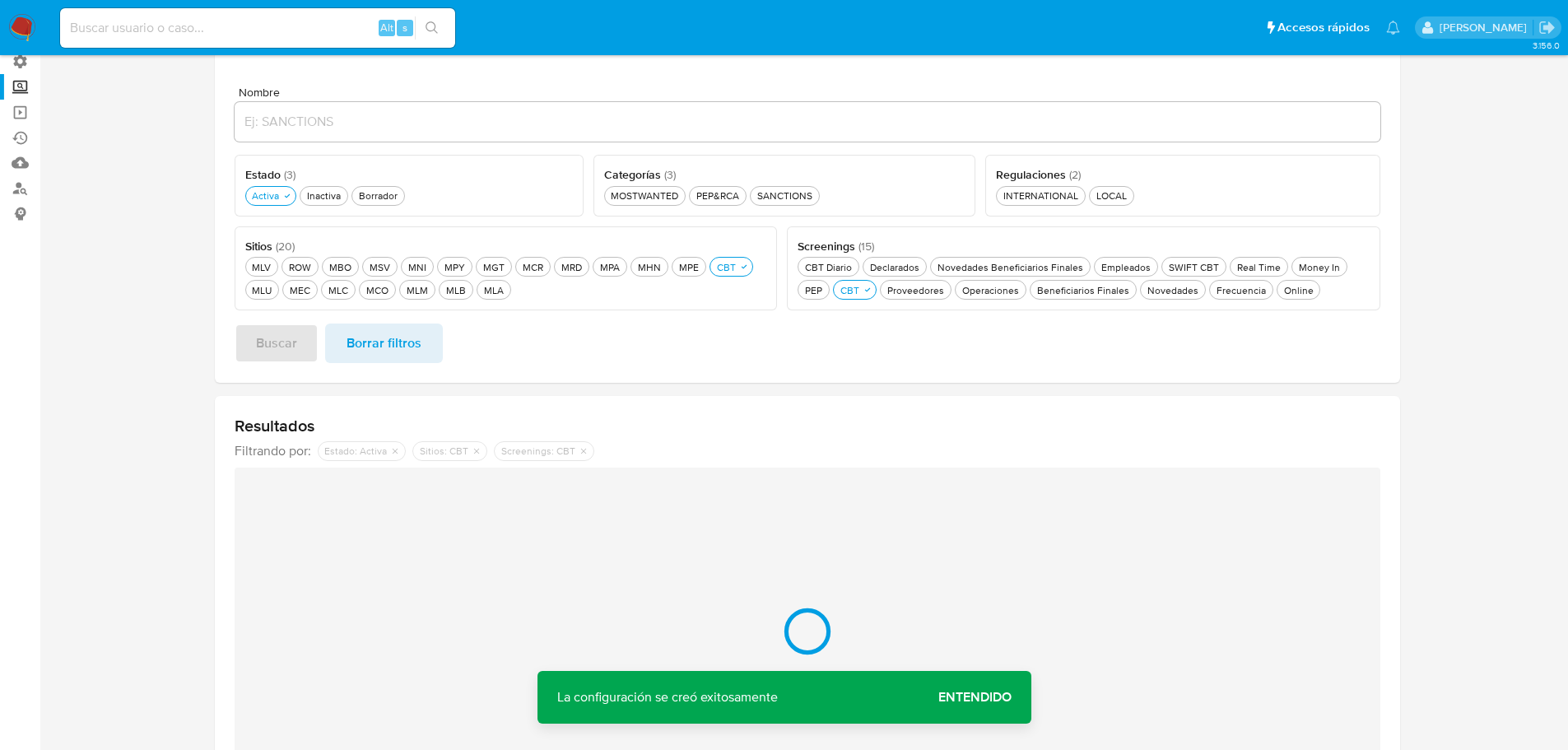
click at [984, 697] on span "Entendido" at bounding box center [974, 697] width 73 height 0
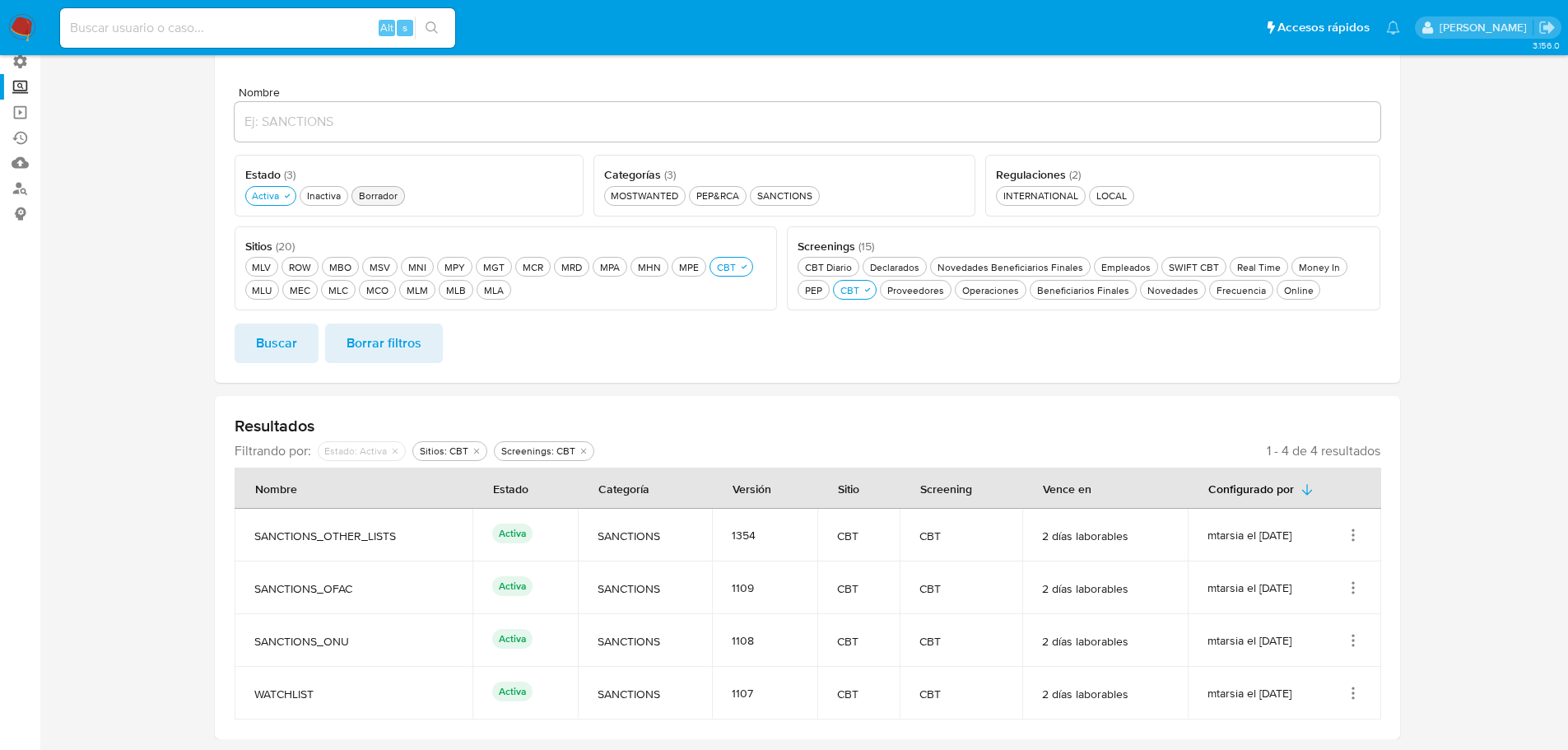
click at [368, 196] on div "Borrador Borrador" at bounding box center [378, 195] width 45 height 14
click at [290, 347] on span "Buscar" at bounding box center [276, 343] width 41 height 36
click at [833, 273] on div "CBT Diario CBT Diario" at bounding box center [834, 267] width 54 height 14
click at [278, 344] on span "Buscar" at bounding box center [276, 343] width 41 height 36
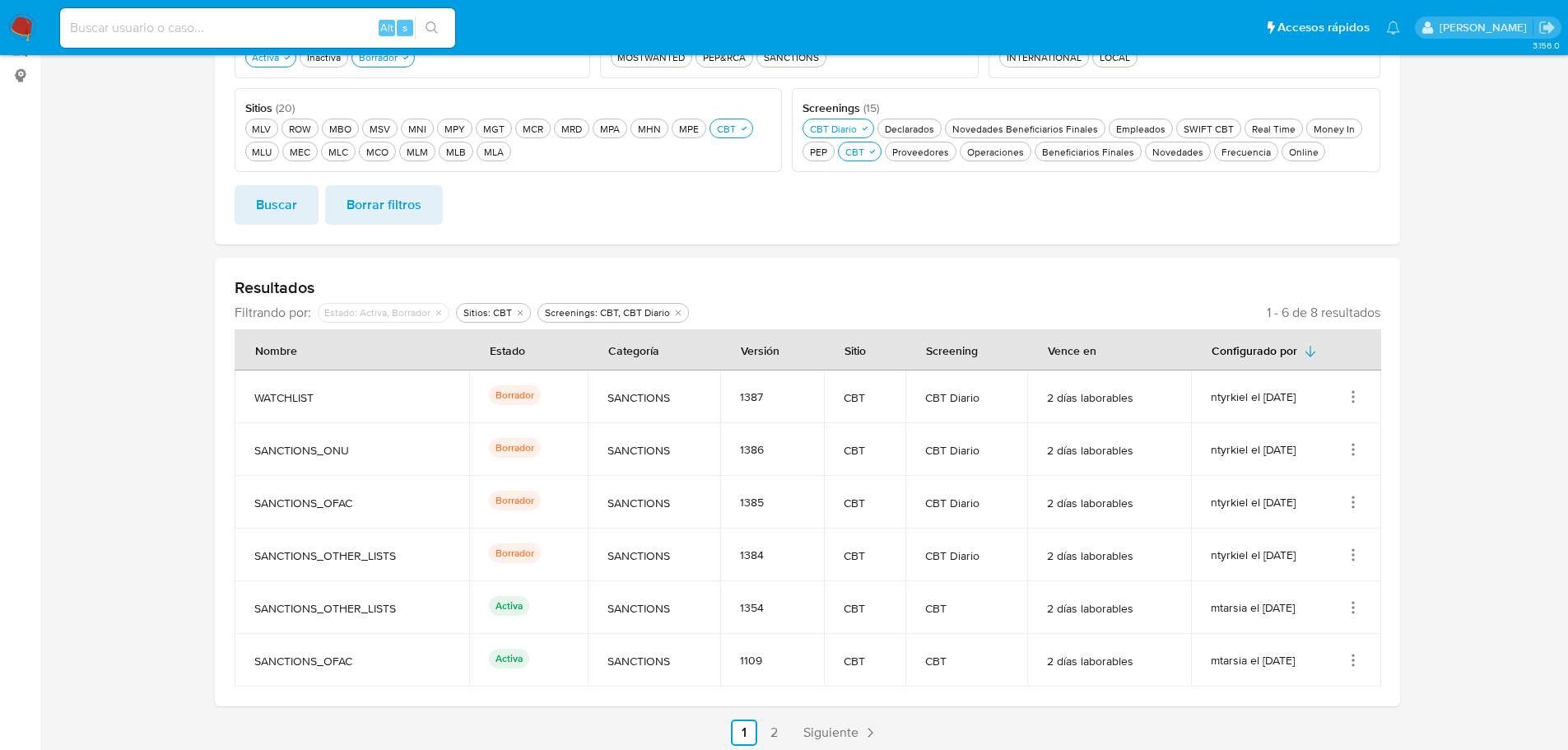
scroll to position [270, 0]
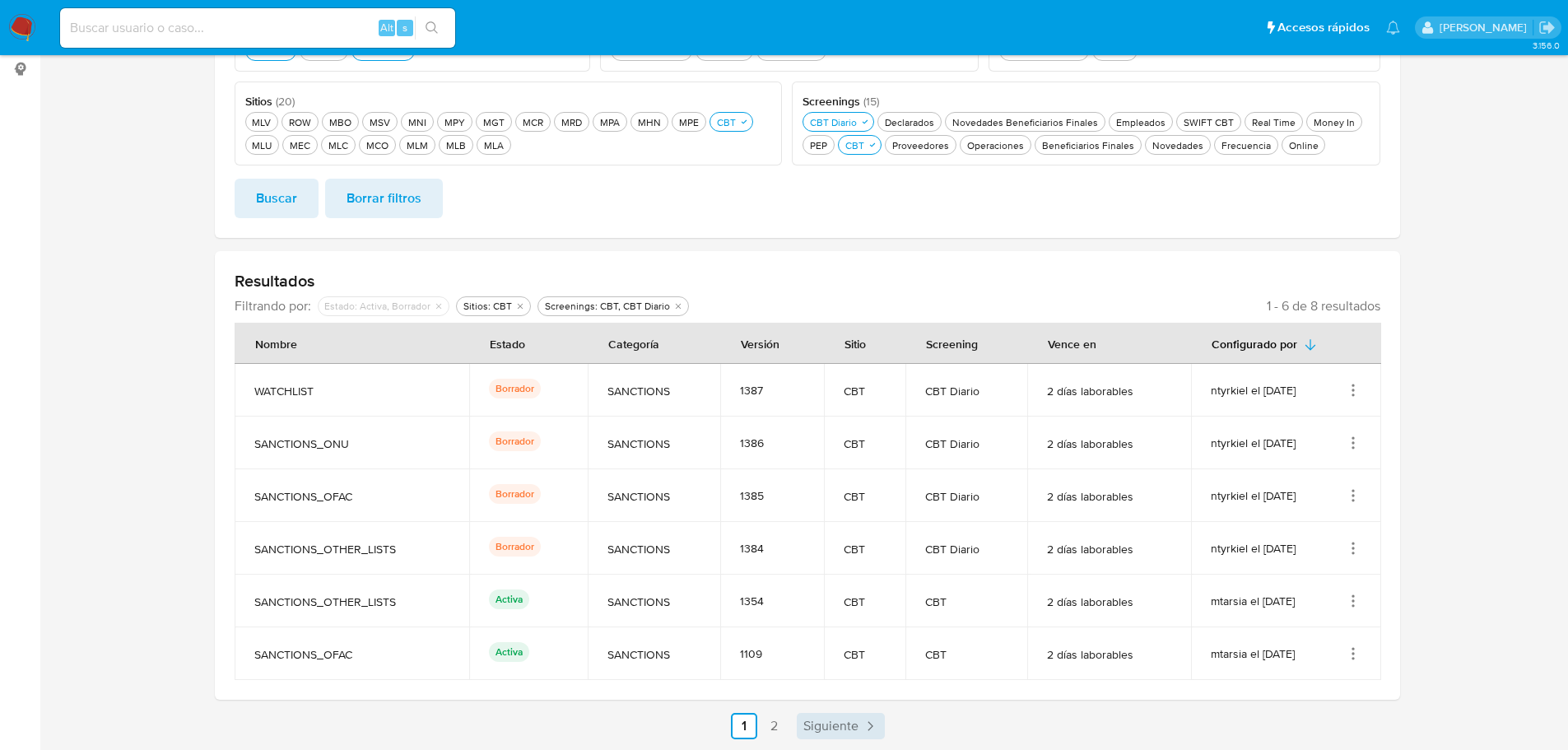
click at [844, 726] on span "Siguiente" at bounding box center [831, 726] width 56 height 13
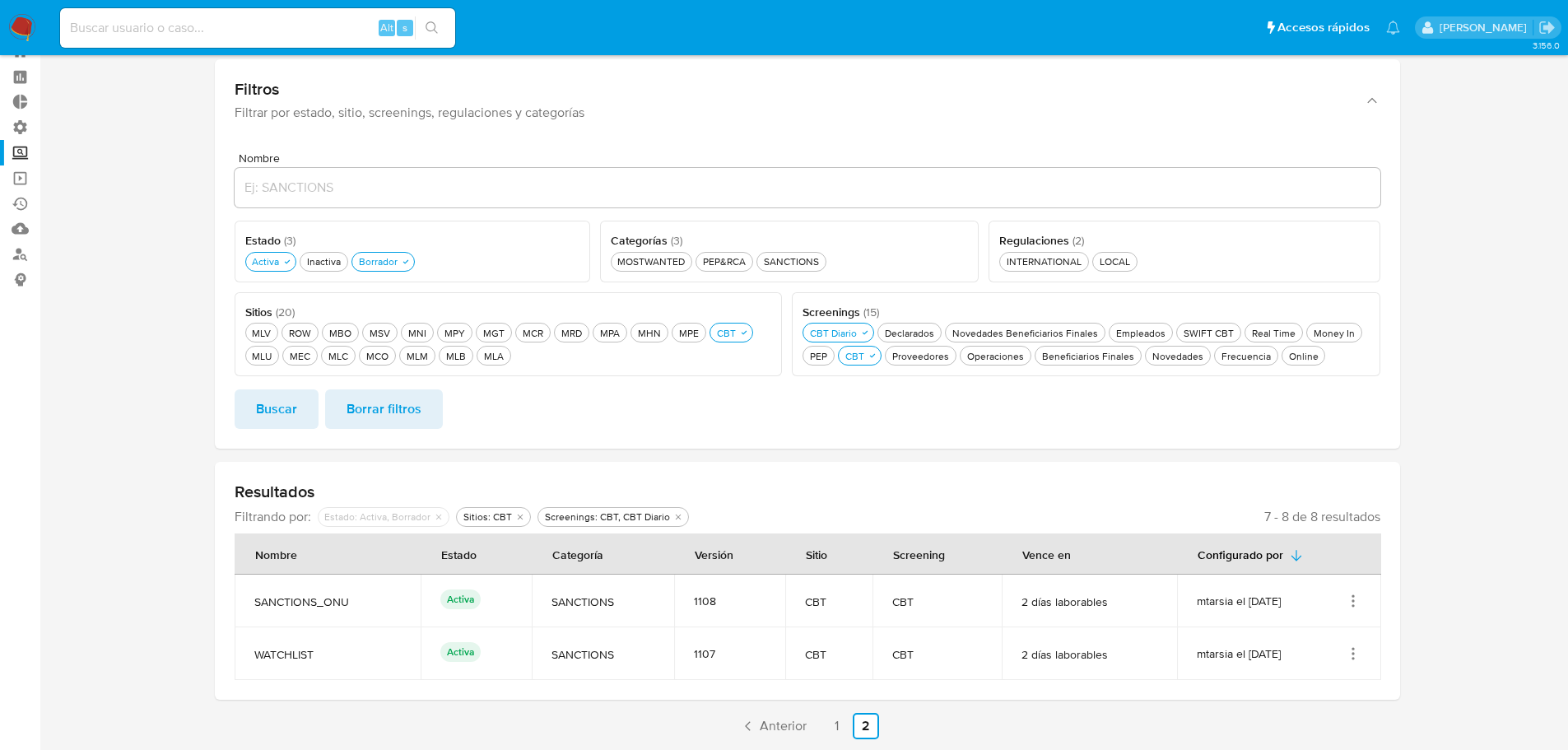
scroll to position [59, 0]
click at [838, 729] on link "1" at bounding box center [836, 726] width 26 height 26
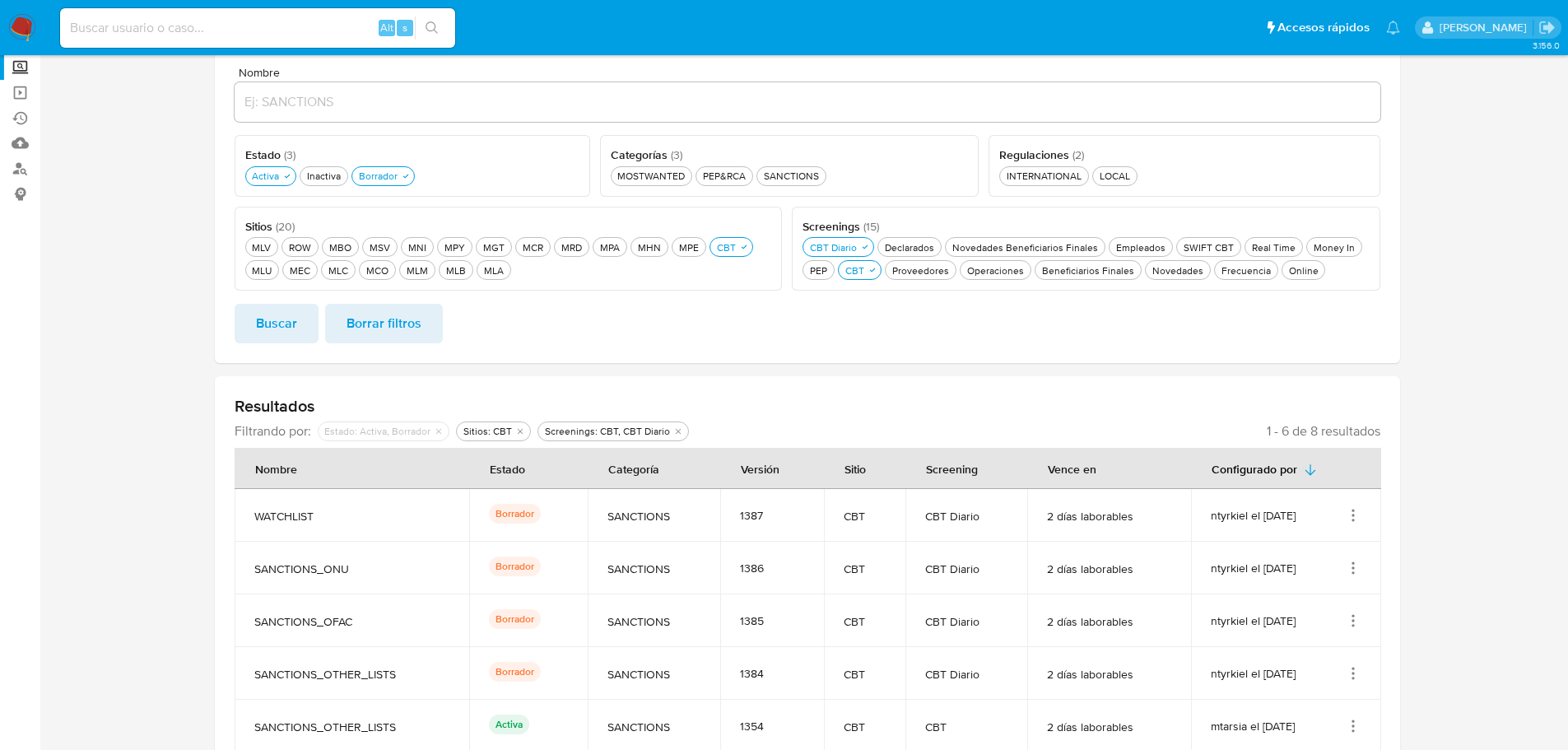
scroll to position [270, 0]
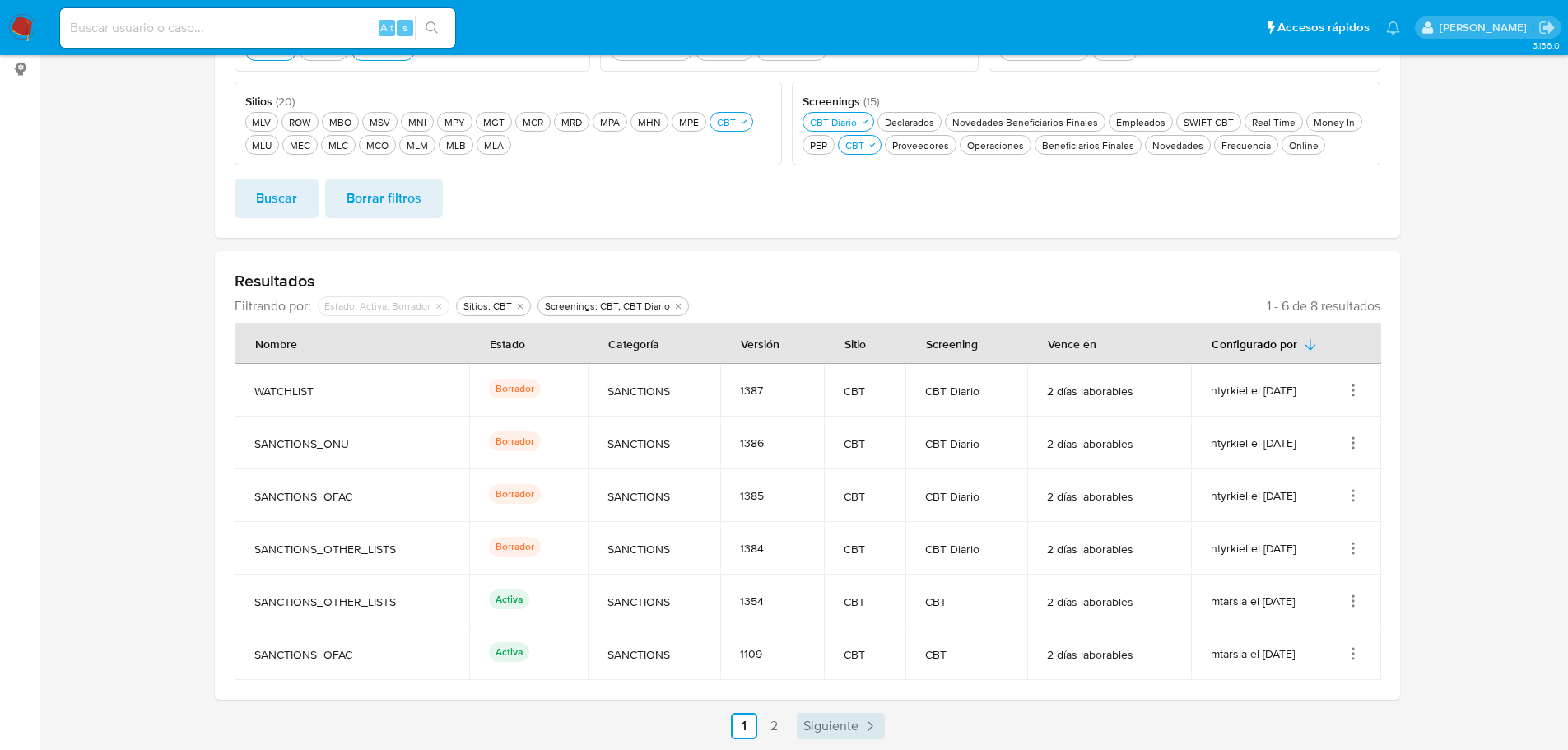
click at [842, 731] on span "Siguiente" at bounding box center [831, 726] width 56 height 13
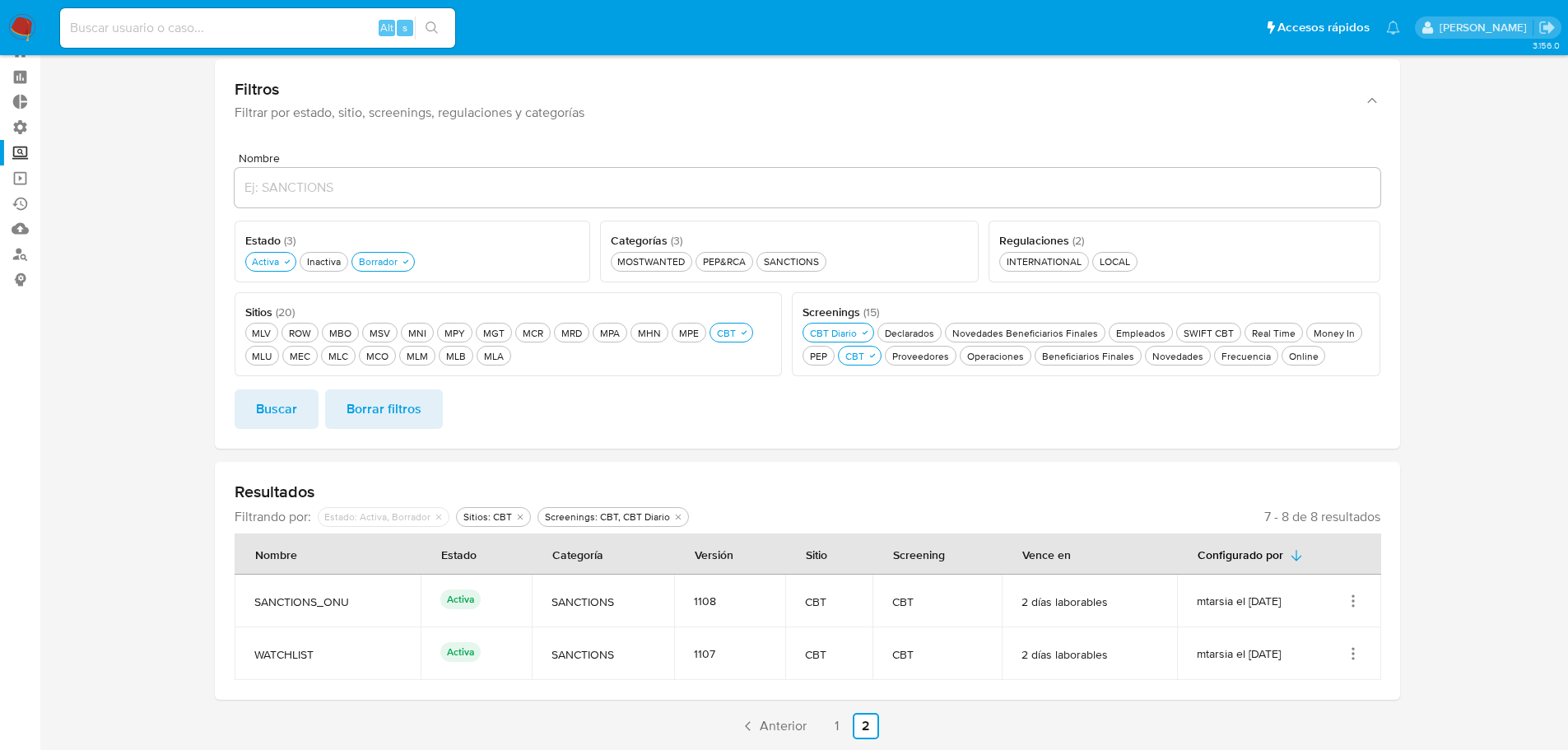
scroll to position [59, 0]
click at [771, 729] on span "Anterior" at bounding box center [783, 726] width 47 height 13
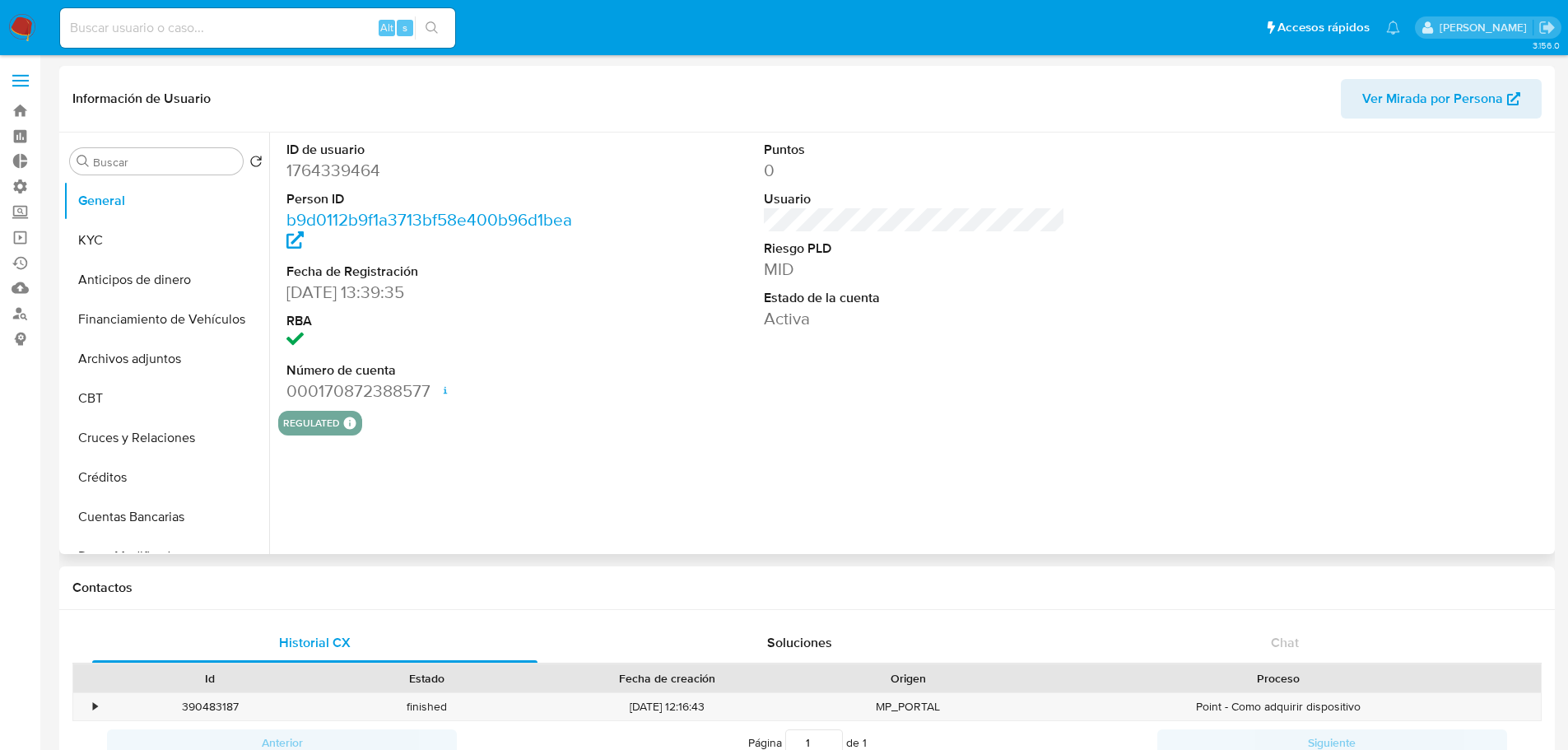
select select "10"
click at [291, 19] on input at bounding box center [257, 28] width 395 height 21
paste input "6346453"
type input "6346453"
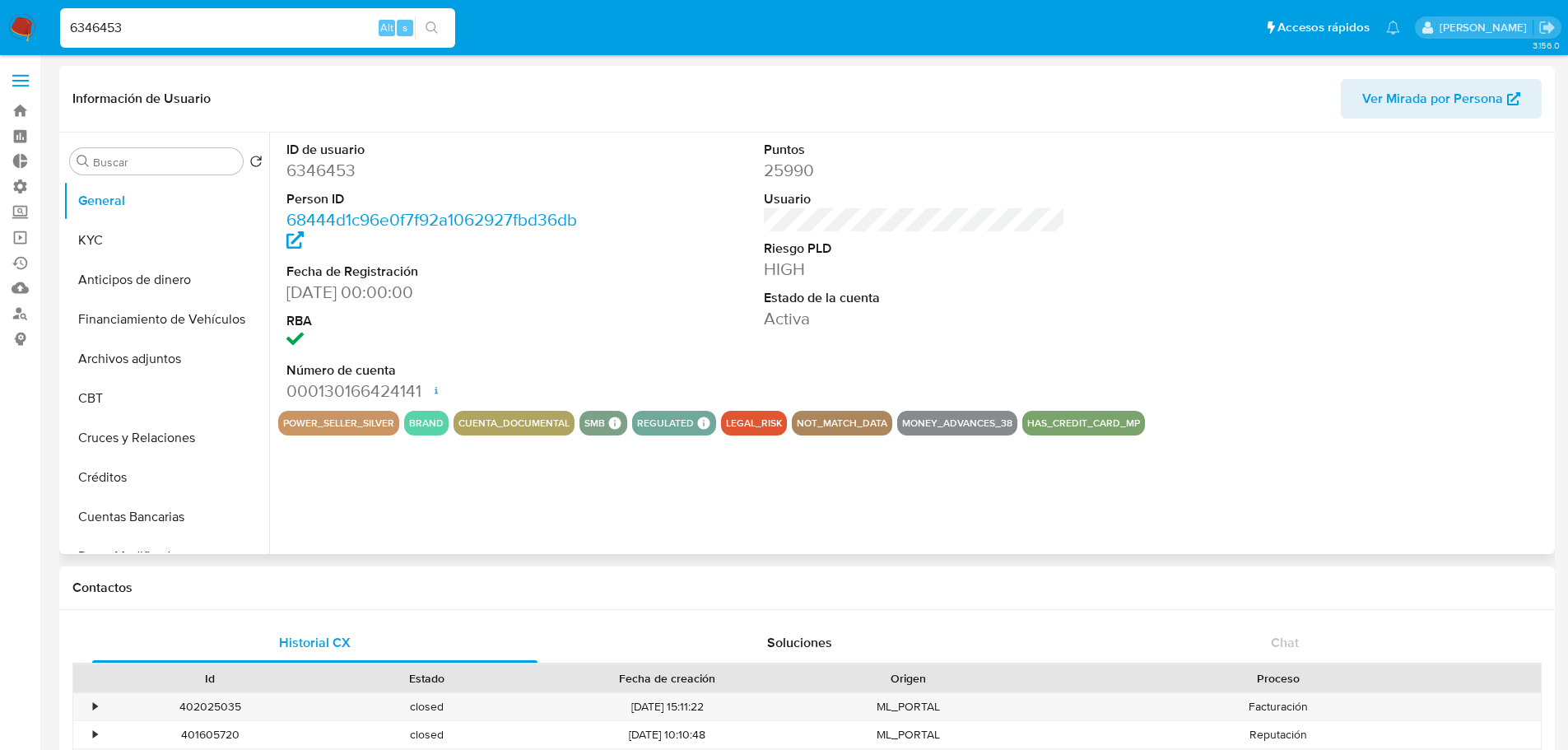
select select "10"
drag, startPoint x: 221, startPoint y: 19, endPoint x: 0, endPoint y: 24, distance: 221.1
click at [0, 24] on nav "Pausado Ver notificaciones 6346453 Alt s Accesos rápidos Presiona las siguiente…" at bounding box center [784, 28] width 1568 height 56
paste input "1172562455"
type input "1172562455"
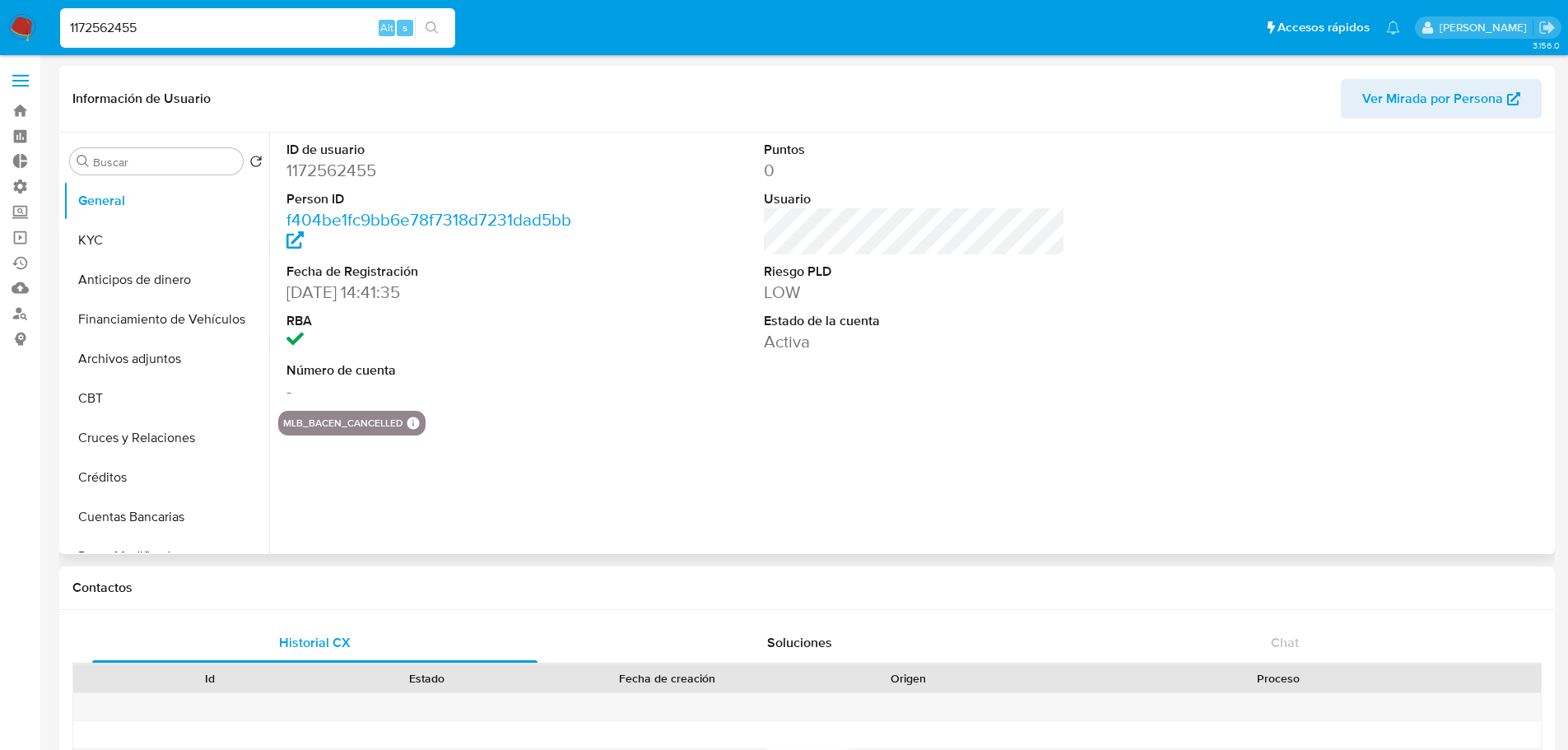
select select "10"
drag, startPoint x: 200, startPoint y: 27, endPoint x: 67, endPoint y: 34, distance: 133.2
click at [69, 36] on input "1172562455" at bounding box center [257, 28] width 395 height 21
paste input "31246834"
type input "1312468345"
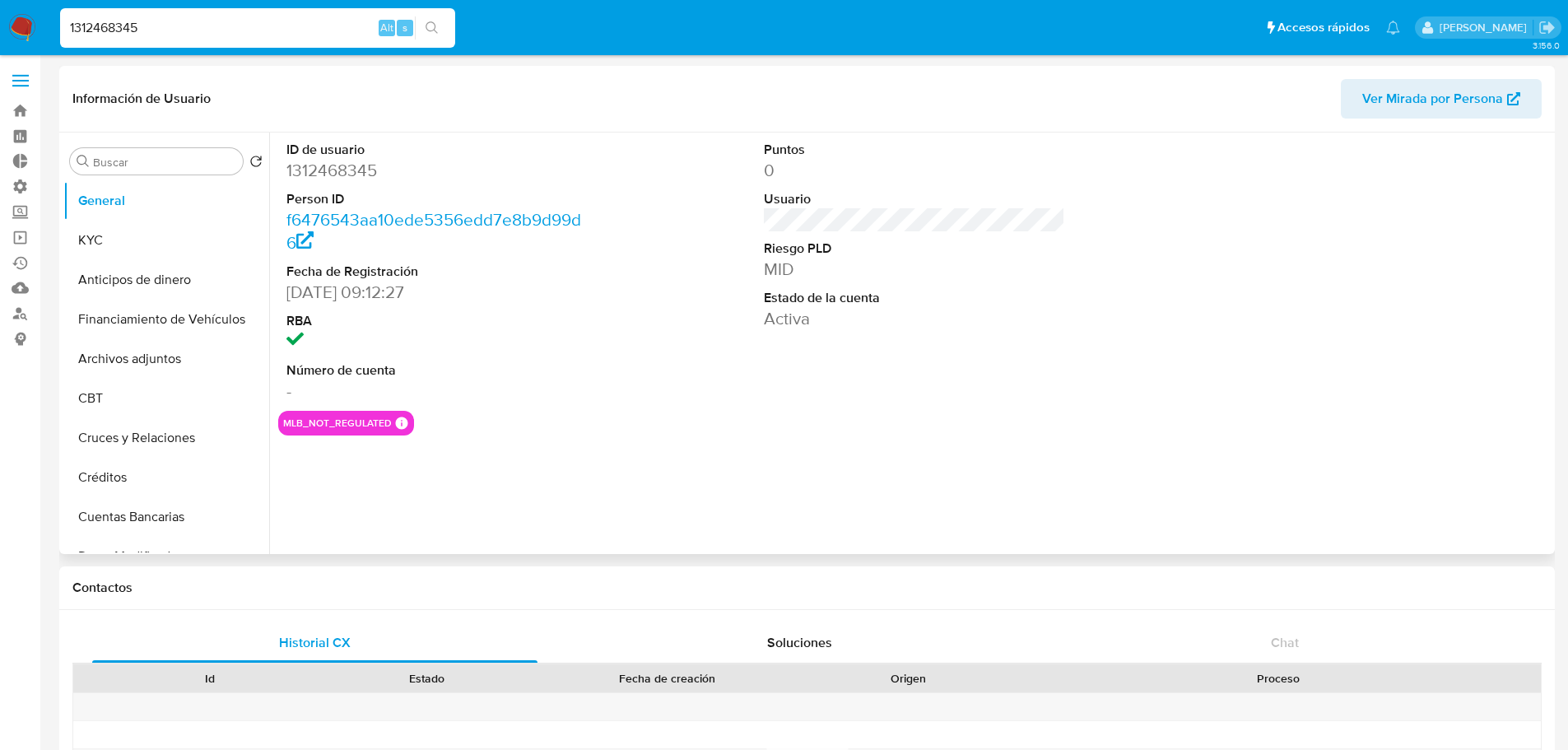
select select "10"
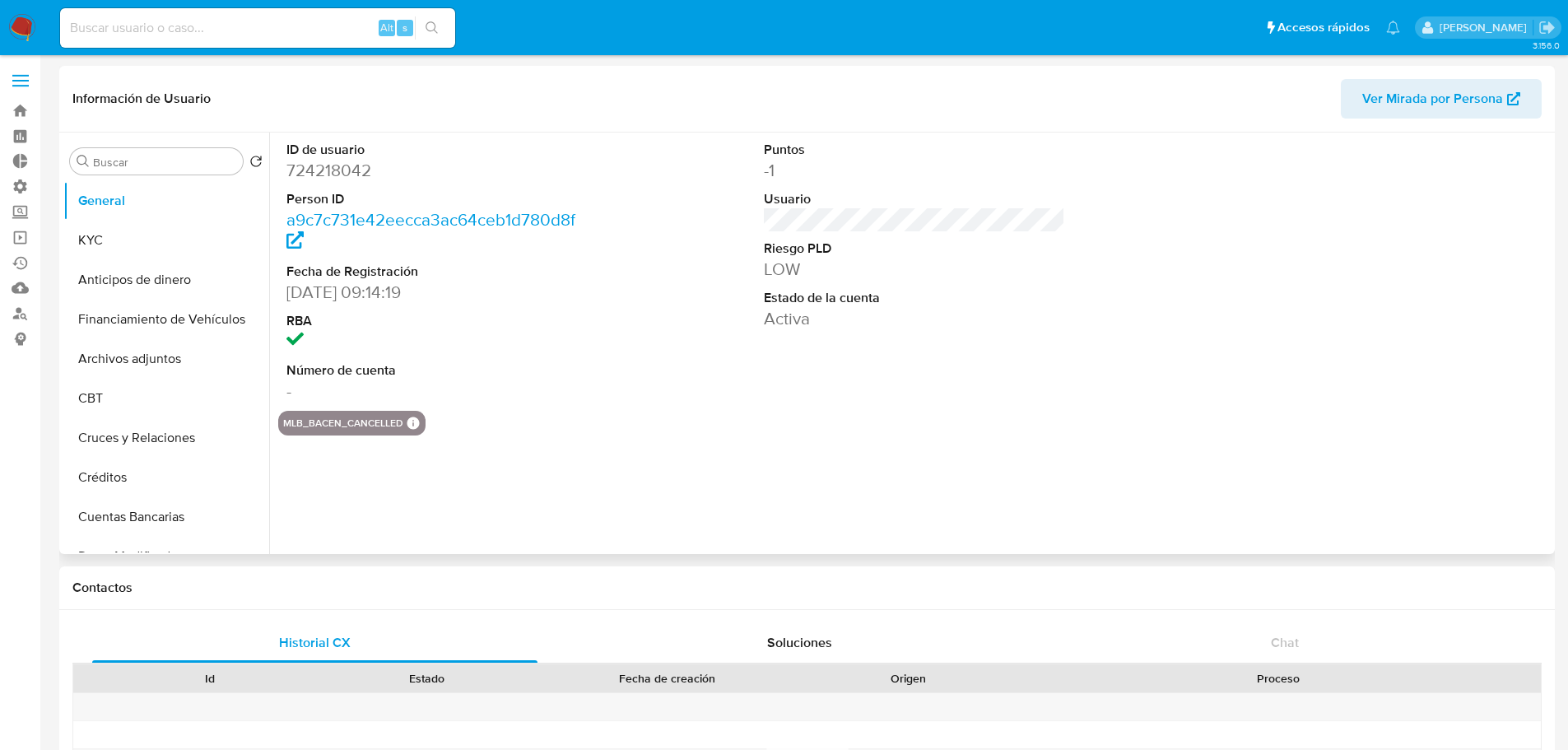
select select "10"
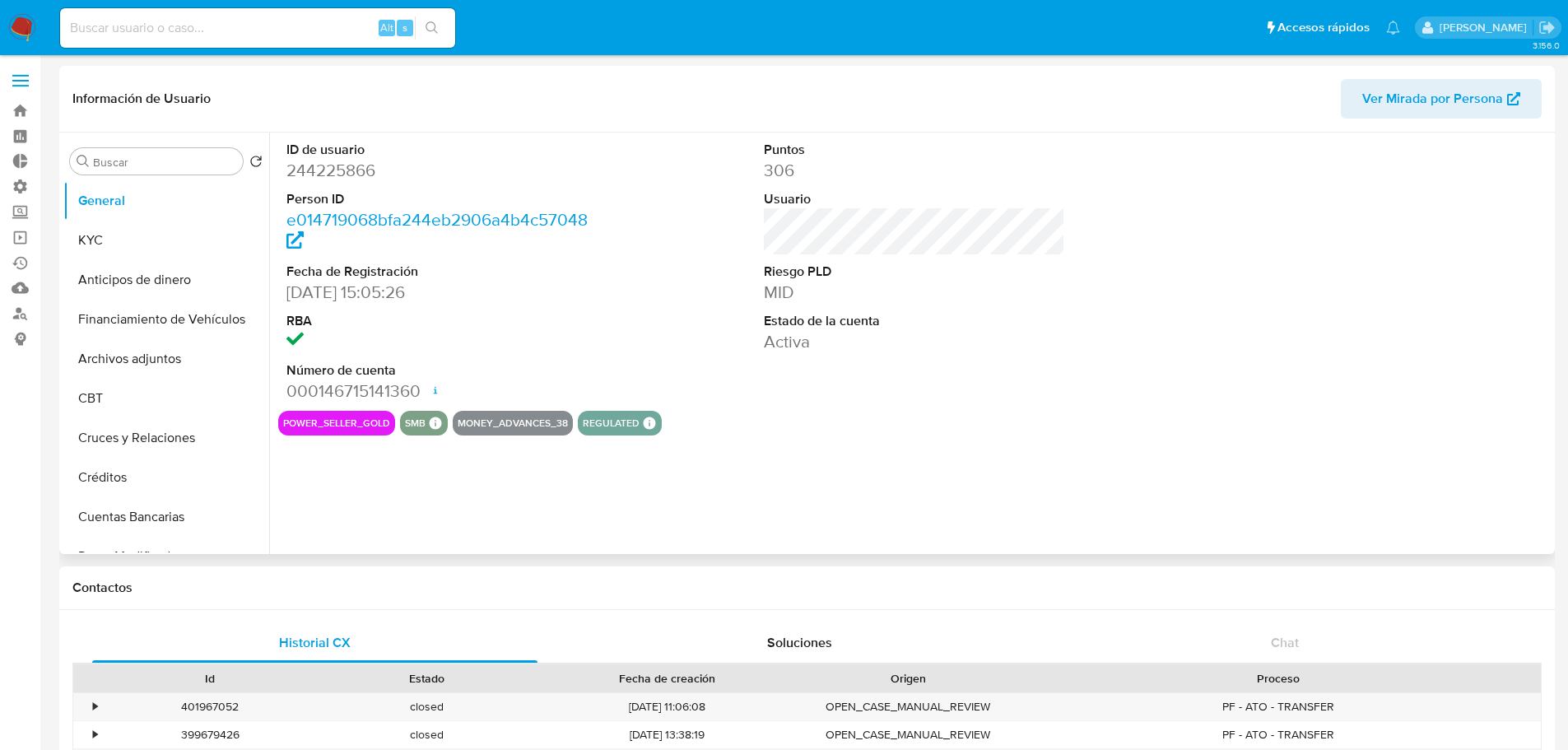
select select "10"
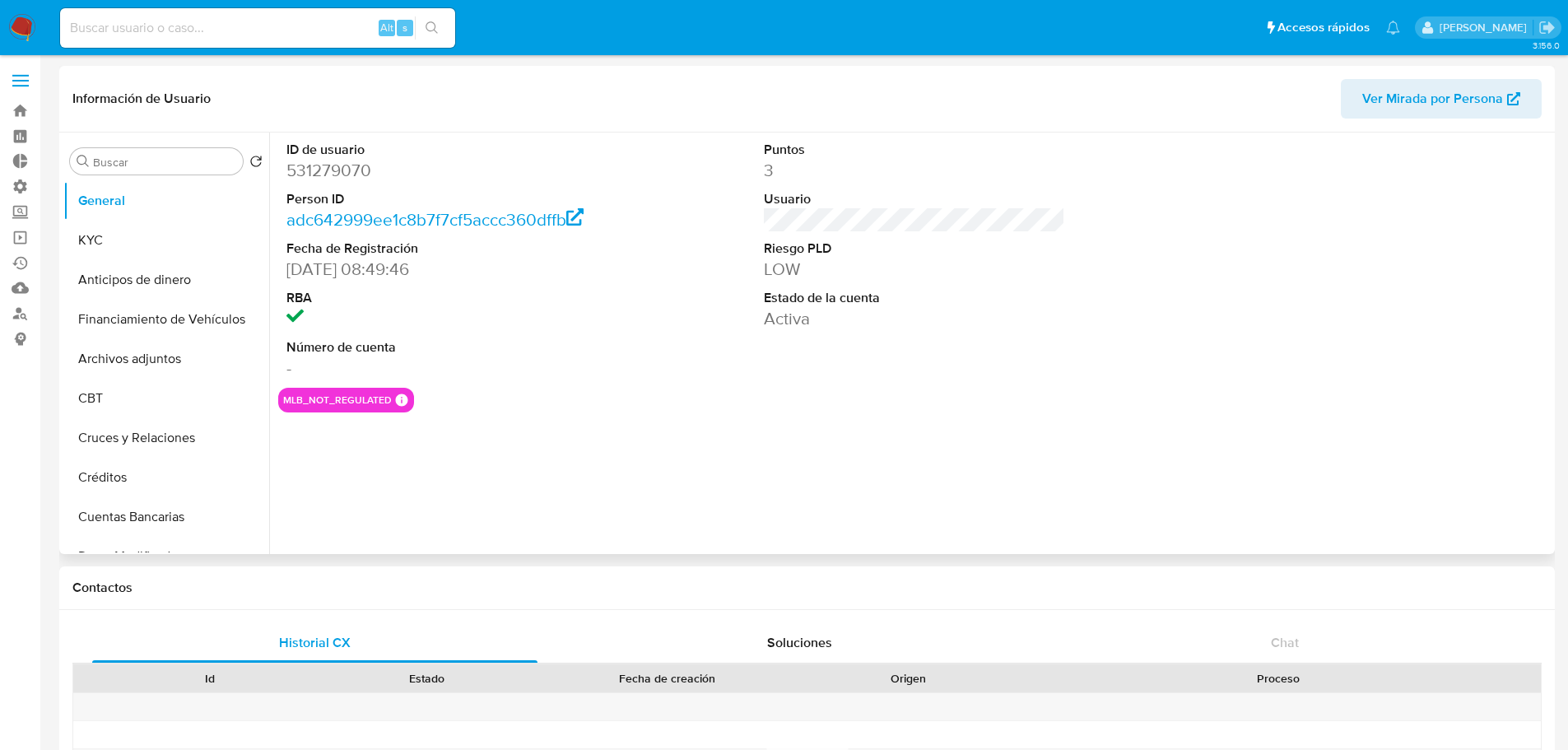
select select "10"
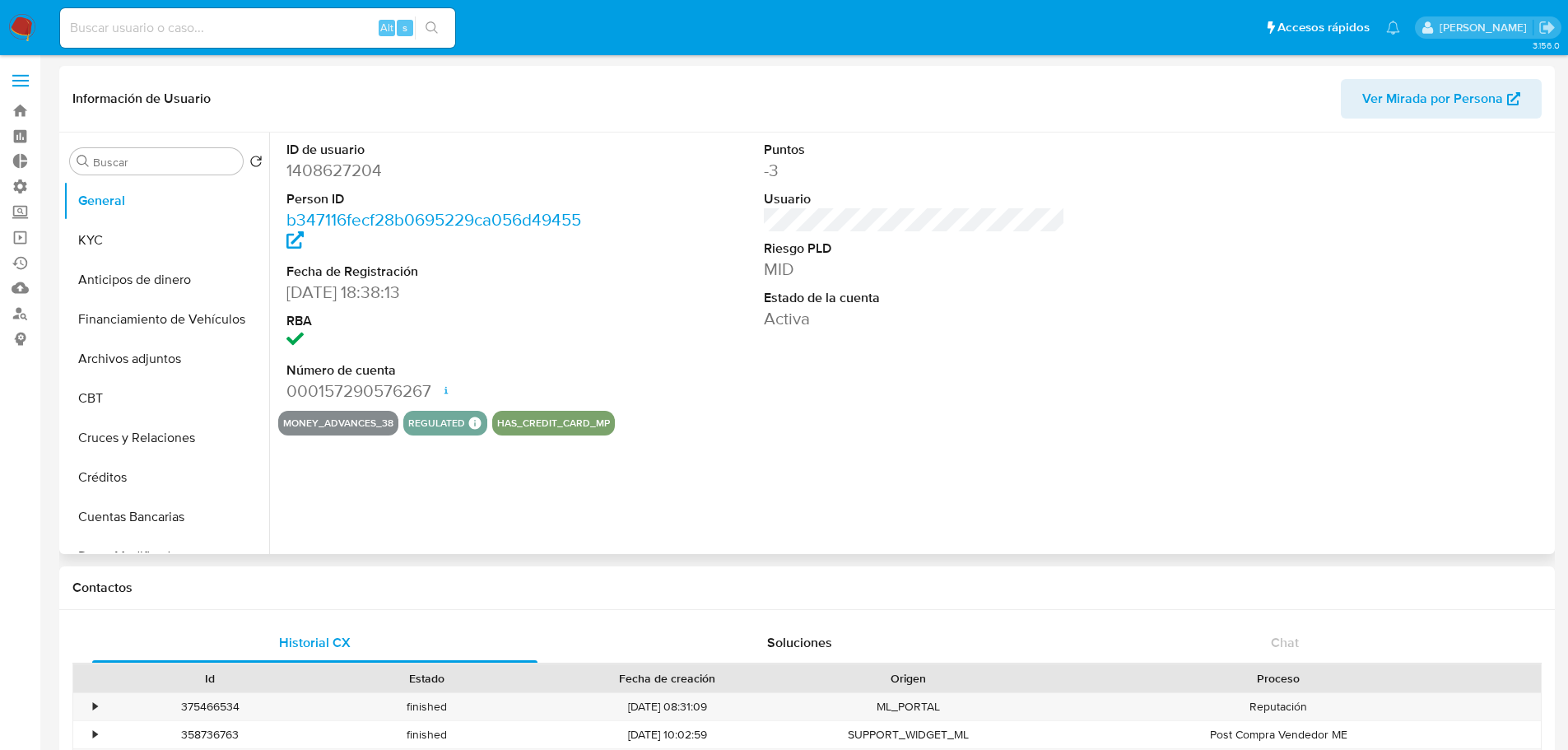
select select "10"
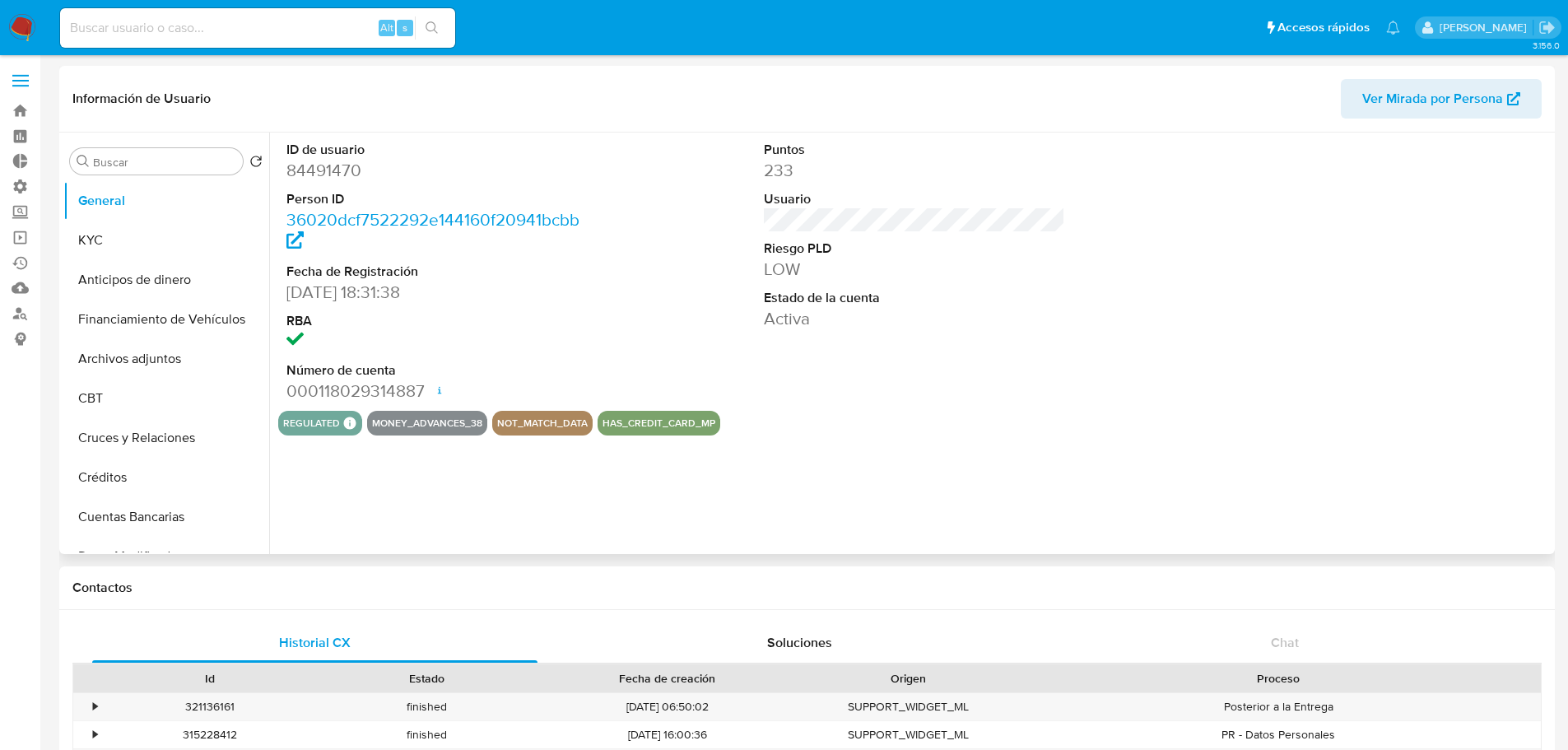
select select "10"
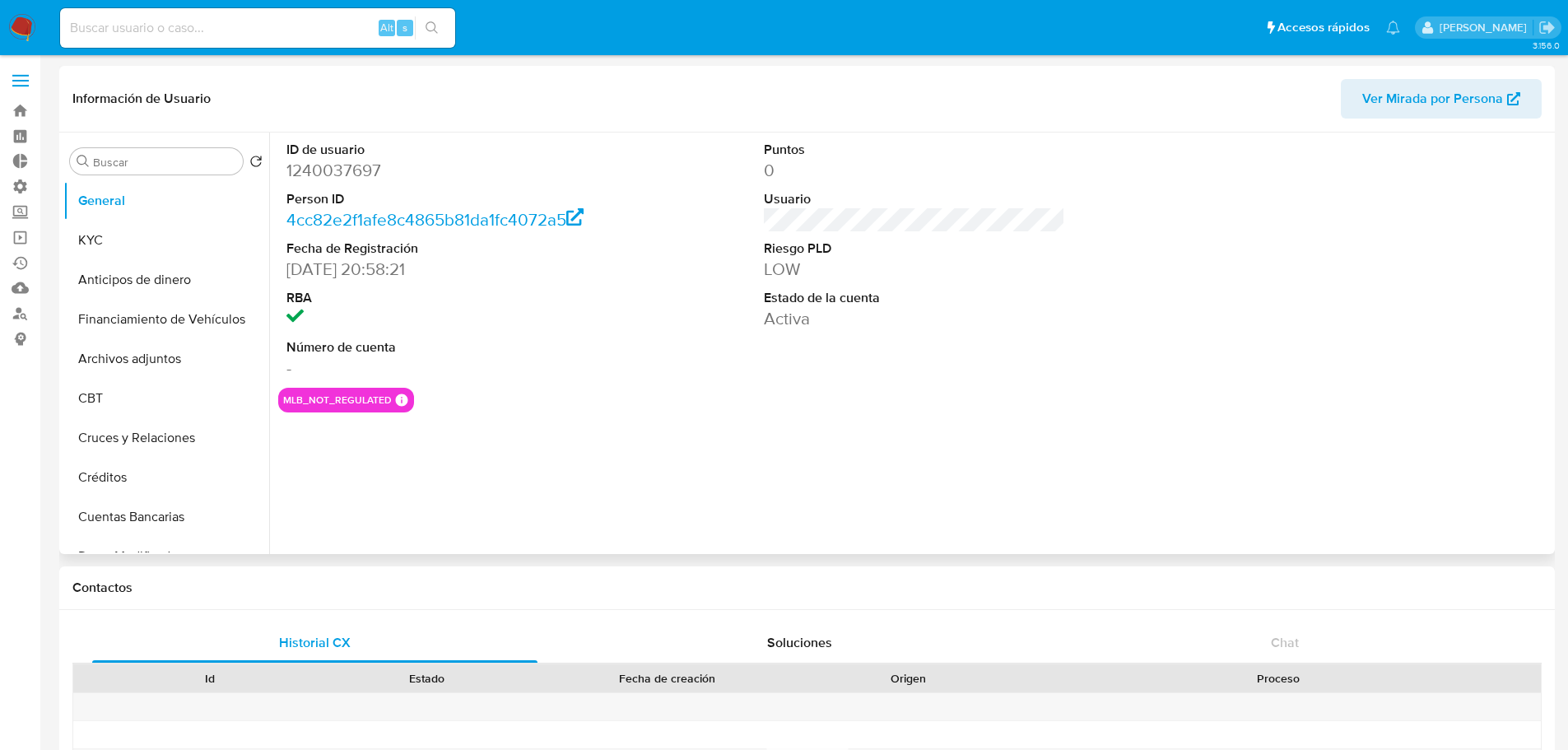
select select "10"
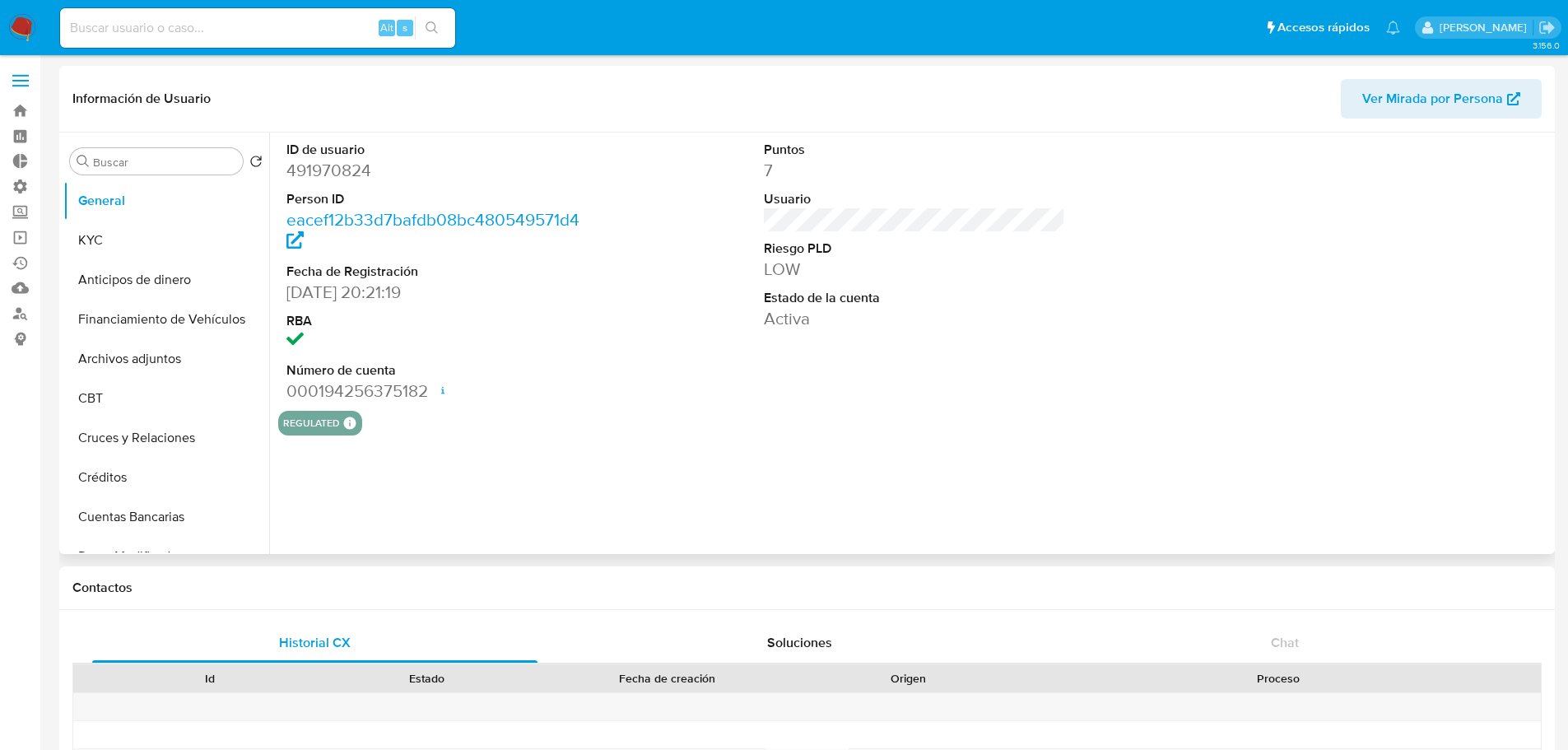
select select "10"
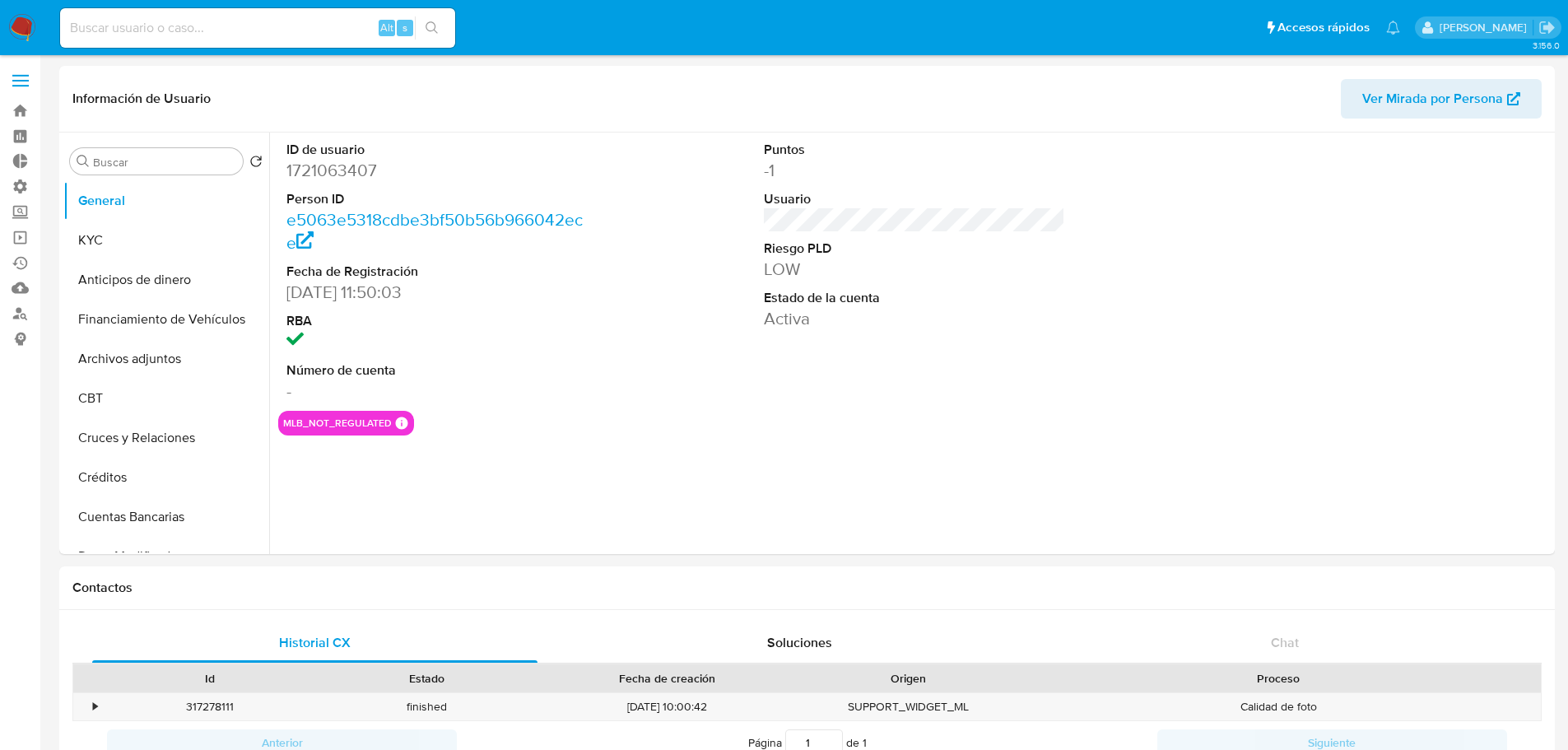
select select "10"
click at [343, 165] on dd "1721063407" at bounding box center [437, 170] width 302 height 23
copy dd "1721063407"
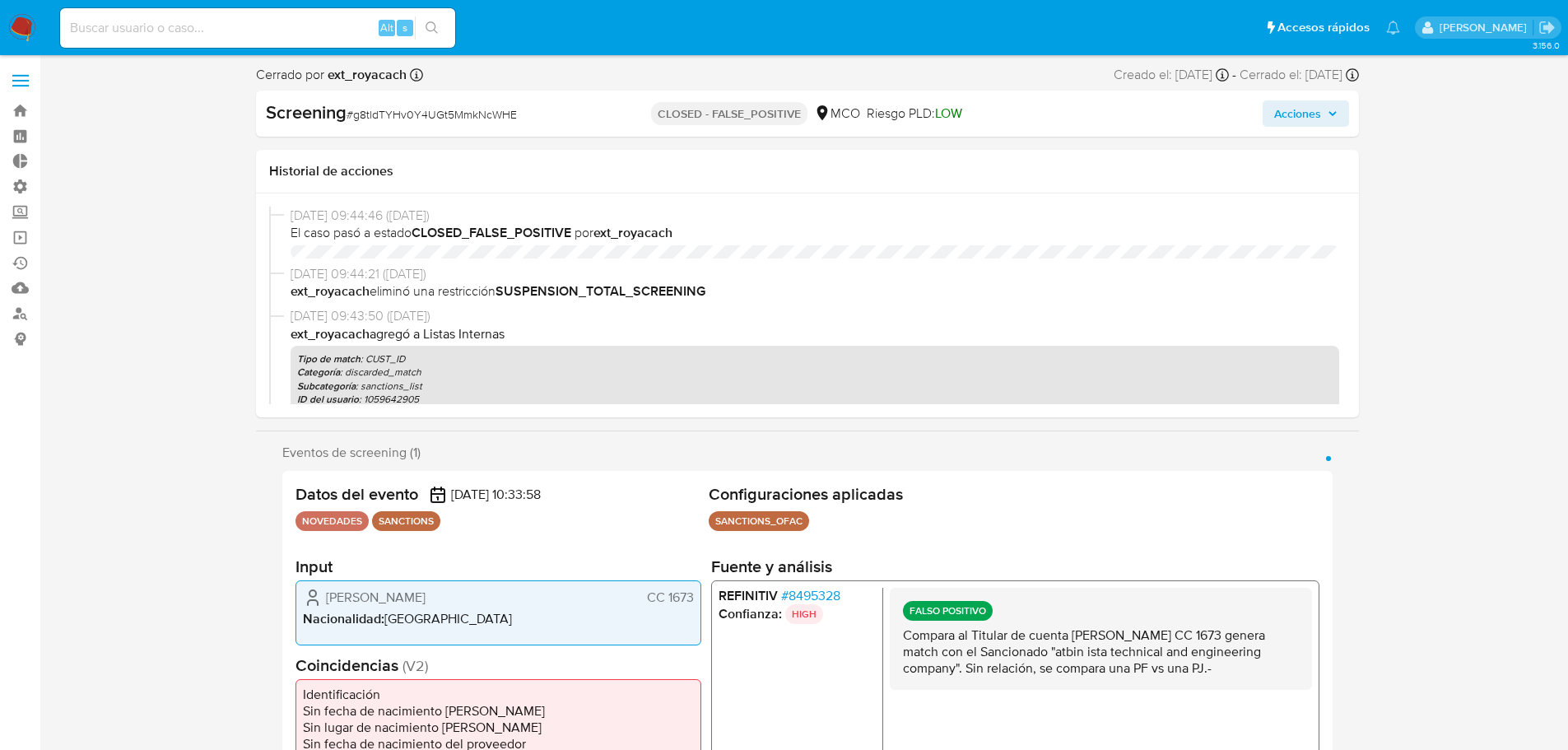
select select "10"
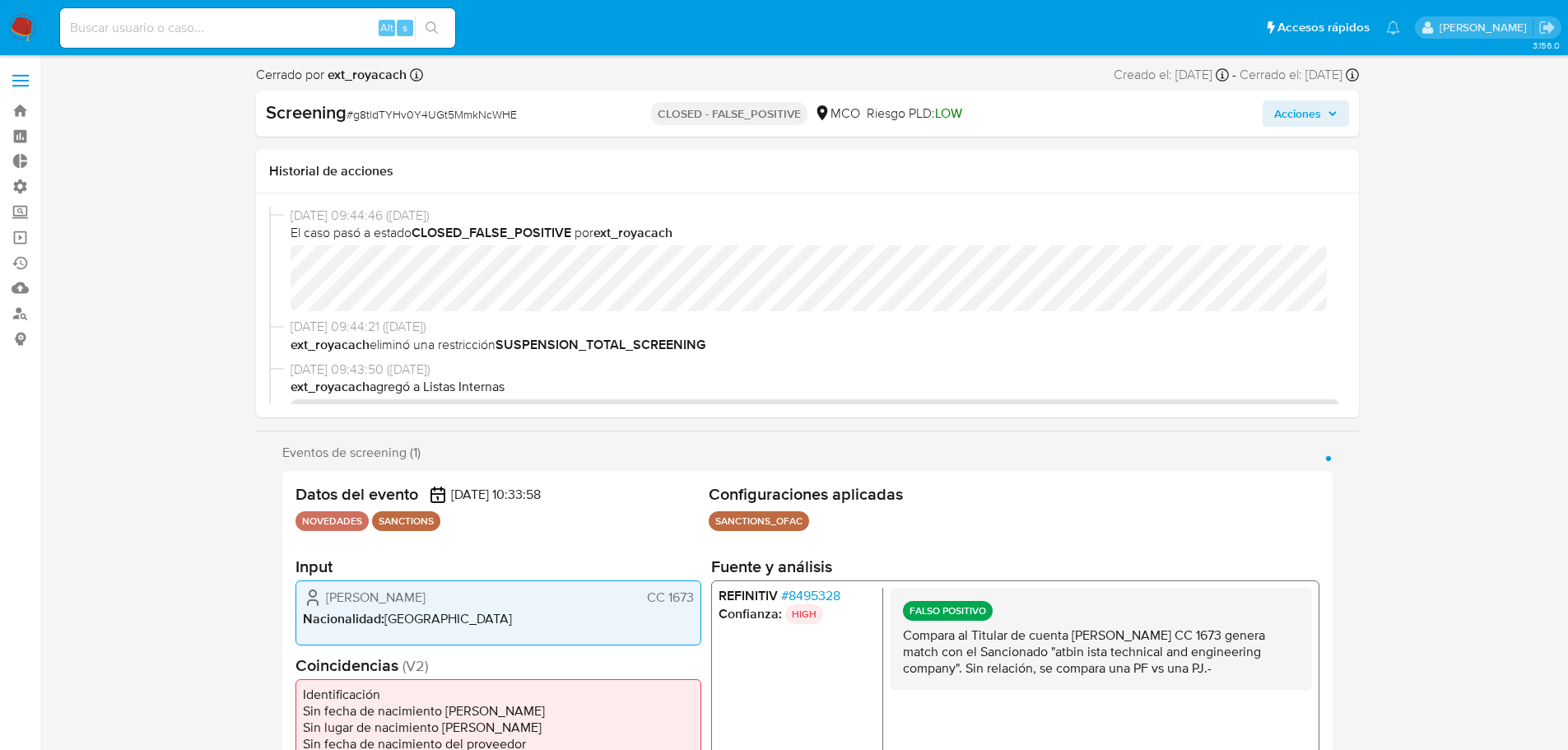
scroll to position [278, 0]
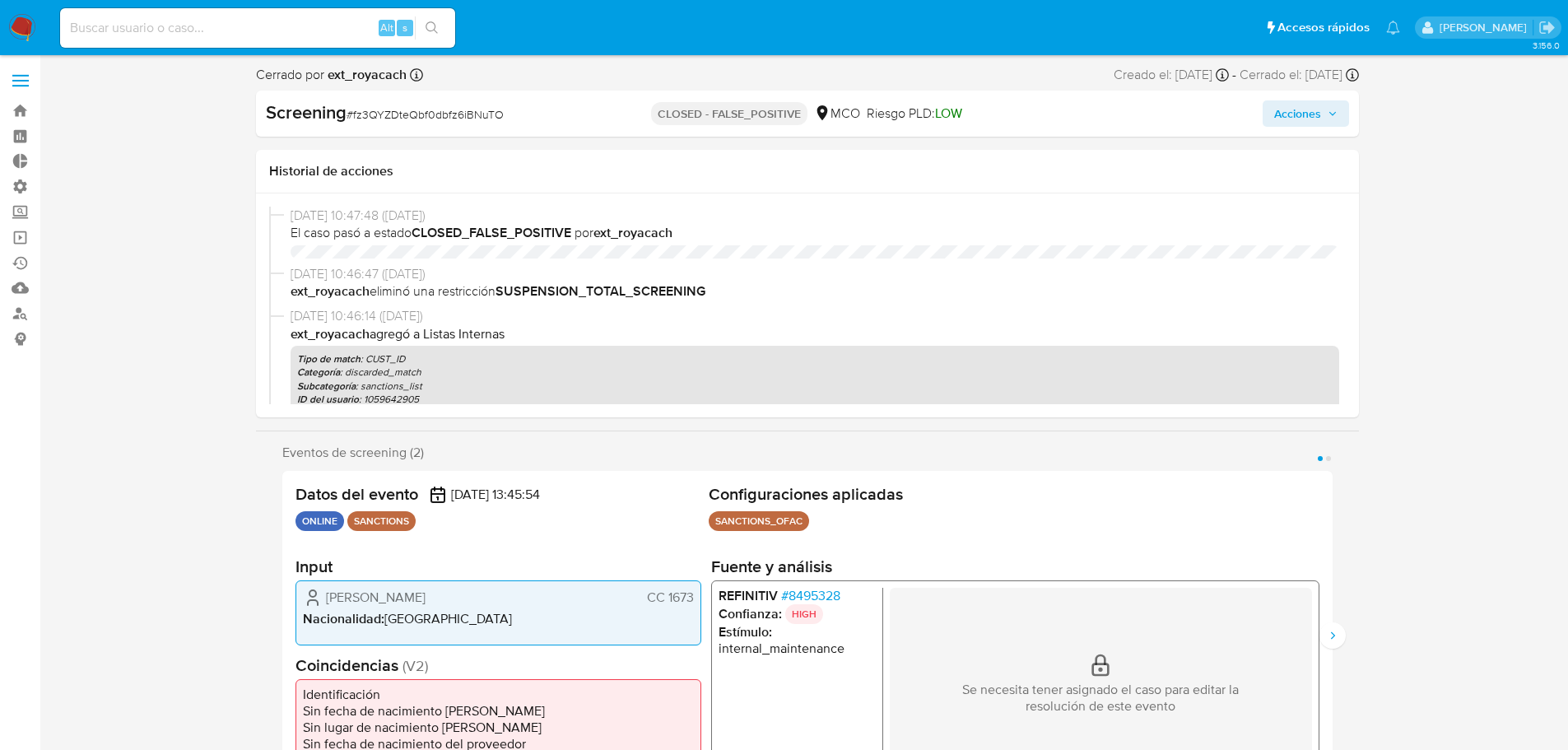
select select "10"
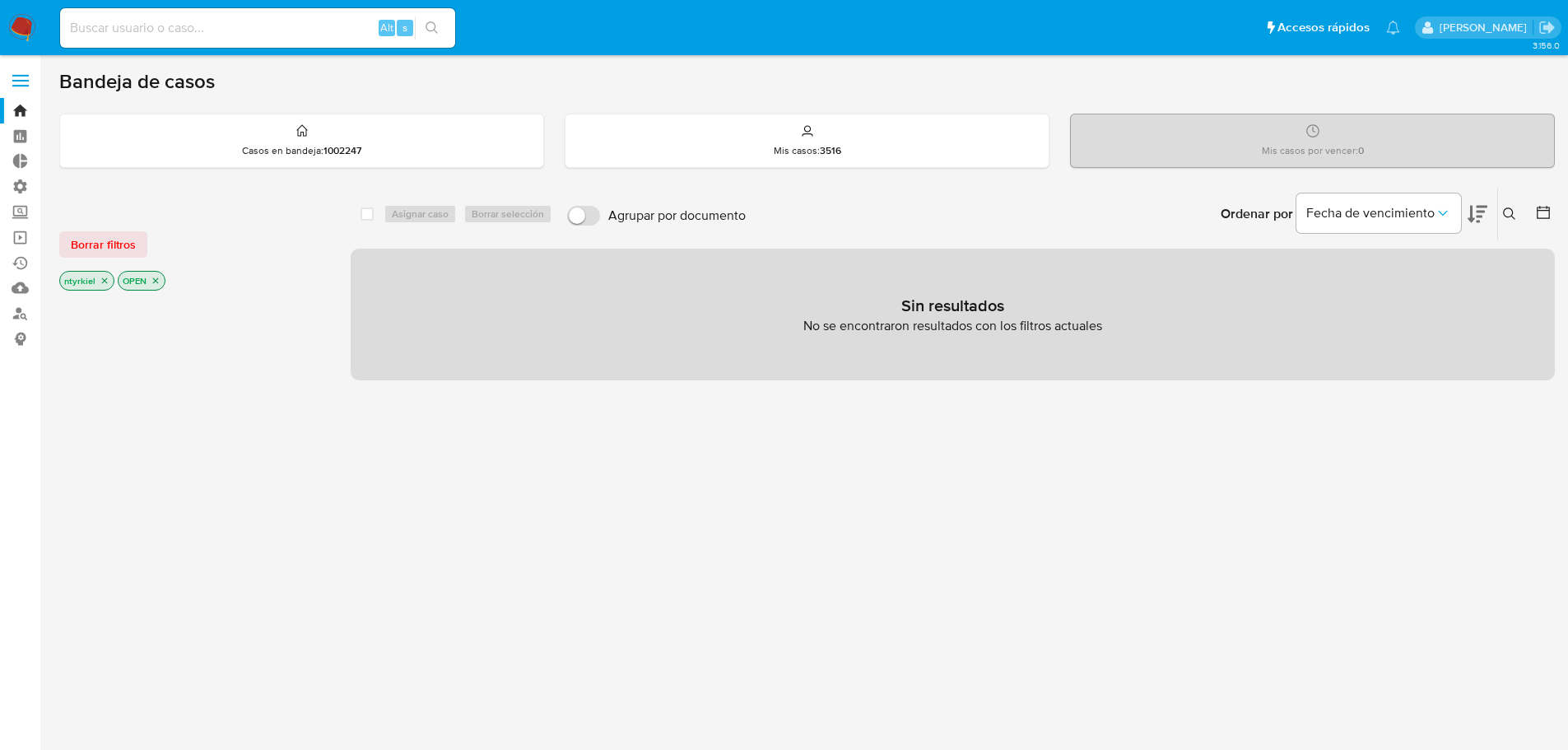
click at [26, 77] on span at bounding box center [20, 75] width 17 height 3
click at [0, 0] on input "checkbox" at bounding box center [0, 0] width 0 height 0
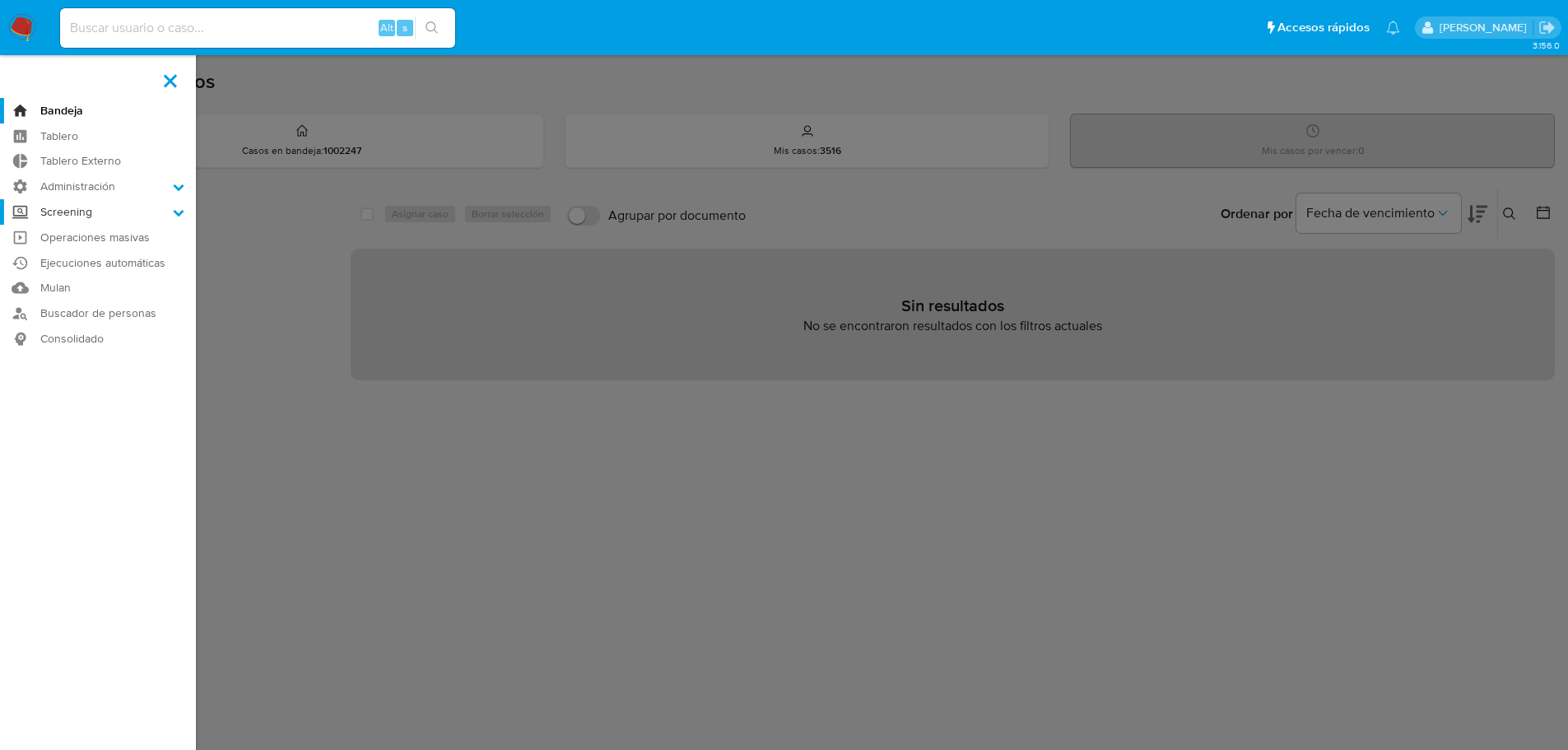
click at [96, 208] on label "Screening" at bounding box center [98, 212] width 196 height 26
click at [0, 0] on input "Screening" at bounding box center [0, 0] width 0 height 0
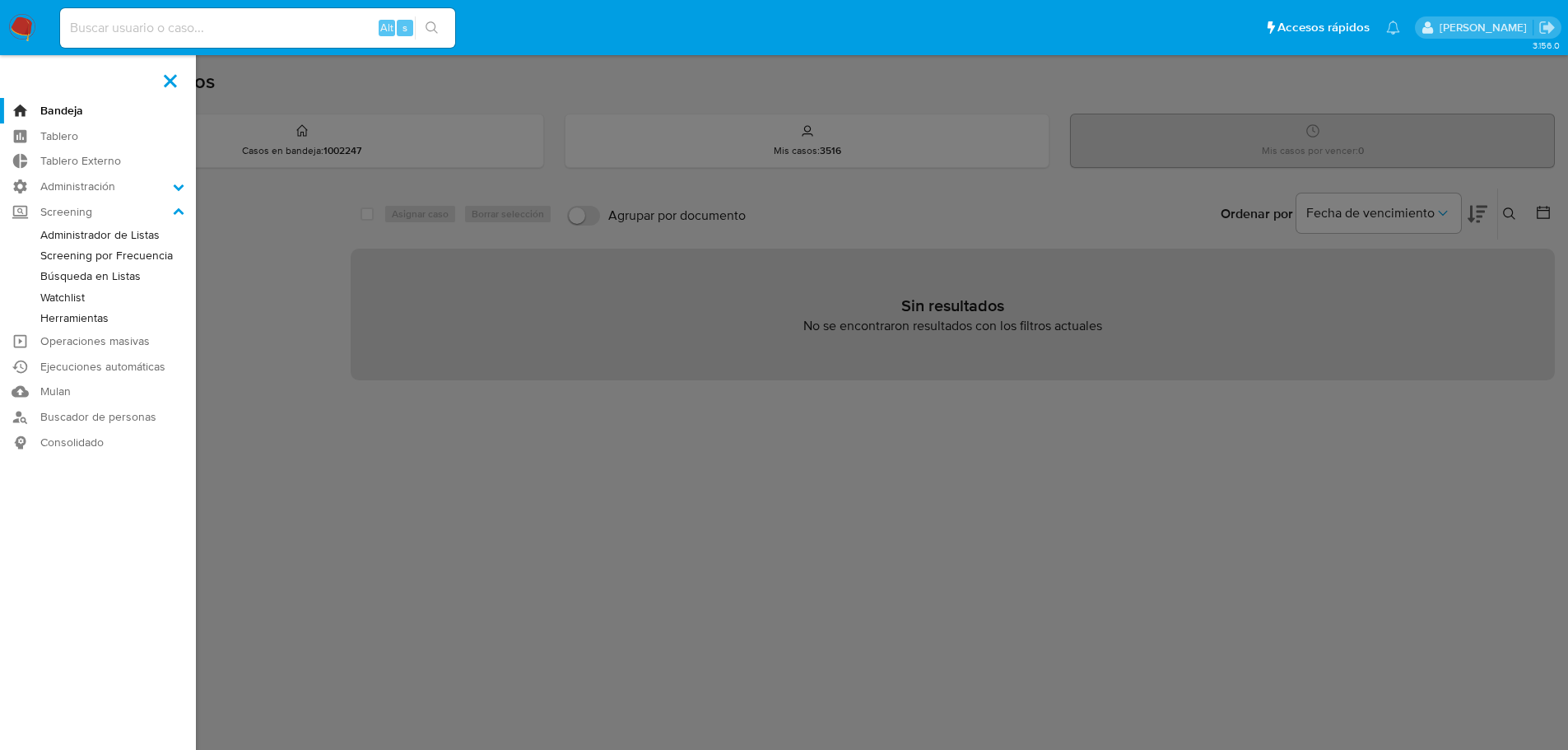
click at [112, 278] on link "Búsqueda en Listas" at bounding box center [98, 276] width 196 height 20
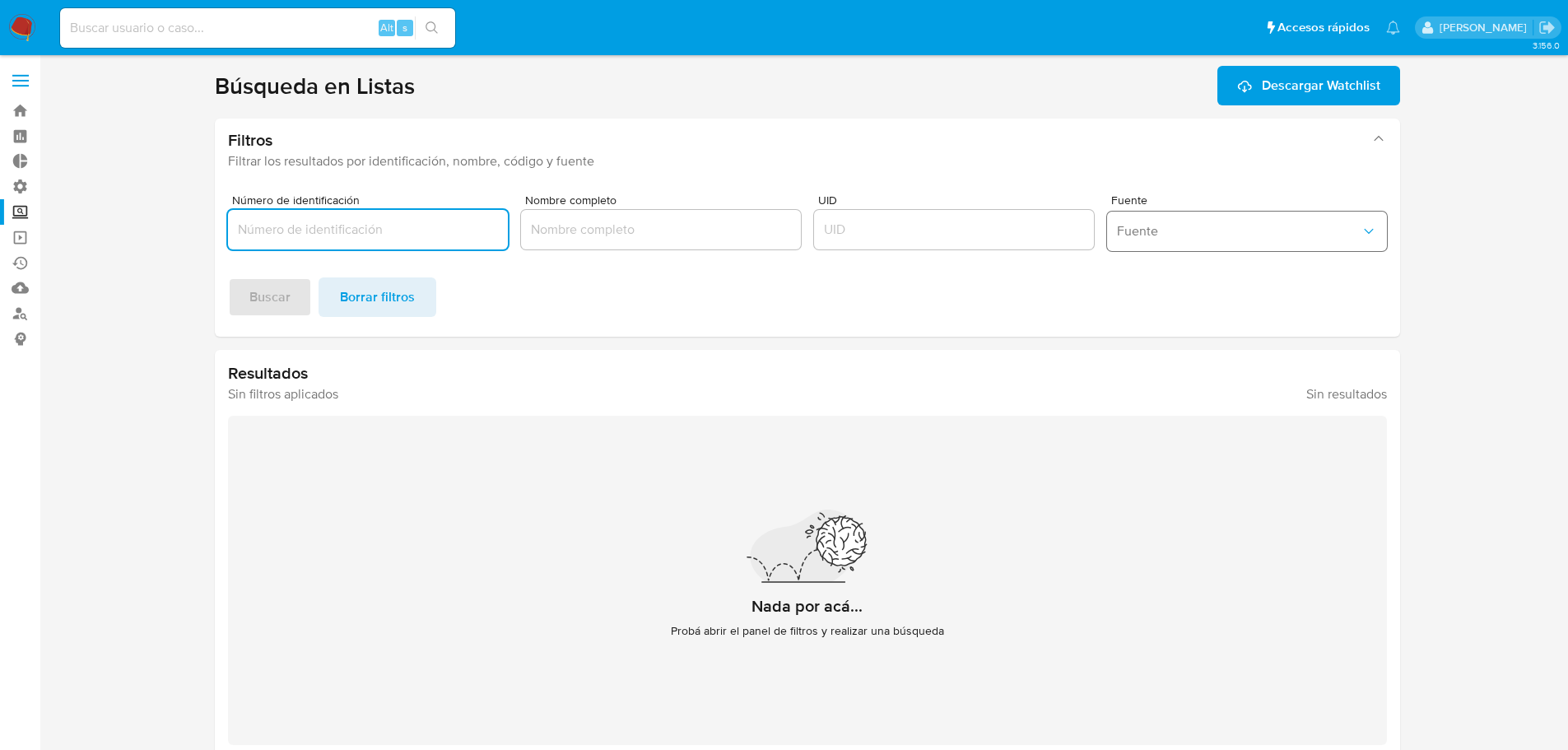
click at [1135, 243] on button "Fuente" at bounding box center [1247, 231] width 280 height 40
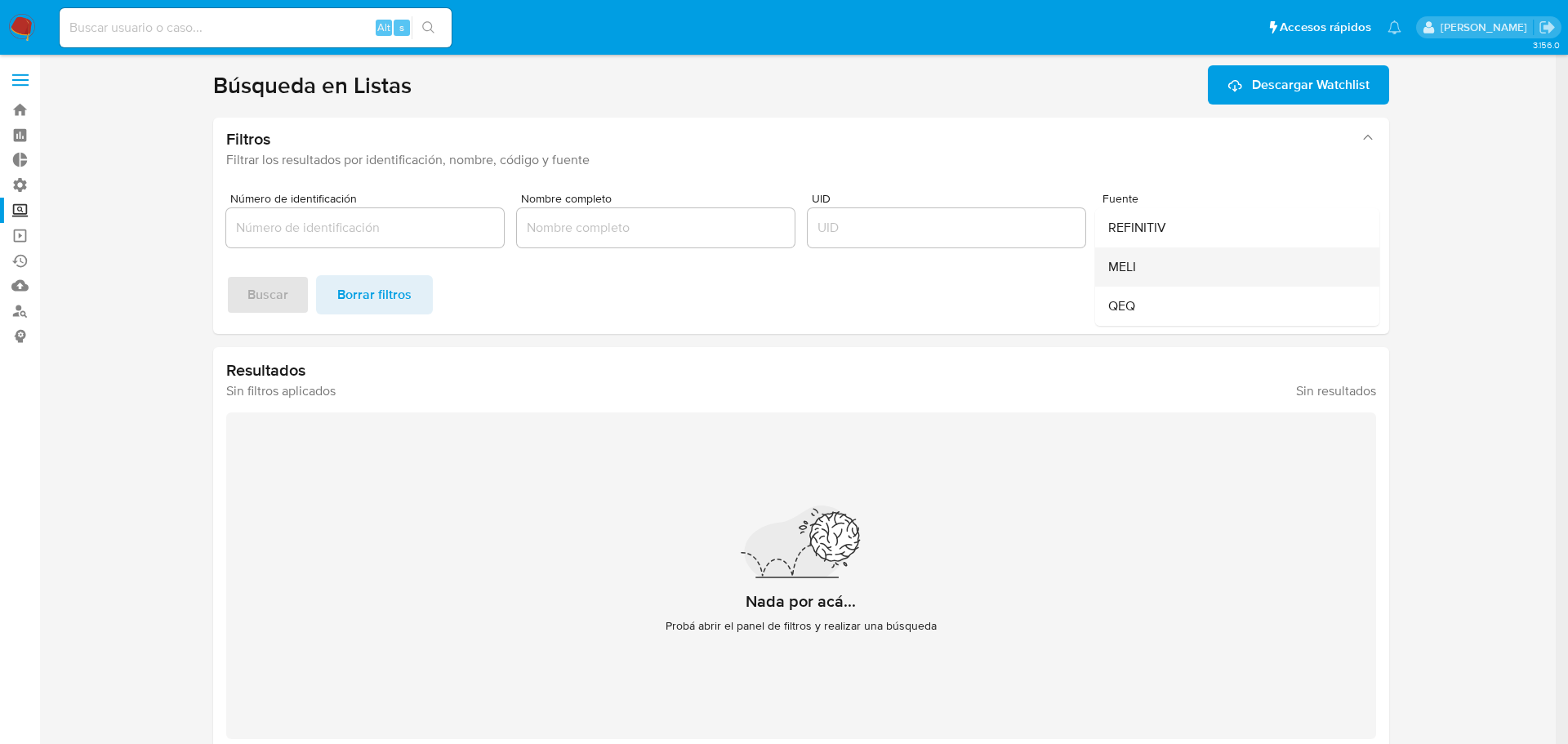
click at [1129, 273] on span "MELI" at bounding box center [1122, 267] width 28 height 17
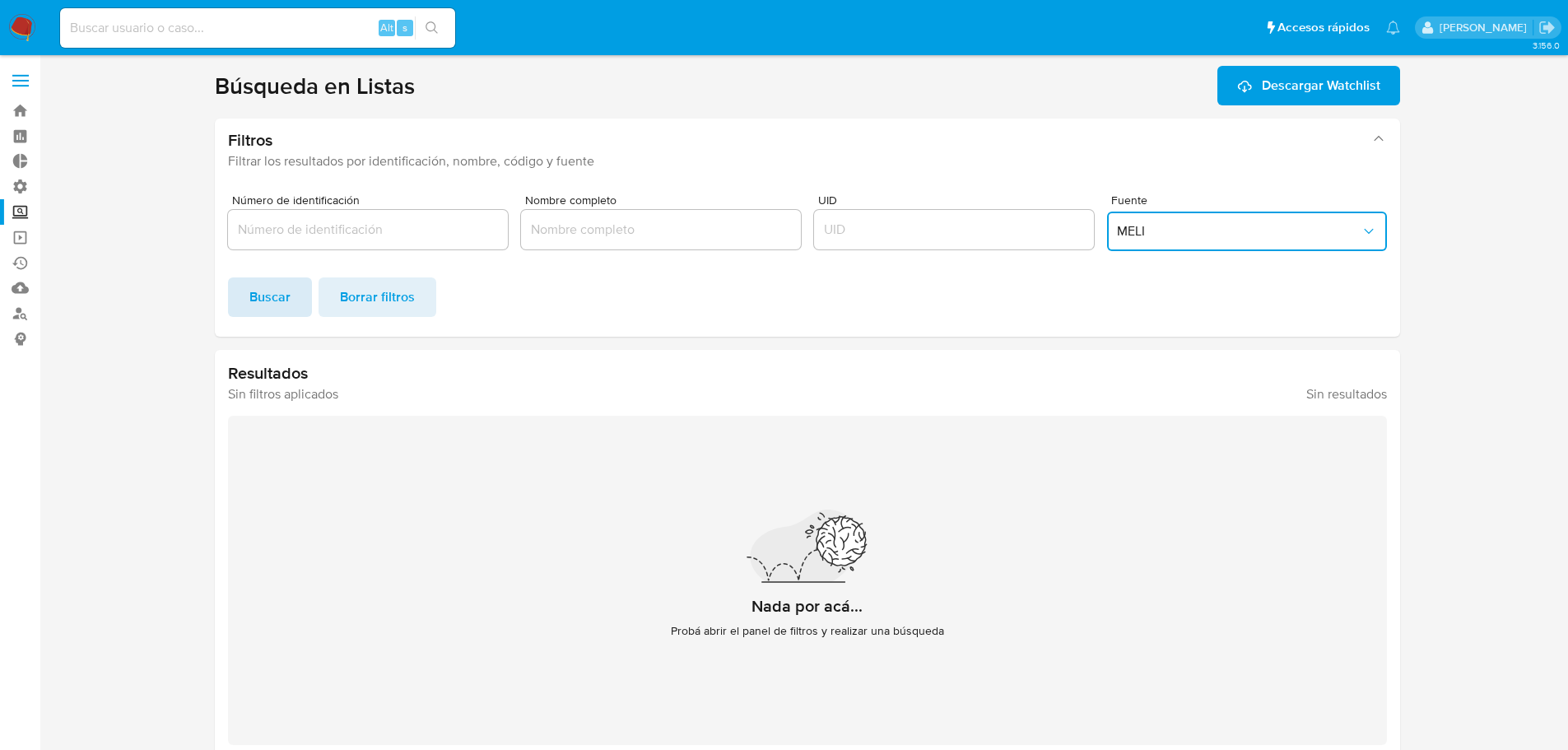
click at [274, 303] on span "Buscar" at bounding box center [270, 296] width 41 height 36
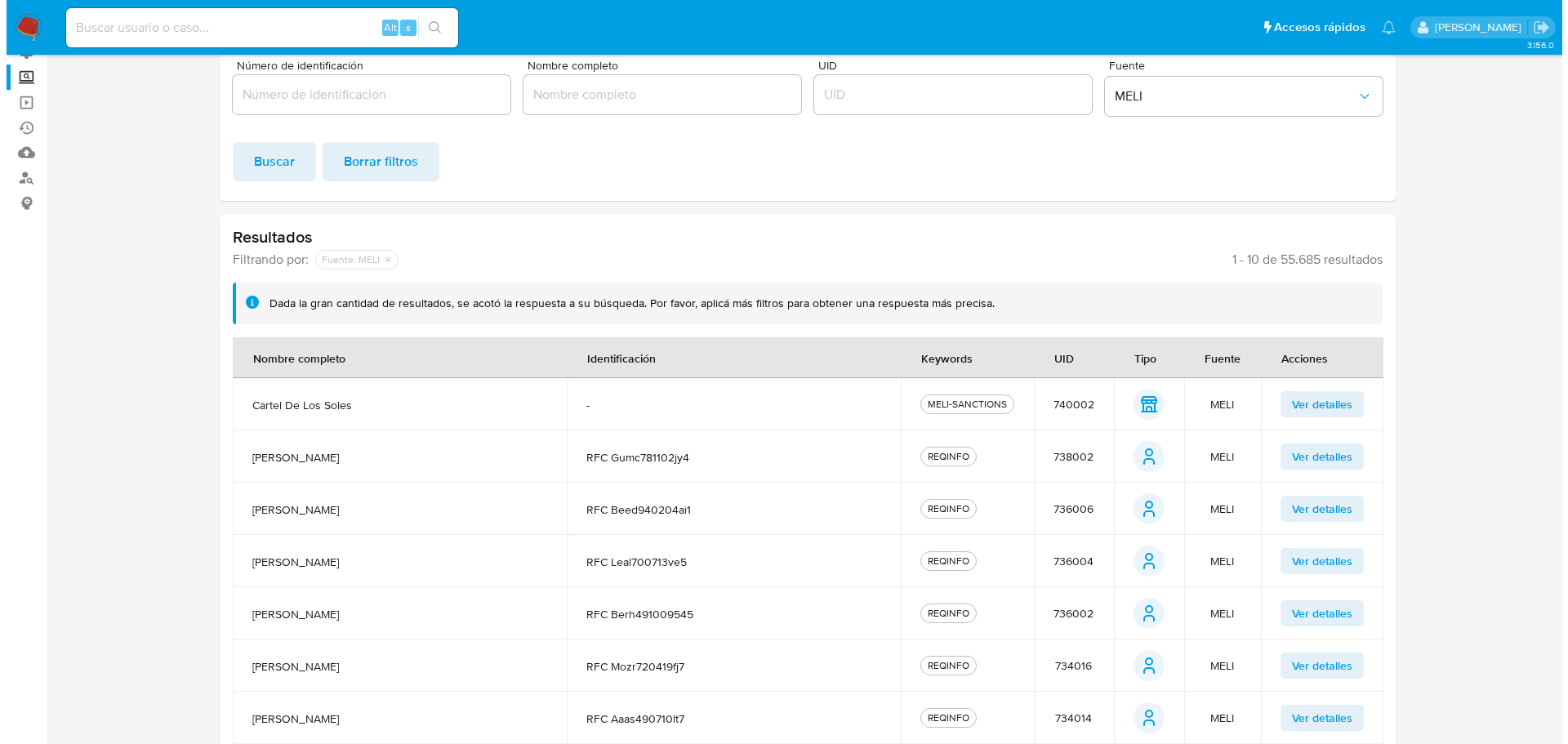
scroll to position [163, 0]
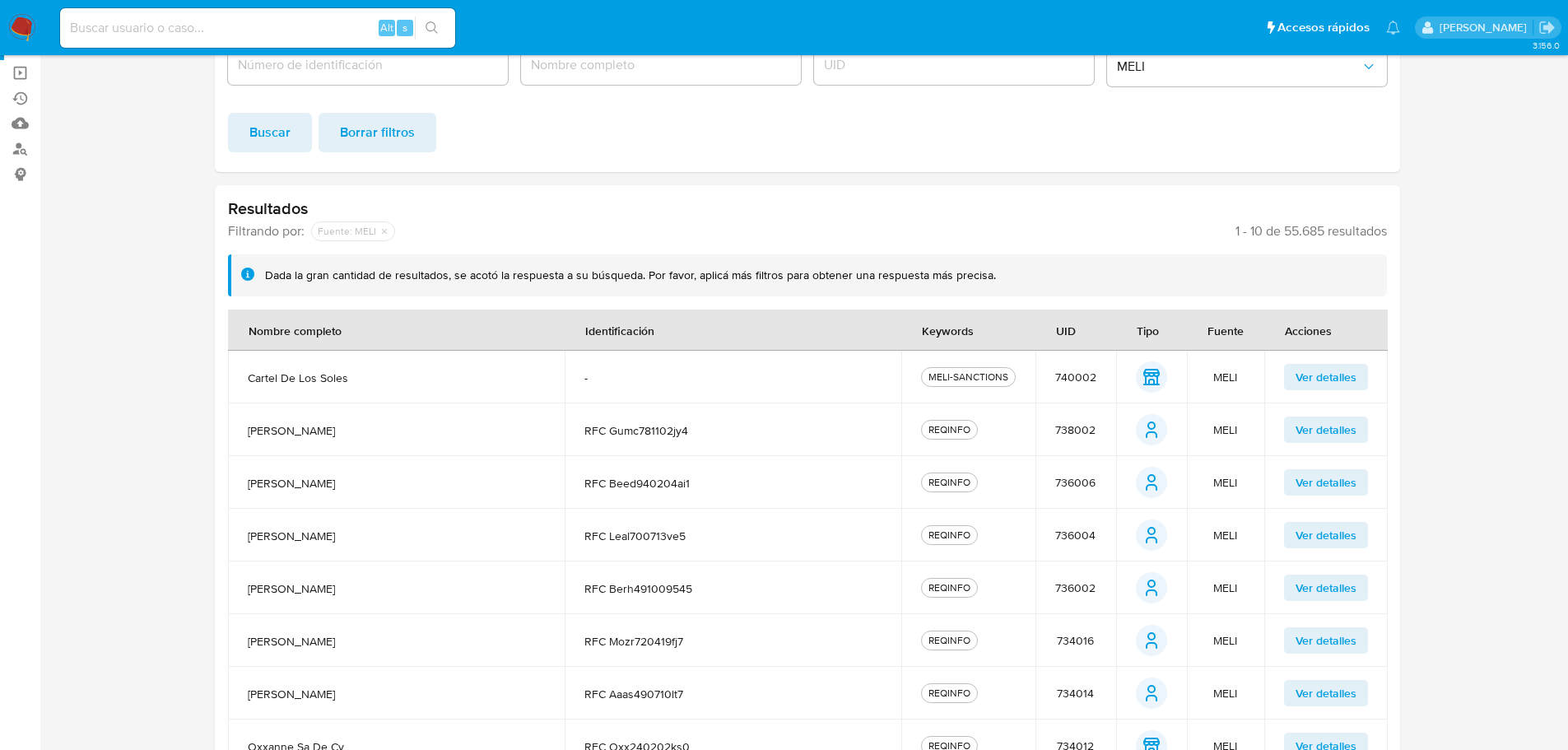
click at [1341, 377] on span "Ver detalles" at bounding box center [1326, 377] width 61 height 23
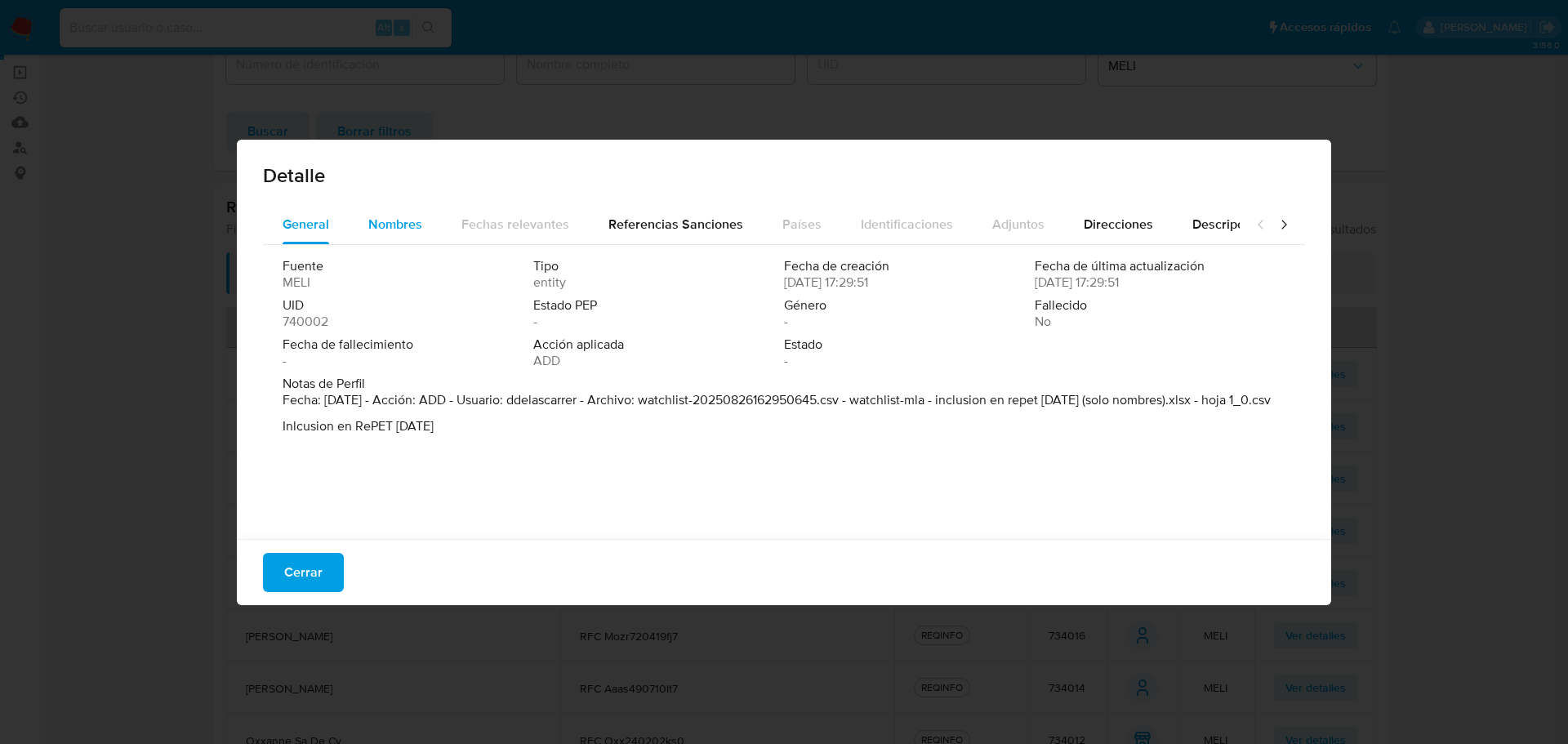
click at [382, 221] on span "Nombres" at bounding box center [395, 224] width 54 height 18
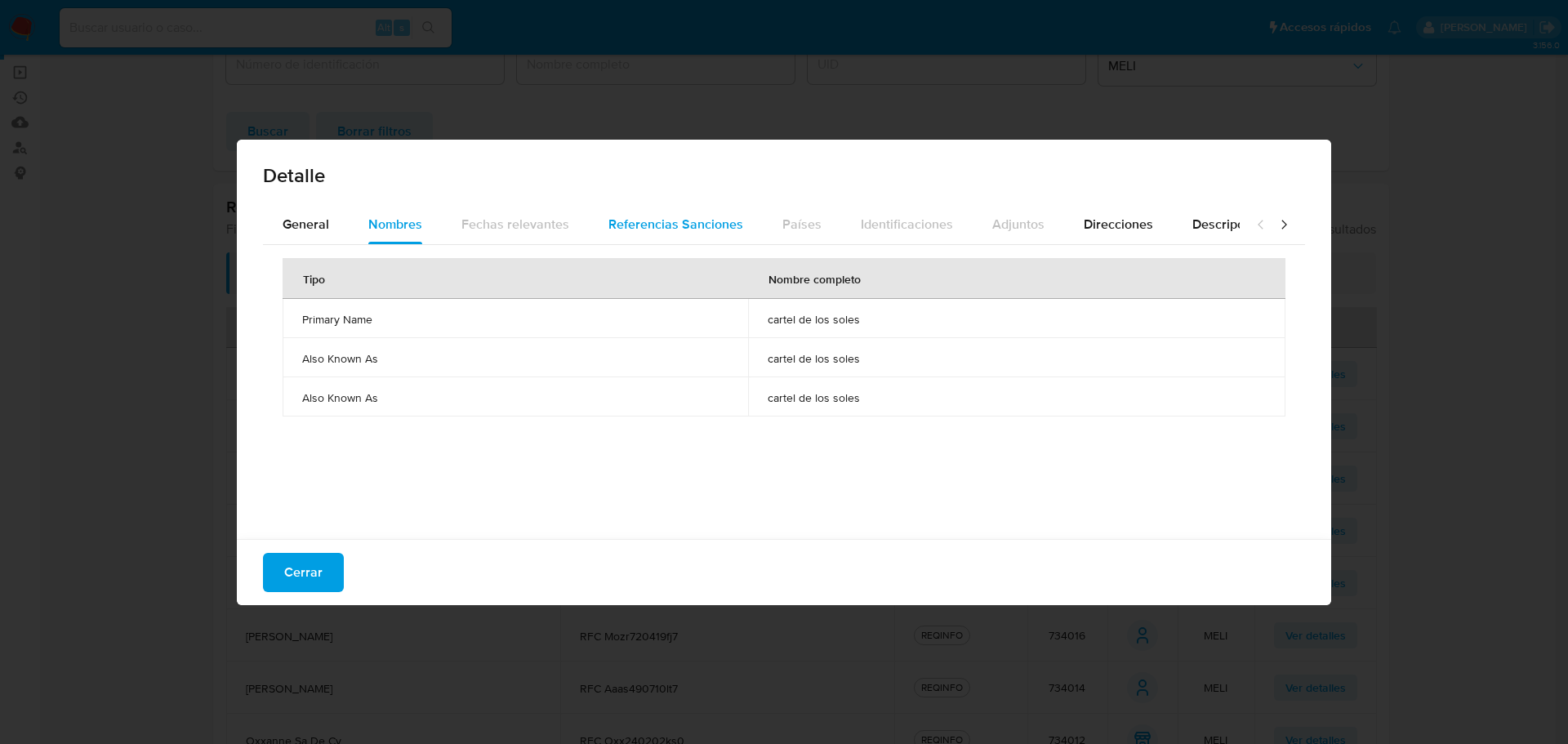
click at [646, 210] on div "Referencias Sanciones" at bounding box center [676, 224] width 135 height 39
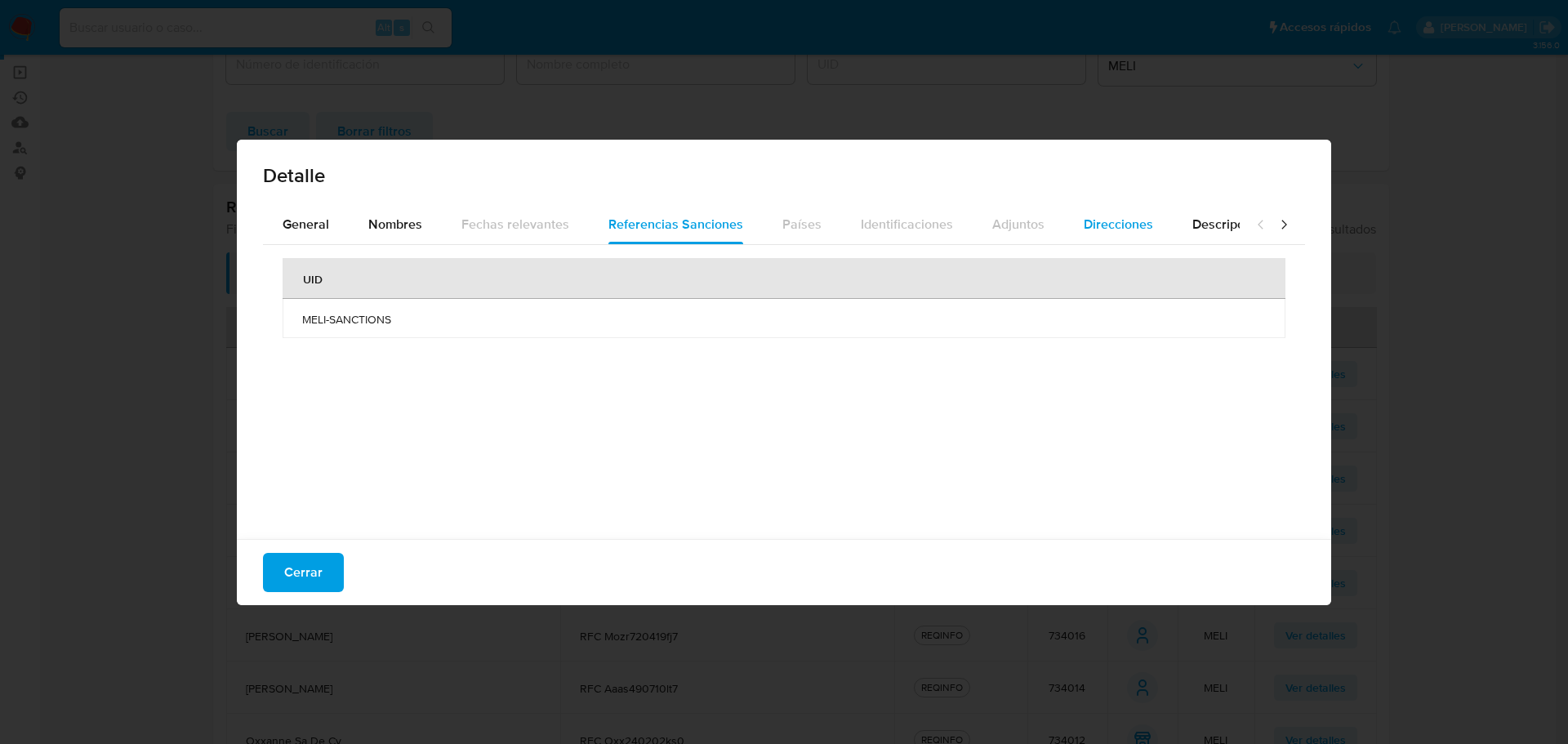
click at [1121, 225] on span "Direcciones" at bounding box center [1119, 224] width 70 height 18
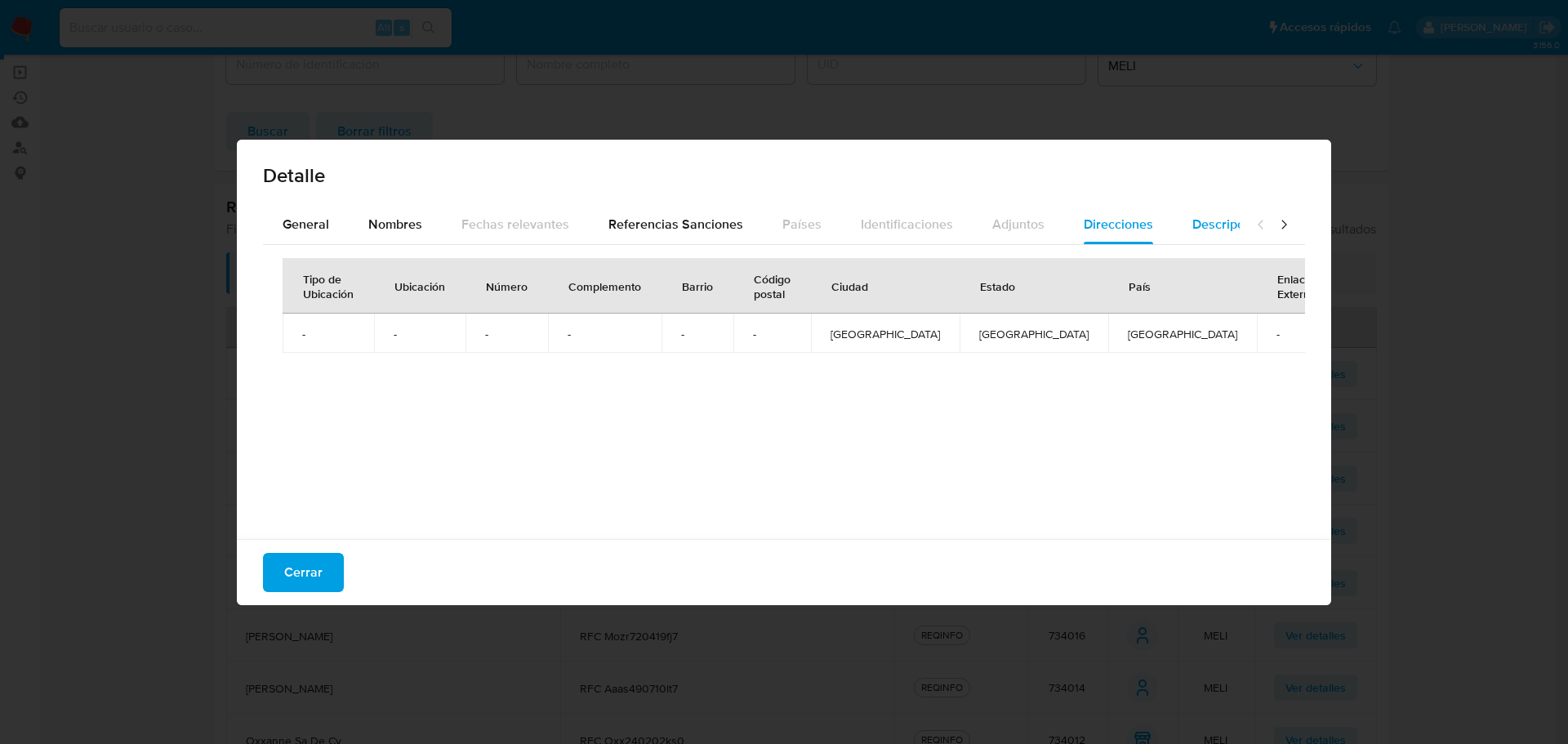
click at [1226, 223] on span "Descripciones" at bounding box center [1234, 224] width 84 height 18
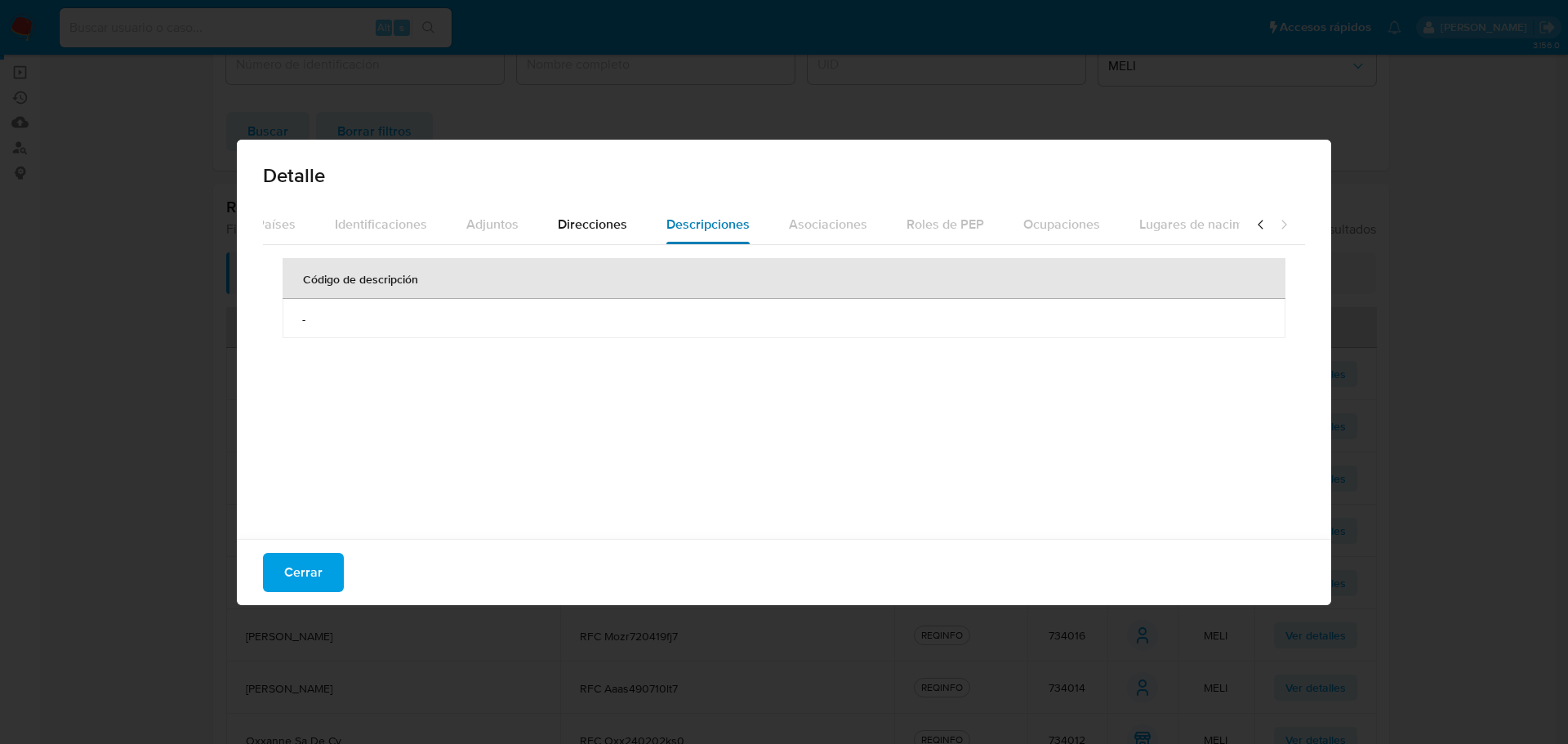
scroll to position [0, 578]
click at [1253, 224] on icon at bounding box center [1261, 225] width 17 height 17
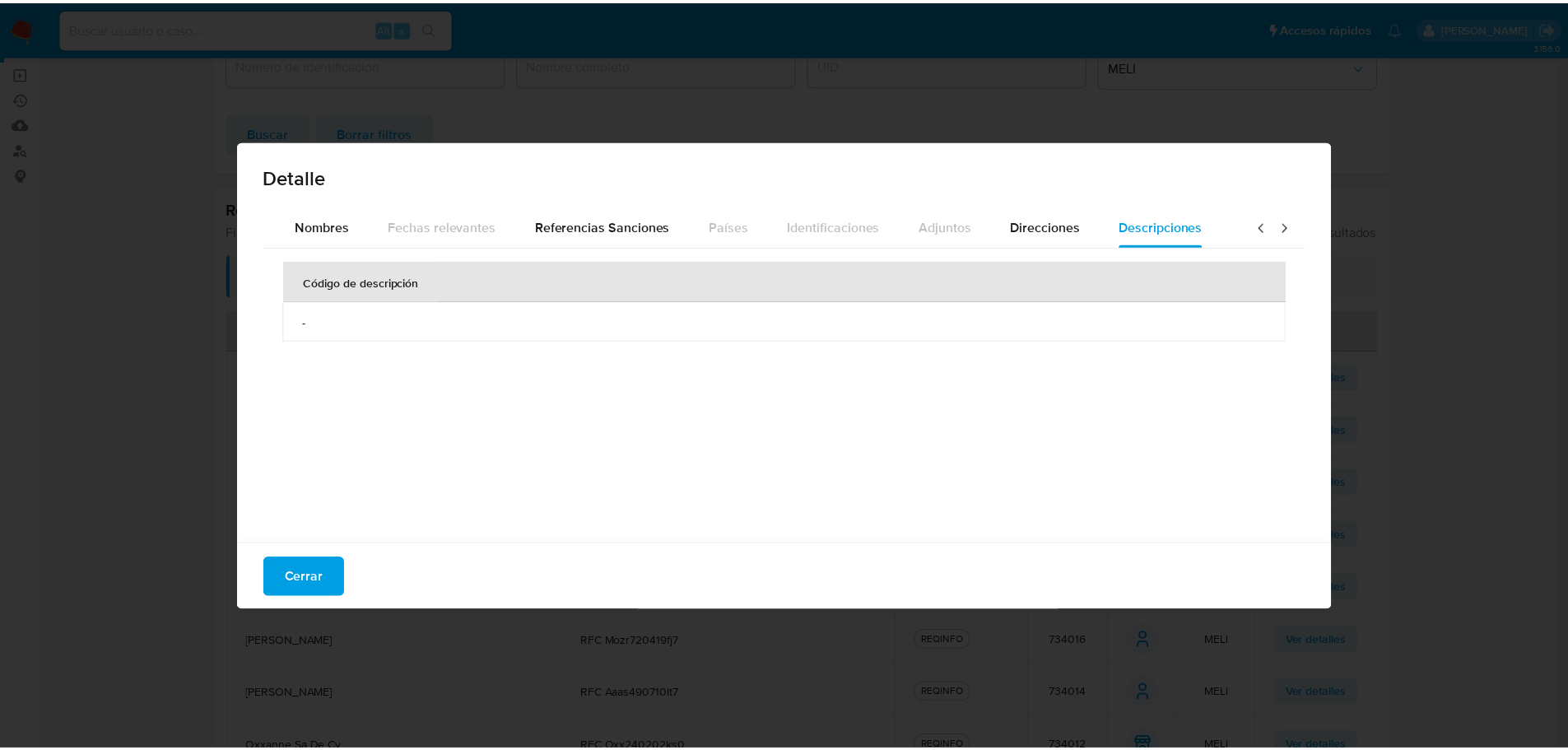
scroll to position [0, 0]
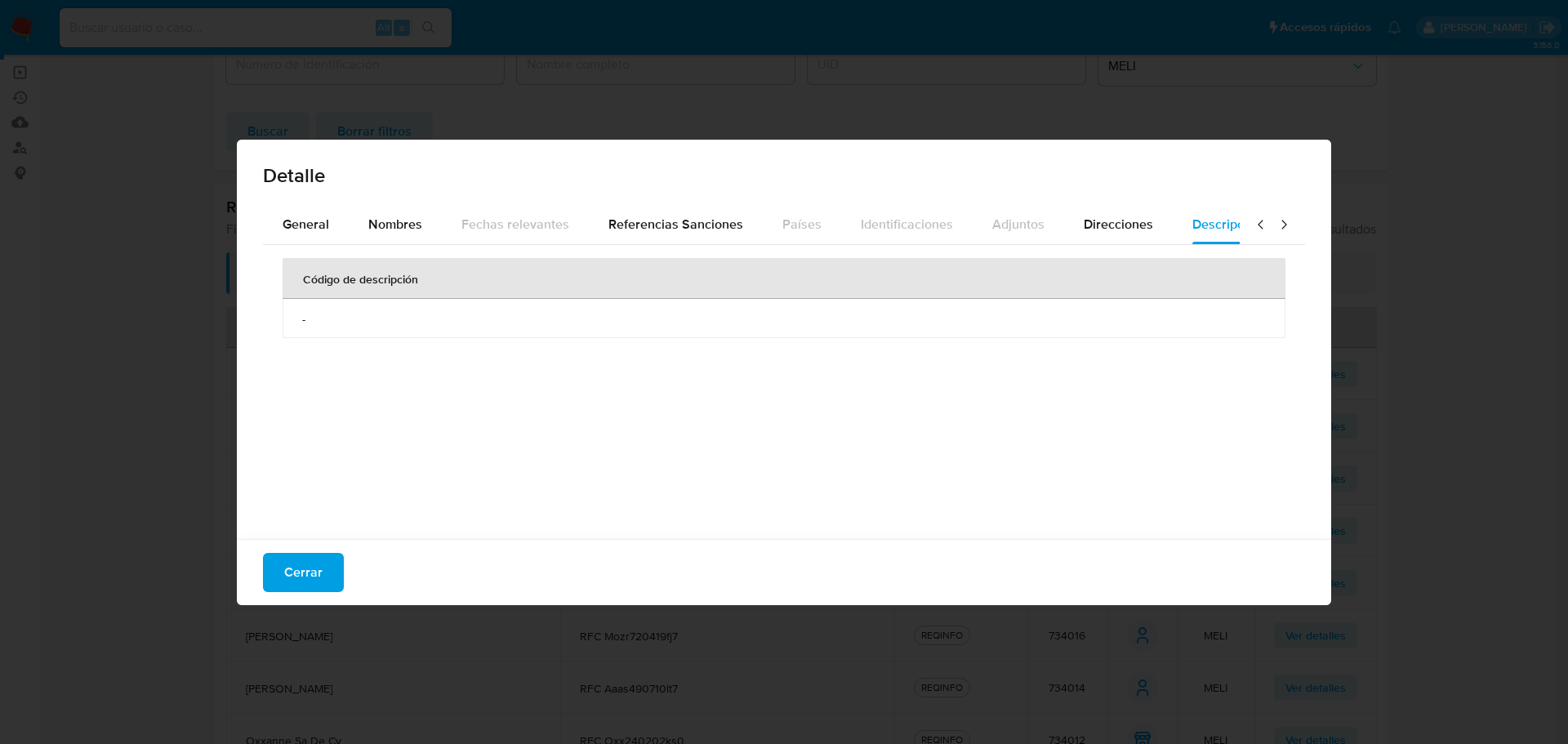
click at [1253, 224] on icon at bounding box center [1261, 225] width 17 height 17
click at [357, 225] on button "Nombres" at bounding box center [394, 224] width 93 height 39
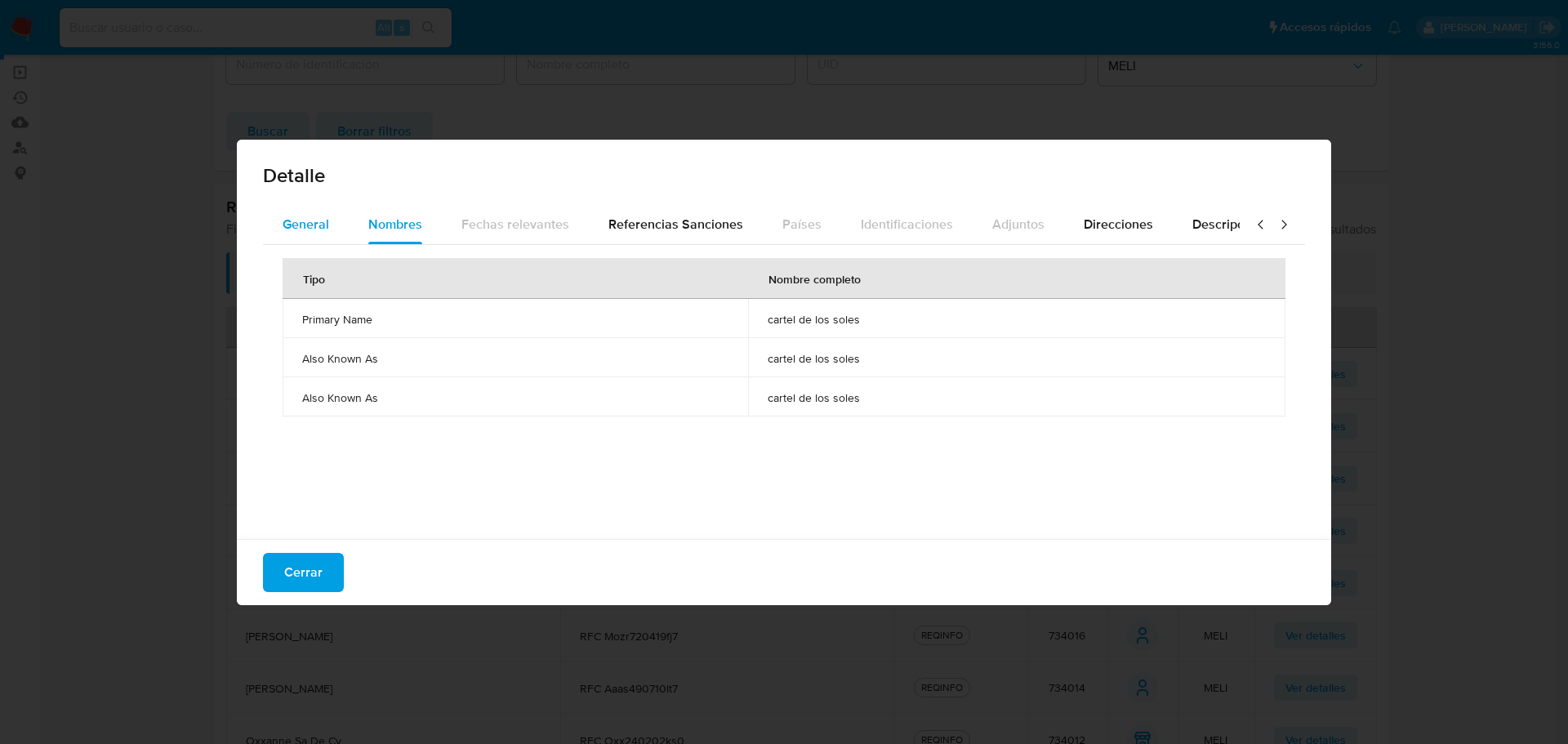
click at [299, 223] on span "General" at bounding box center [306, 224] width 47 height 18
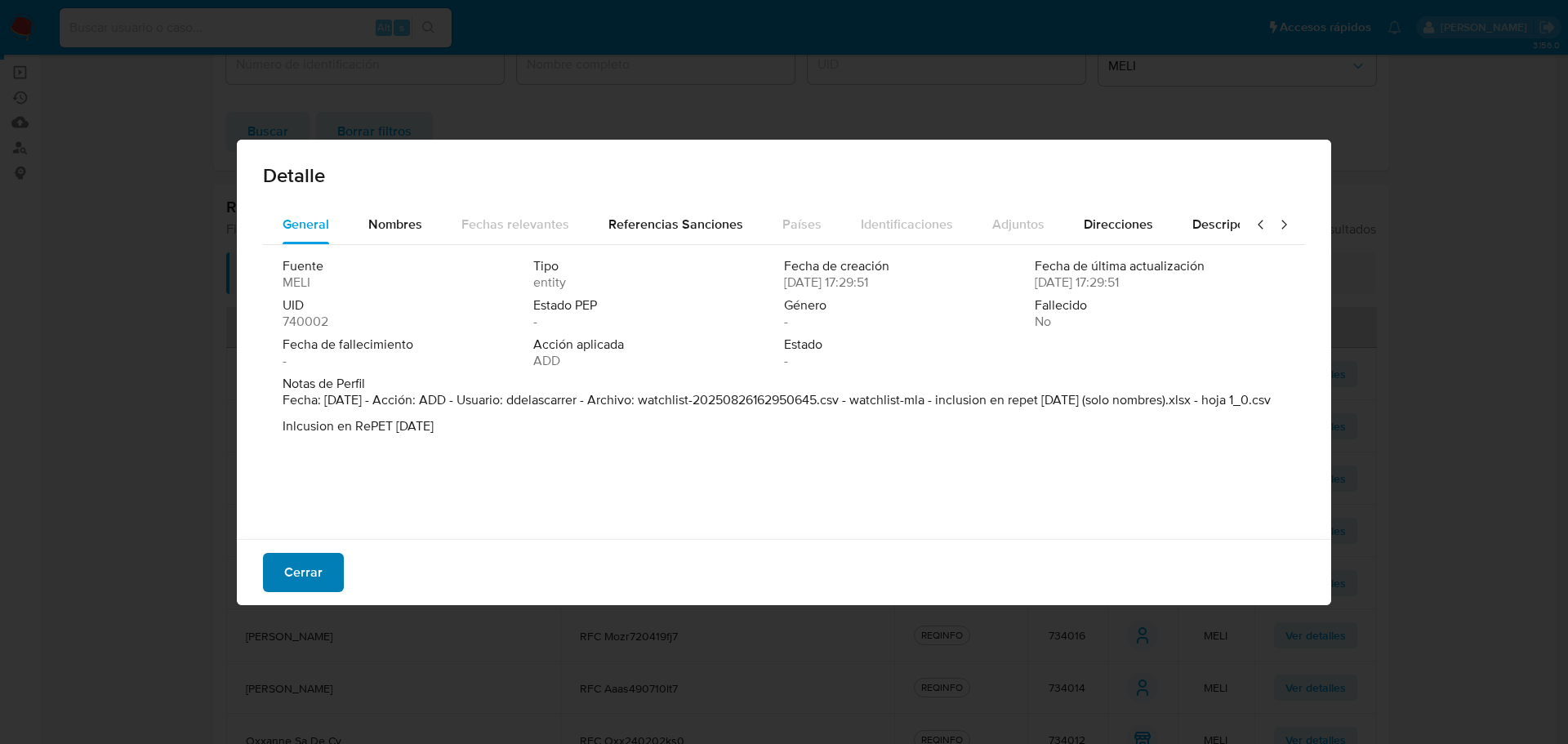
click at [312, 576] on span "Cerrar" at bounding box center [303, 571] width 39 height 36
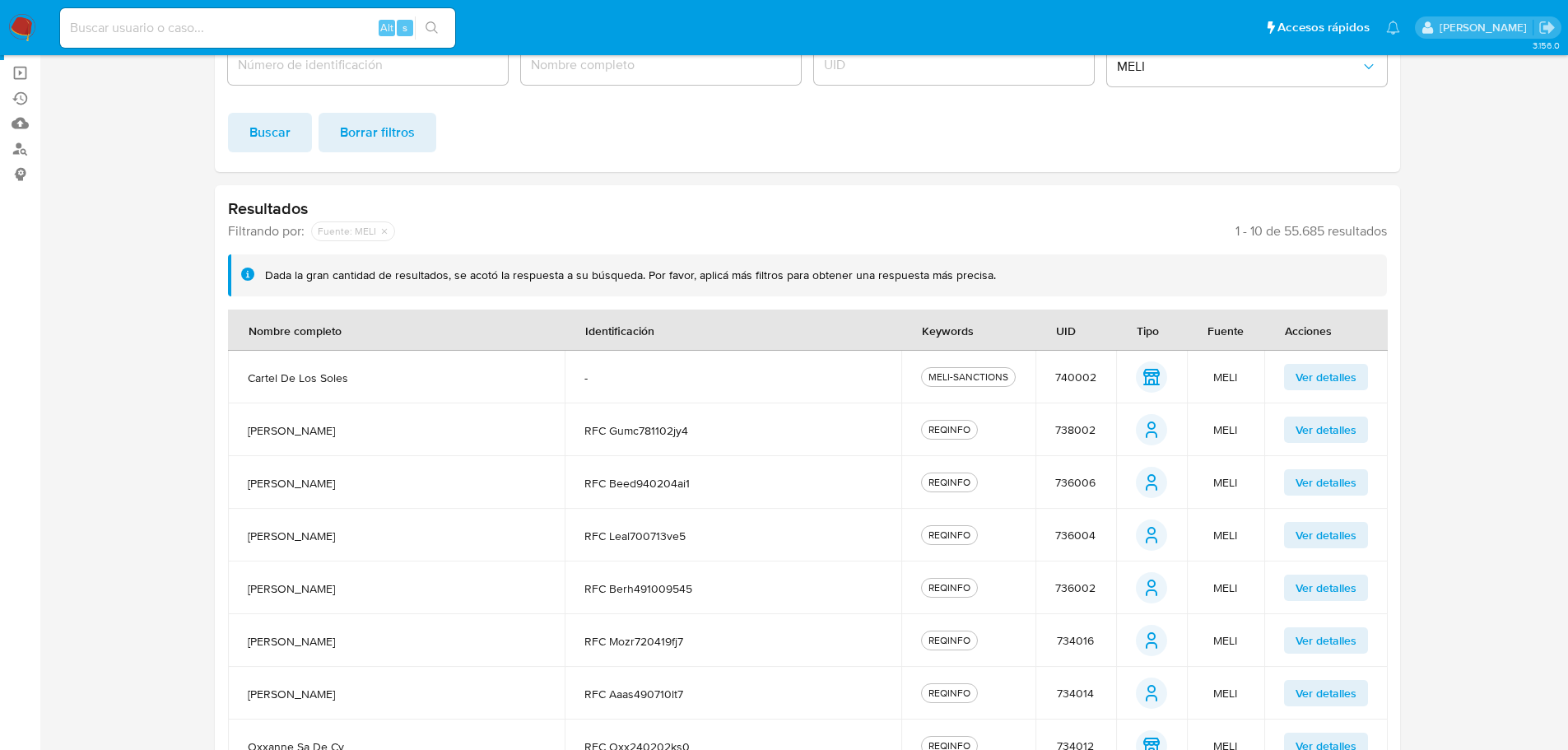
click at [1313, 373] on span "Ver detalles" at bounding box center [1326, 377] width 61 height 23
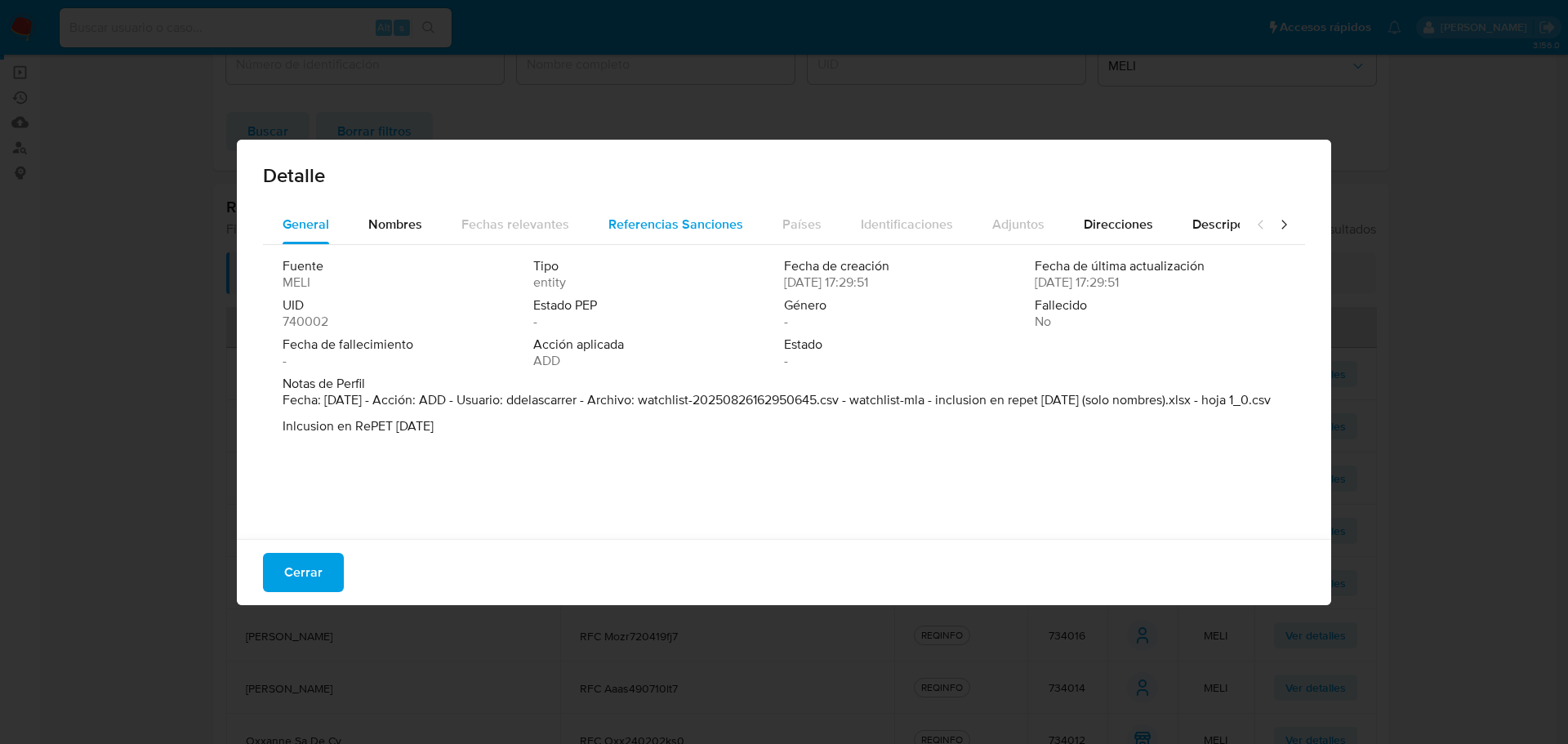
click at [647, 222] on span "Referencias Sanciones" at bounding box center [676, 224] width 135 height 18
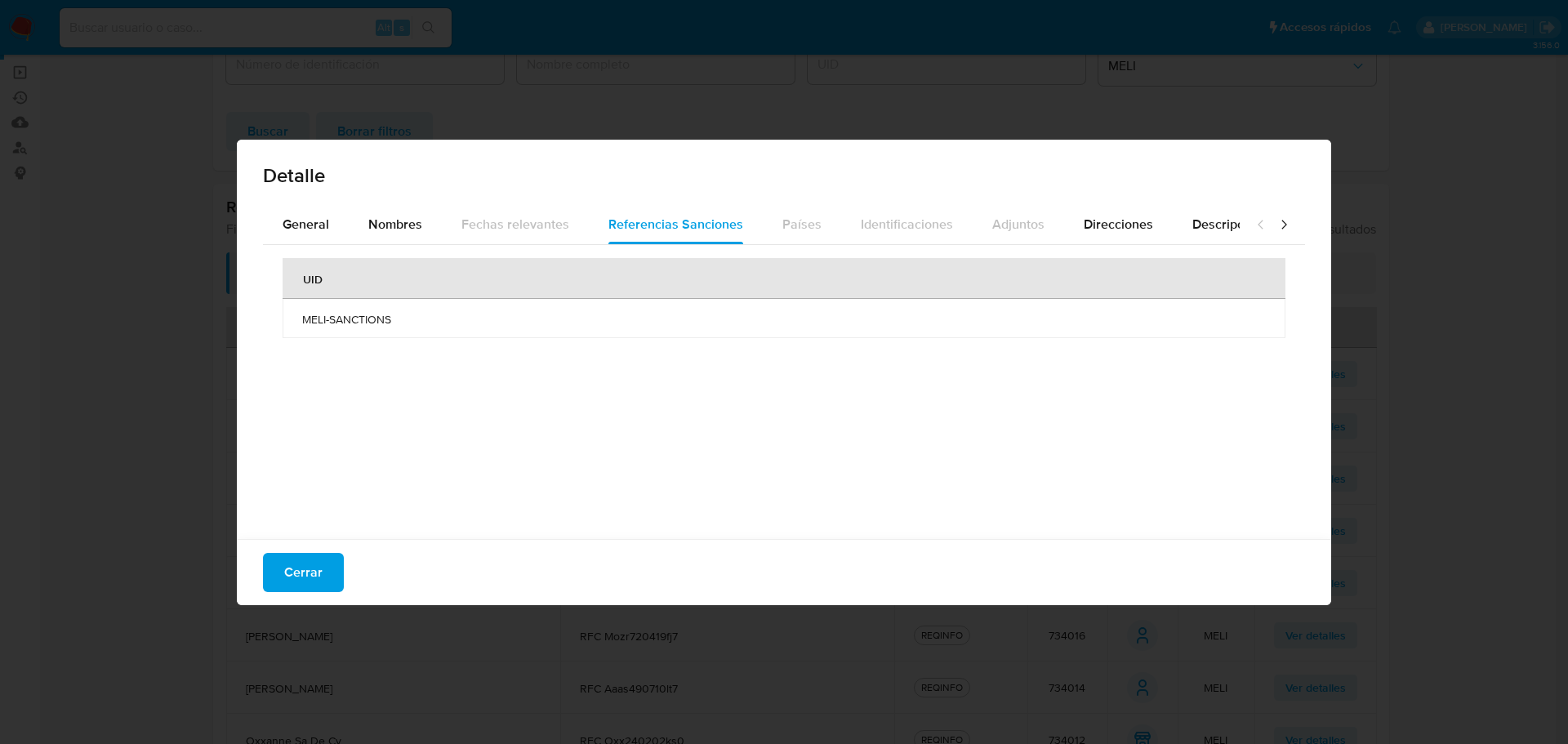
drag, startPoint x: 334, startPoint y: 568, endPoint x: 334, endPoint y: 559, distance: 9.0
click at [332, 567] on button "Cerrar" at bounding box center [303, 572] width 81 height 39
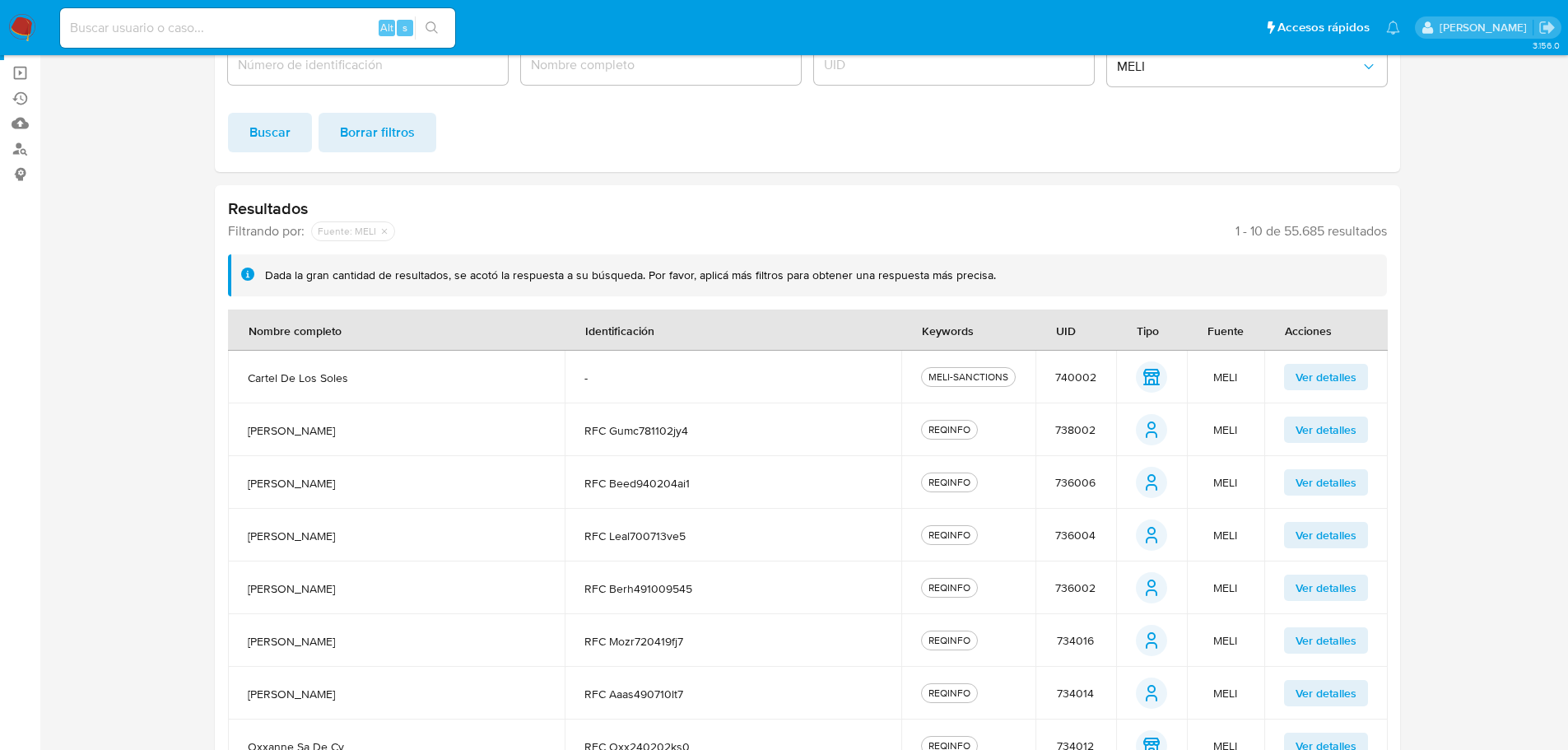
scroll to position [356, 0]
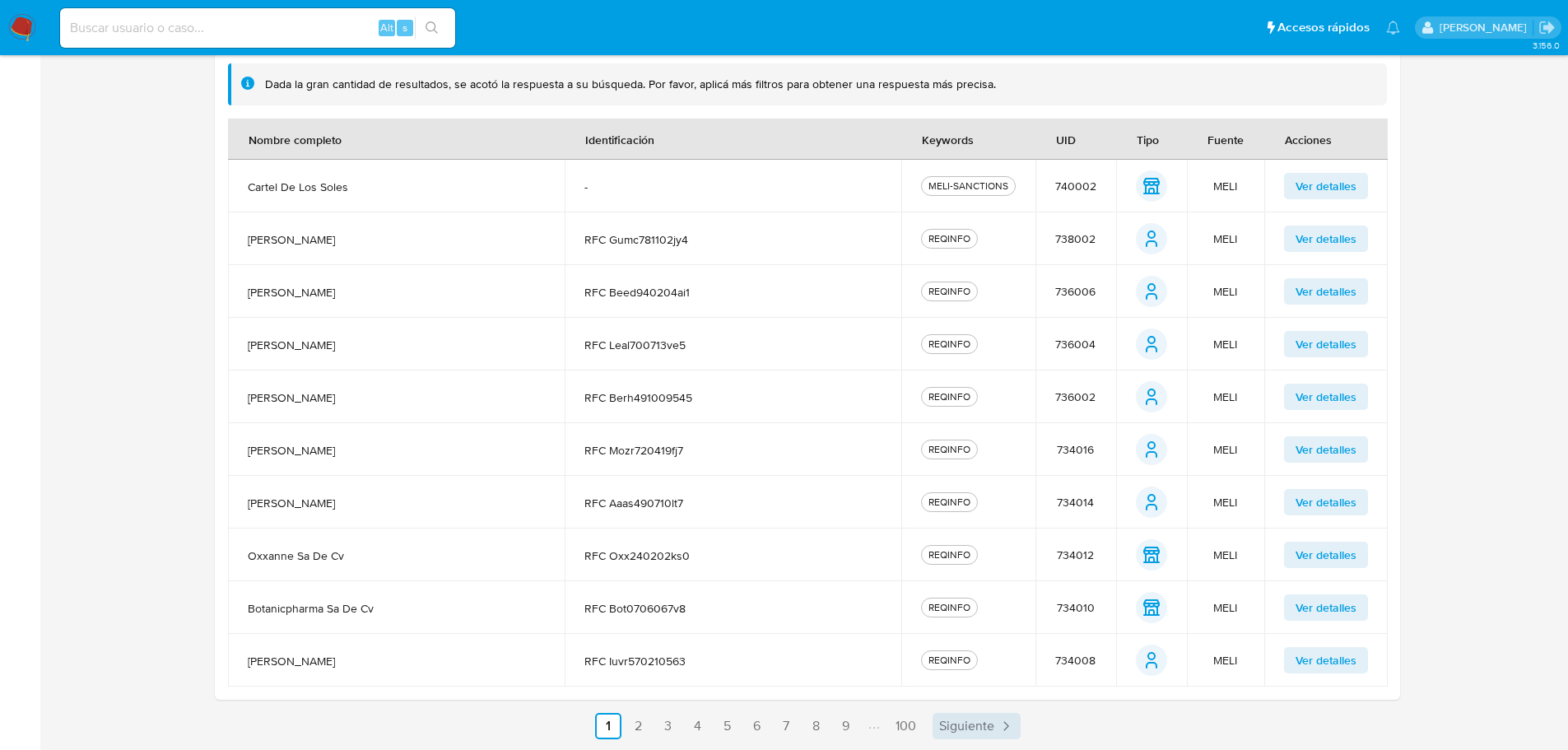
click at [957, 721] on span "Siguiente" at bounding box center [967, 726] width 56 height 13
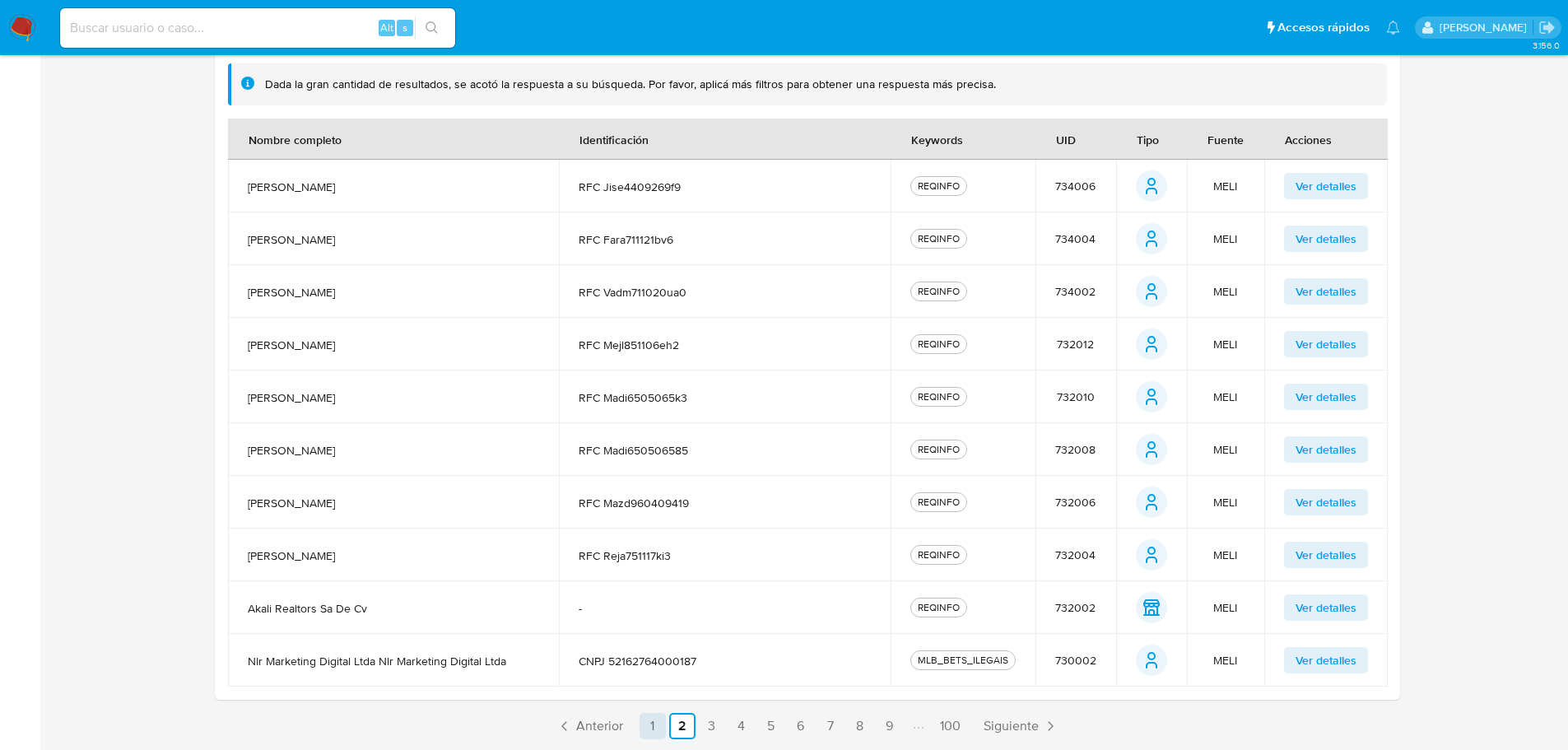
click at [655, 722] on link "1" at bounding box center [653, 726] width 26 height 26
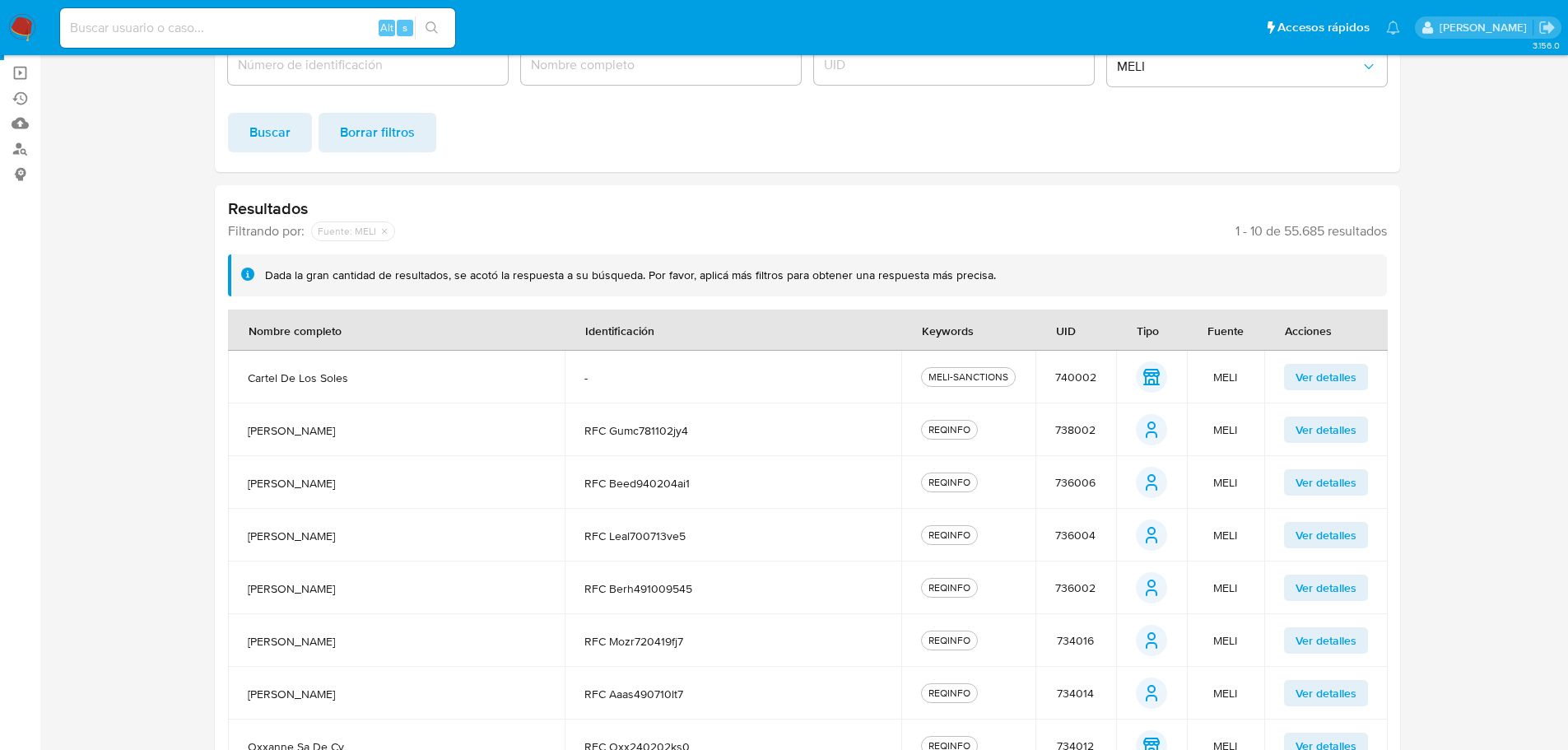
scroll to position [0, 0]
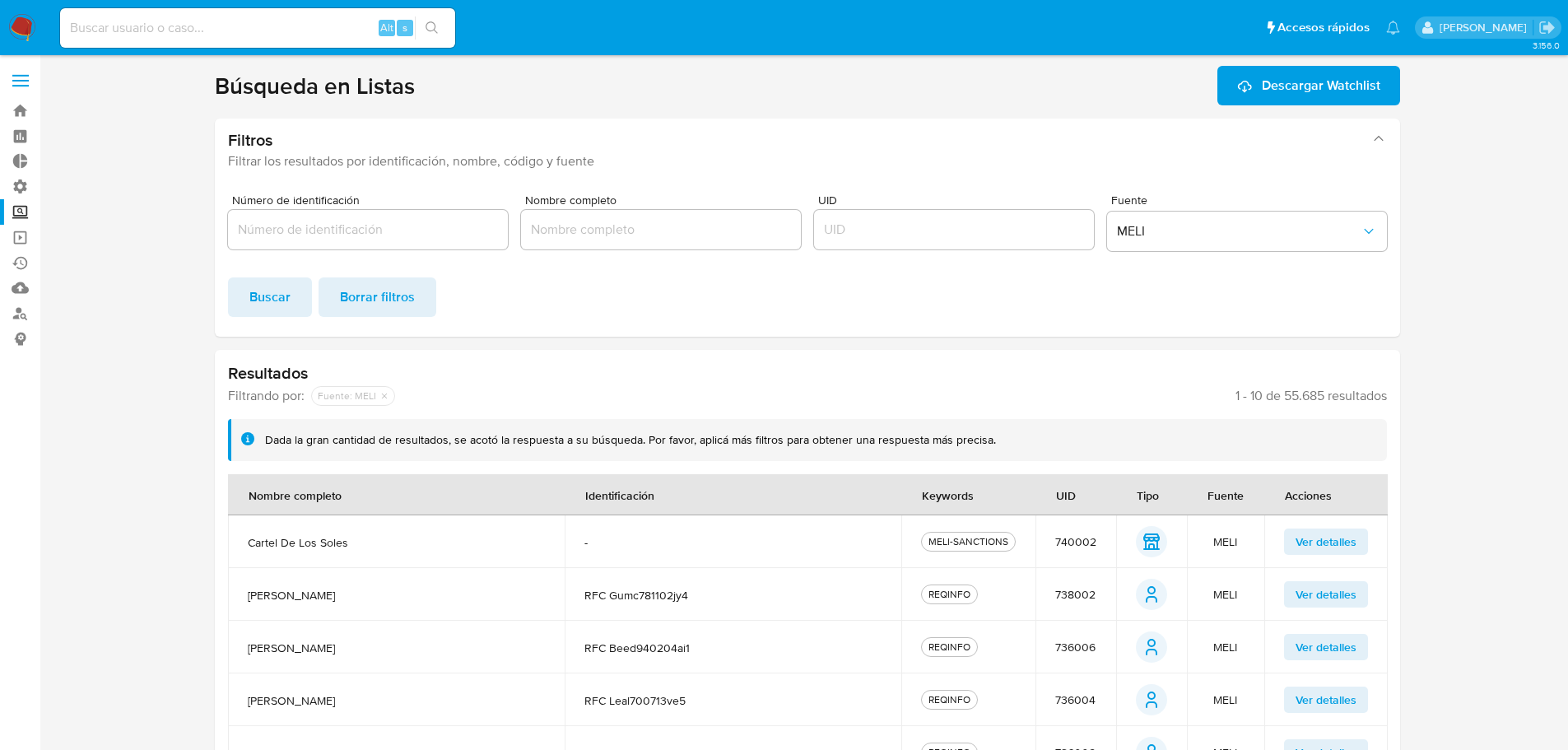
click at [18, 26] on img at bounding box center [22, 28] width 28 height 28
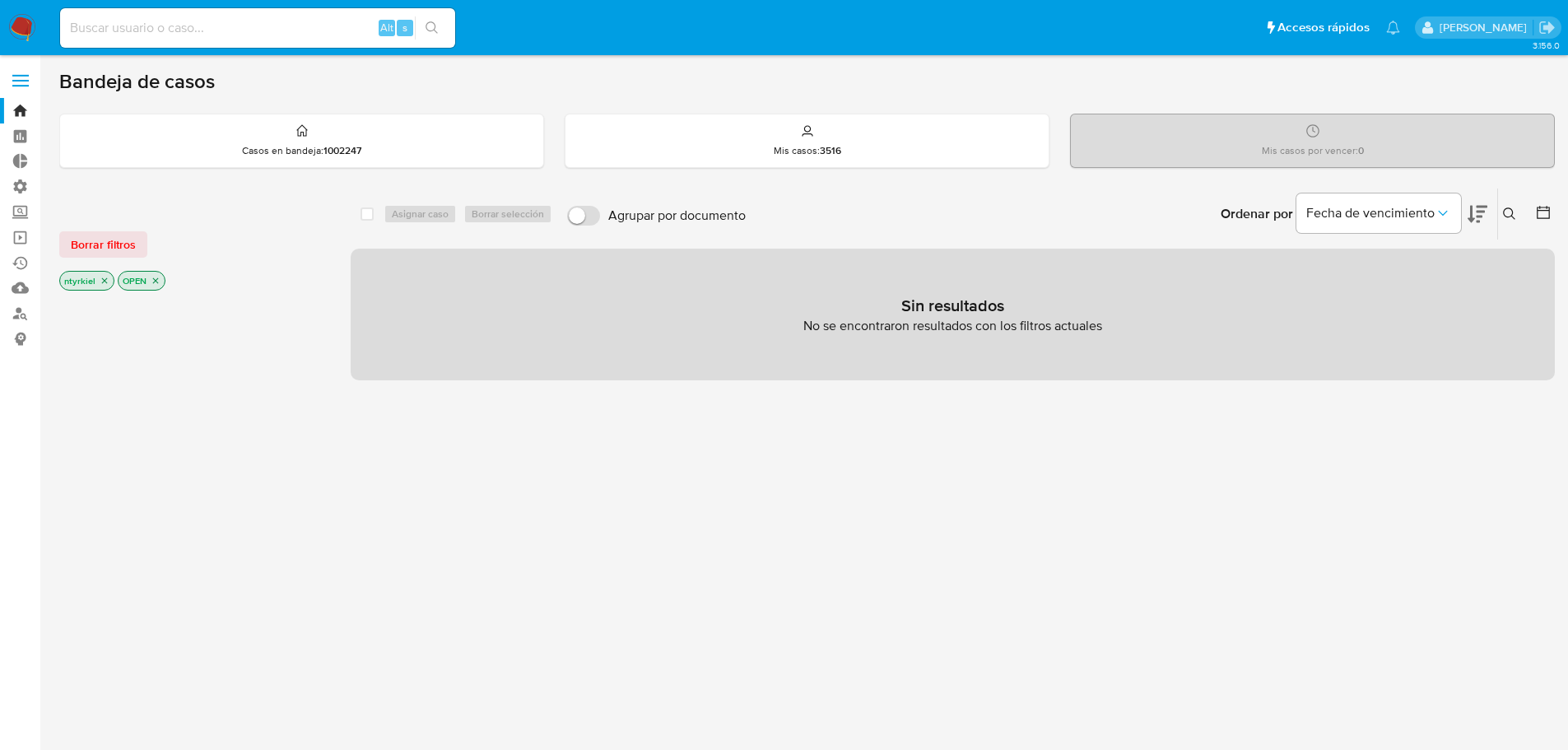
click at [122, 249] on span "Borrar filtros" at bounding box center [103, 244] width 65 height 23
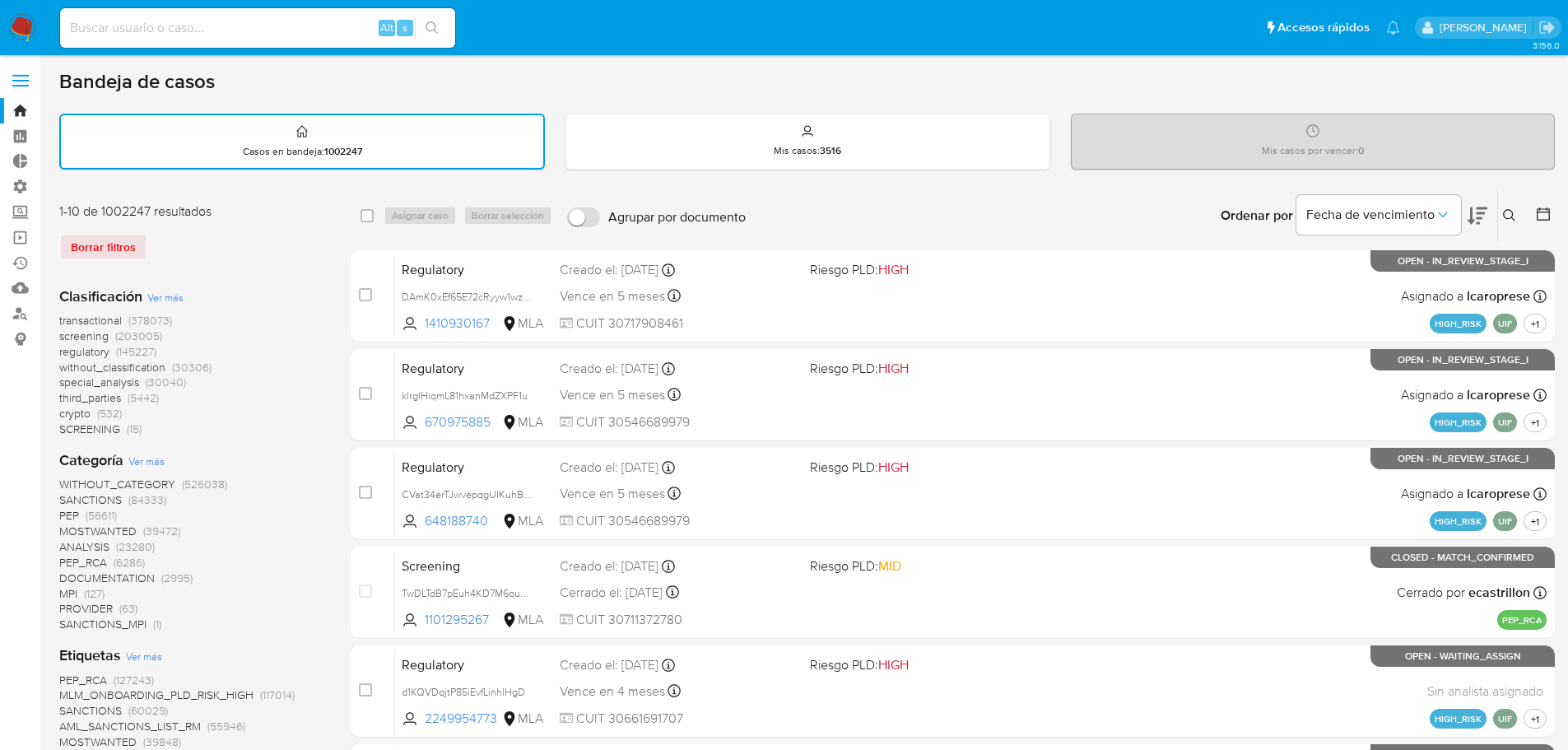
click at [92, 336] on span "screening" at bounding box center [83, 336] width 49 height 17
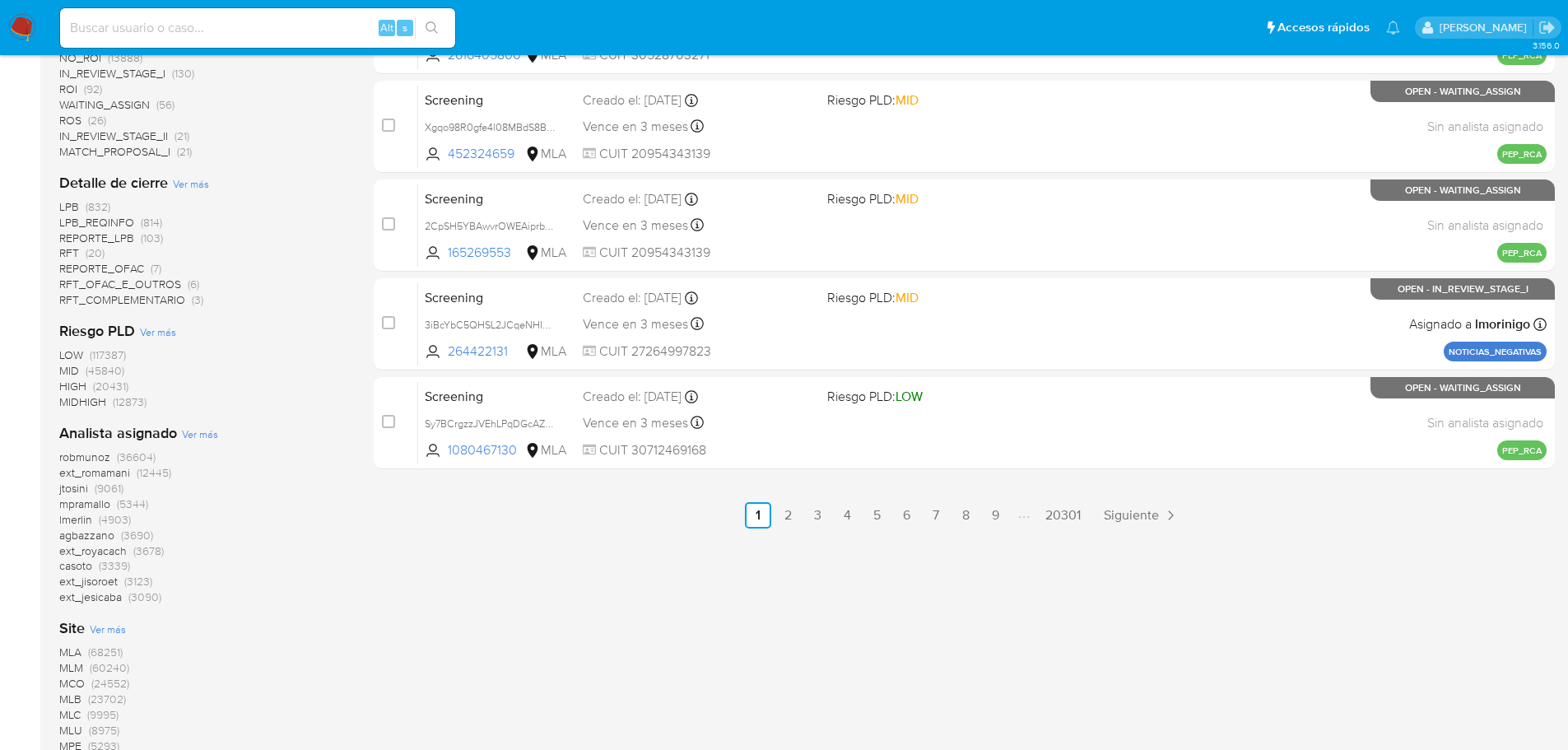
scroll to position [244, 0]
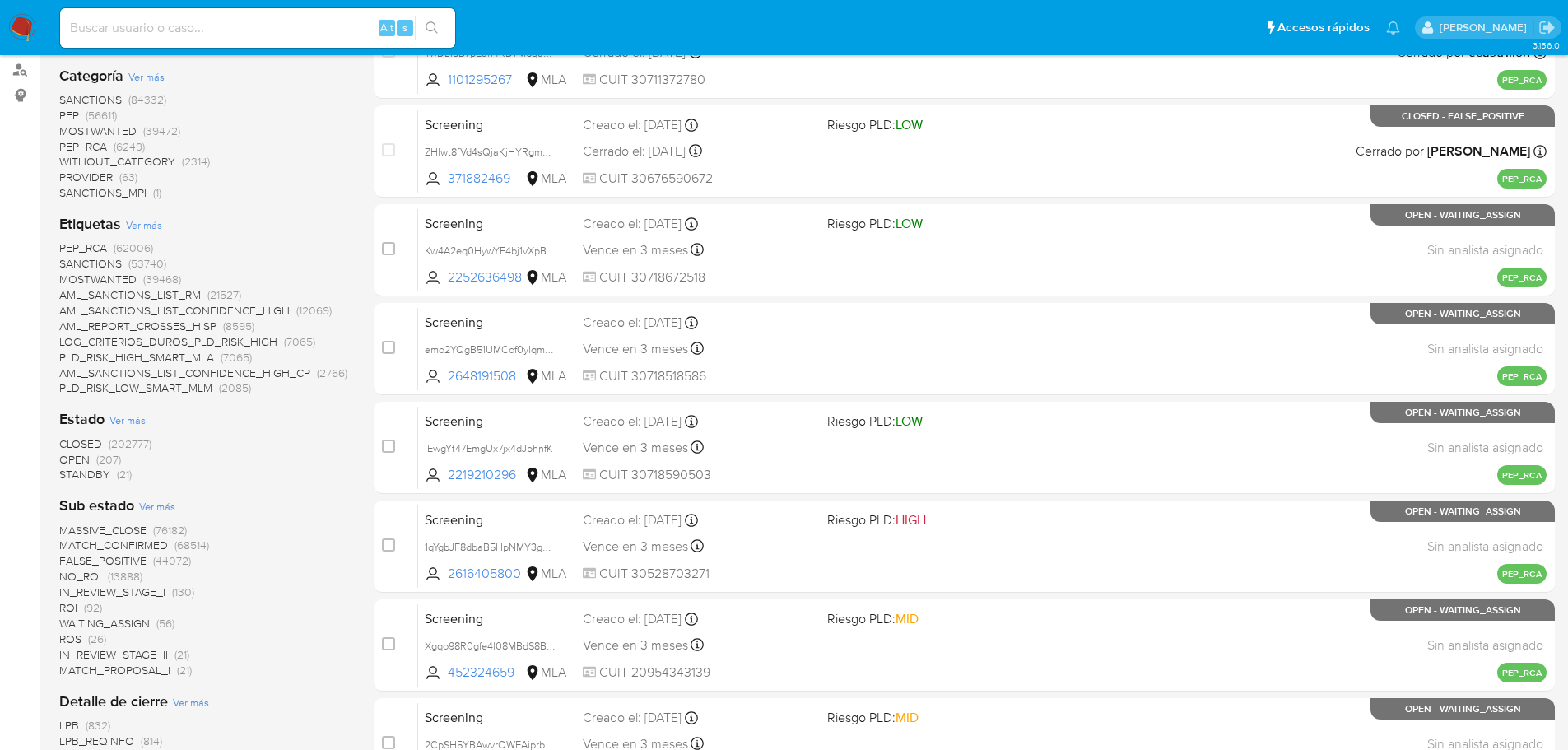
click at [81, 462] on span "OPEN" at bounding box center [74, 459] width 31 height 17
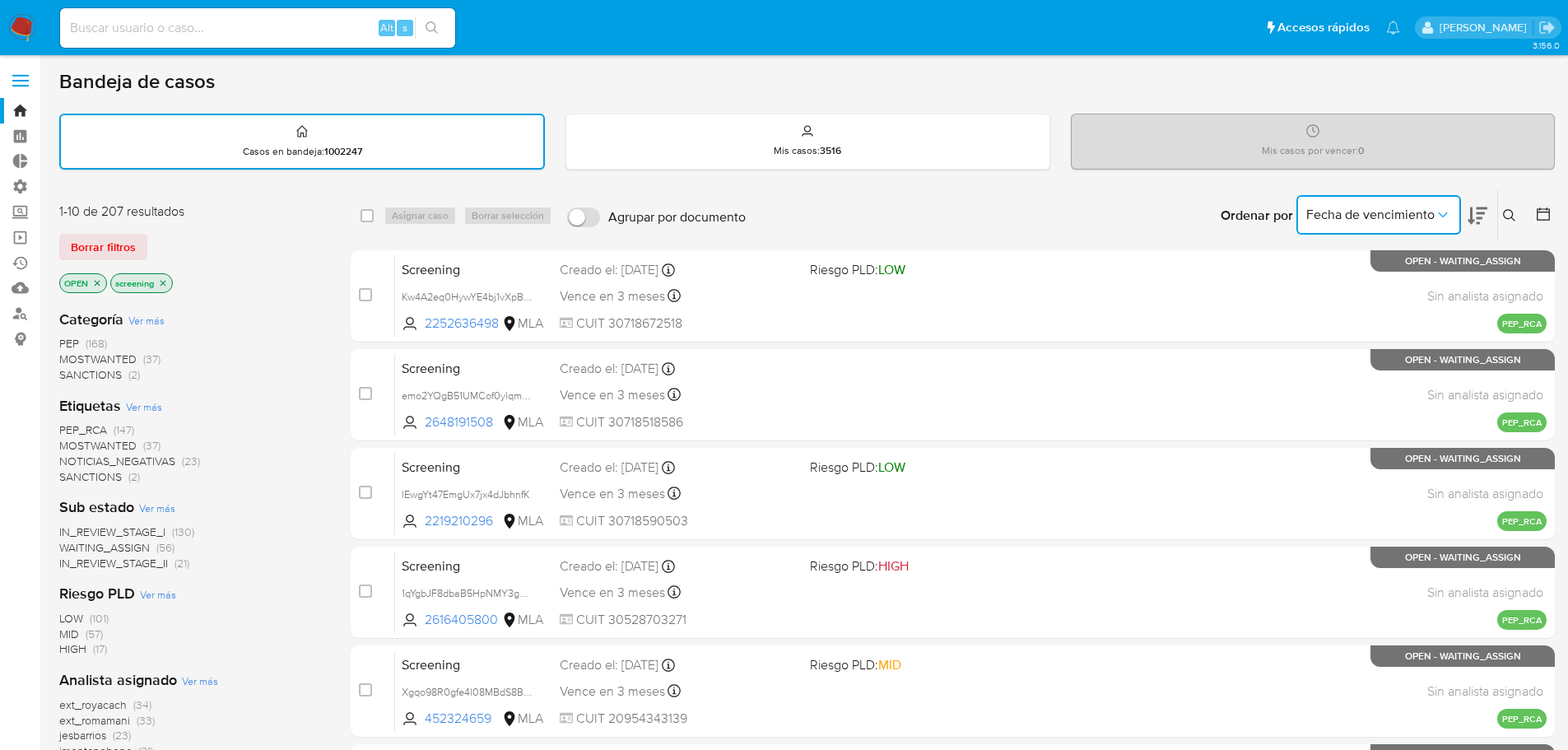
click at [1324, 226] on button "Fecha de vencimiento" at bounding box center [1379, 215] width 165 height 40
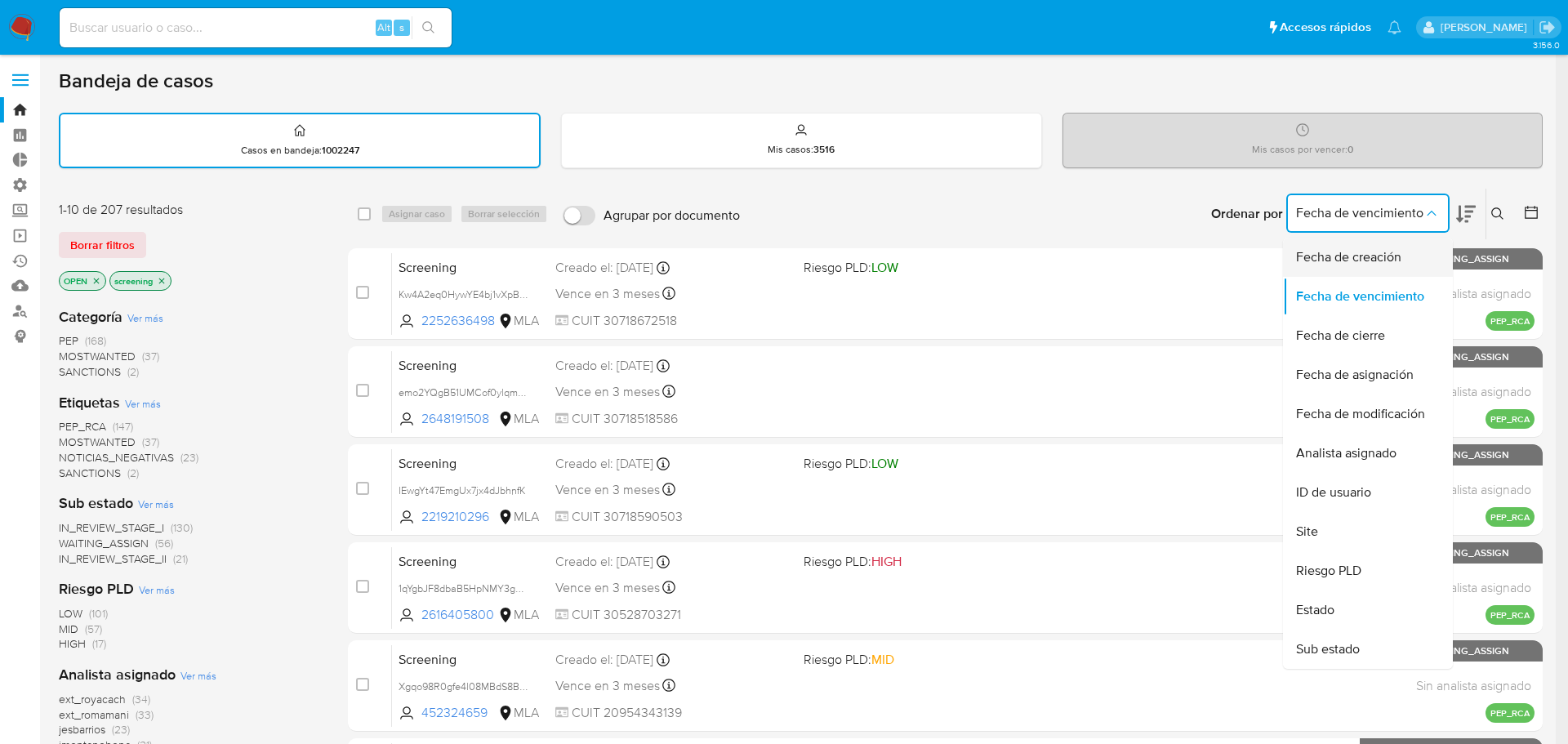
click at [1326, 265] on span "Fecha de creación" at bounding box center [1348, 257] width 106 height 17
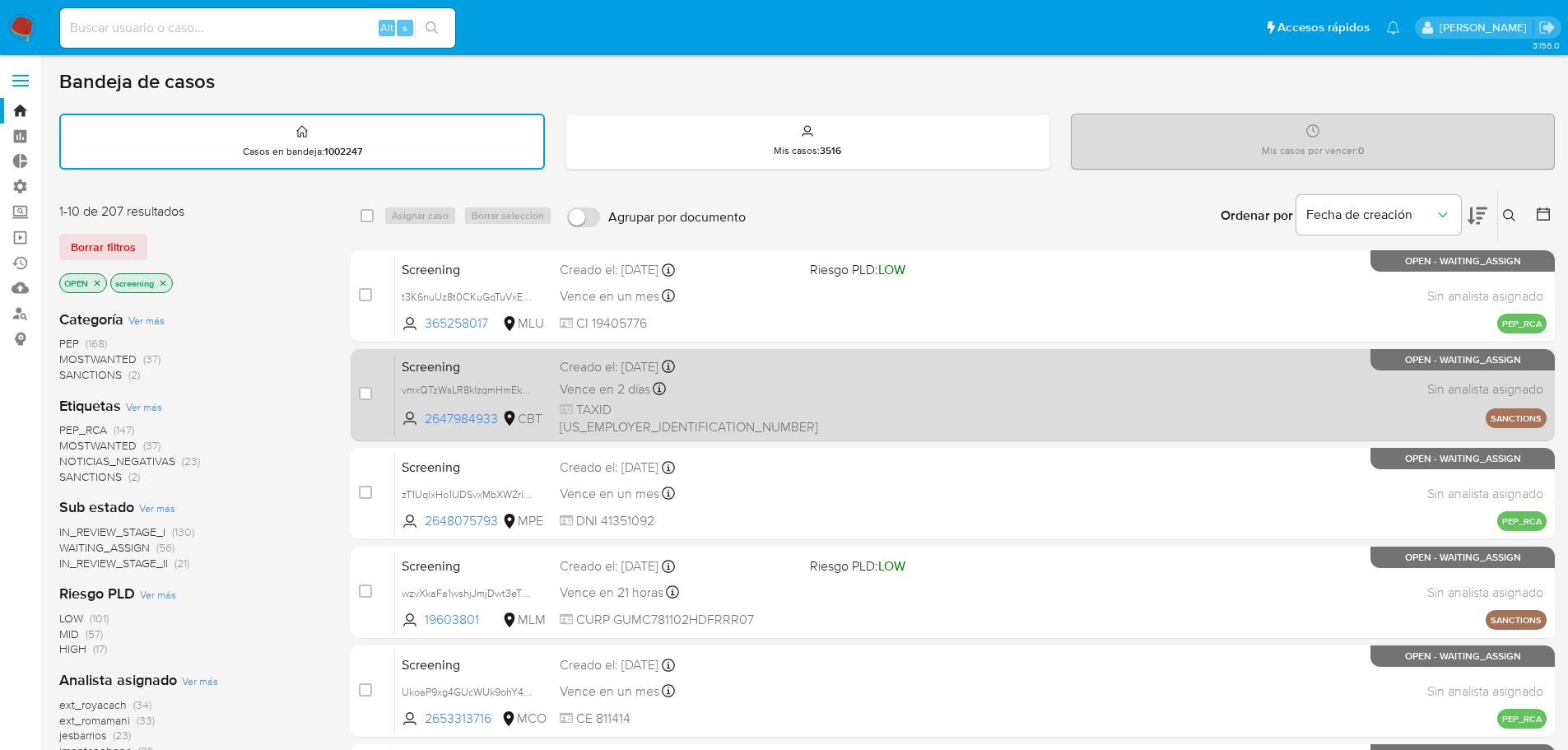
click at [870, 381] on div "Screening vmxQTzWsLR8klzqmHmEkWvnq 2647984933 CBT Creado el: 26/08/2025 Creado …" at bounding box center [971, 394] width 1151 height 83
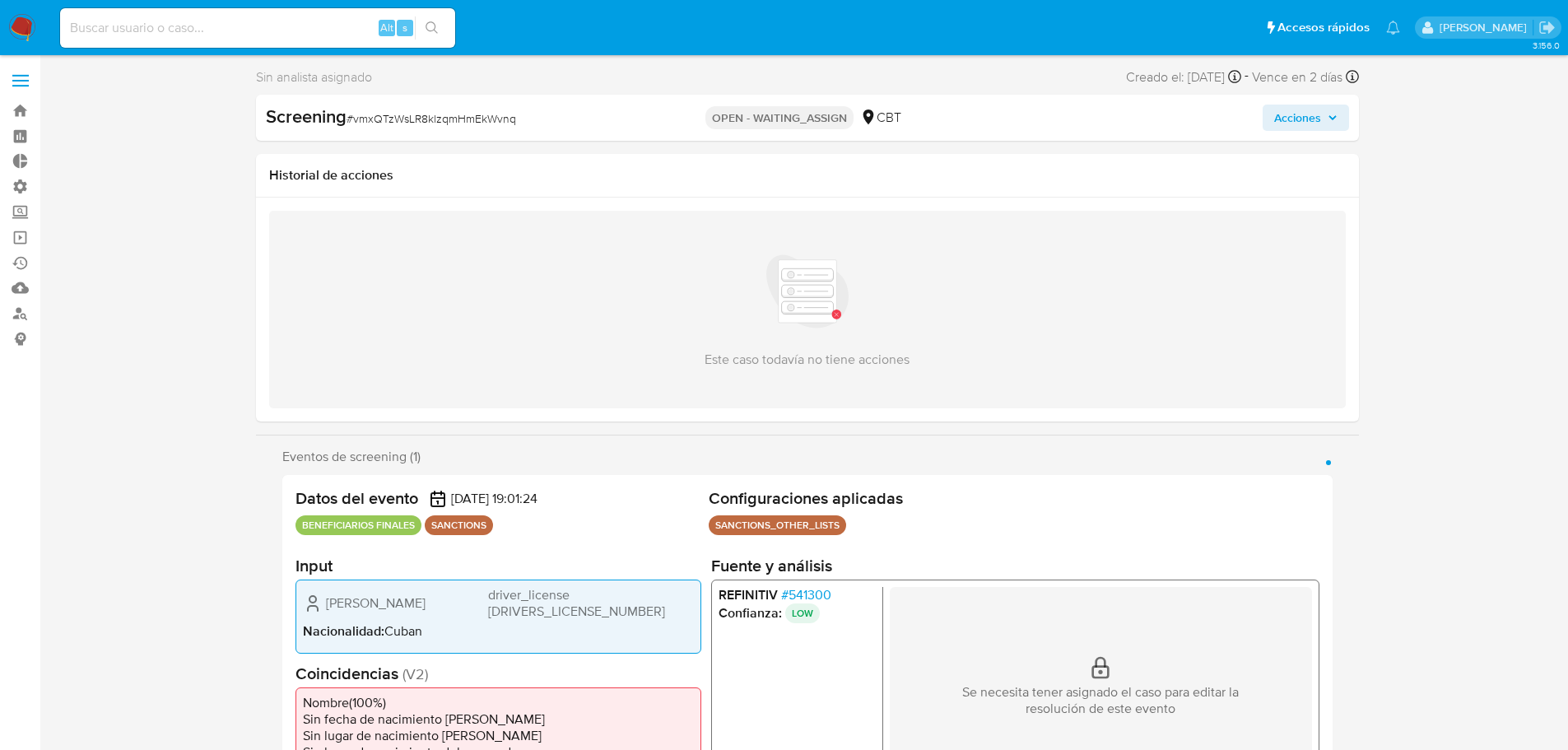
select select "10"
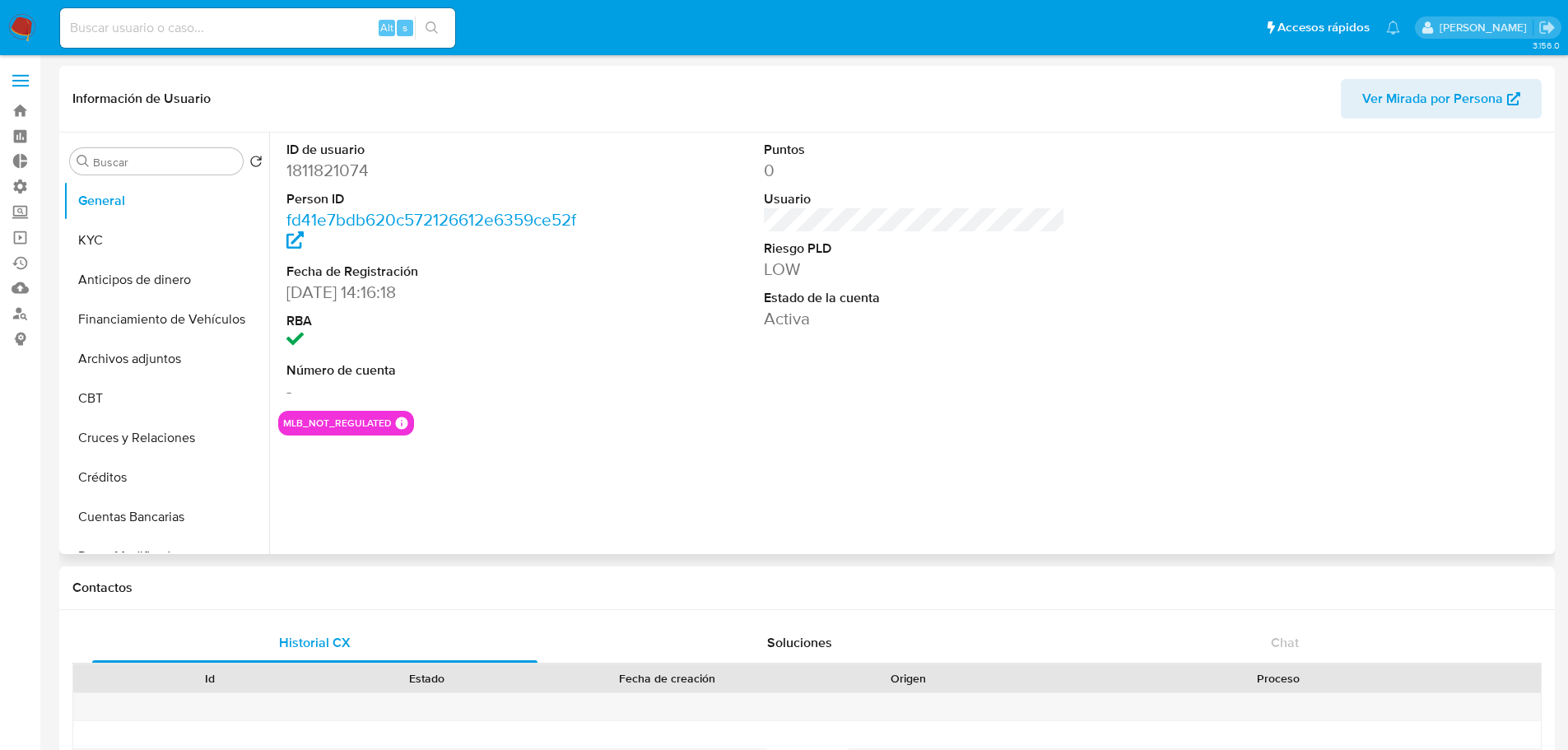
select select "10"
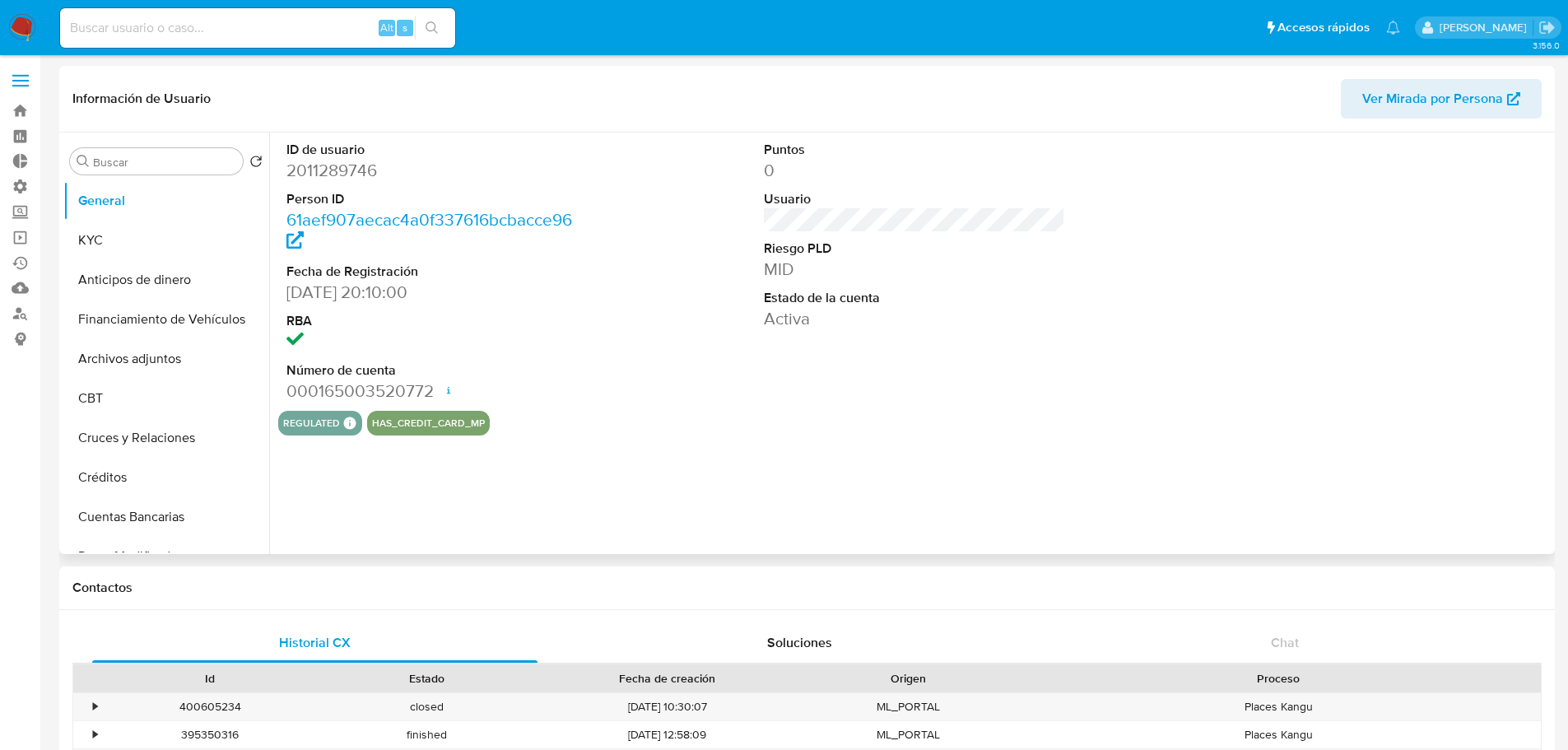
select select "10"
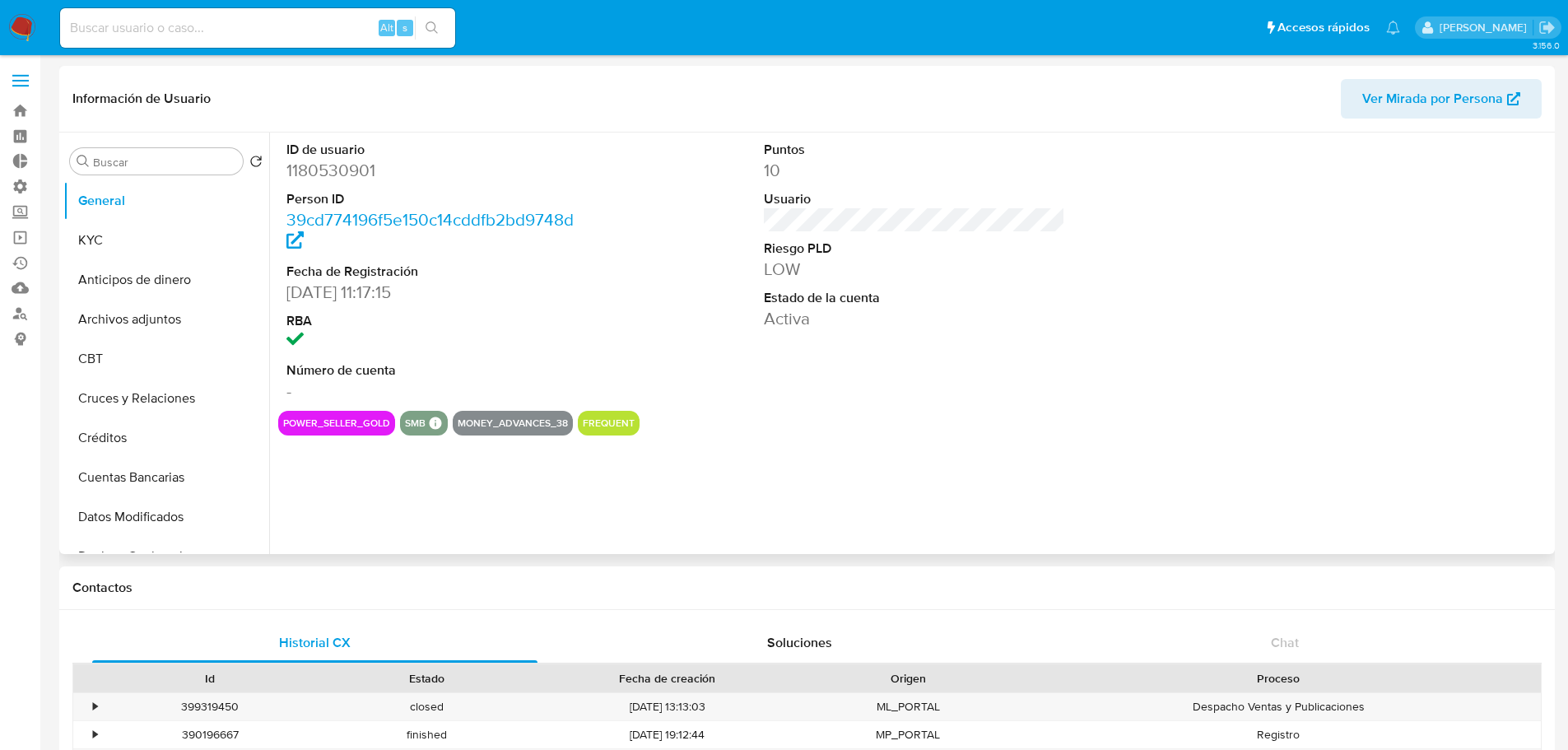
select select "10"
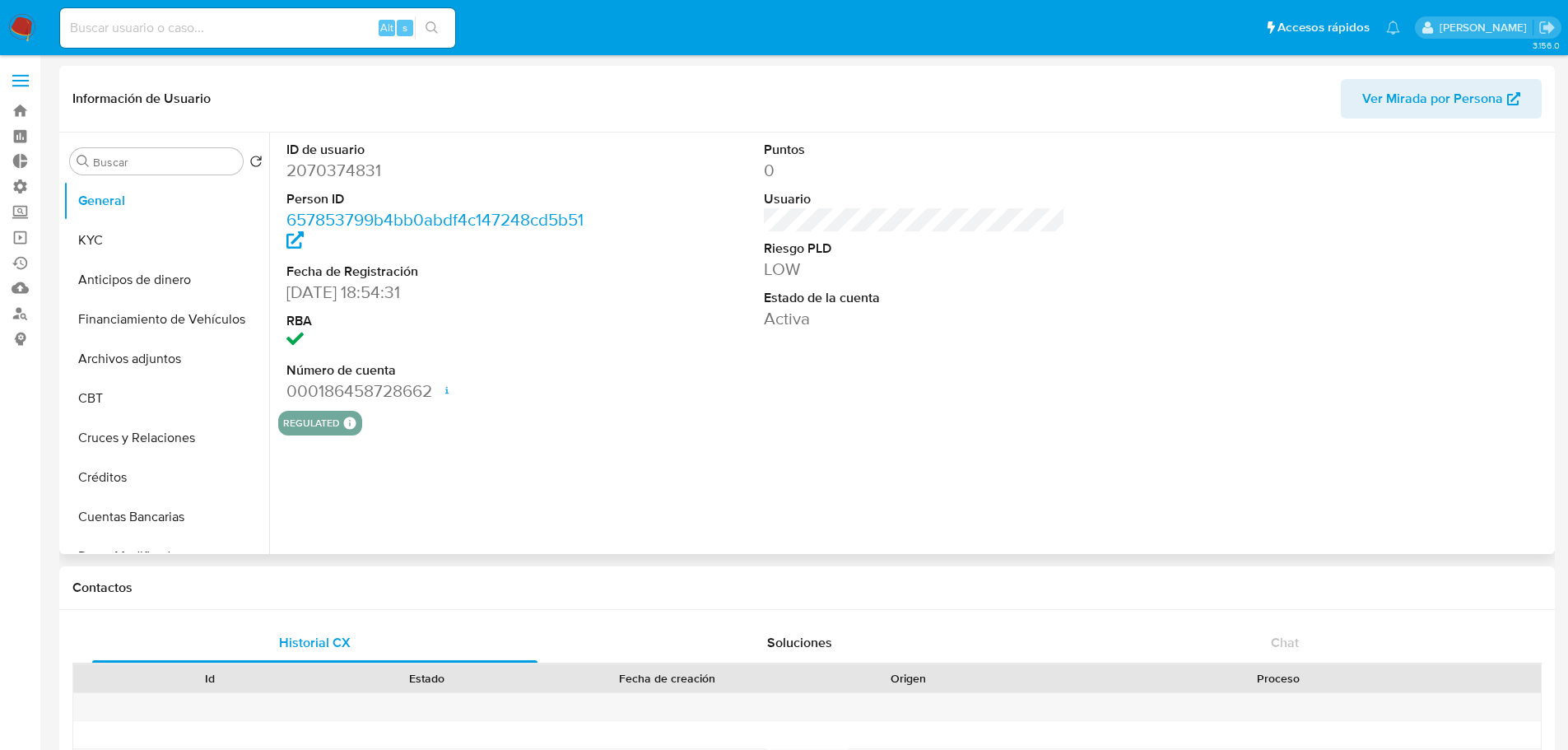
select select "10"
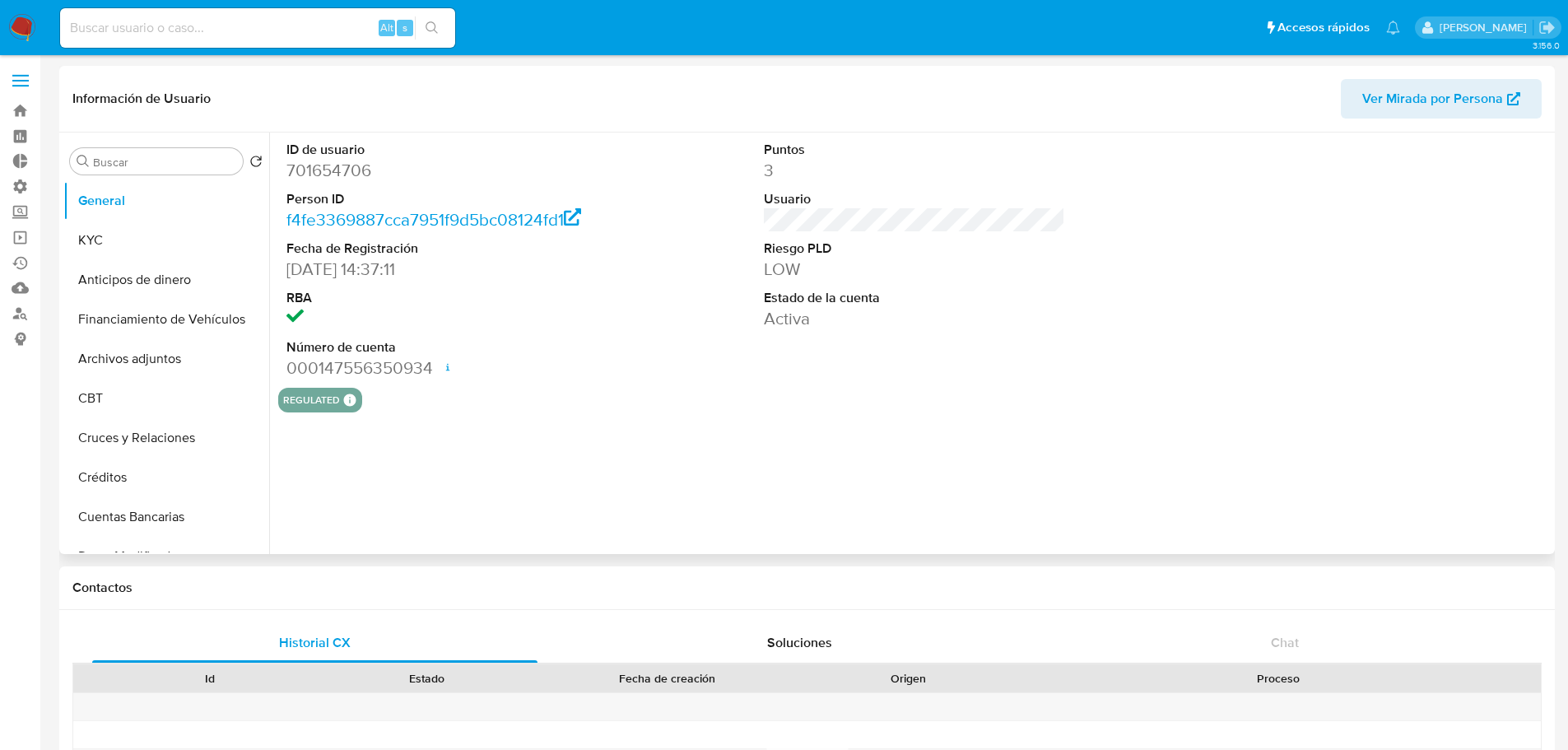
select select "10"
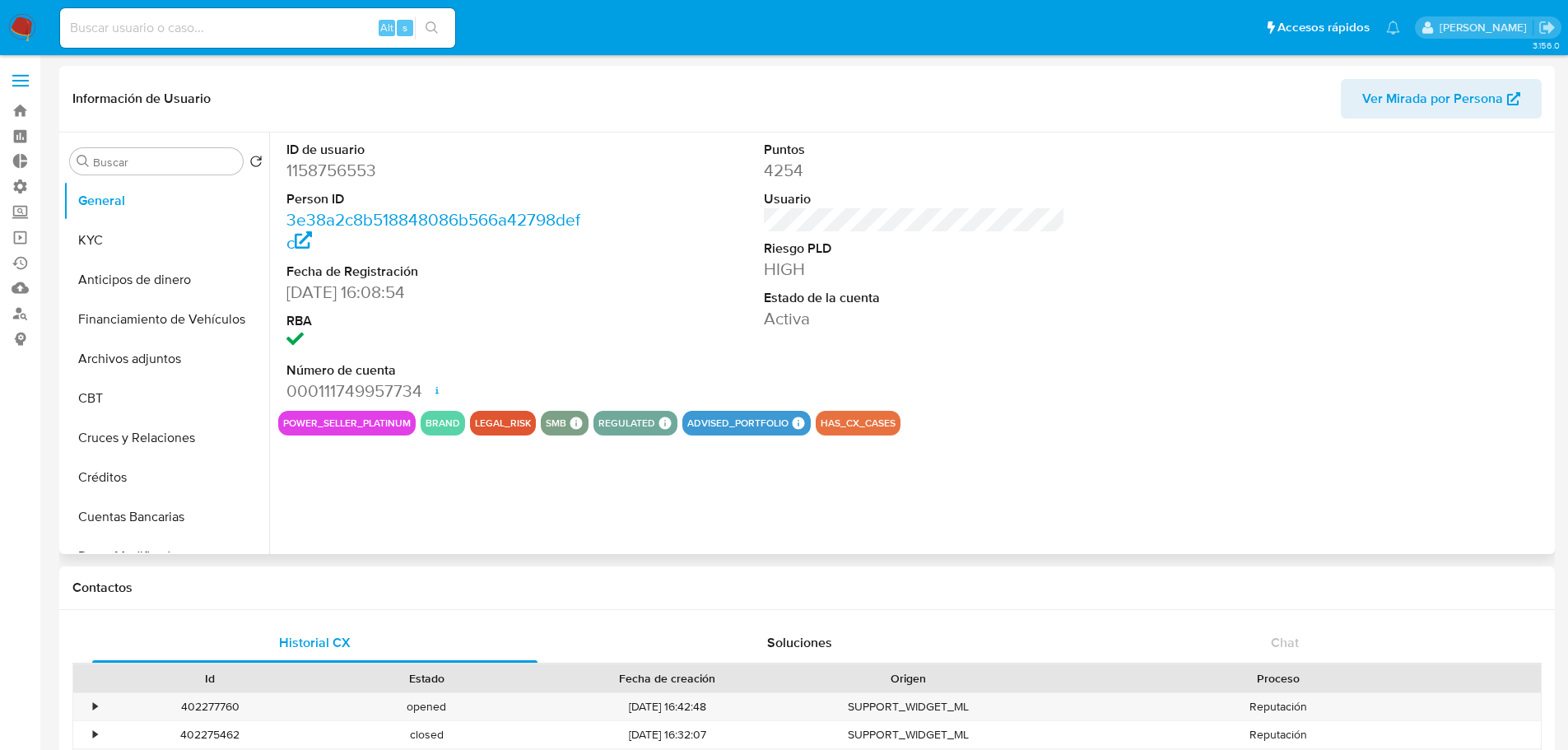
select select "10"
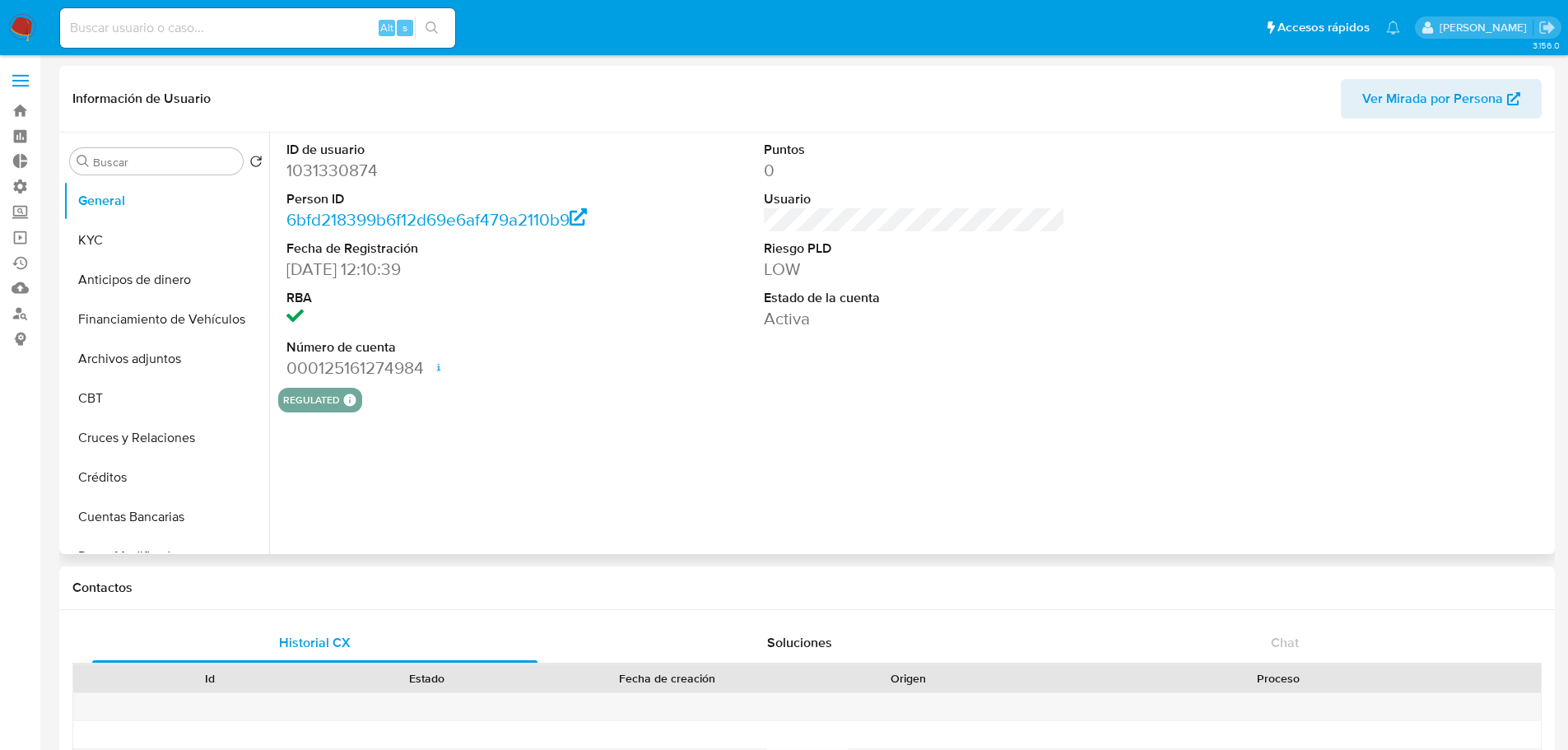
select select "10"
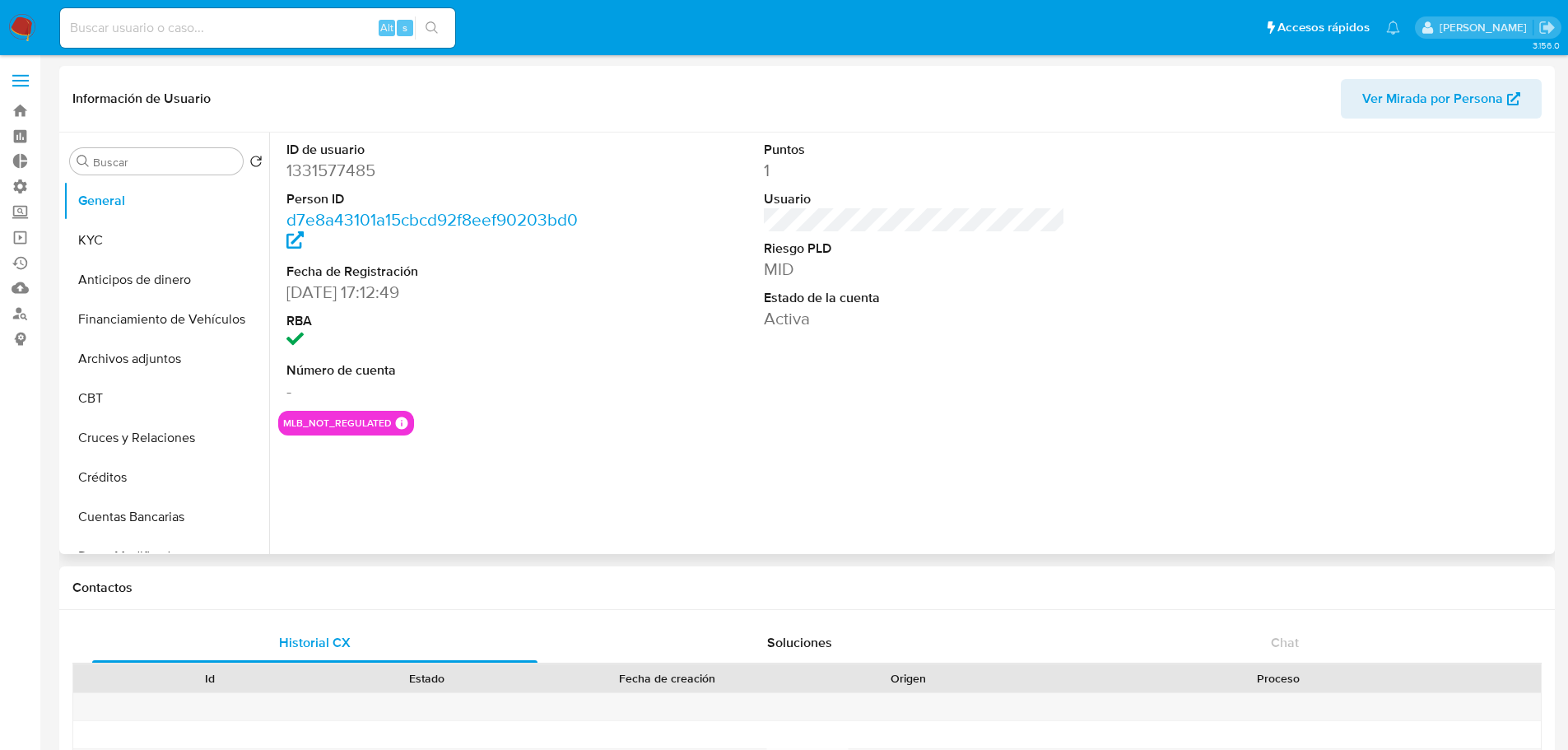
select select "10"
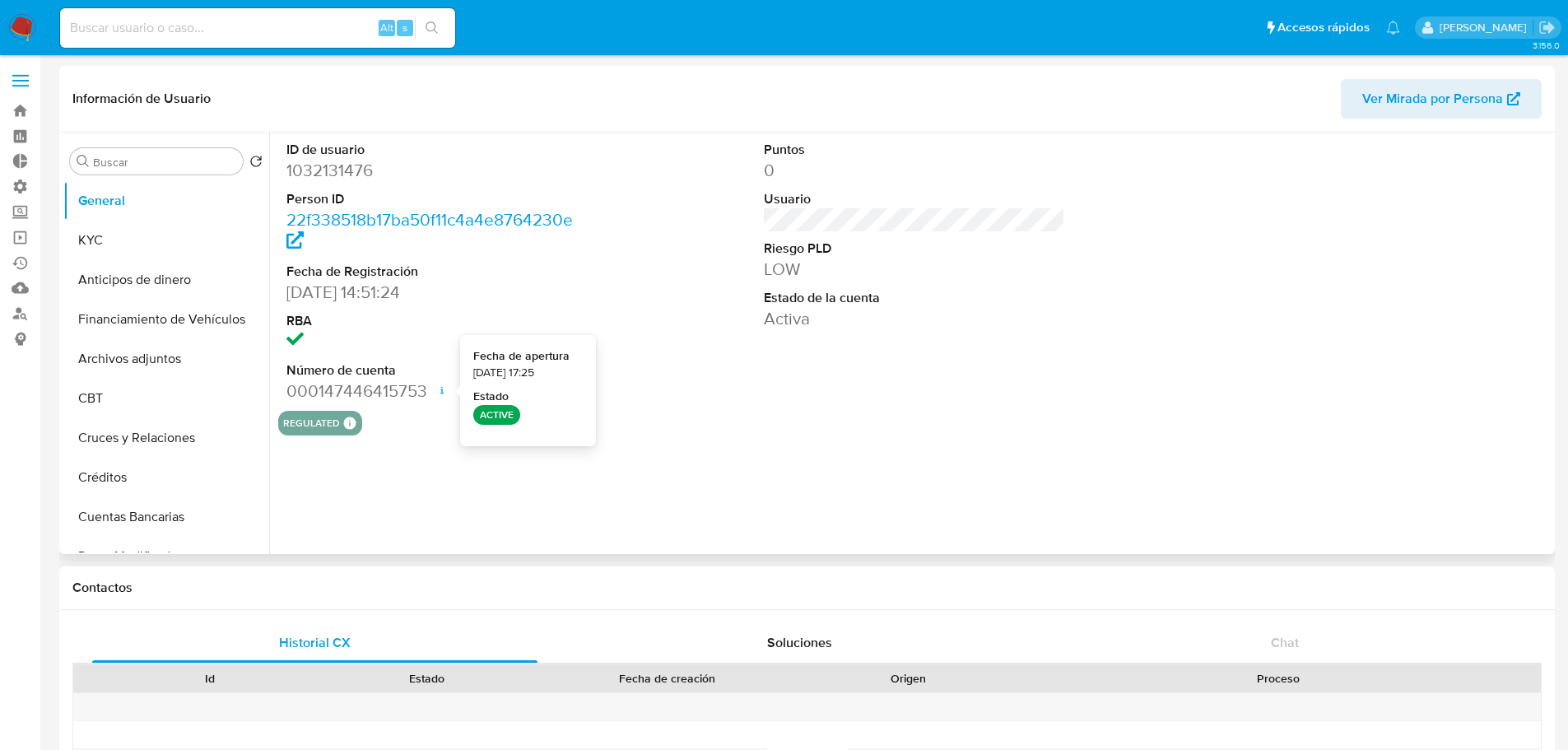
select select "10"
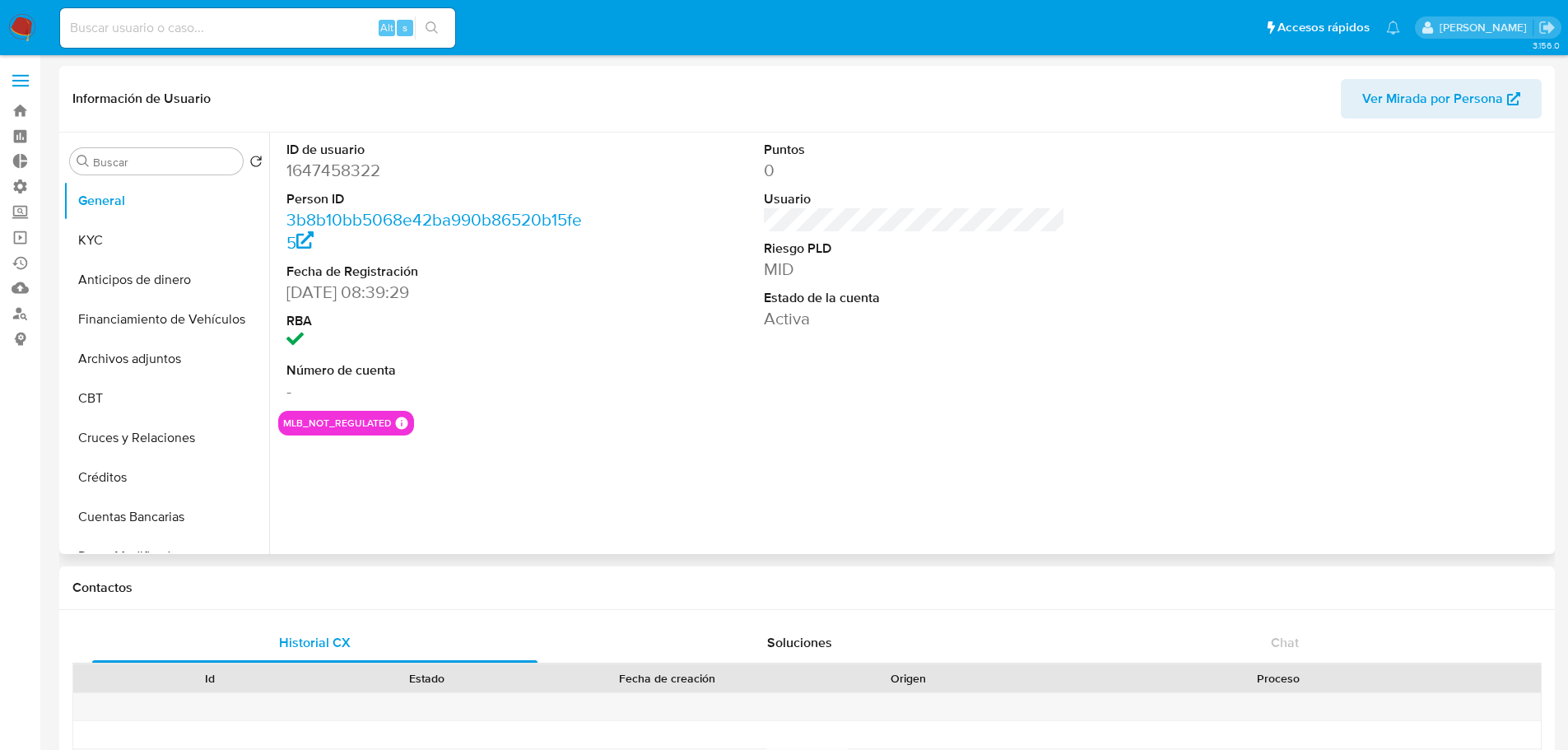
select select "10"
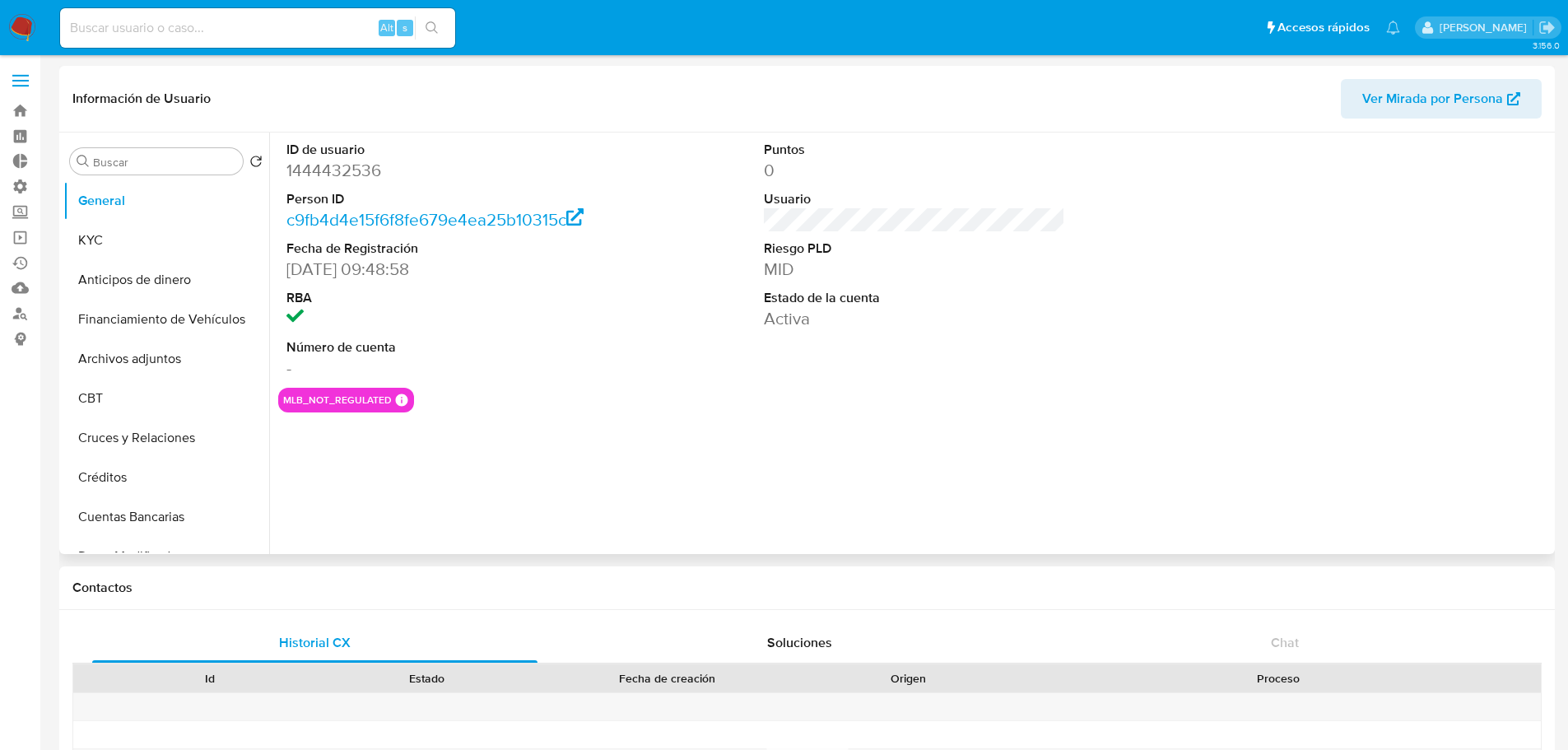
select select "10"
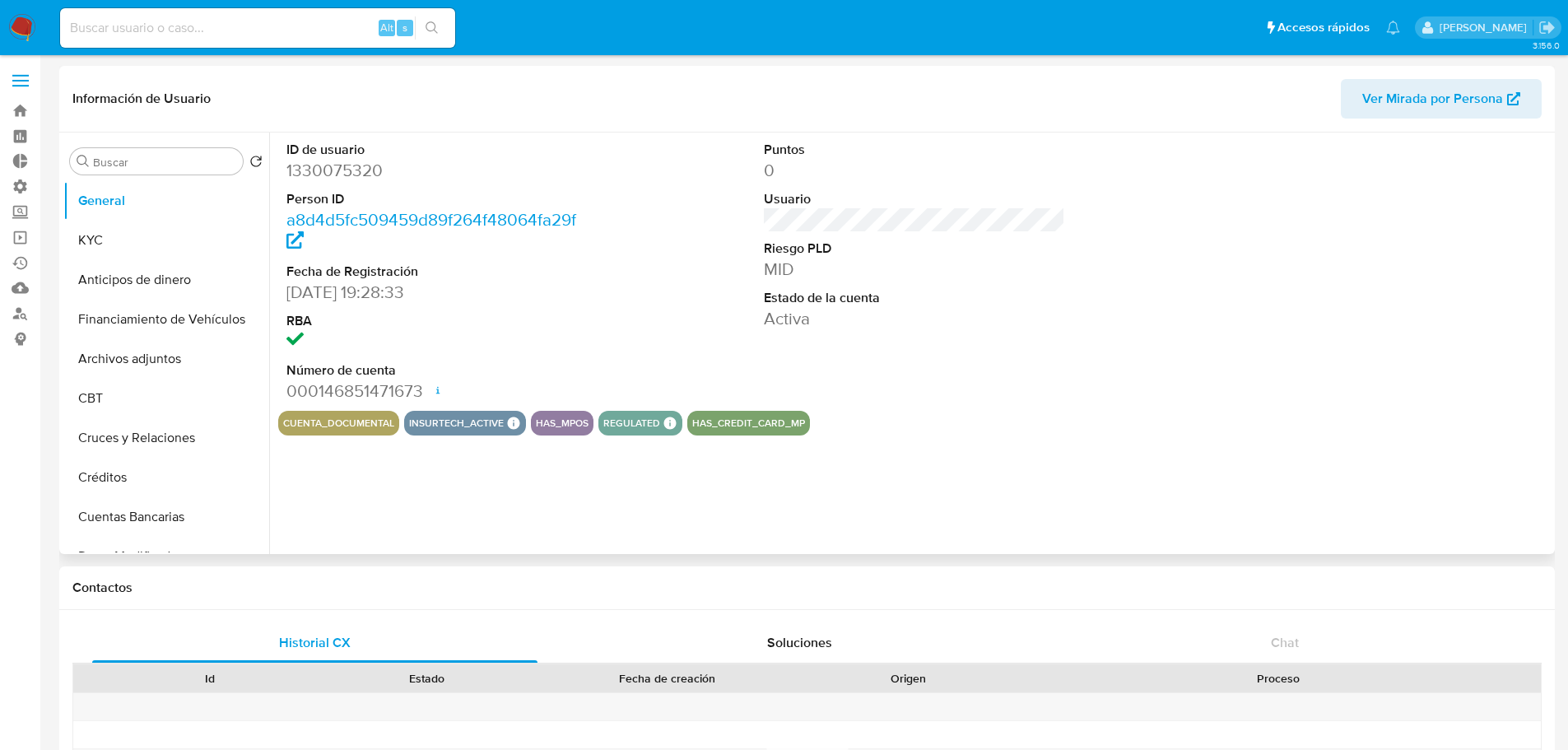
select select "10"
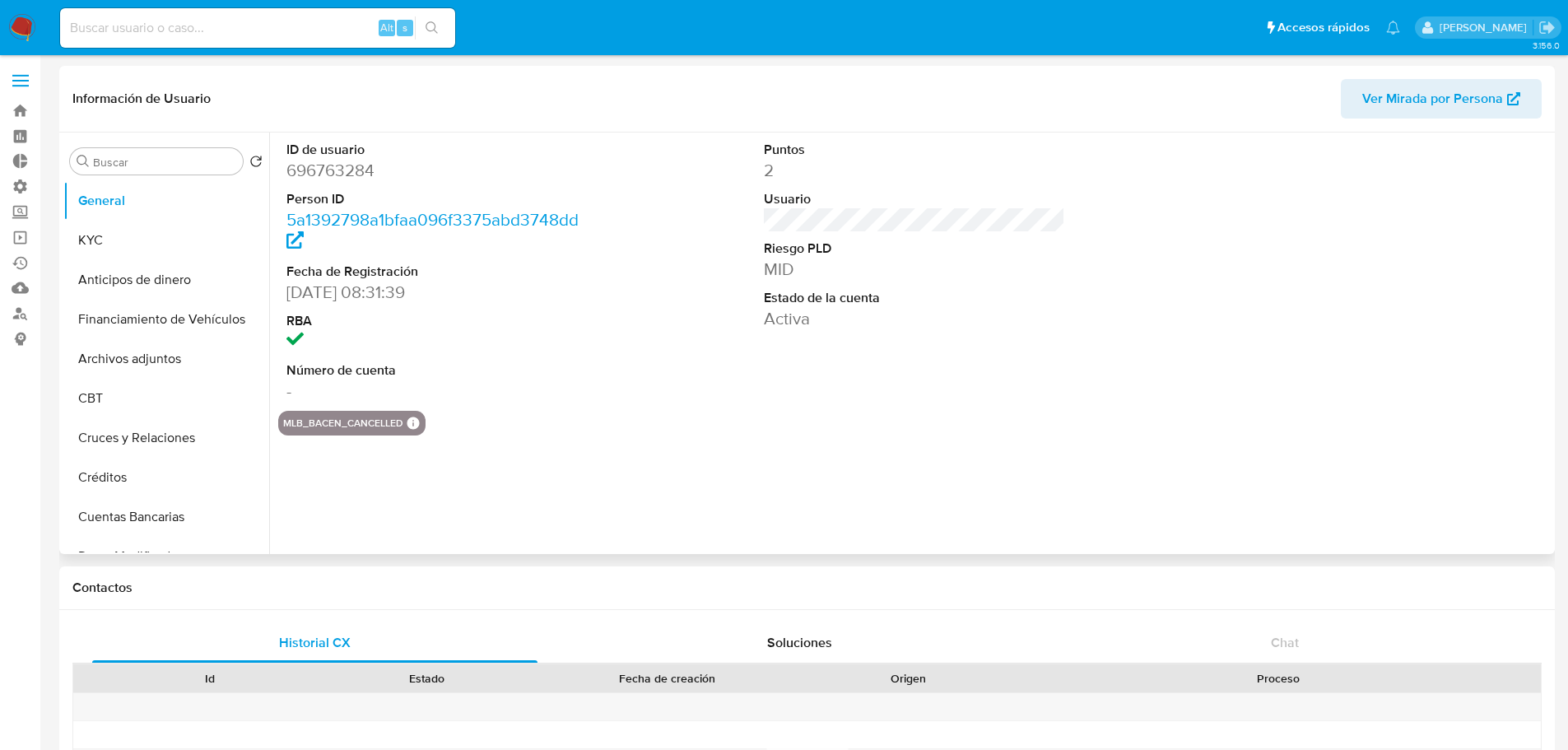
select select "10"
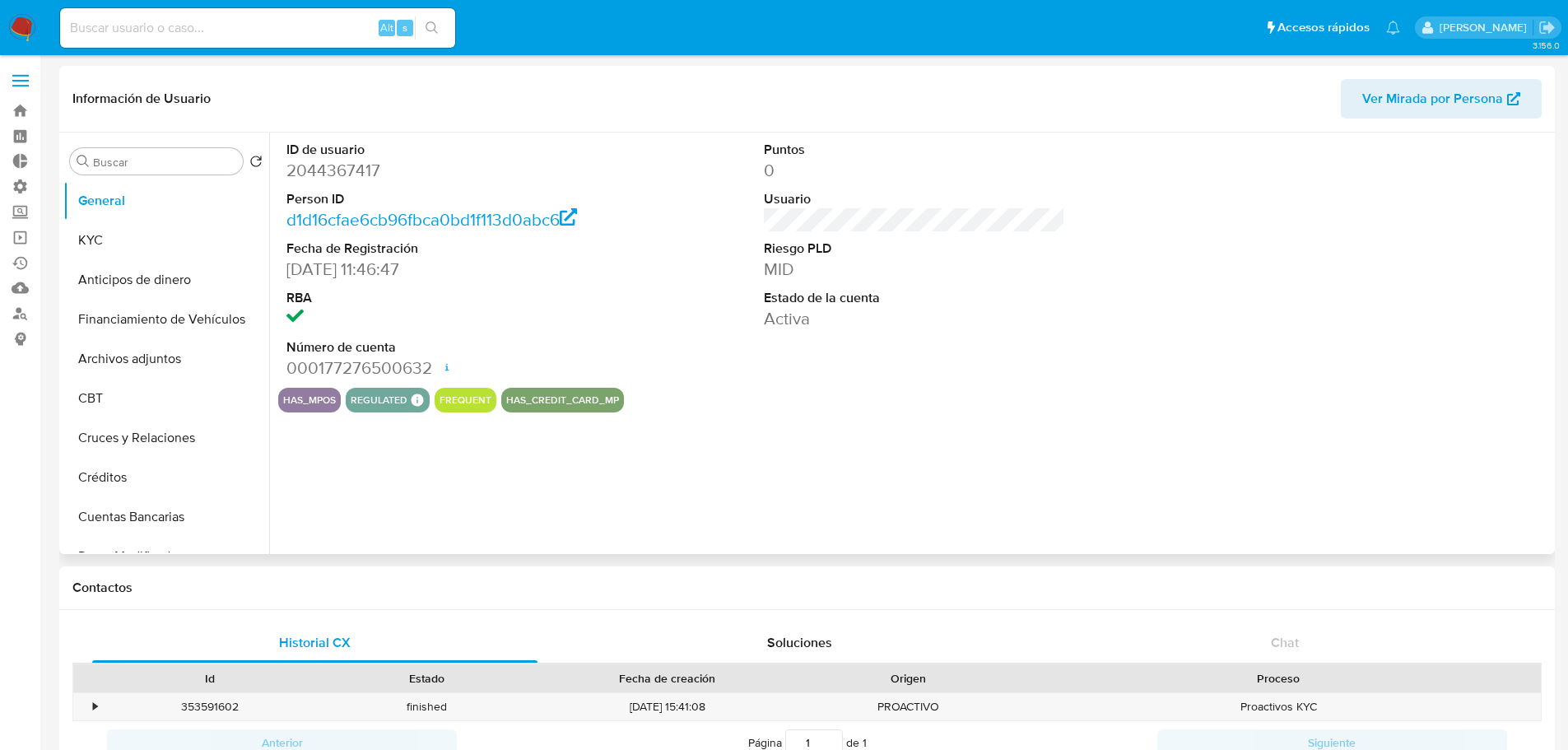
select select "10"
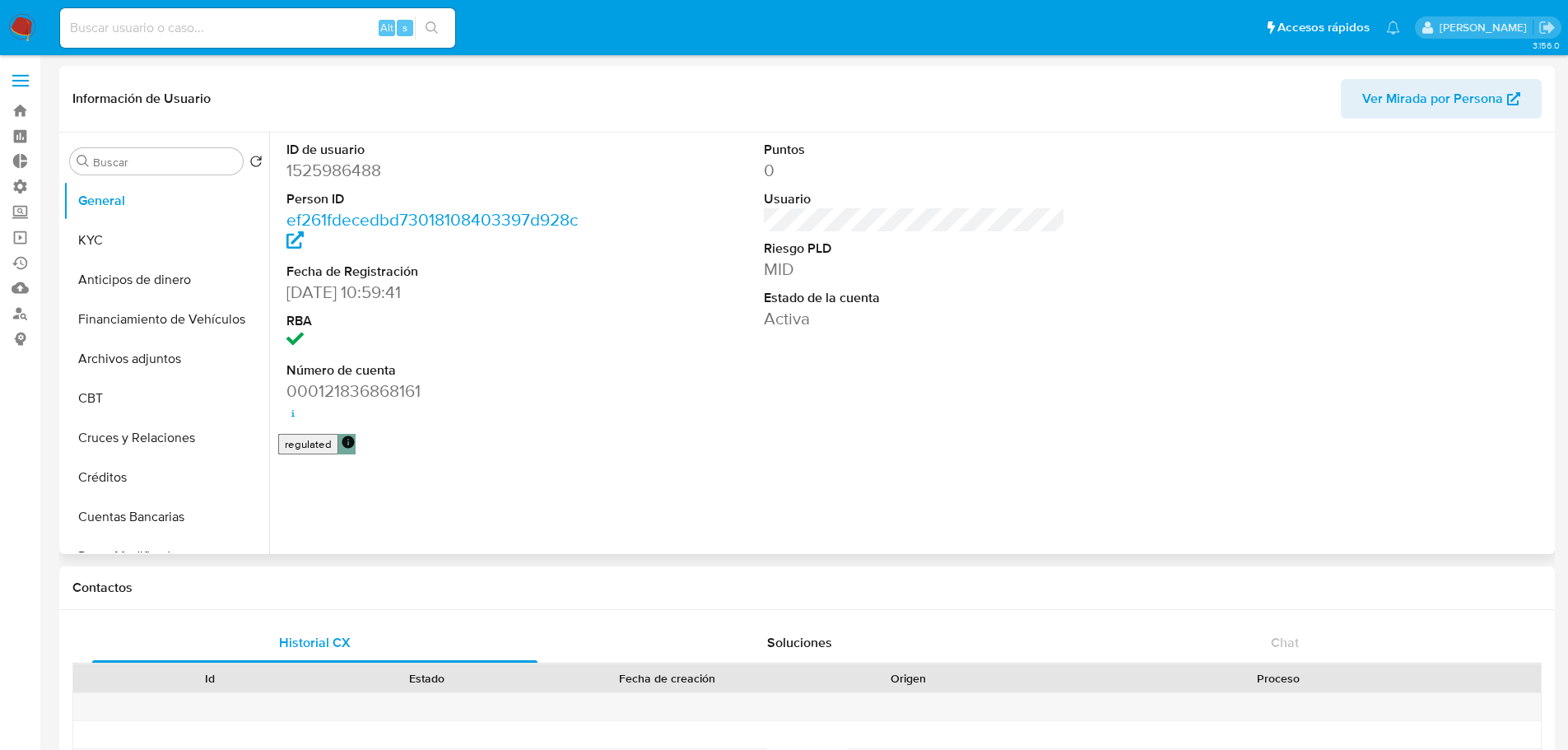
select select "10"
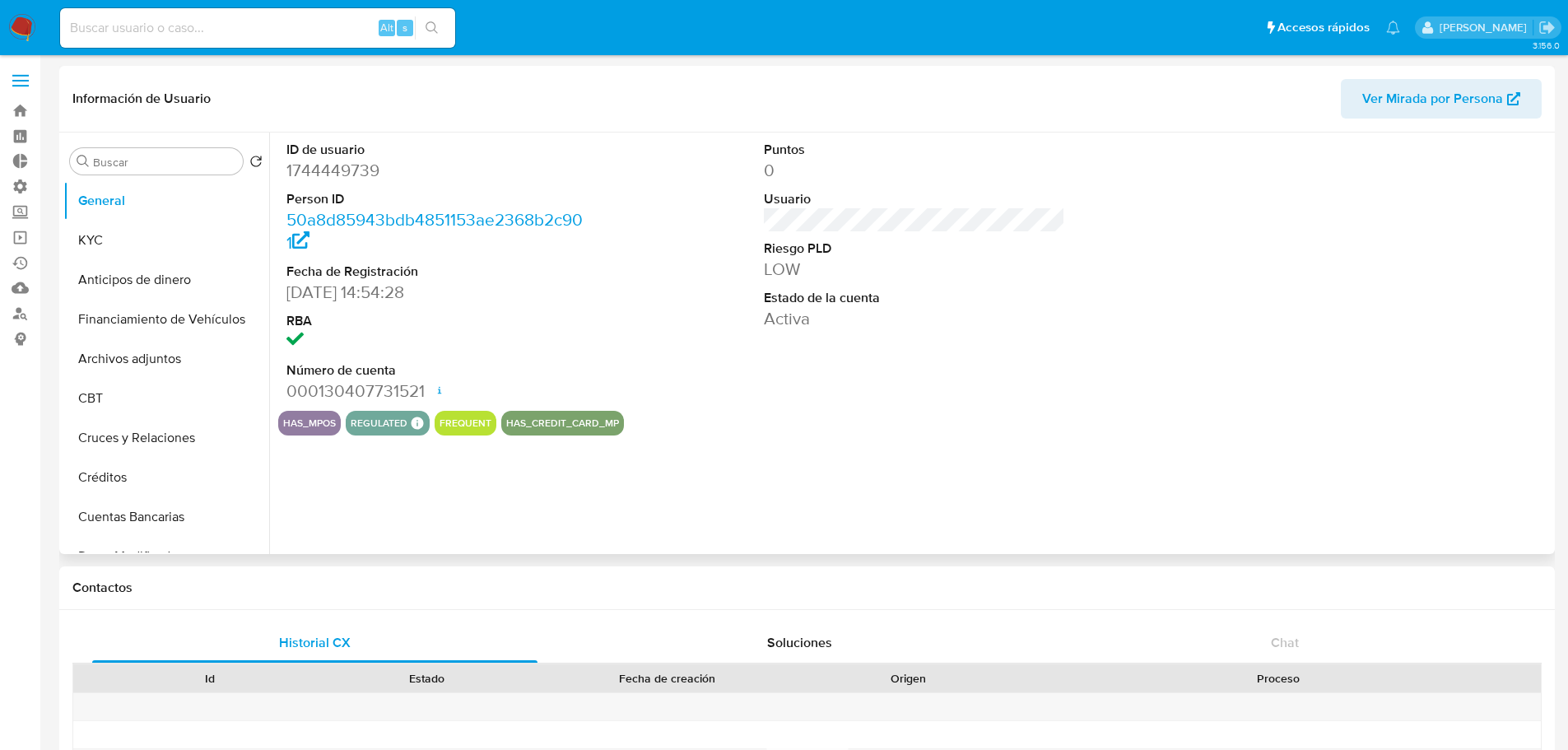
select select "10"
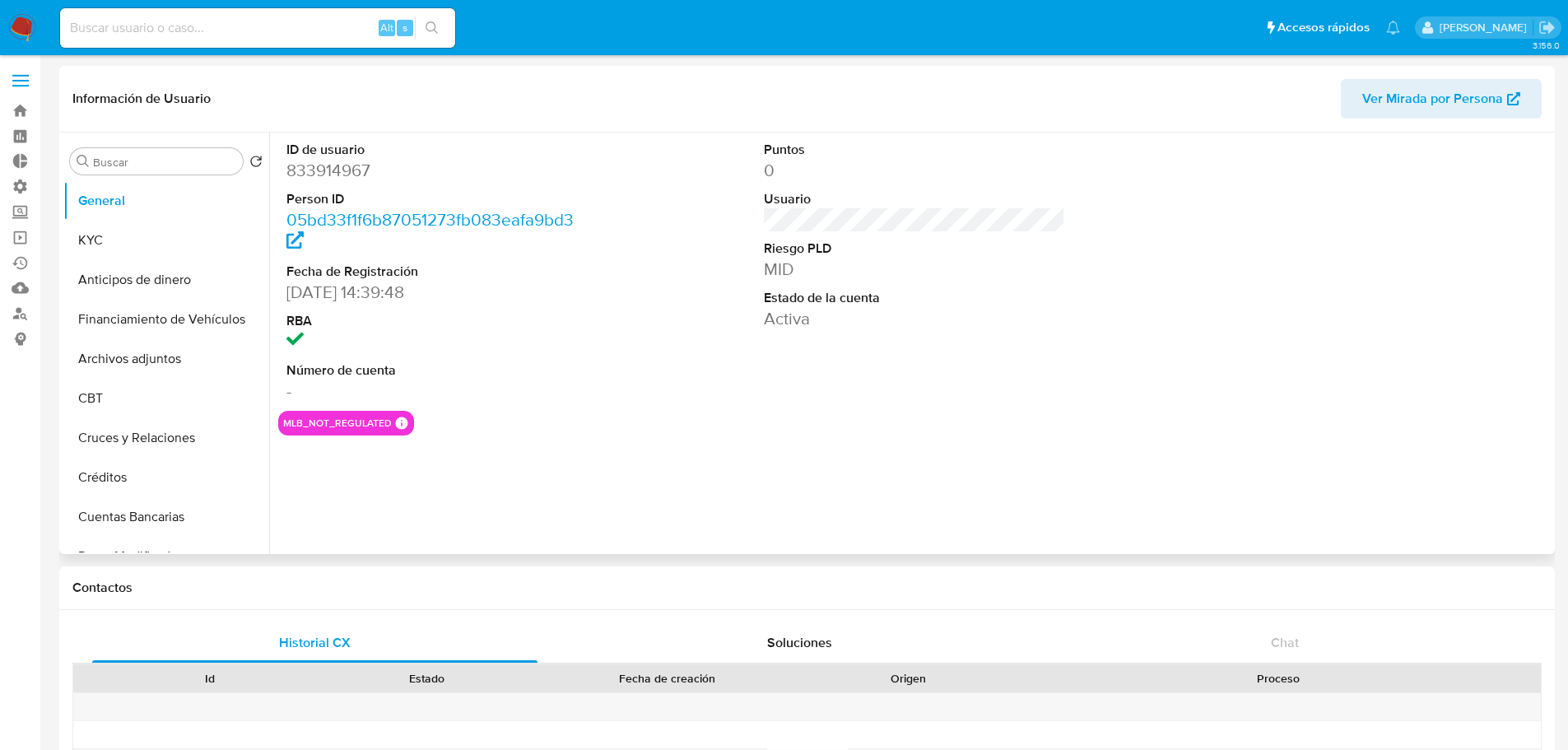
select select "10"
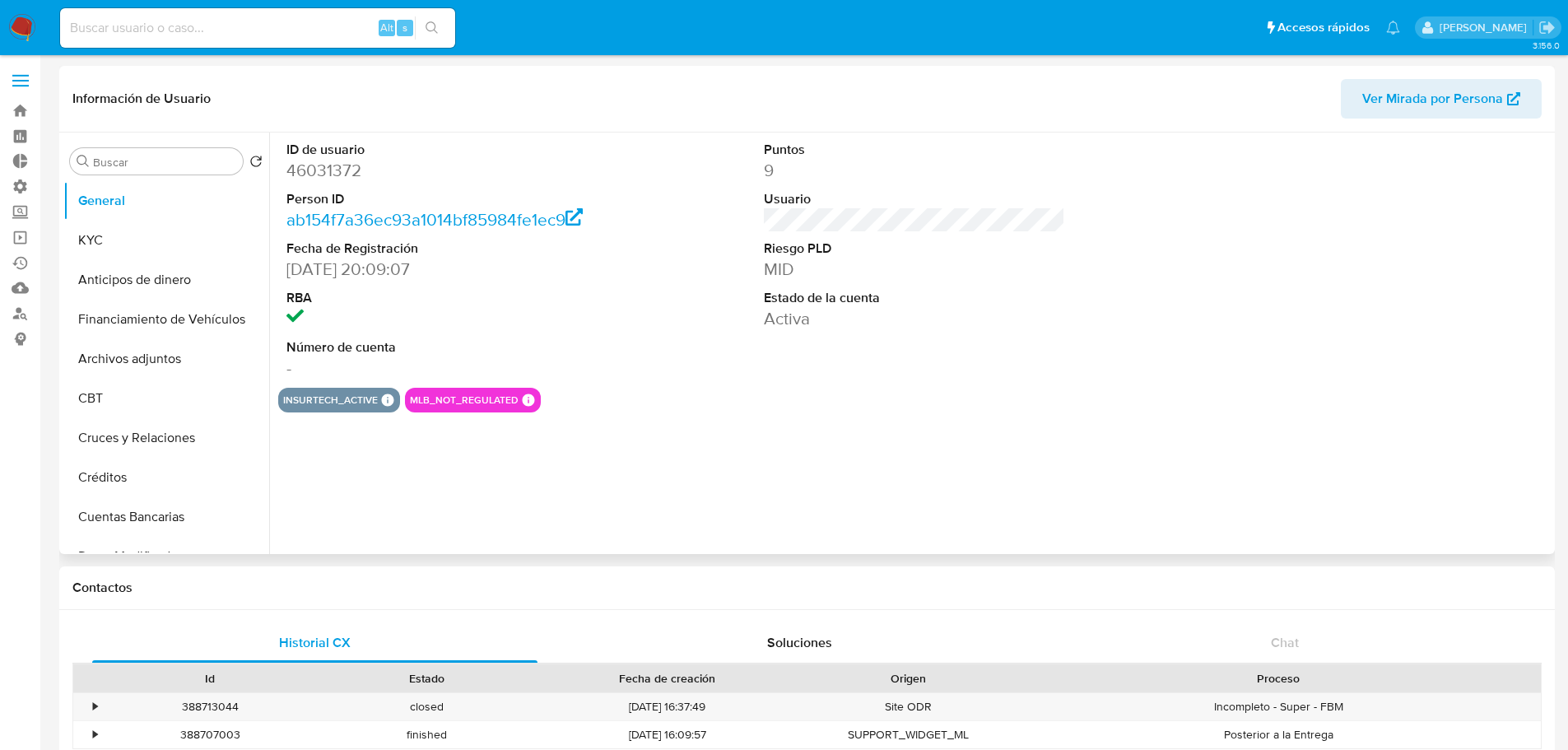
select select "10"
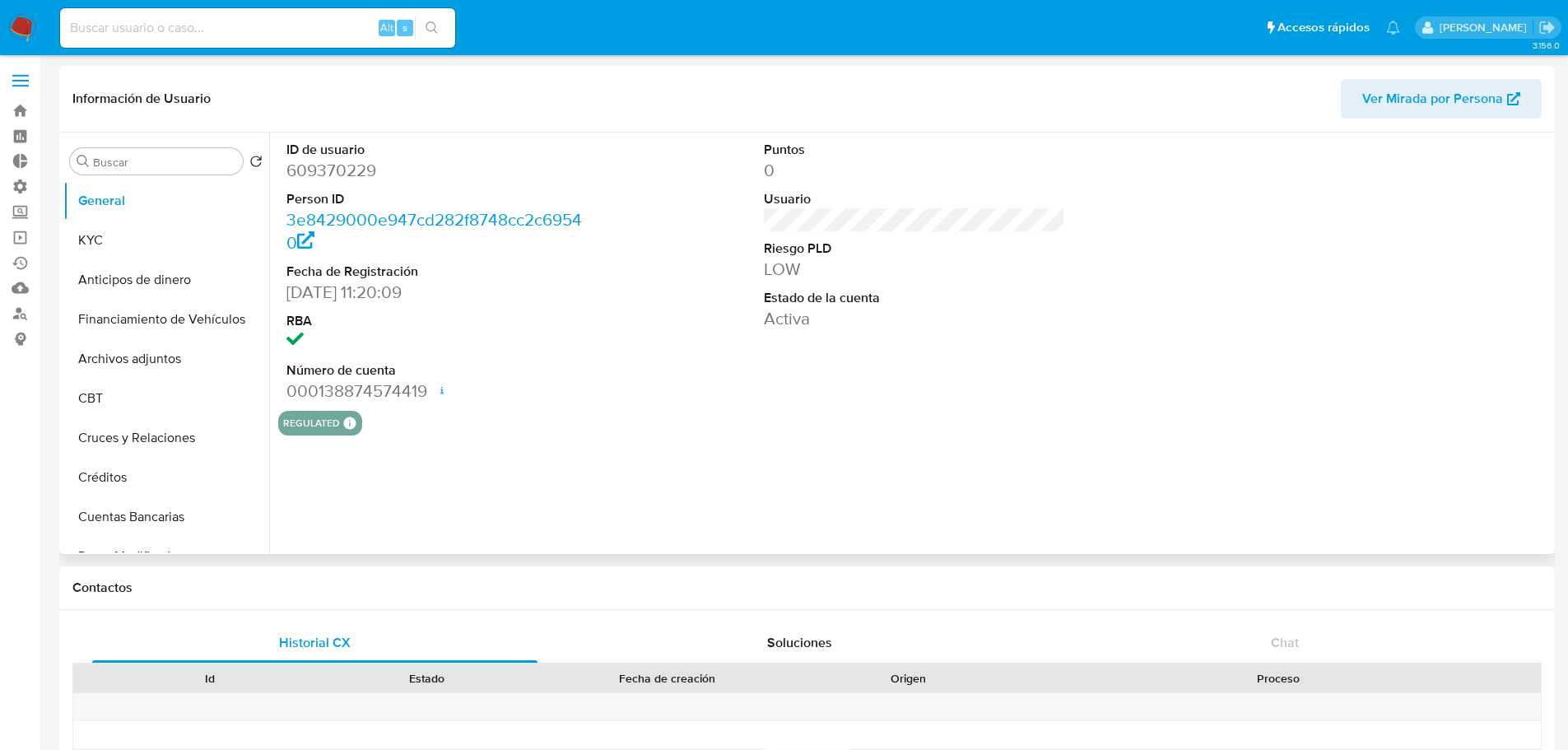
select select "10"
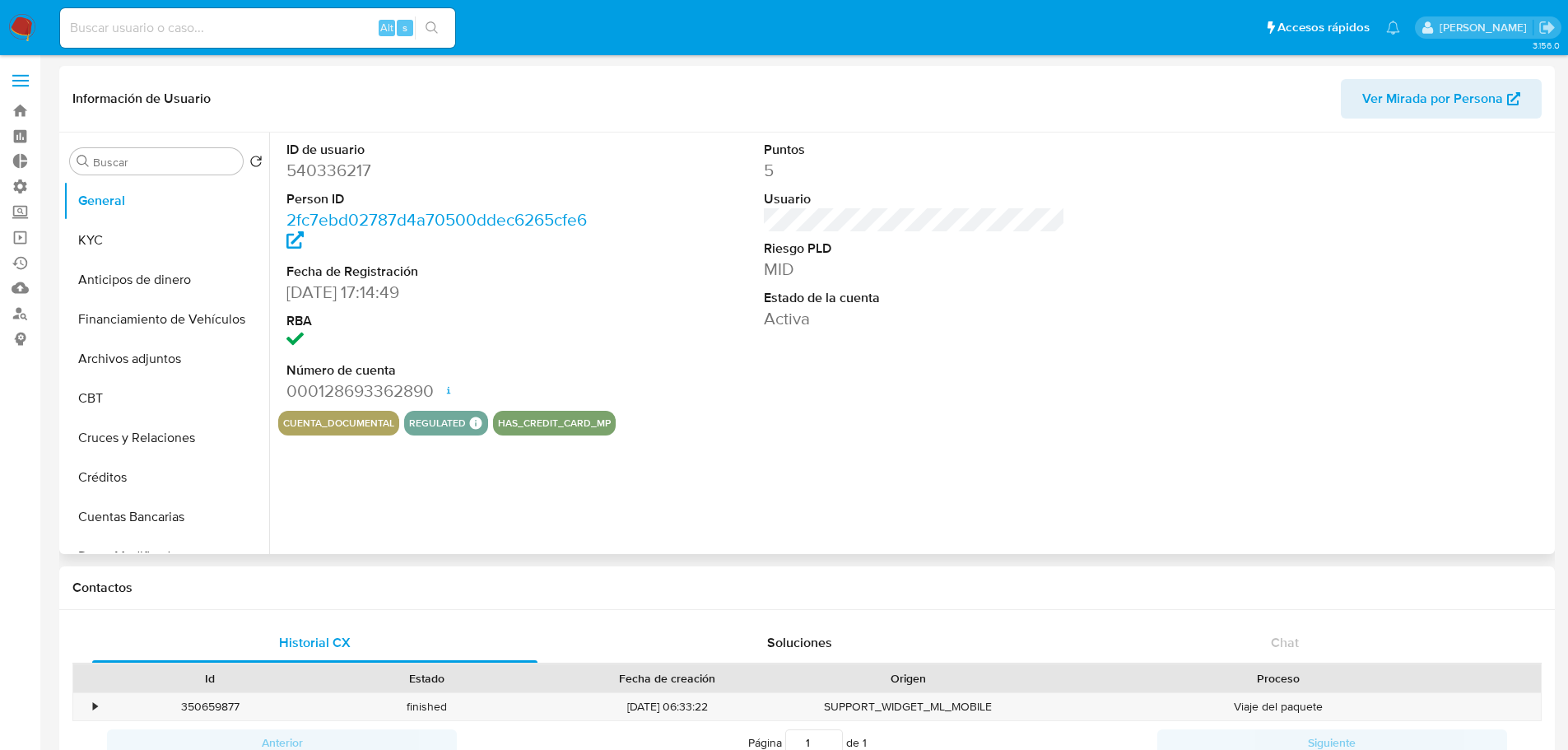
select select "10"
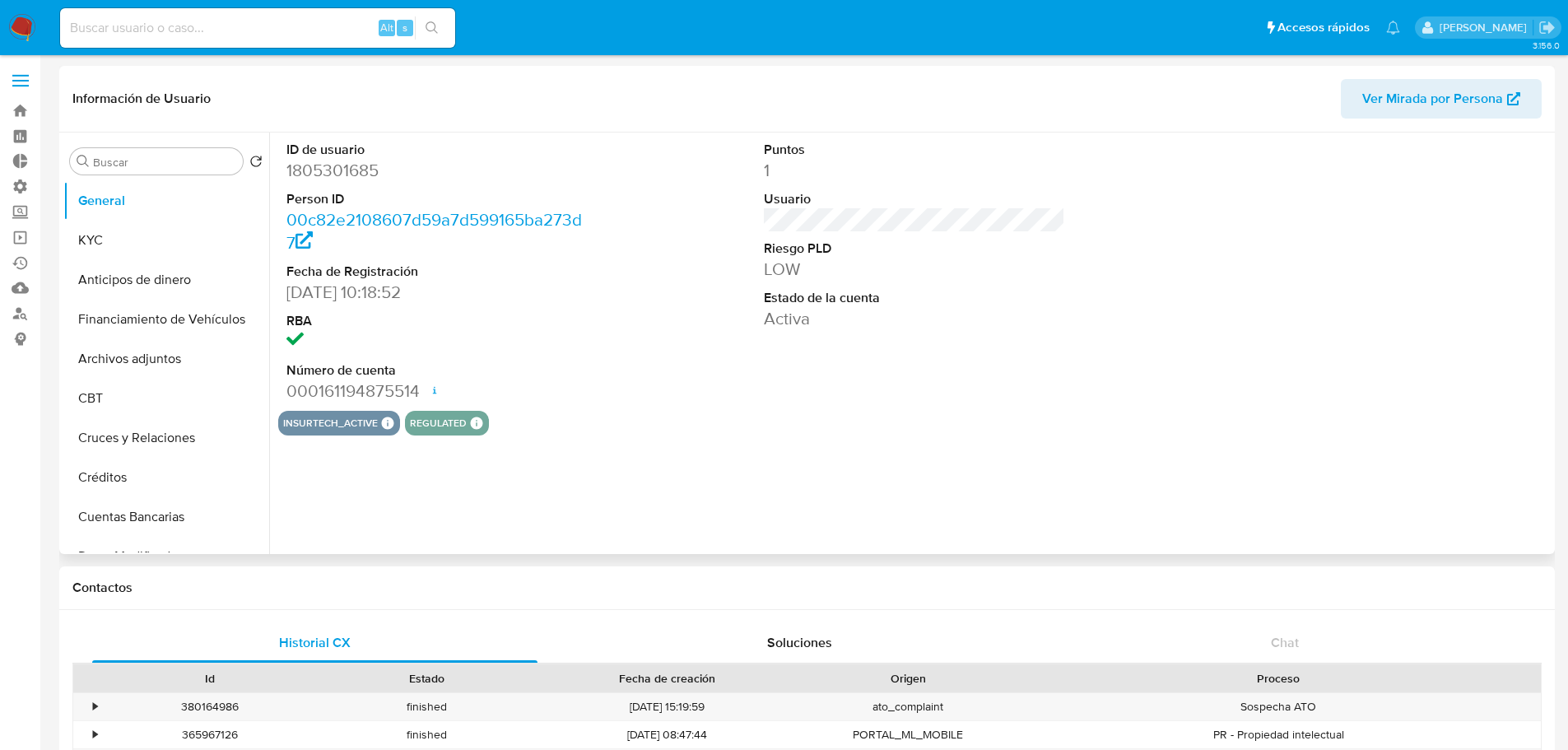
select select "10"
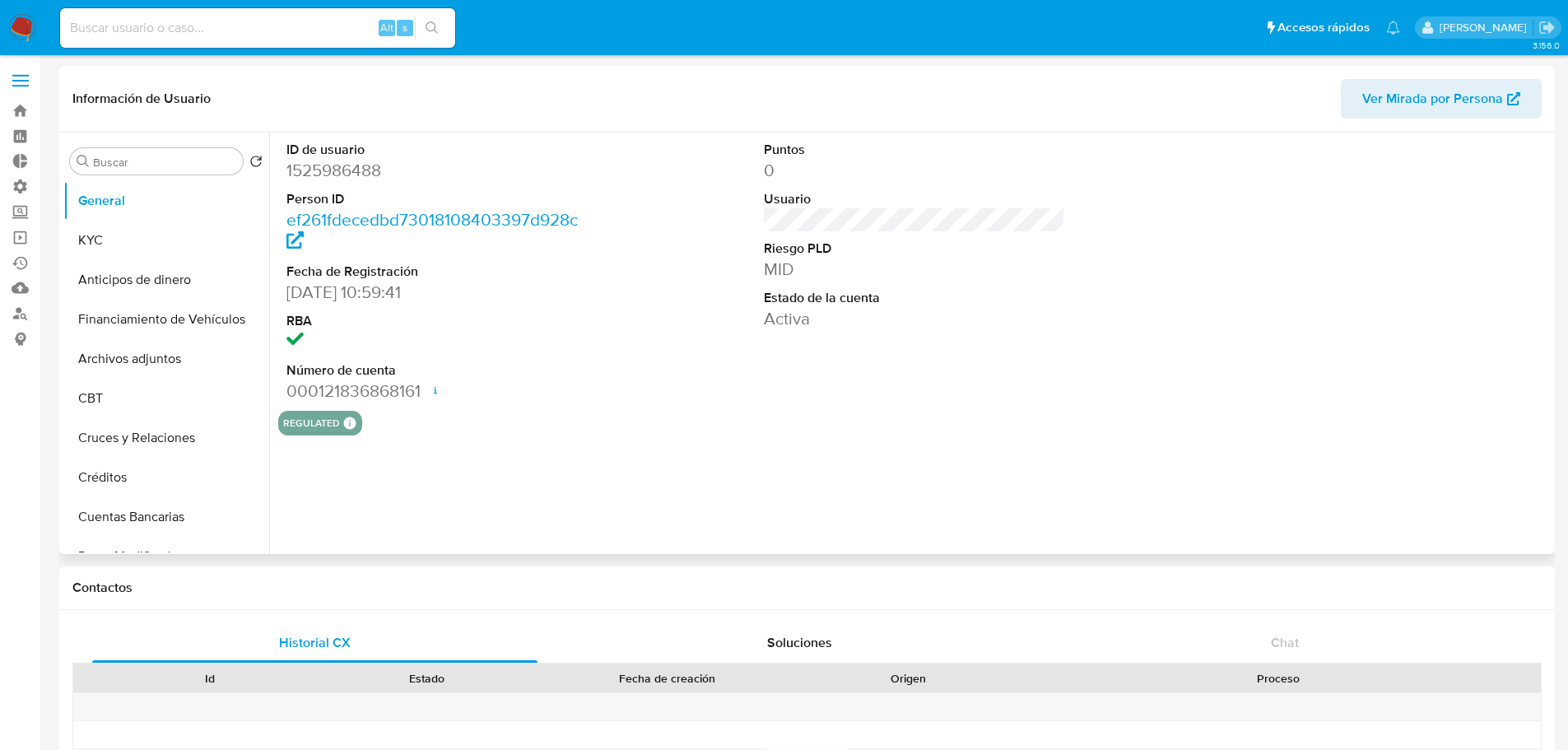
select select "10"
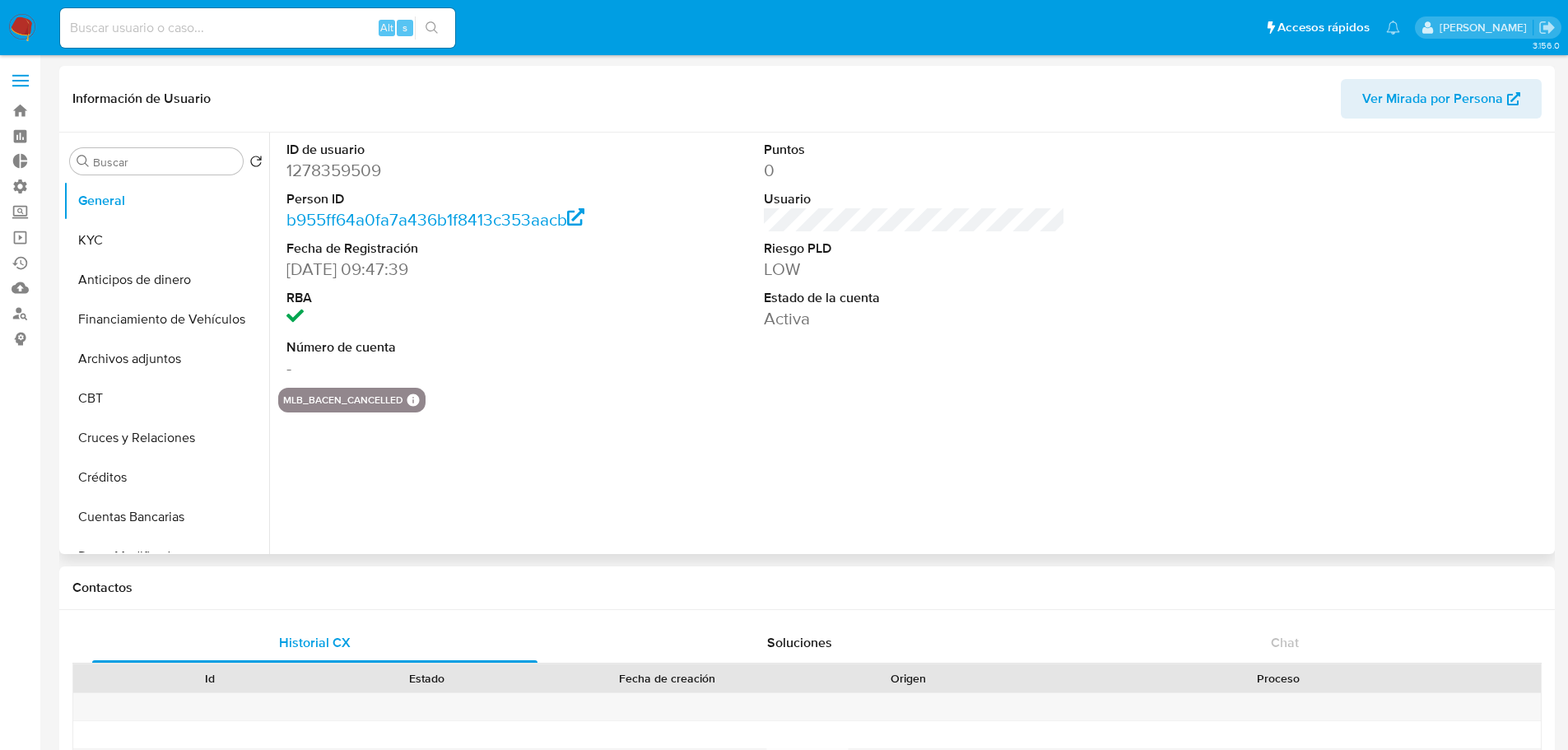
select select "10"
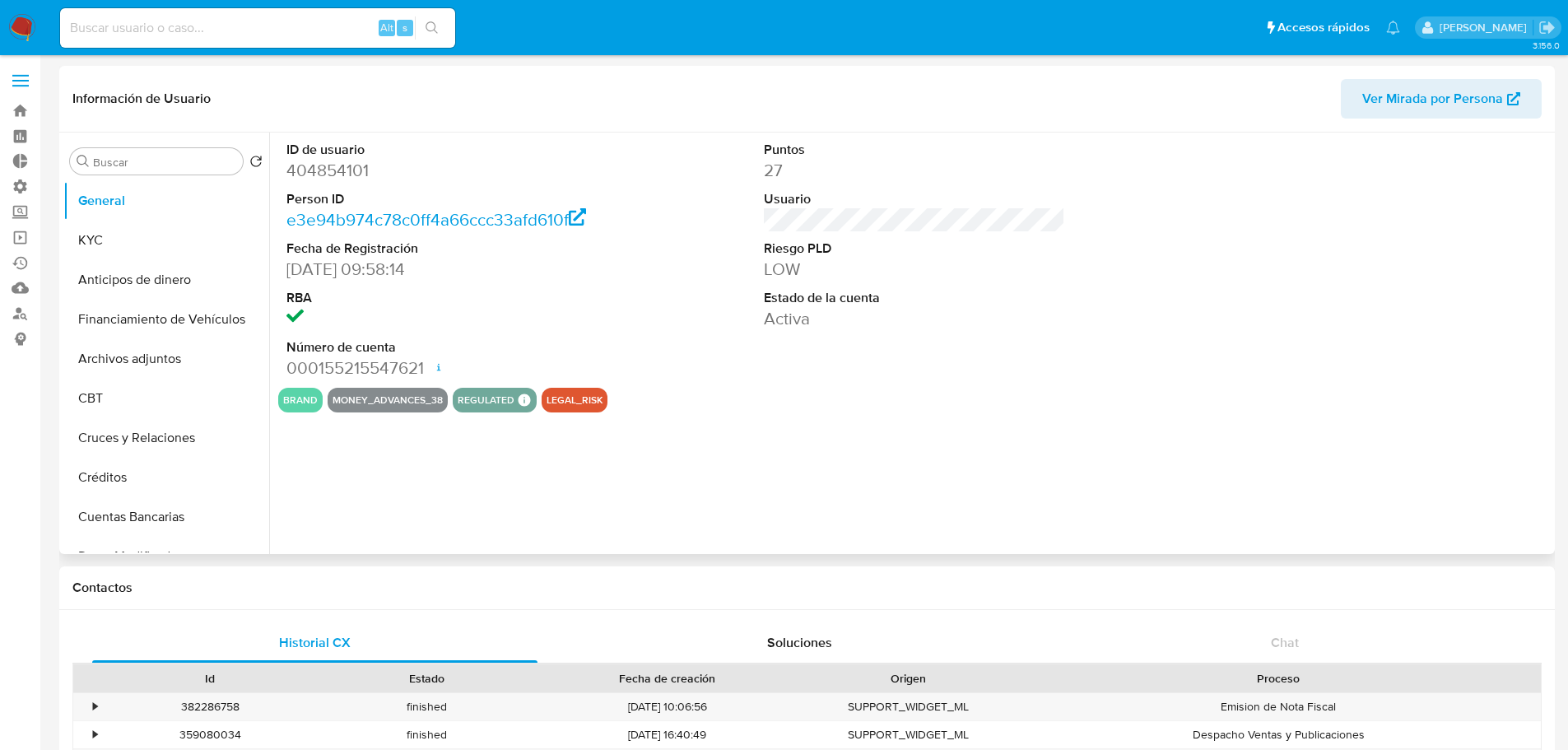
select select "10"
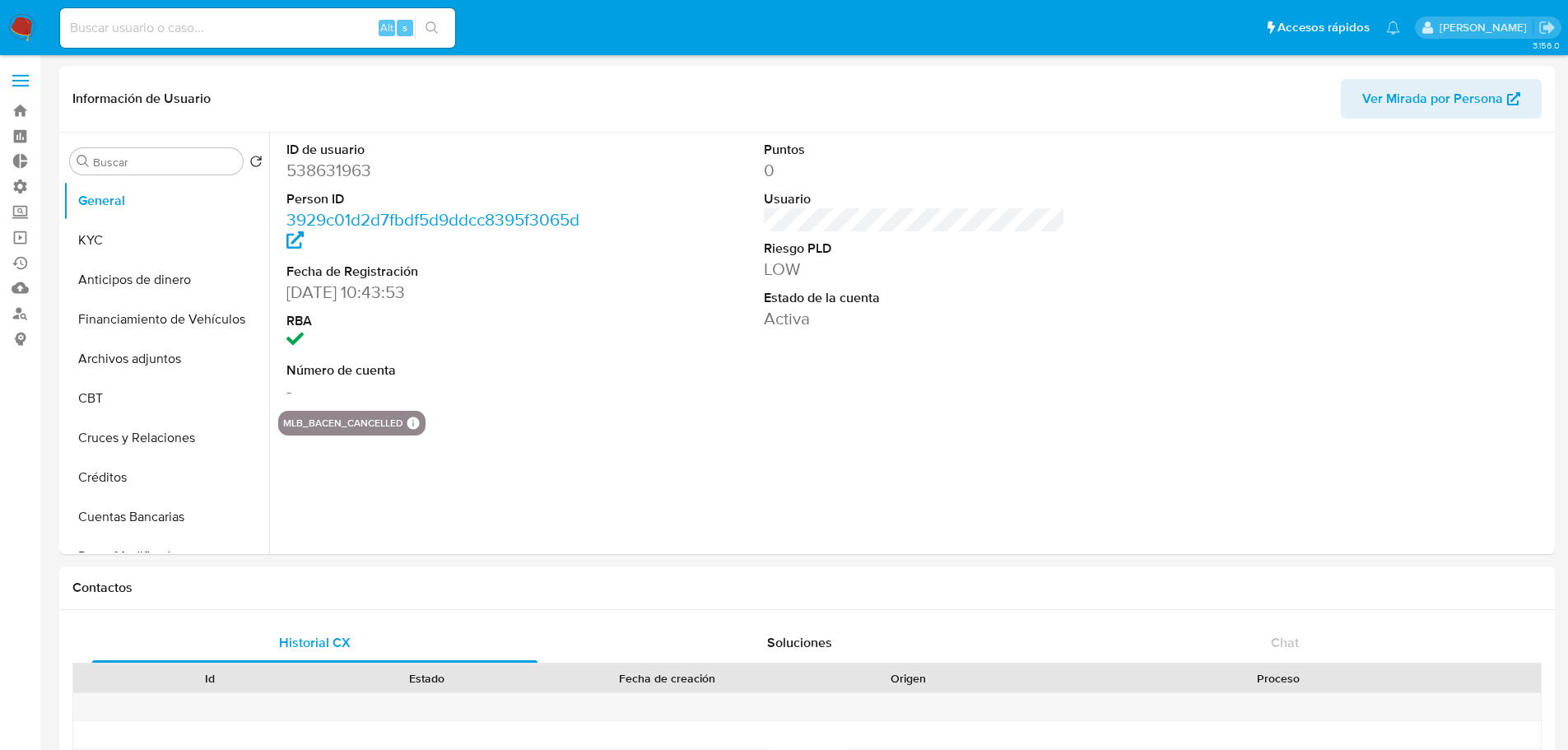
select select "10"
